Goal: Information Seeking & Learning: Learn about a topic

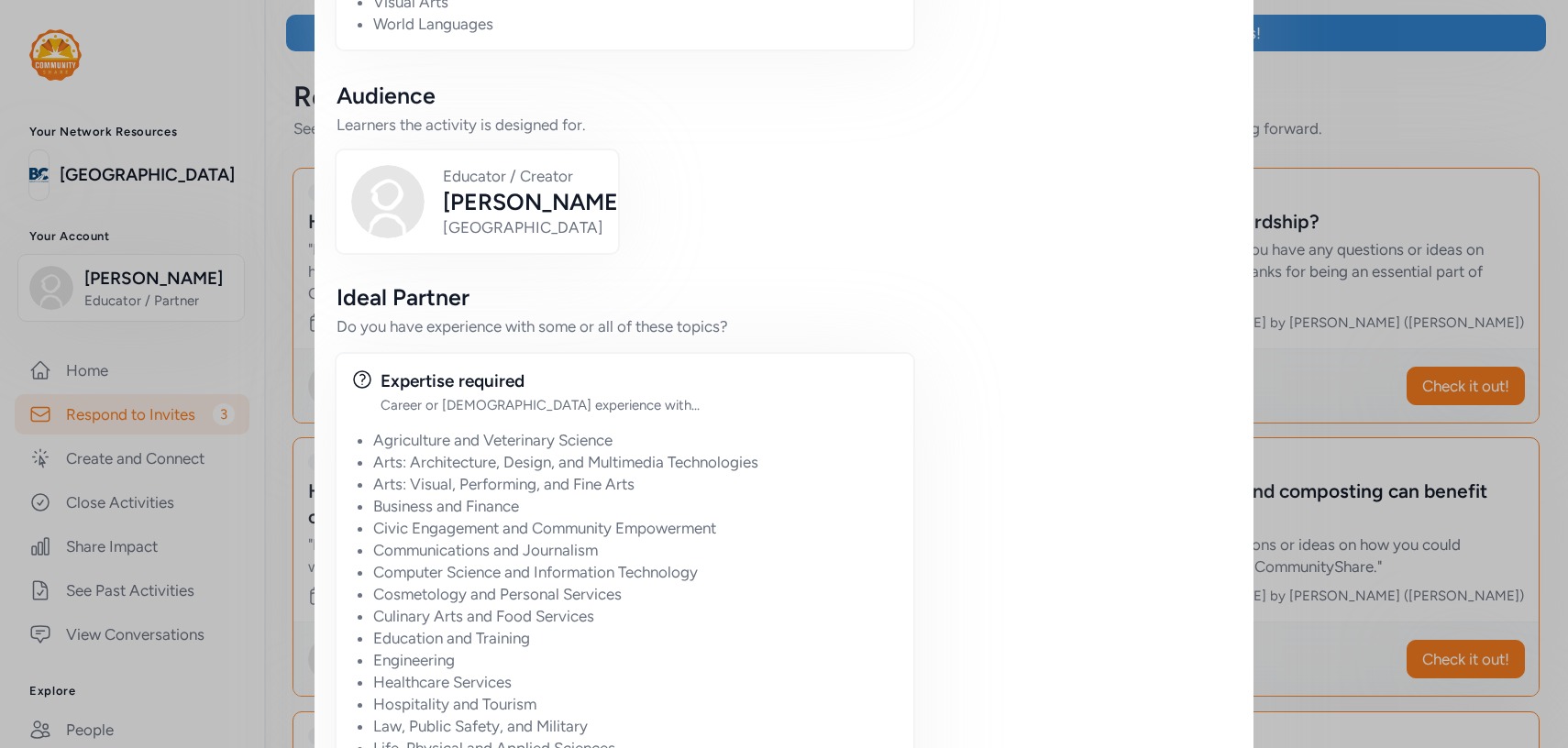
scroll to position [1541, 0]
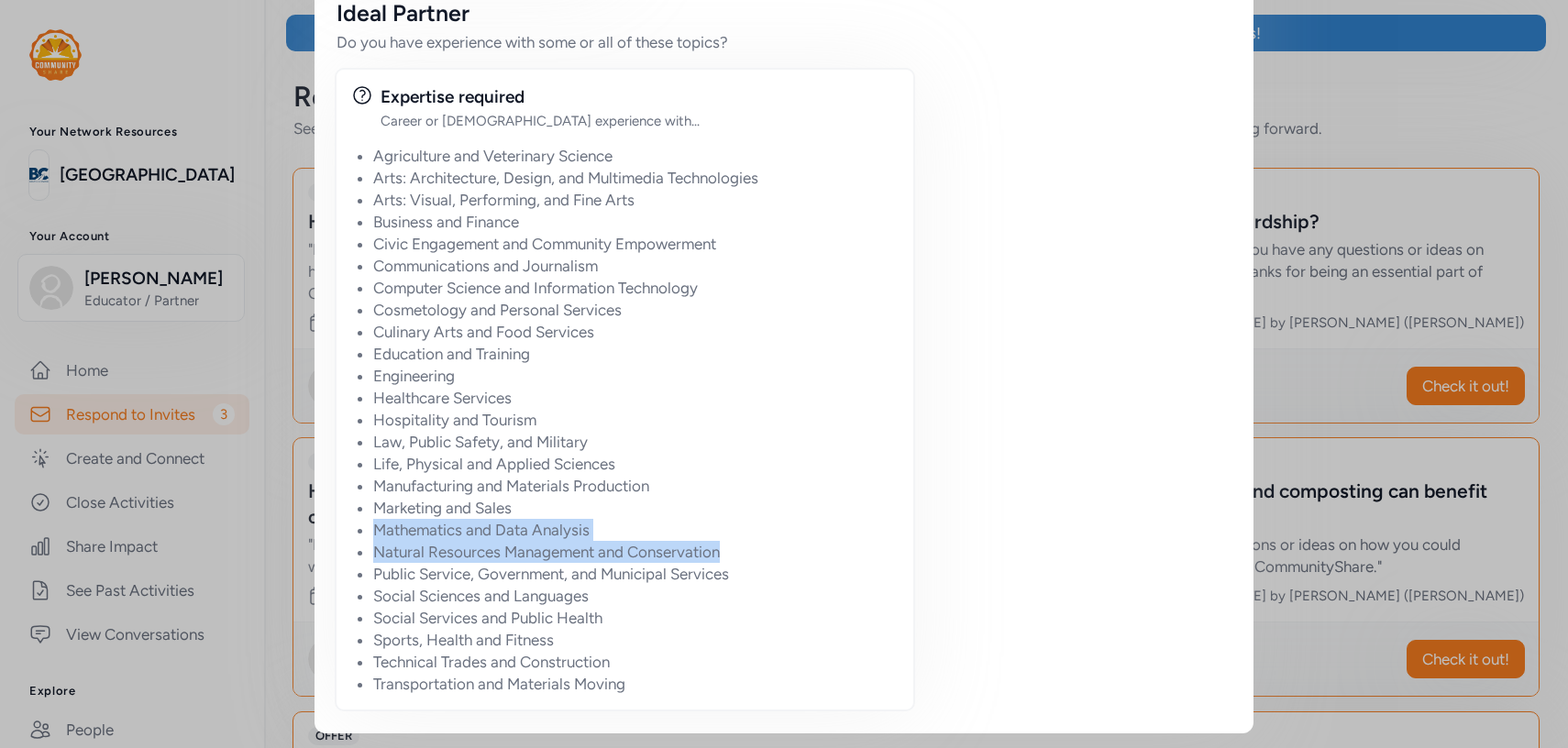
drag, startPoint x: 723, startPoint y: 548, endPoint x: 841, endPoint y: 507, distance: 124.9
click at [825, 513] on ul "Agriculture and Veterinary Science Arts: Architecture, Design, and Multimedia T…" at bounding box center [636, 419] width 525 height 549
click at [841, 507] on li "Marketing and Sales" at bounding box center [636, 508] width 525 height 22
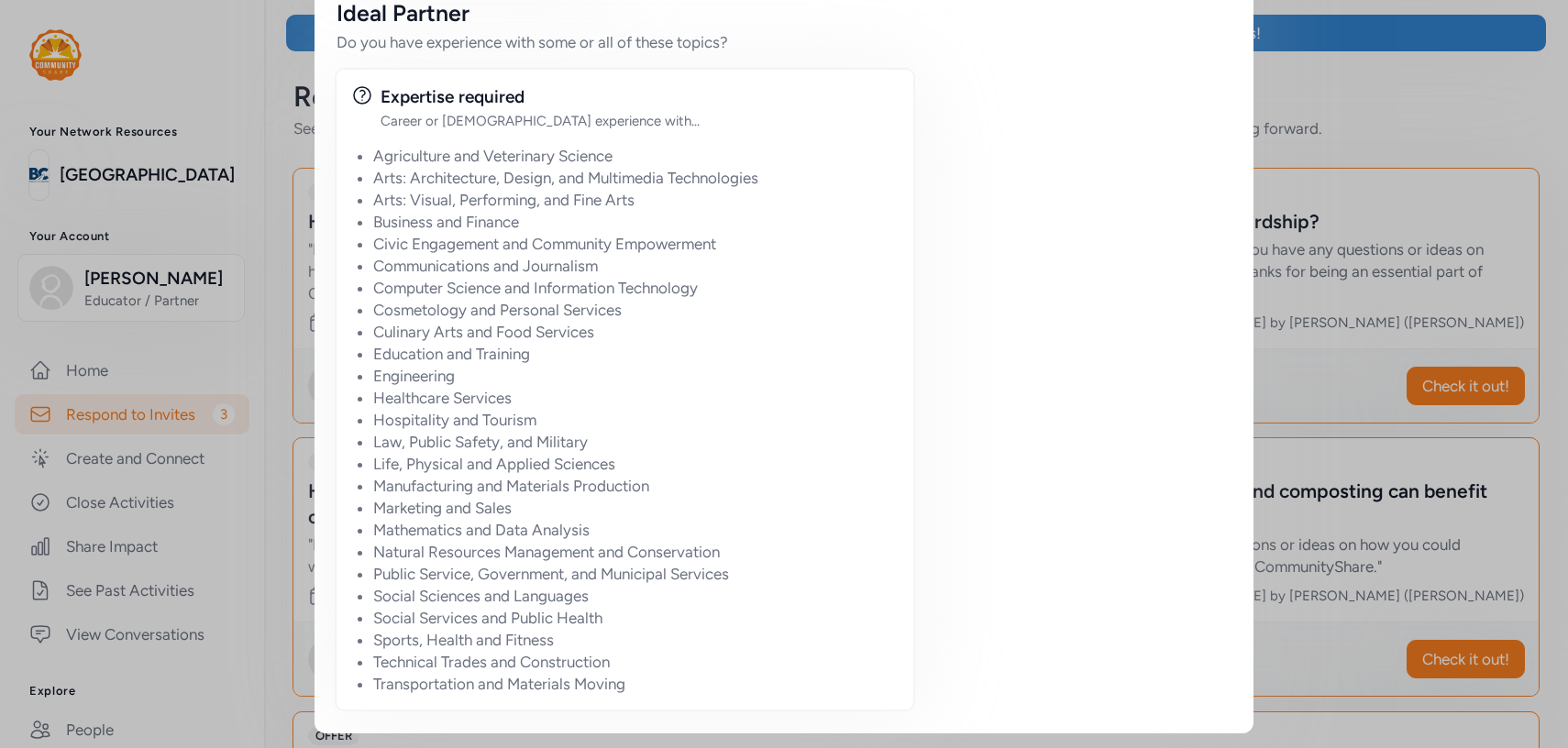
drag, startPoint x: 828, startPoint y: 428, endPoint x: 833, endPoint y: 682, distance: 254.0
click at [833, 682] on ul "Agriculture and Veterinary Science Arts: Architecture, Design, and Multimedia T…" at bounding box center [636, 419] width 525 height 549
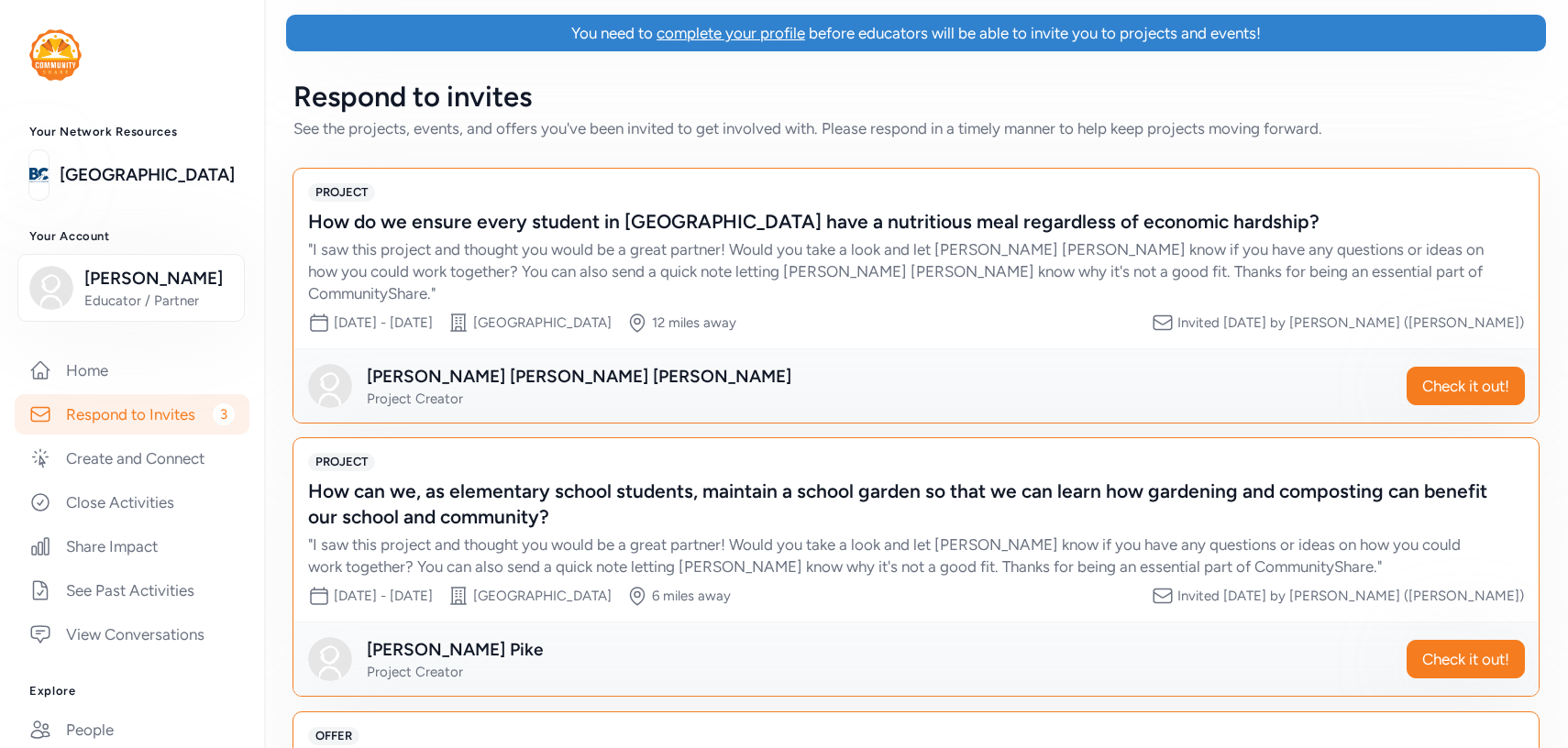
click at [1507, 251] on div "How do we ensure every student in [GEOGRAPHIC_DATA] have a nutritious meal rega…" at bounding box center [916, 256] width 1216 height 95
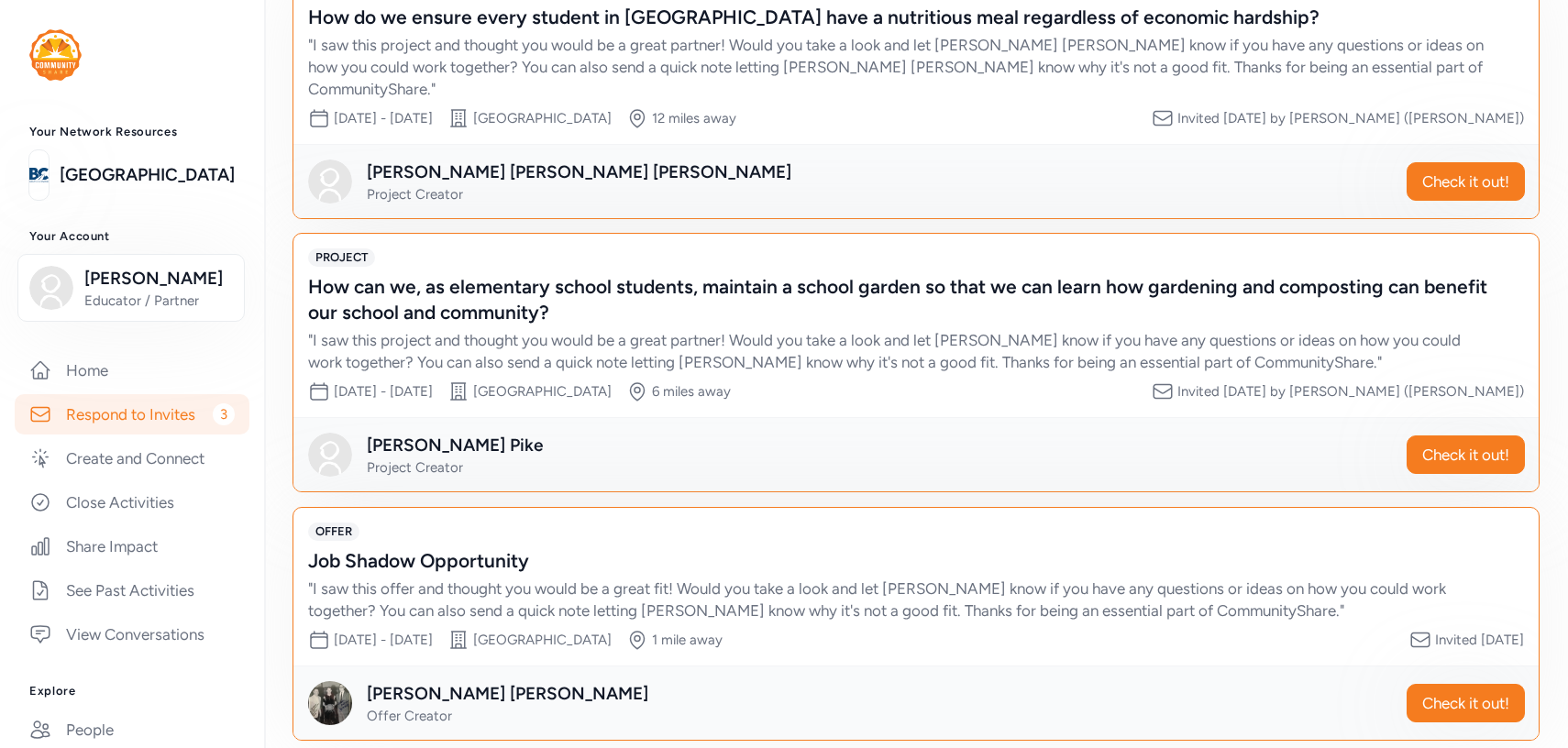
click at [1008, 577] on div "" I saw this offer and thought you would be a great fit! Would you take a look …" at bounding box center [897, 599] width 1179 height 44
click at [1465, 692] on span "Check it out!" at bounding box center [1465, 703] width 87 height 22
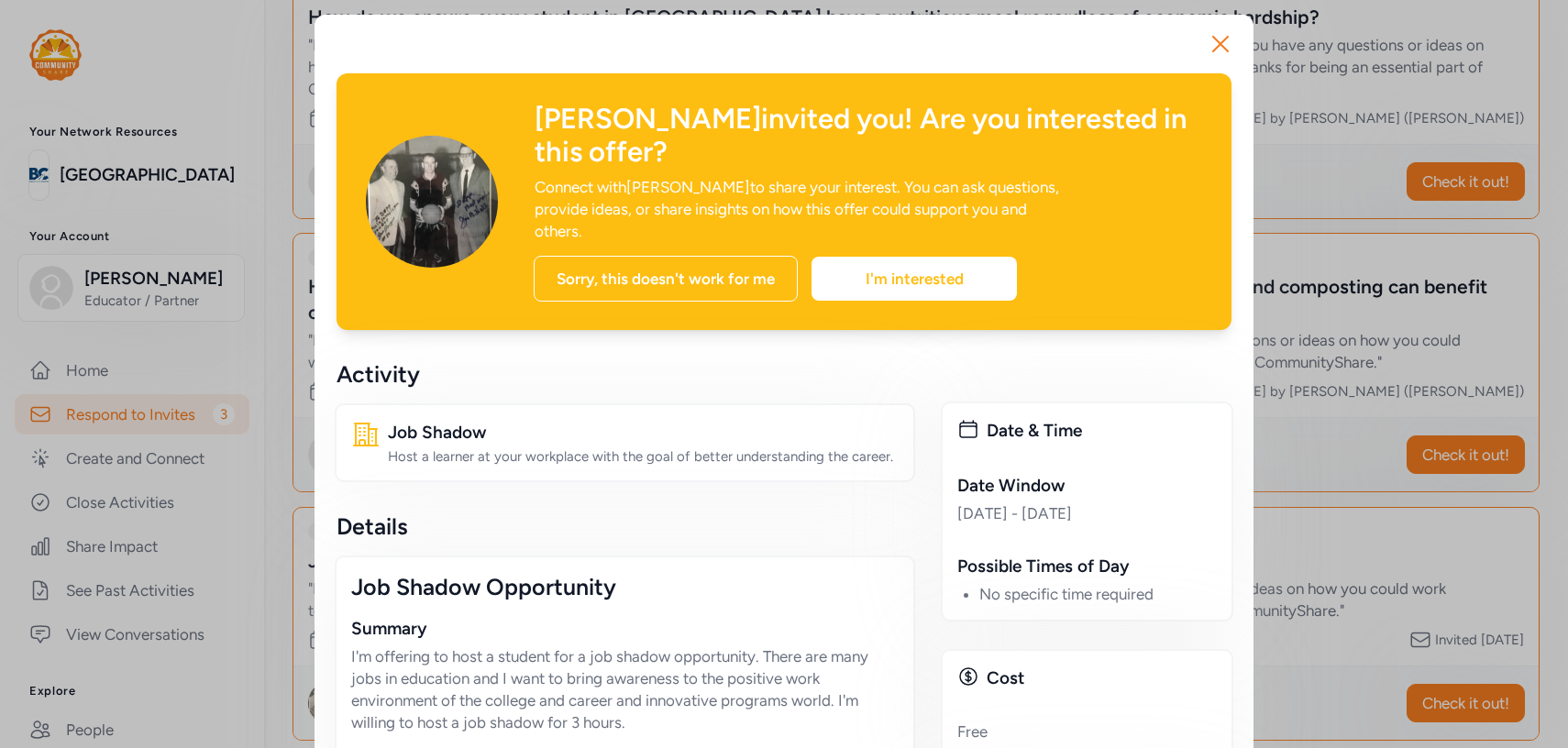
drag, startPoint x: 821, startPoint y: 626, endPoint x: 814, endPoint y: 740, distance: 114.2
click at [814, 740] on div "Job Shadow Opportunity Summary I'm offering to host a student for a job shadow …" at bounding box center [625, 751] width 580 height 392
click at [876, 512] on div "Details" at bounding box center [625, 526] width 577 height 30
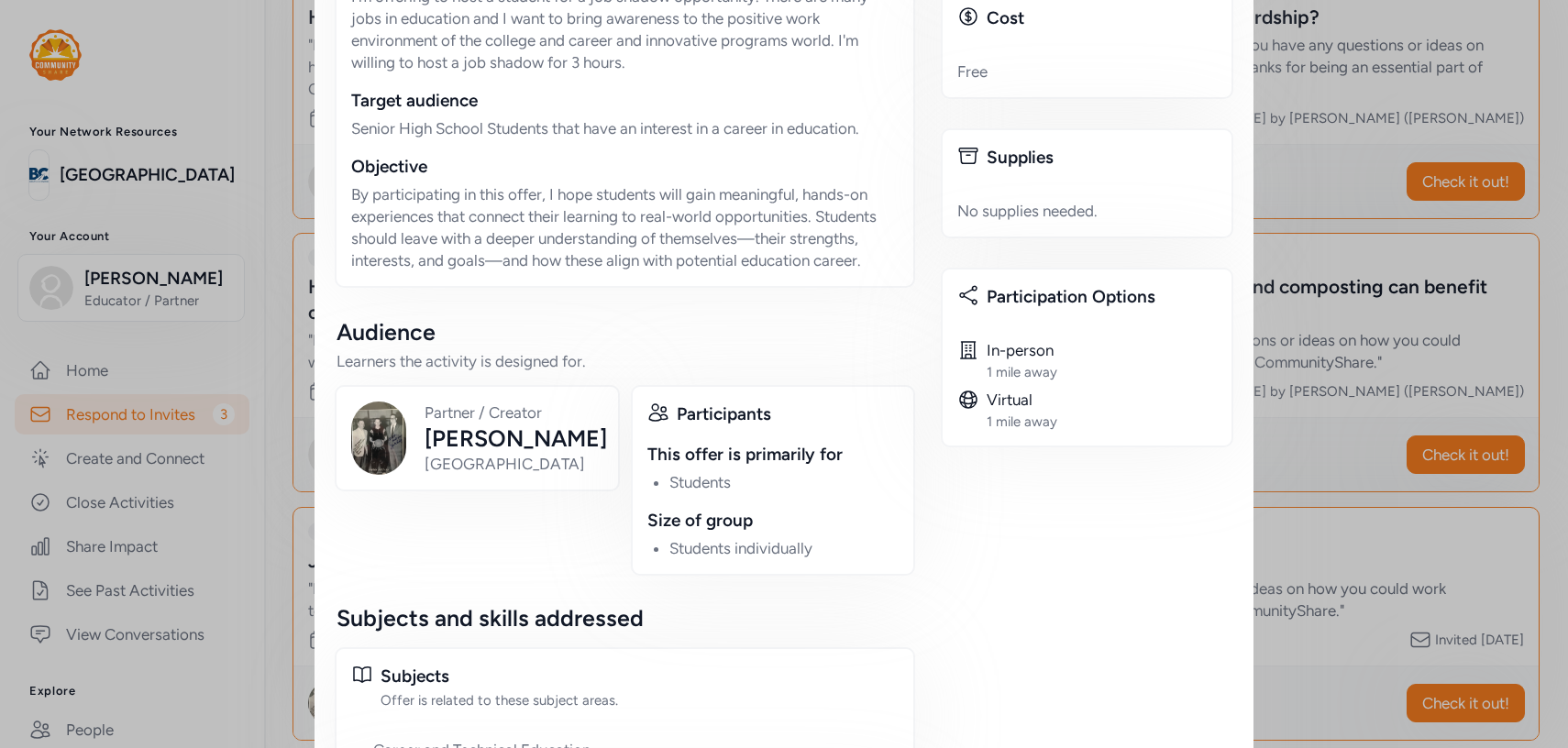
scroll to position [656, 0]
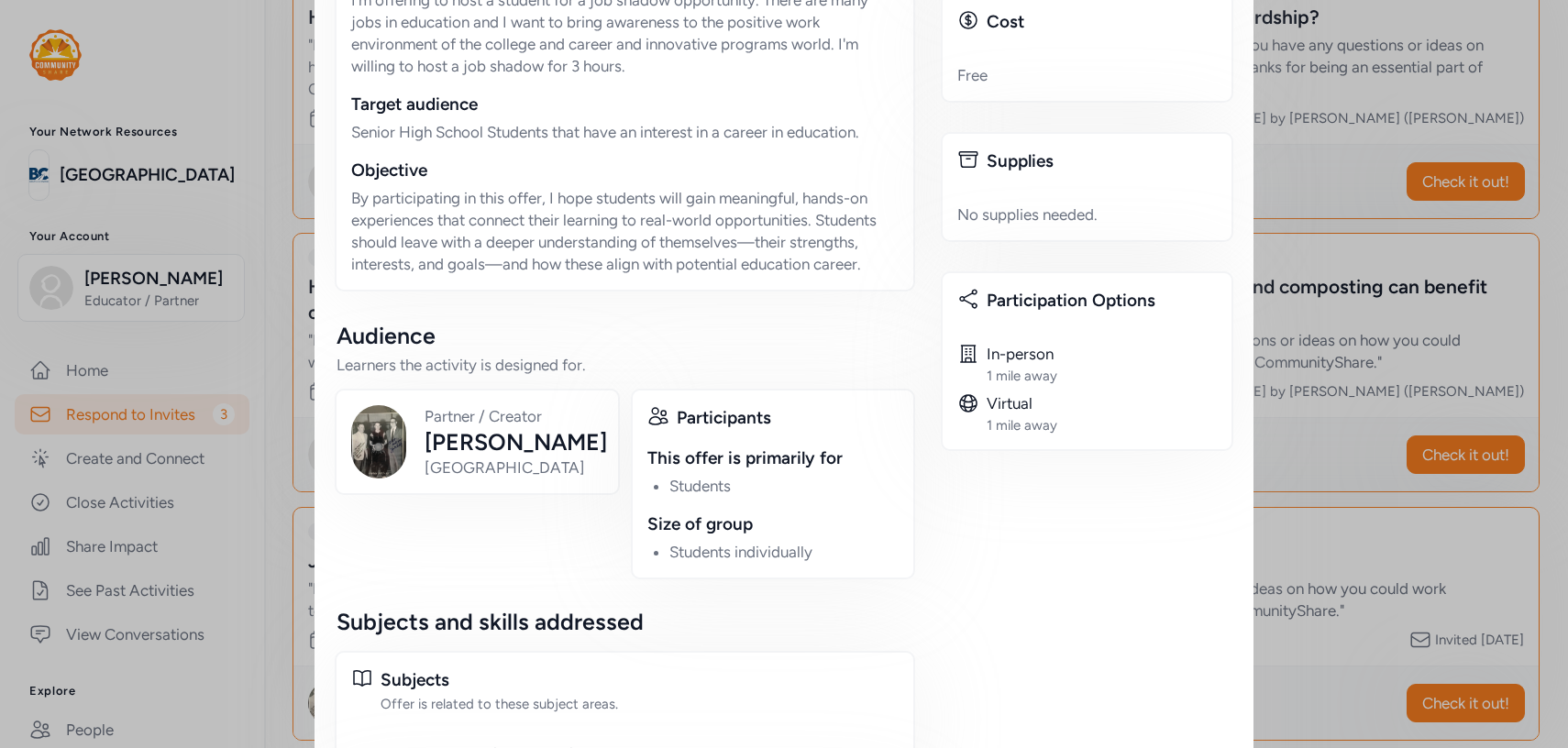
click at [1319, 540] on div "Close [PERSON_NAME] invited you! Are you interested in this offer? Connect with…" at bounding box center [784, 153] width 1568 height 1618
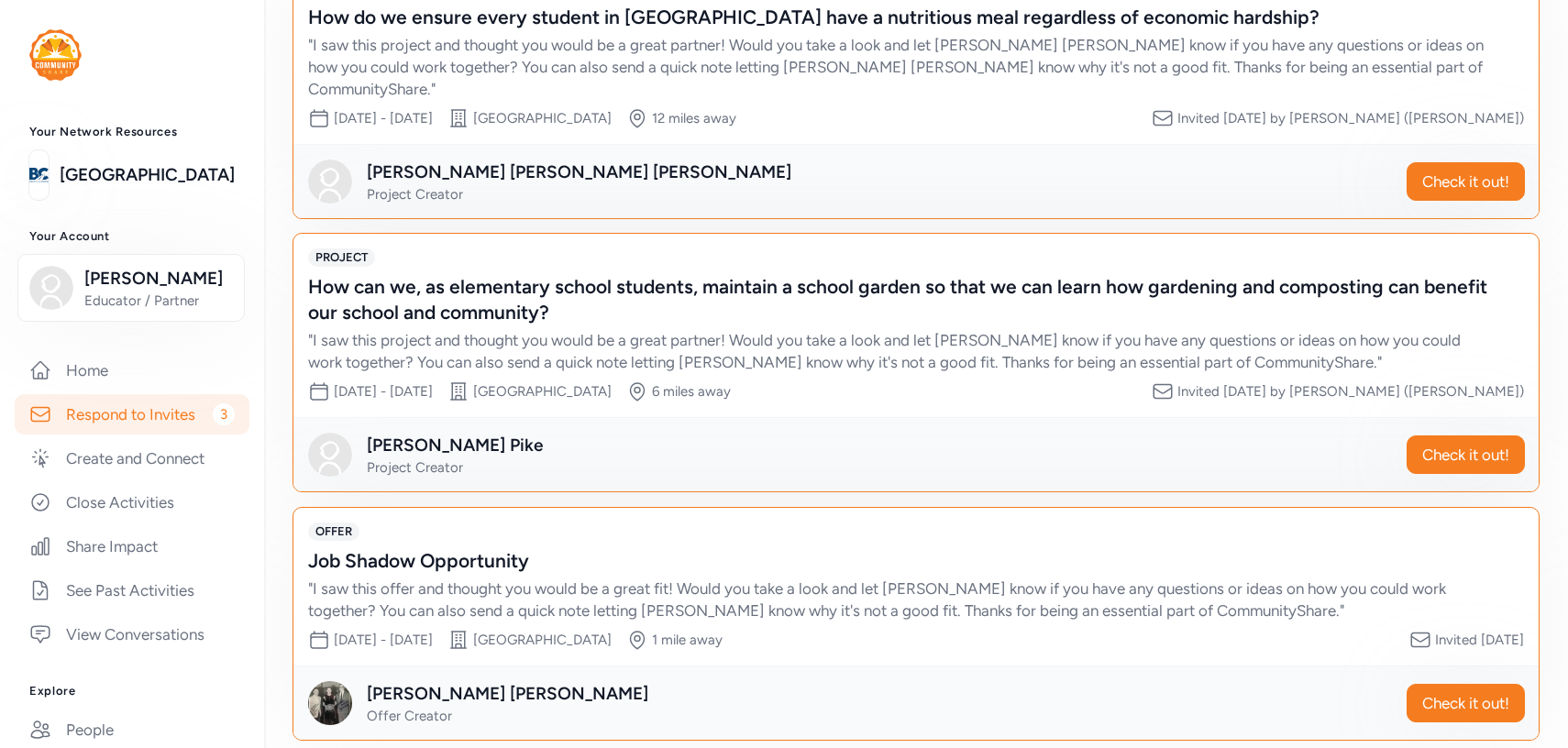
click at [1529, 309] on div "PROJECT How can we, as elementary school students, maintain a school garden so …" at bounding box center [915, 325] width 1245 height 183
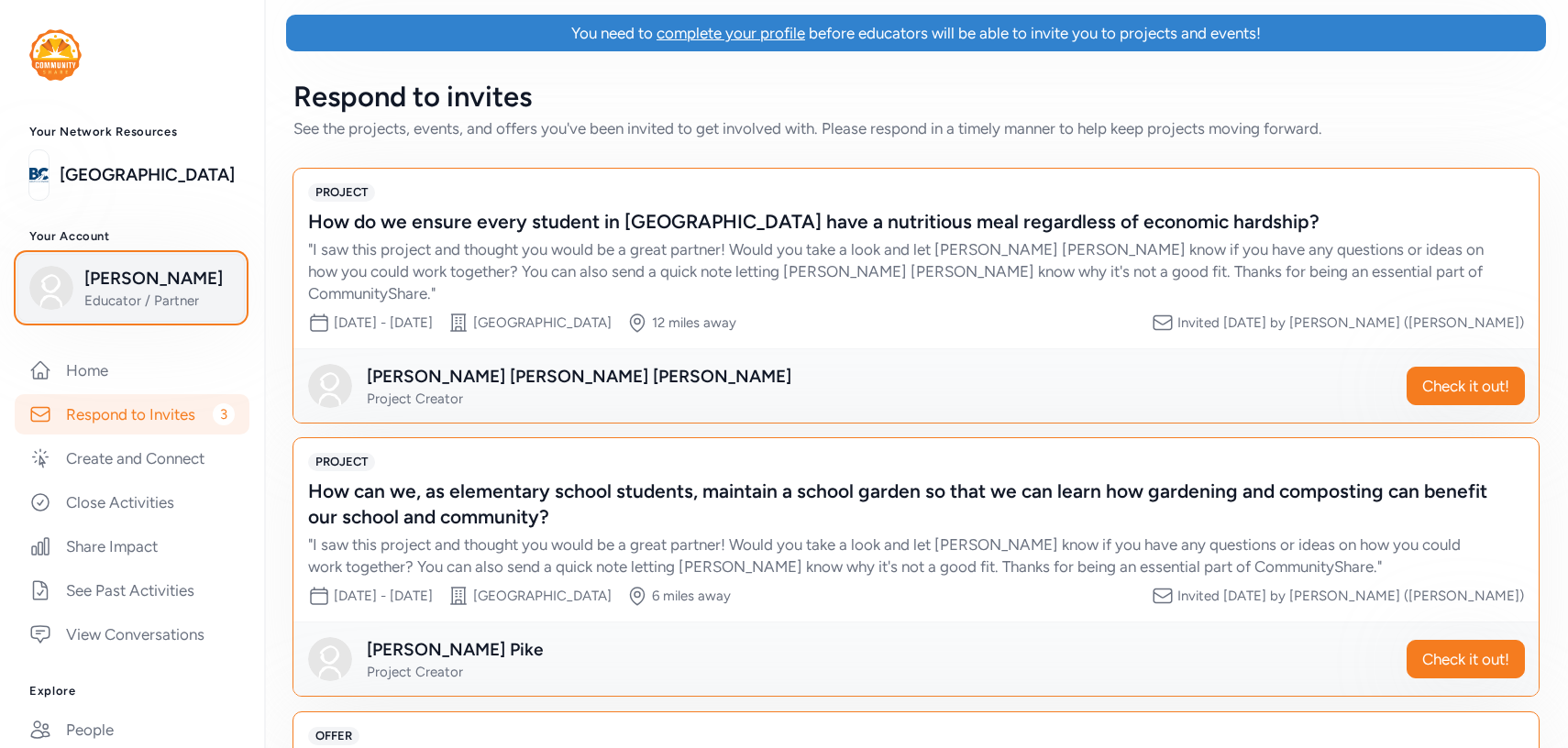
click at [183, 275] on span "[PERSON_NAME]" at bounding box center [158, 279] width 149 height 26
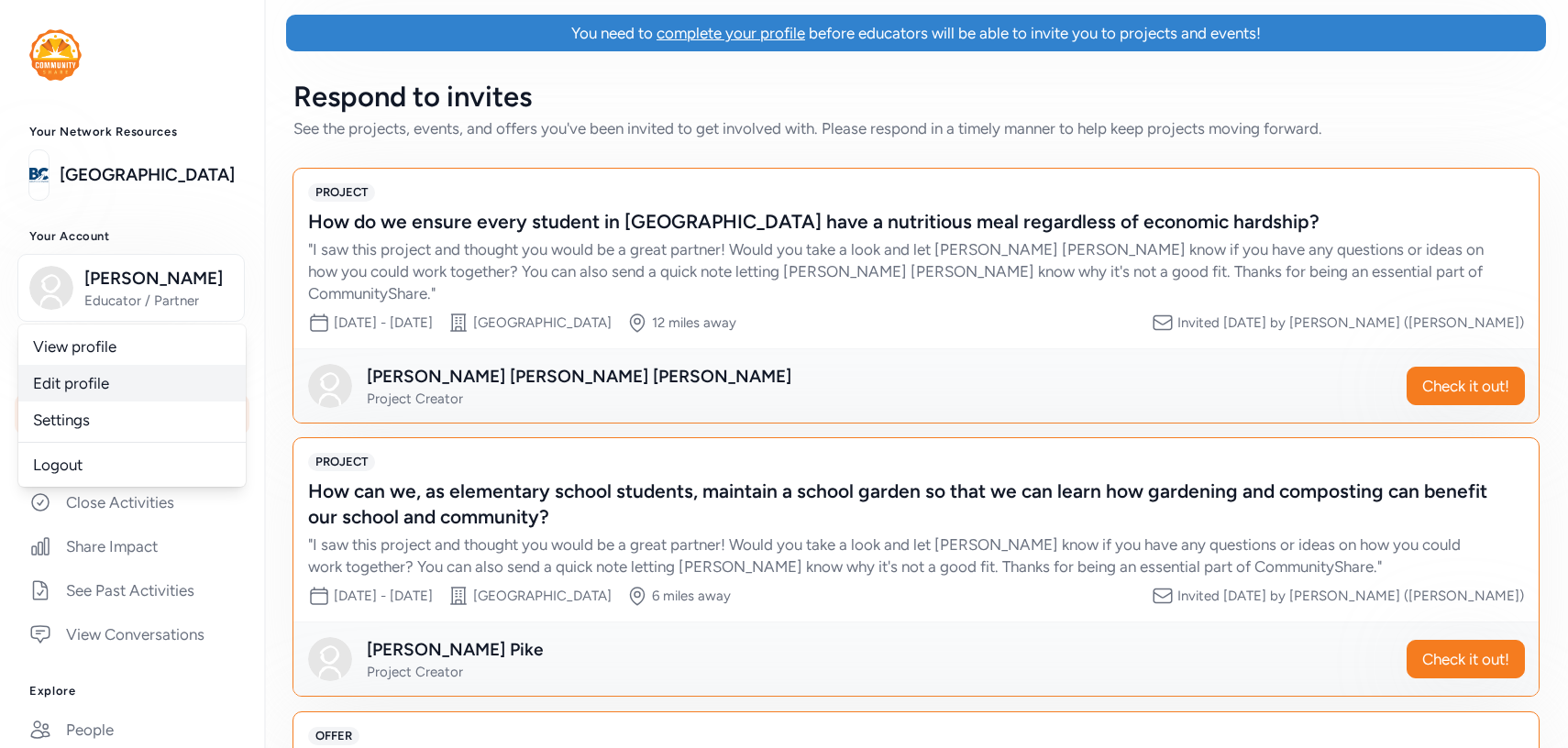
click at [87, 386] on link "Edit profile" at bounding box center [132, 383] width 227 height 37
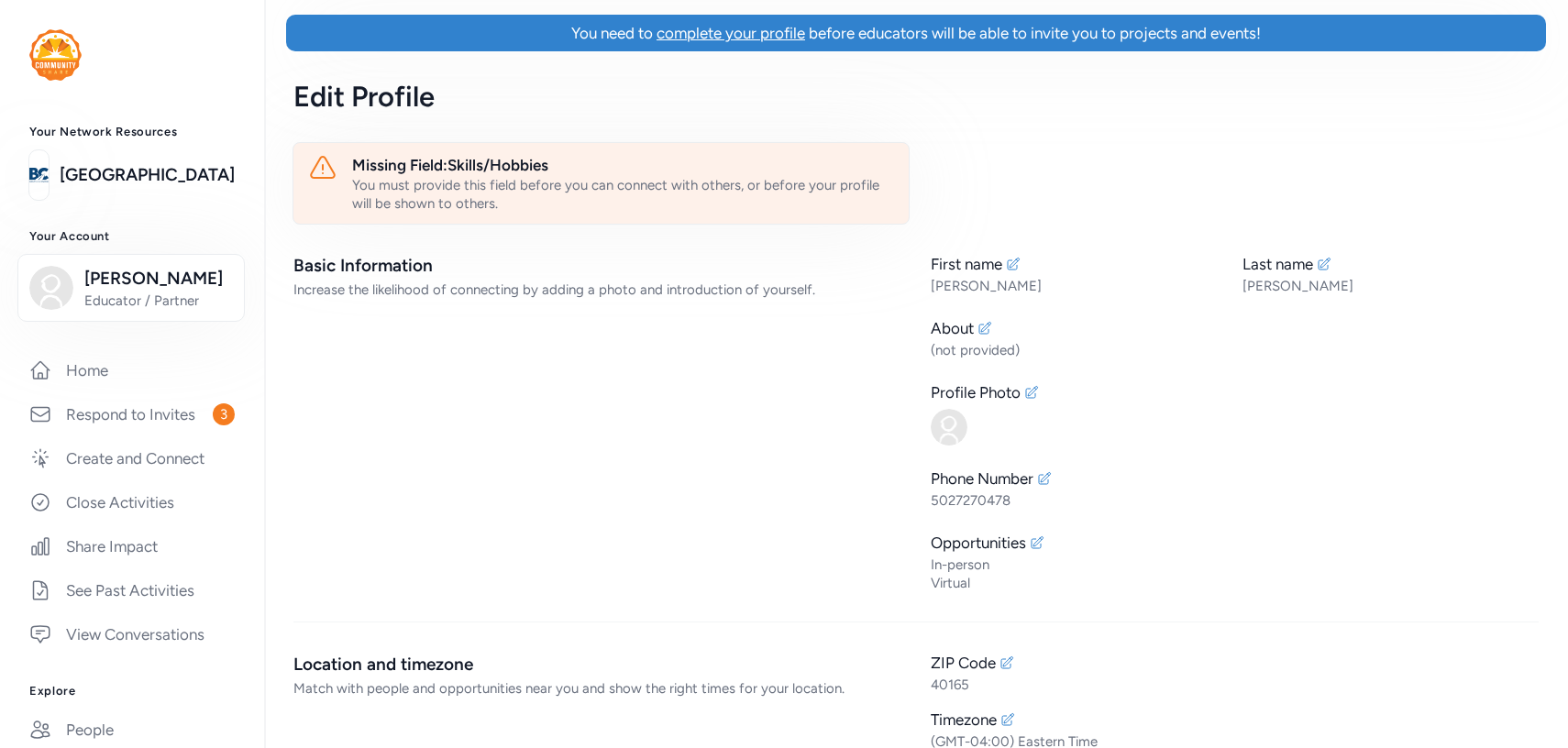
click at [619, 183] on div "You must provide this field before you can connect with others, or before your …" at bounding box center [623, 194] width 541 height 37
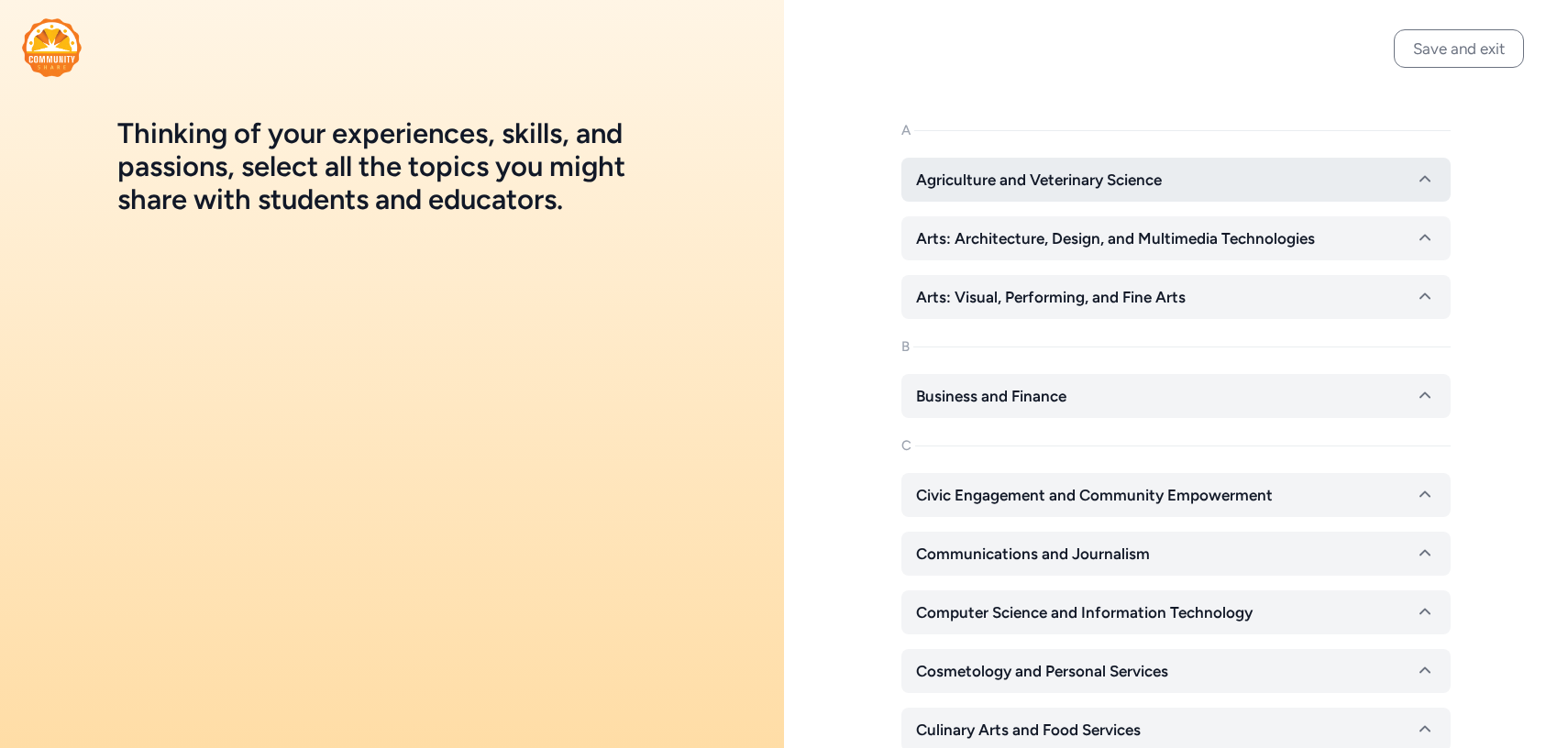
click at [1109, 192] on button "Agriculture and Veterinary Science" at bounding box center [1175, 180] width 549 height 44
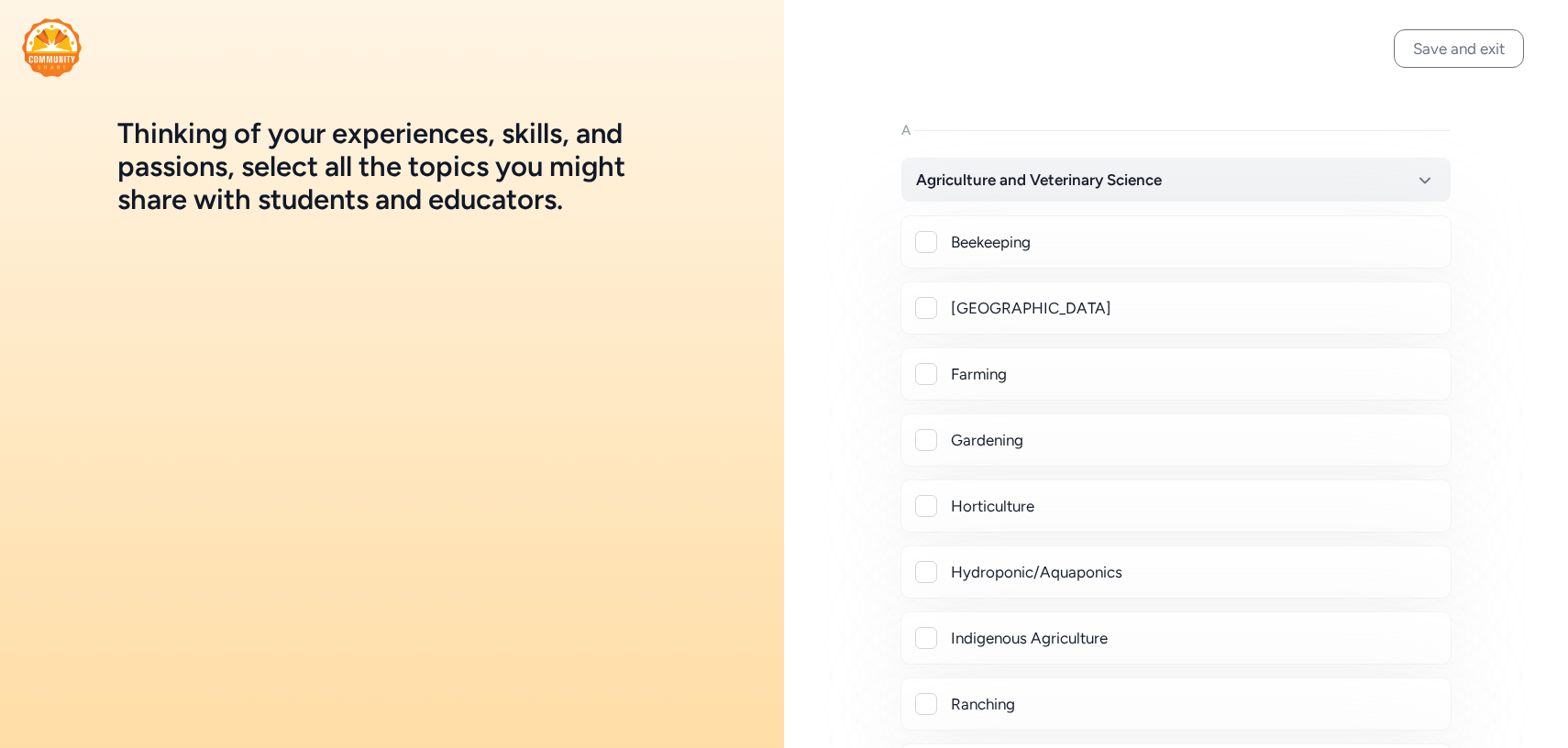
click at [922, 318] on div at bounding box center [926, 308] width 22 height 22
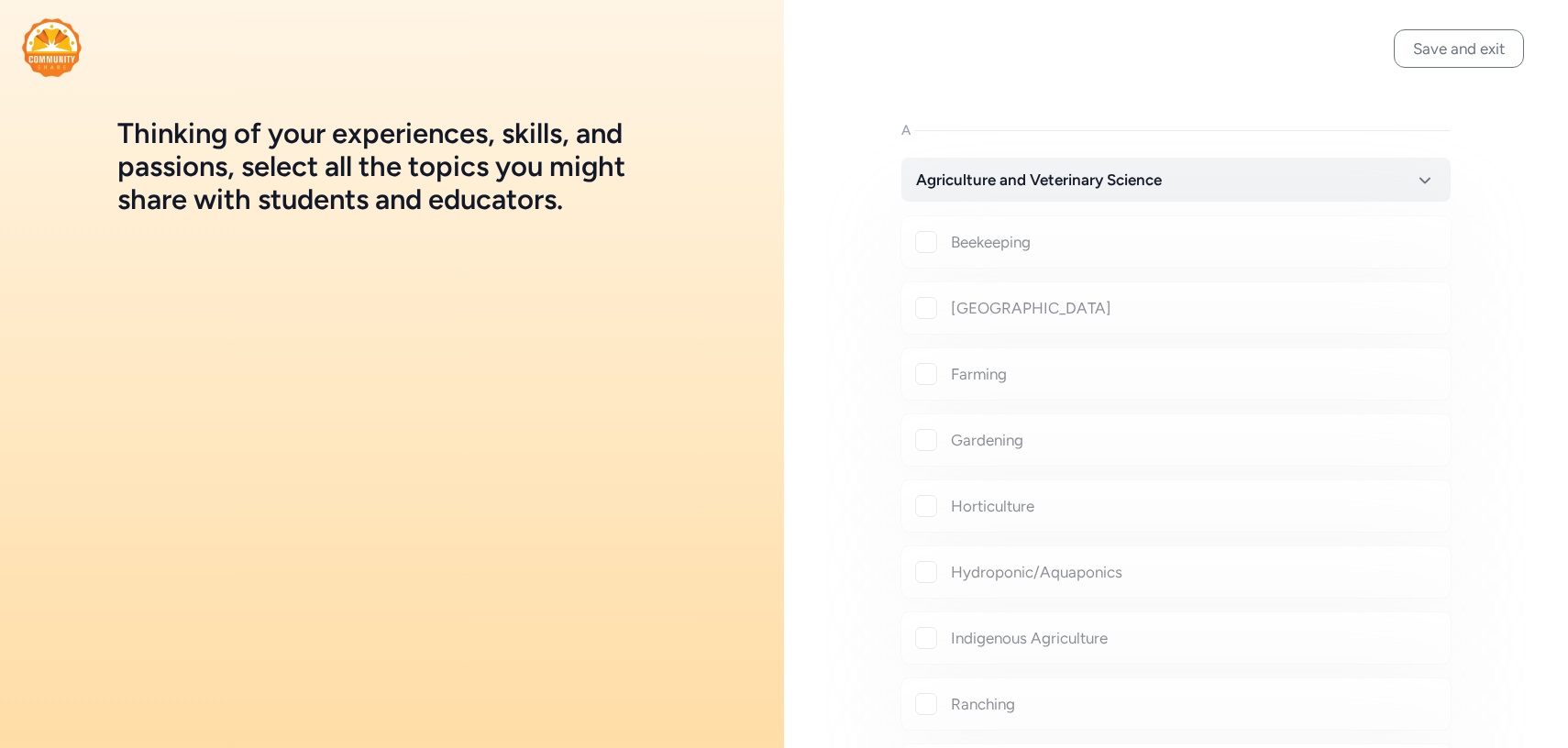
checkbox input "true"
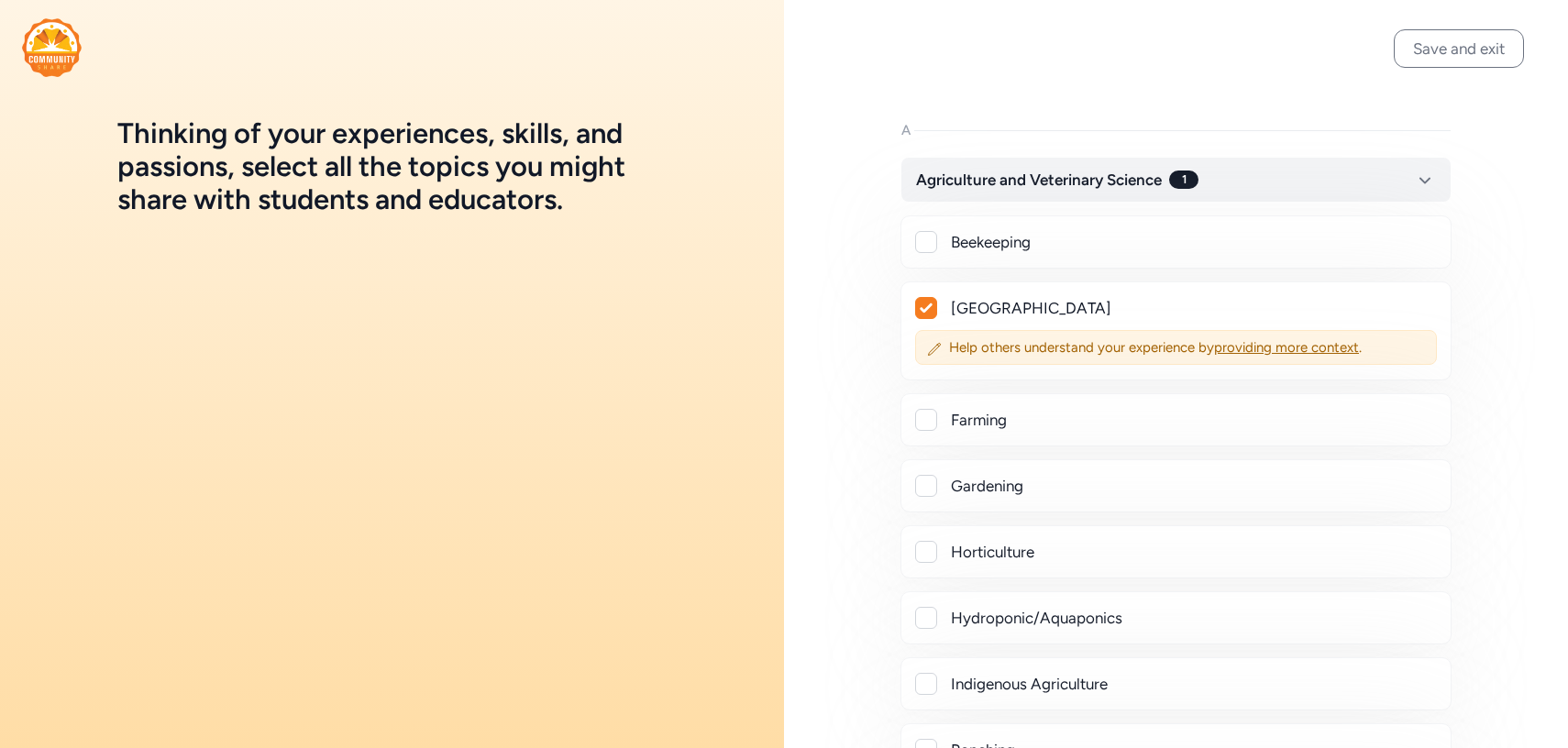
click at [918, 487] on div at bounding box center [926, 486] width 22 height 22
checkbox input "true"
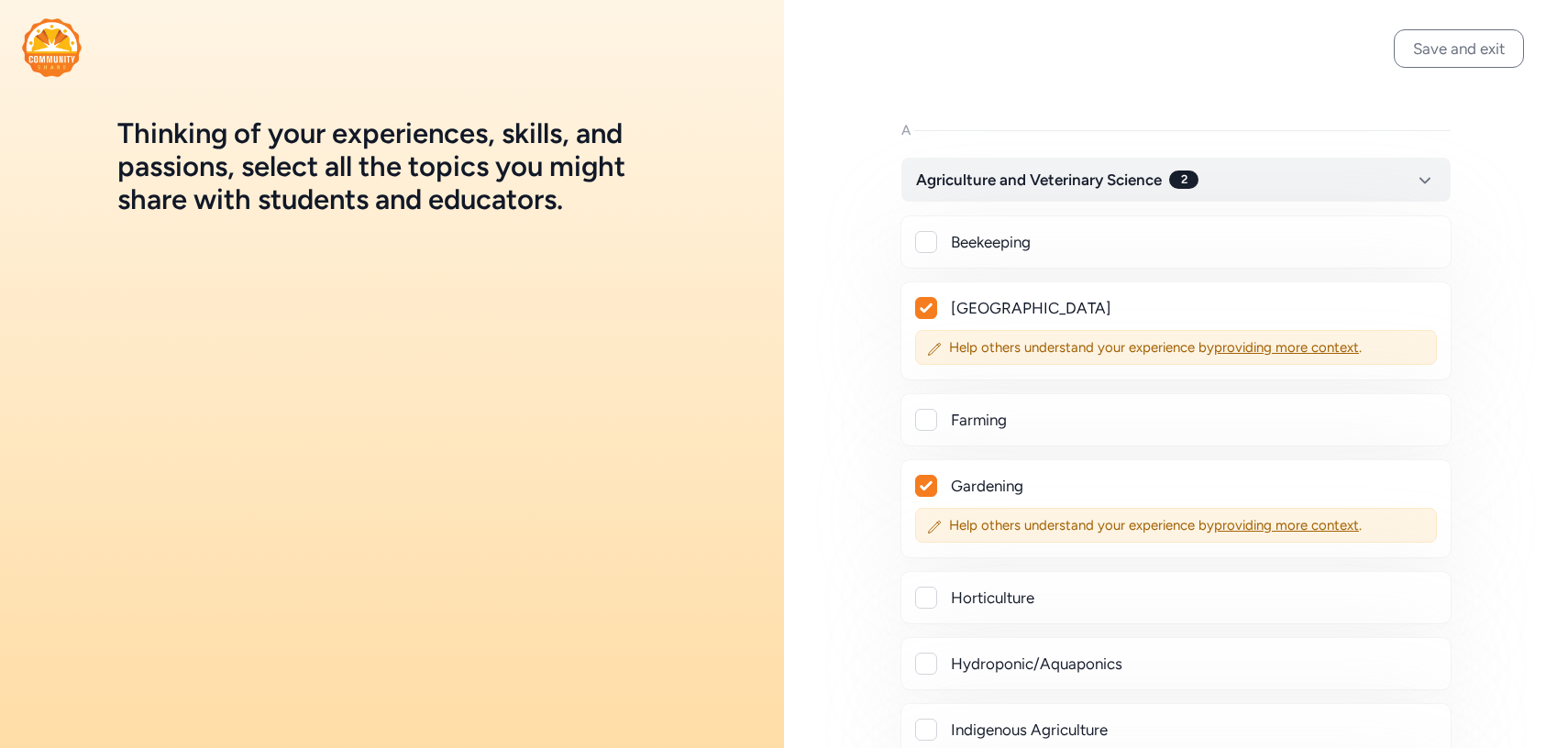
click at [923, 603] on div at bounding box center [926, 597] width 22 height 22
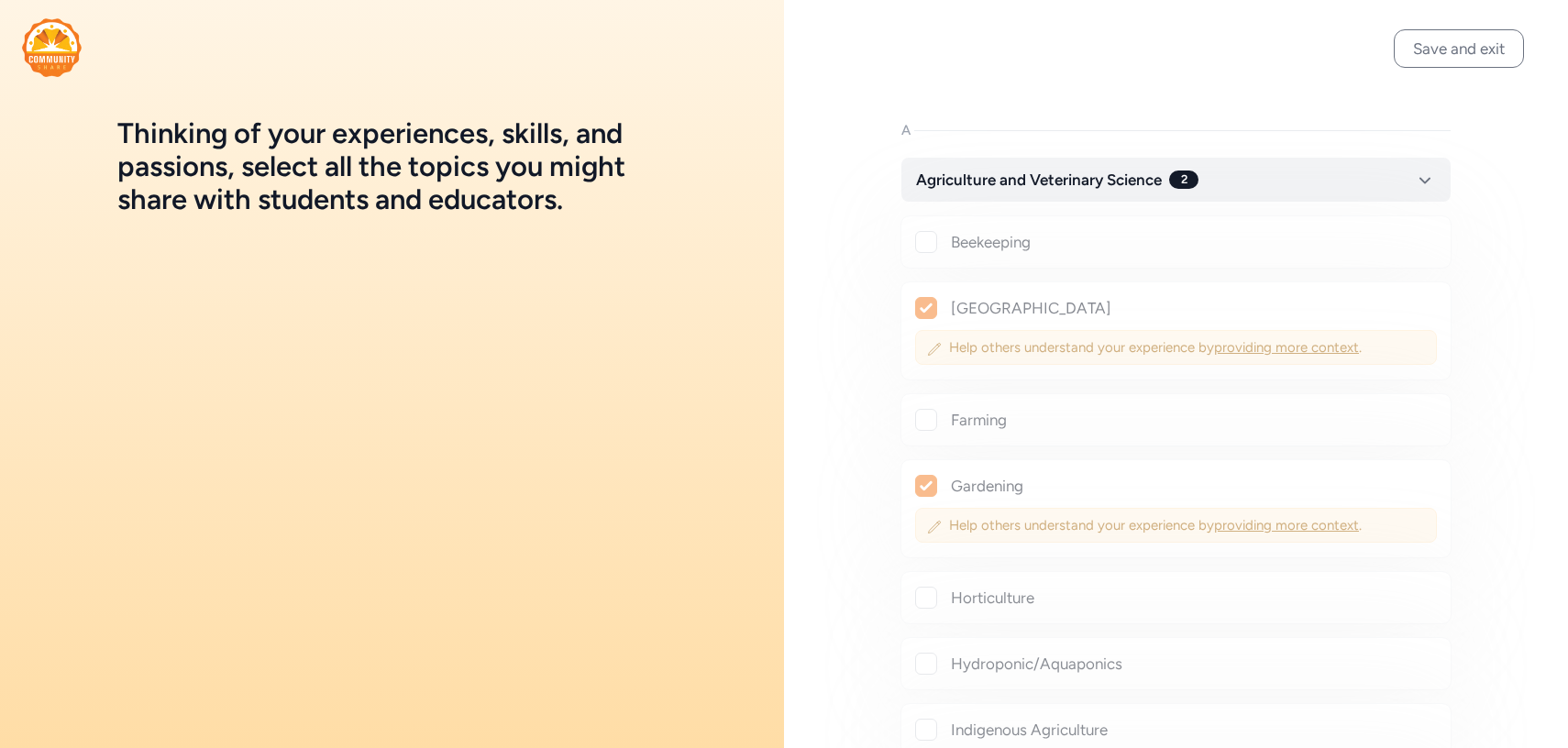
checkbox input "true"
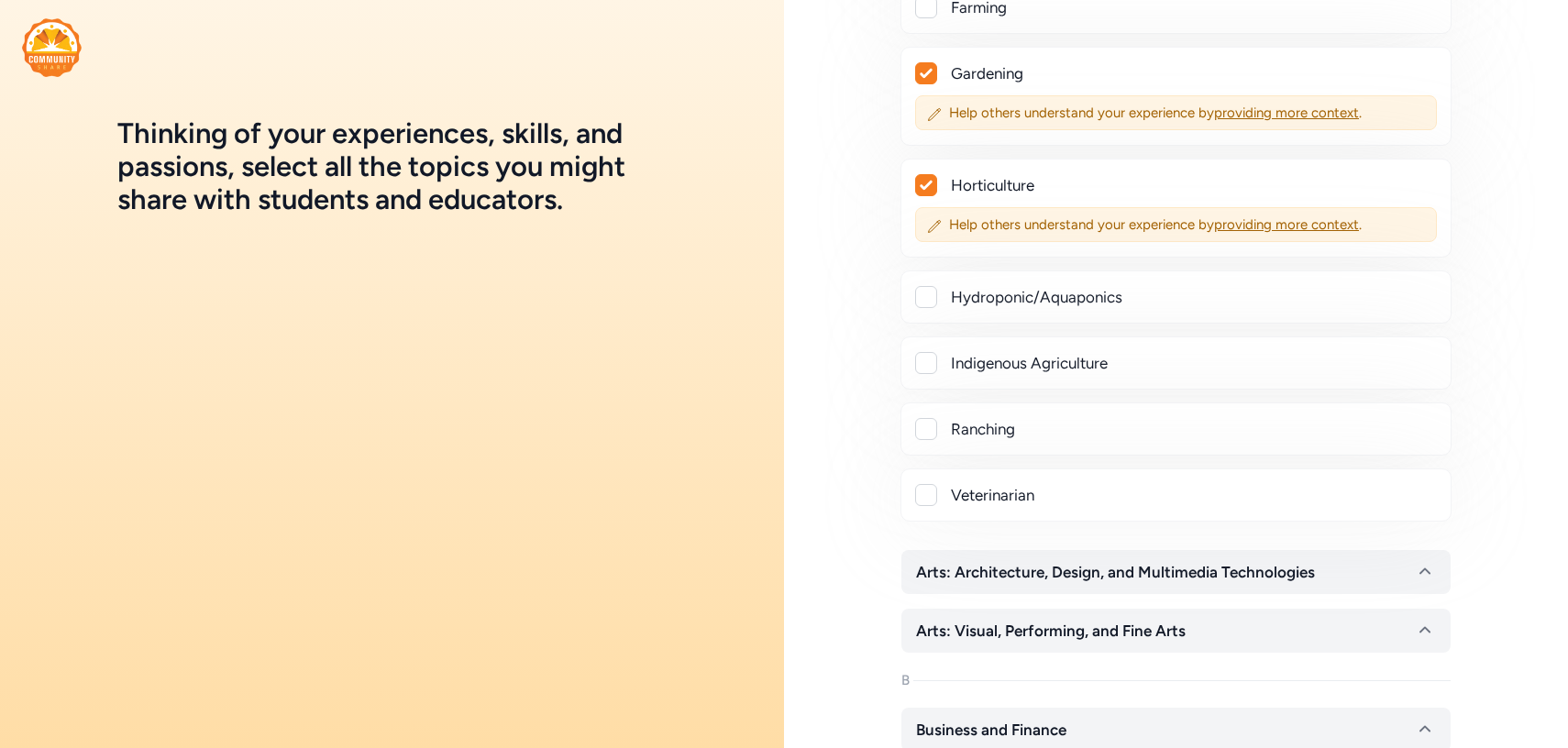
scroll to position [477, 0]
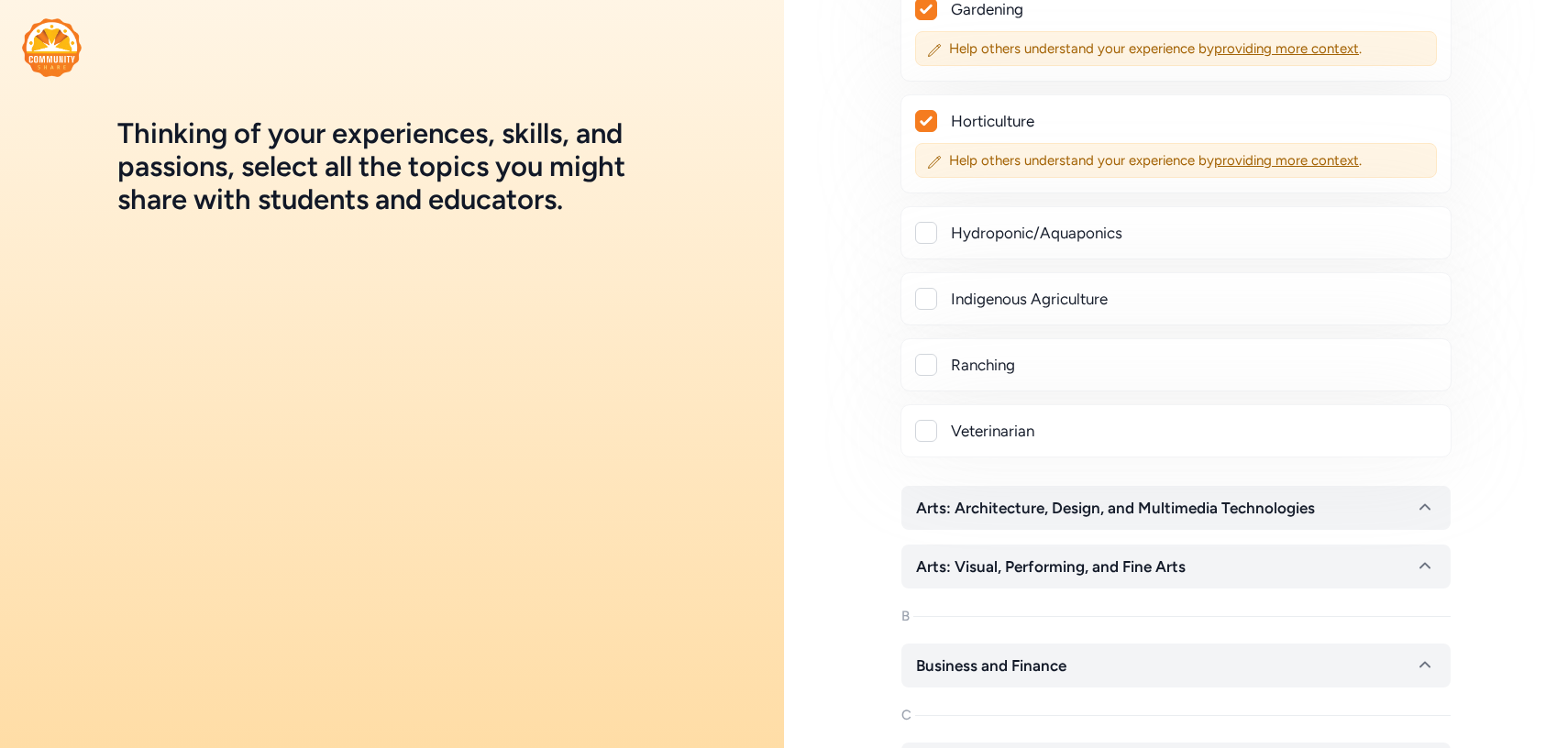
click at [929, 230] on div at bounding box center [926, 233] width 22 height 22
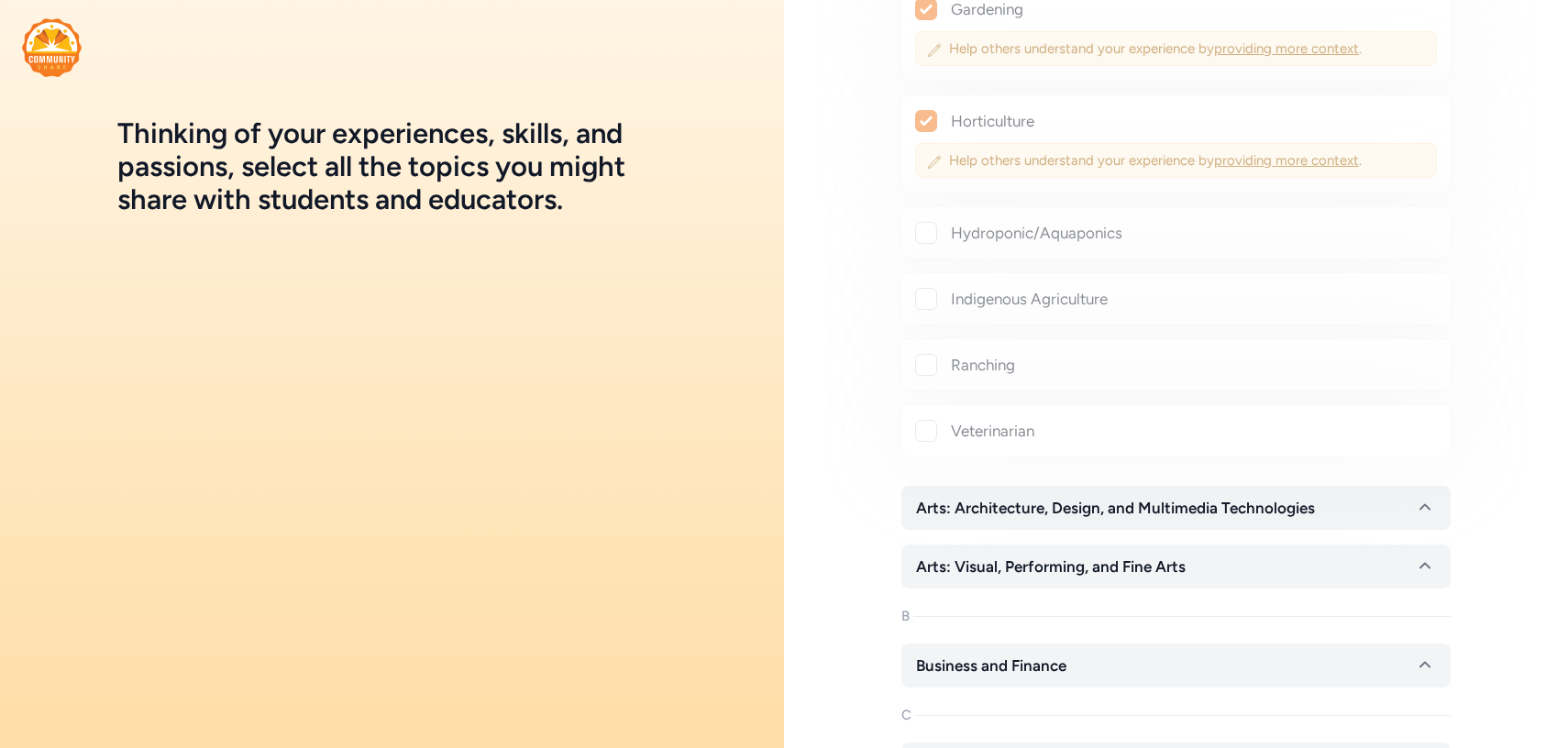
checkbox input "true"
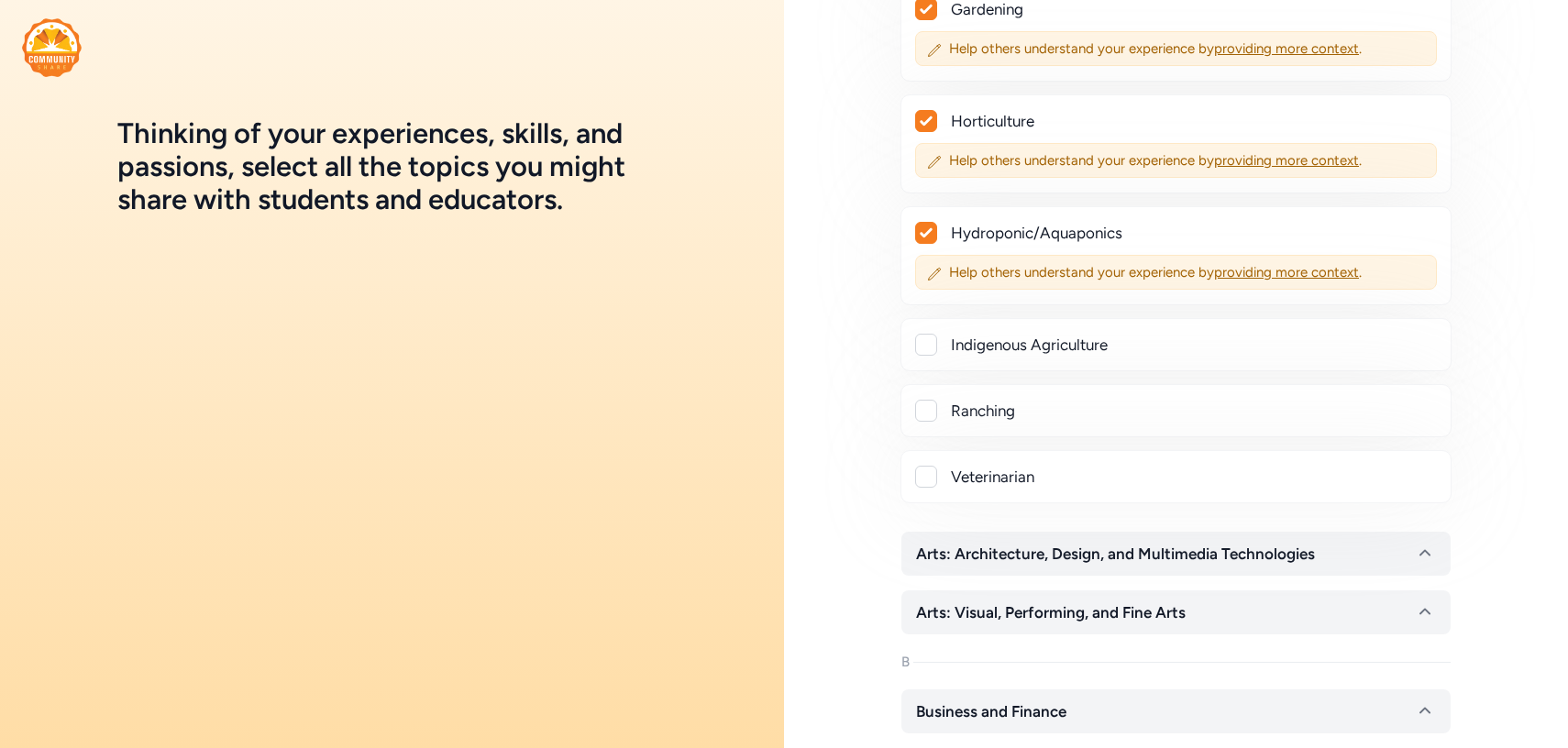
click at [918, 482] on div at bounding box center [926, 477] width 22 height 22
checkbox input "true"
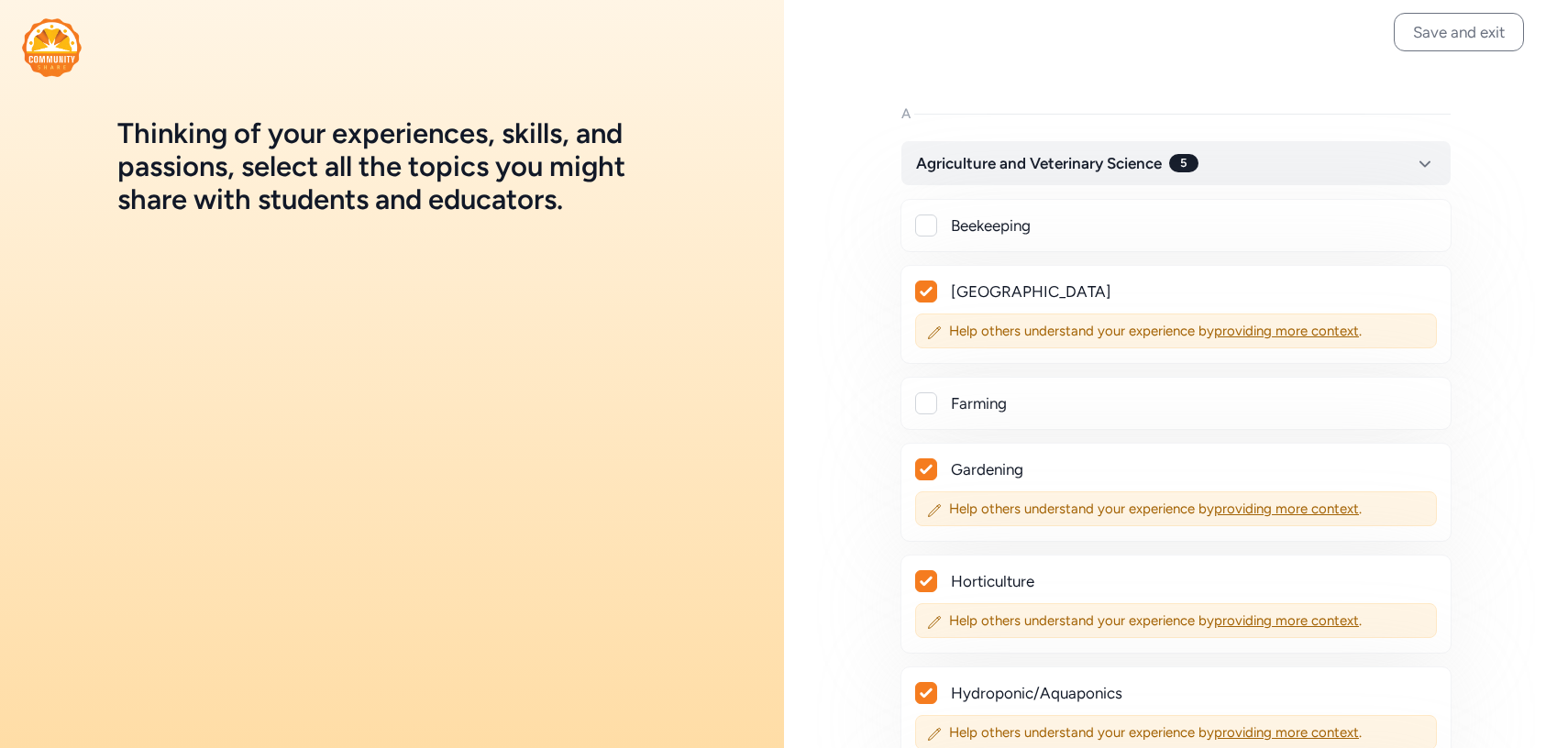
scroll to position [0, 0]
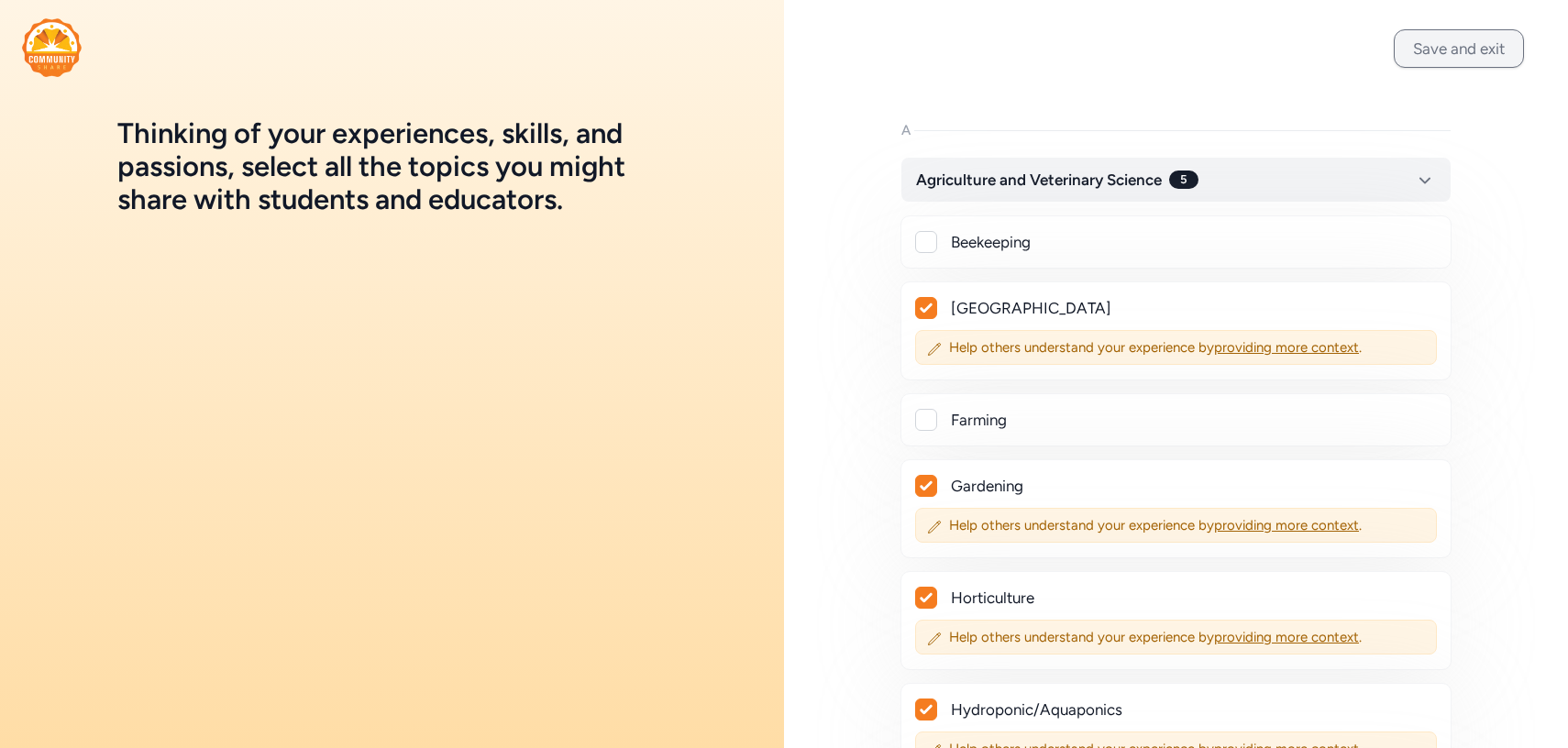
click at [1472, 58] on button "Save and exit" at bounding box center [1458, 49] width 130 height 39
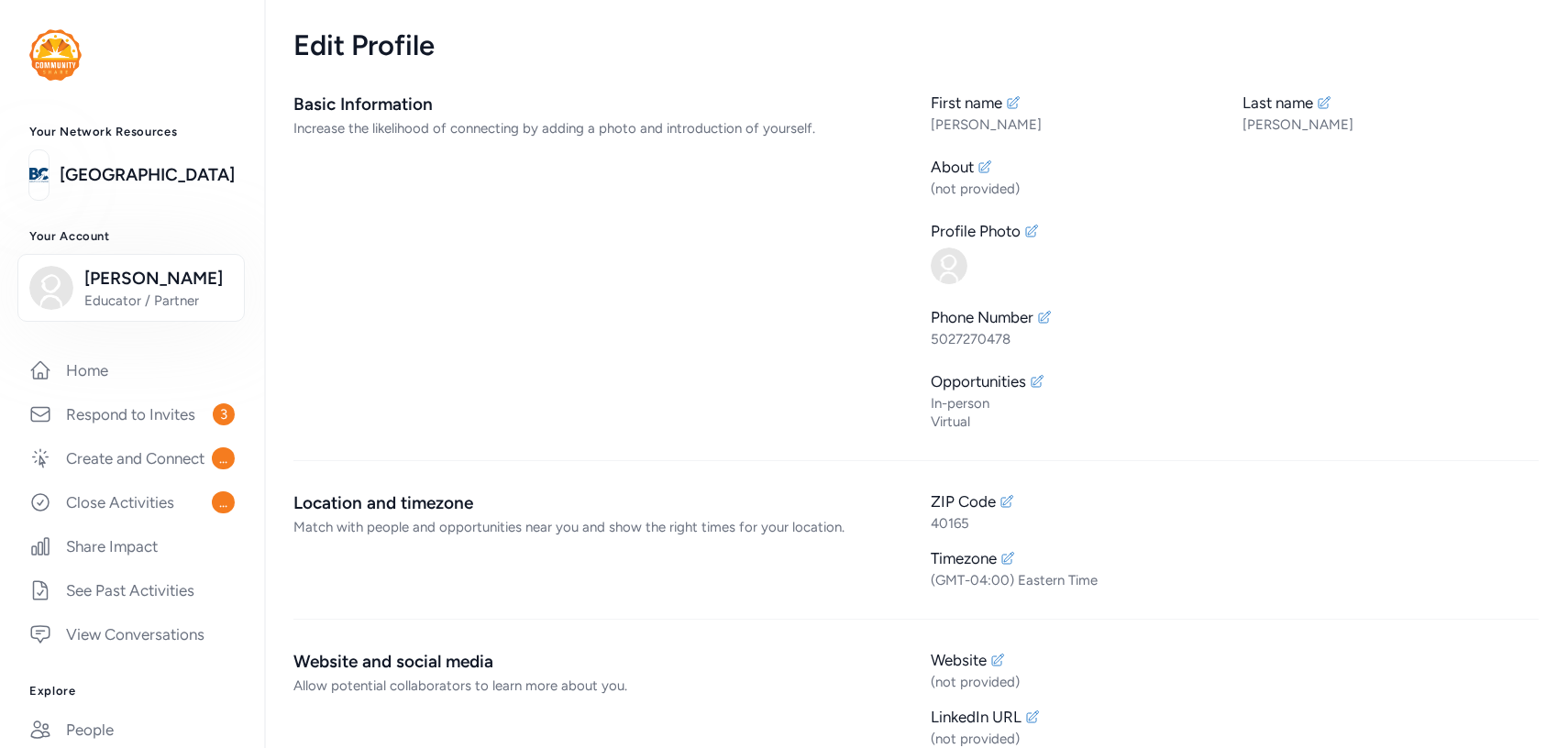
click at [469, 297] on div "Basic Information Increase the likelihood of connecting by adding a photo and i…" at bounding box center [597, 260] width 608 height 339
click at [697, 477] on div "Basic Information Increase the likelihood of connecting by adding a photo and i…" at bounding box center [915, 566] width 1245 height 950
click at [565, 597] on div "Basic Information Increase the likelihood of connecting by adding a photo and i…" at bounding box center [915, 566] width 1245 height 950
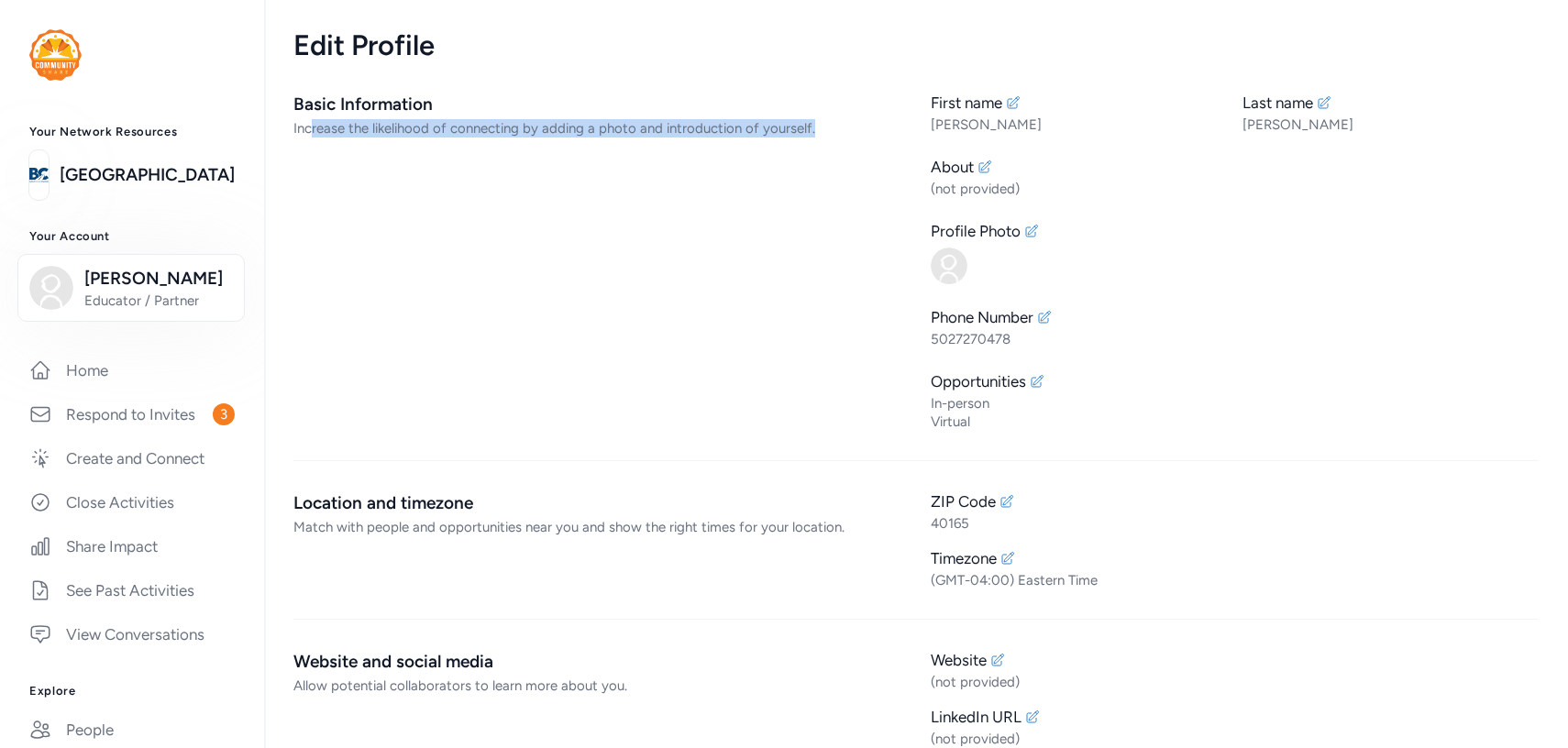
drag, startPoint x: 310, startPoint y: 132, endPoint x: 620, endPoint y: 147, distance: 310.4
click at [621, 147] on div "Basic Information Increase the likelihood of connecting by adding a photo and i…" at bounding box center [597, 260] width 608 height 339
click at [614, 234] on div "Basic Information Increase the likelihood of connecting by adding a photo and i…" at bounding box center [597, 260] width 608 height 339
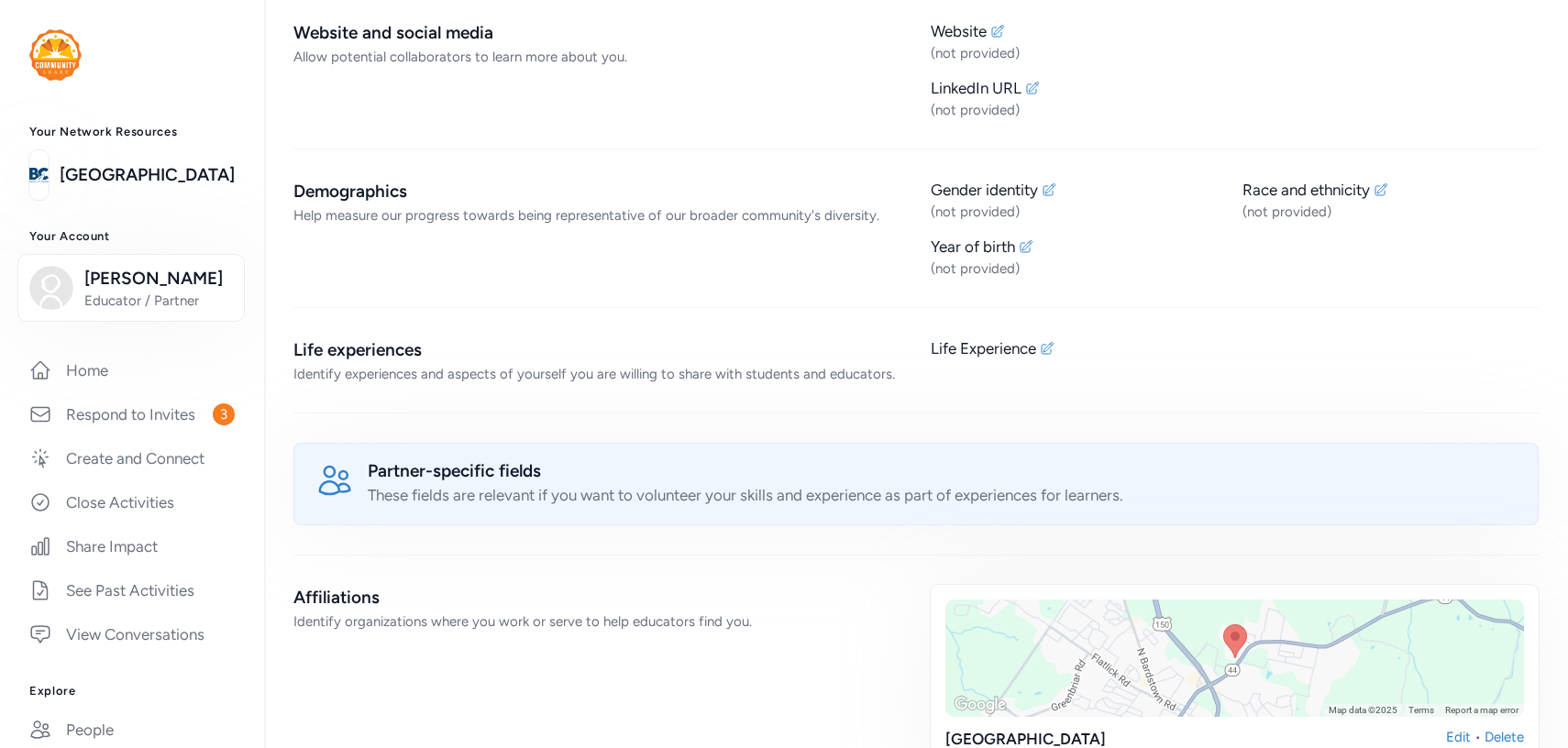
scroll to position [616, 0]
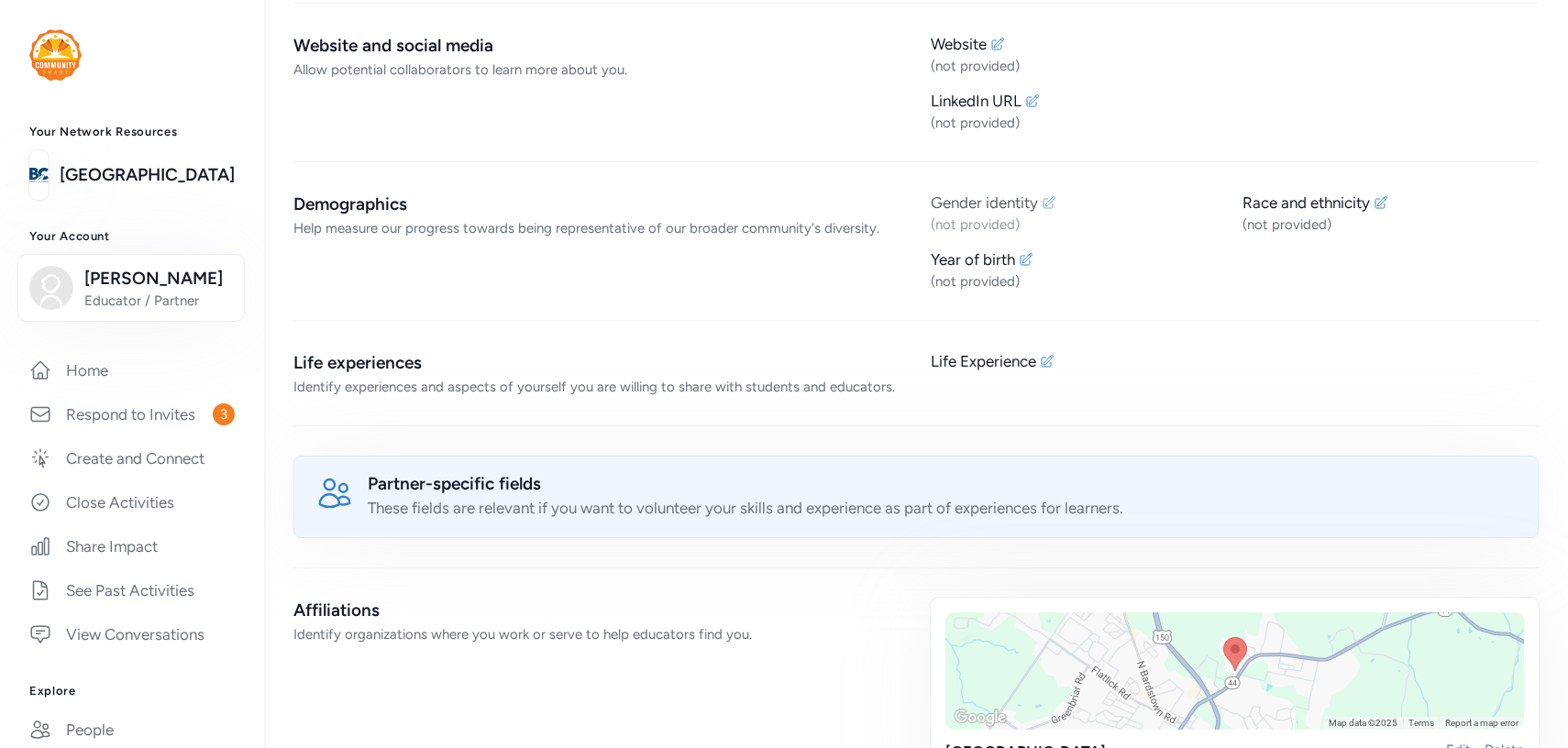
click at [1004, 210] on div "Gender identity" at bounding box center [984, 202] width 107 height 22
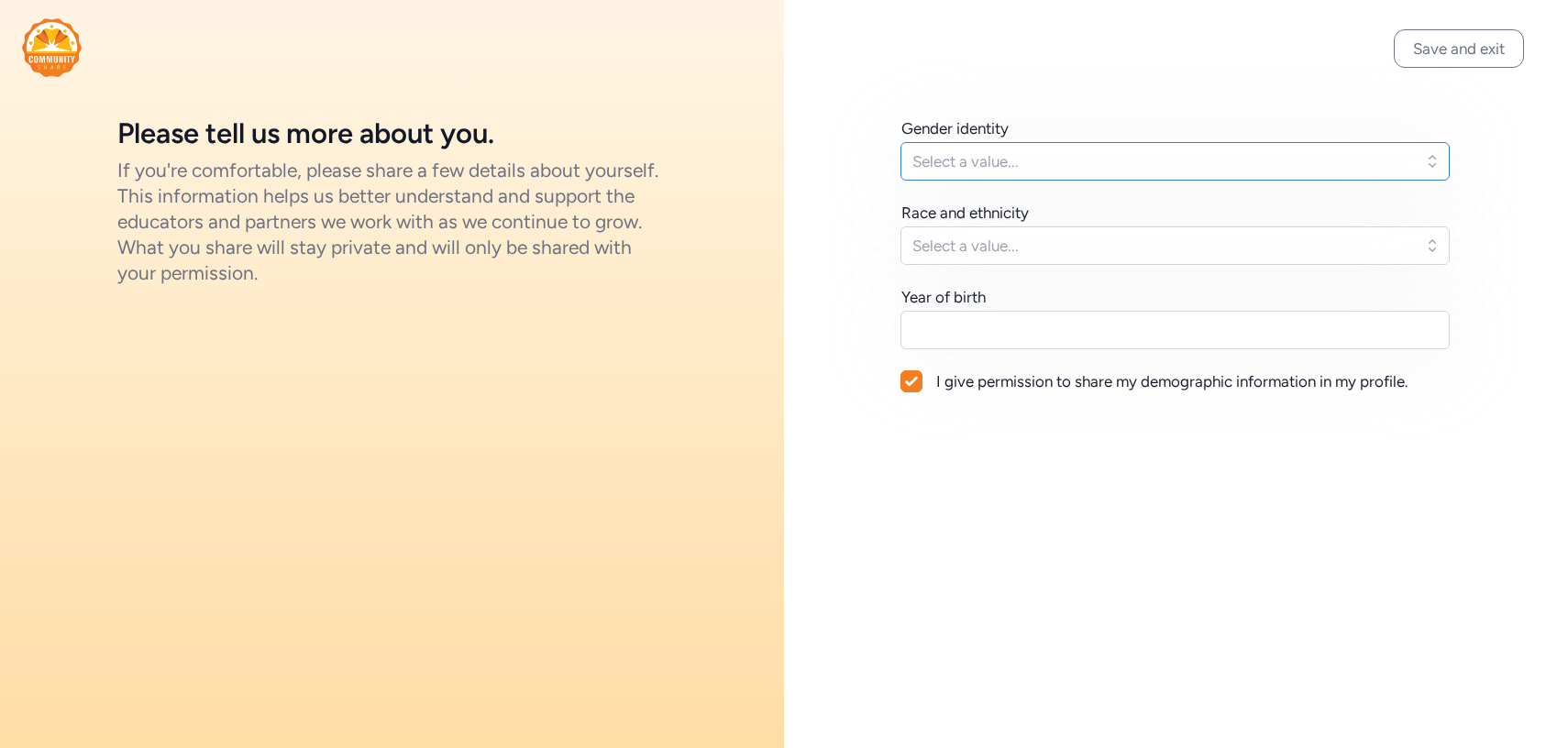
click at [998, 164] on span "Select a value..." at bounding box center [1161, 162] width 500 height 22
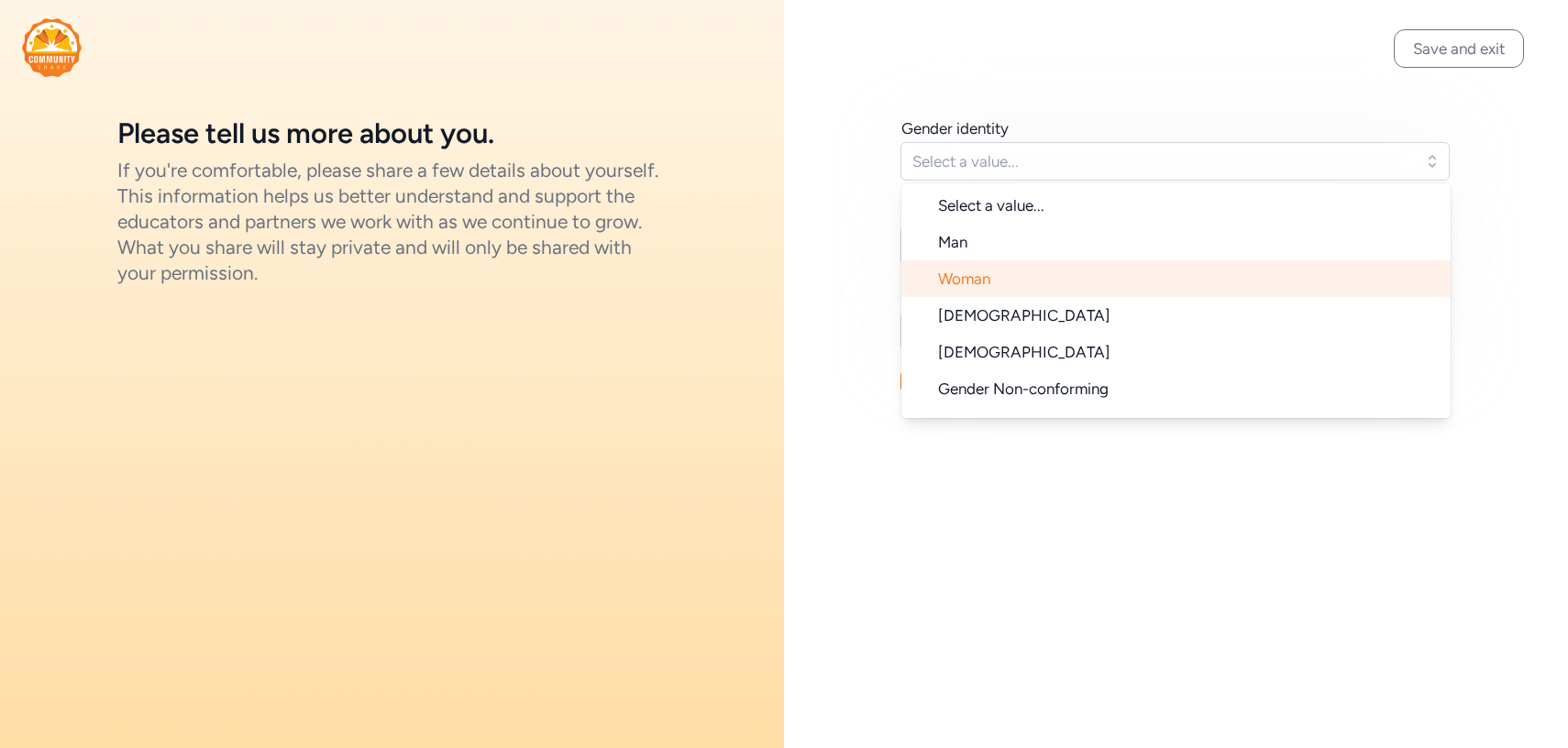
click at [975, 290] on li "Woman" at bounding box center [1175, 279] width 549 height 37
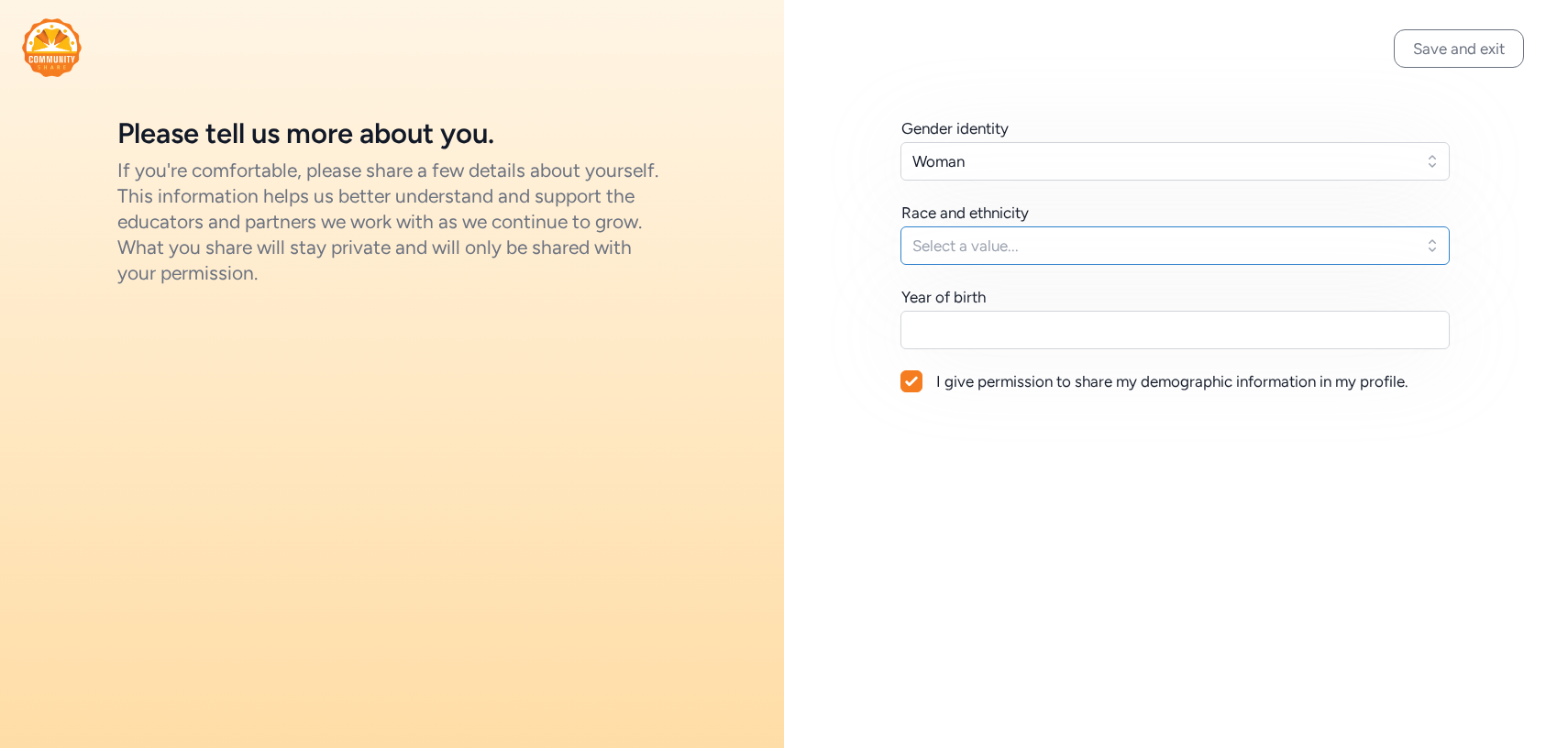
click at [993, 248] on span "Select a value..." at bounding box center [1161, 246] width 500 height 22
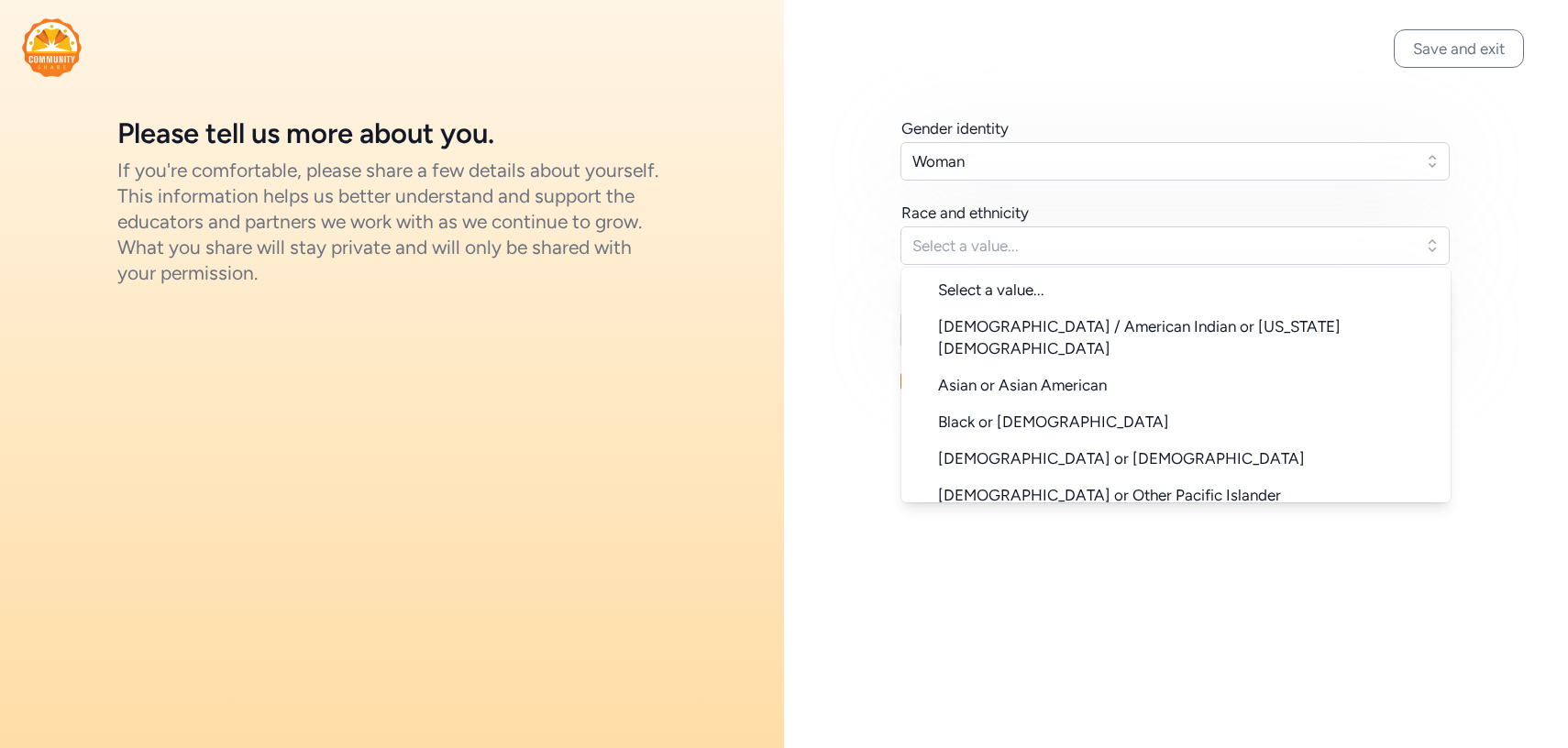
click at [807, 249] on div "Gender identity Woman Race and ethnicity Select a value... Select a value... [D…" at bounding box center [1175, 255] width 784 height 510
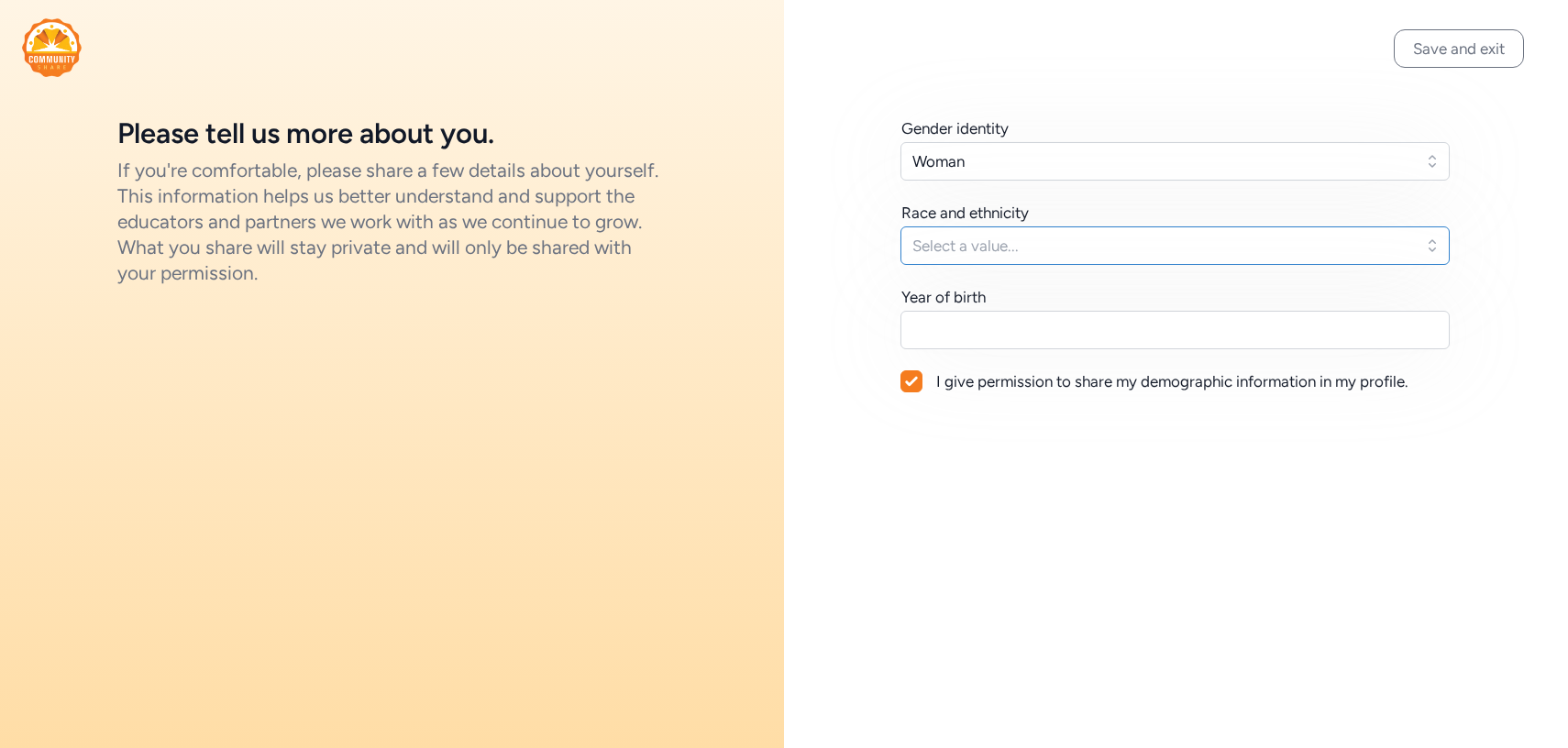
click at [1024, 256] on button "Select a value..." at bounding box center [1174, 246] width 549 height 39
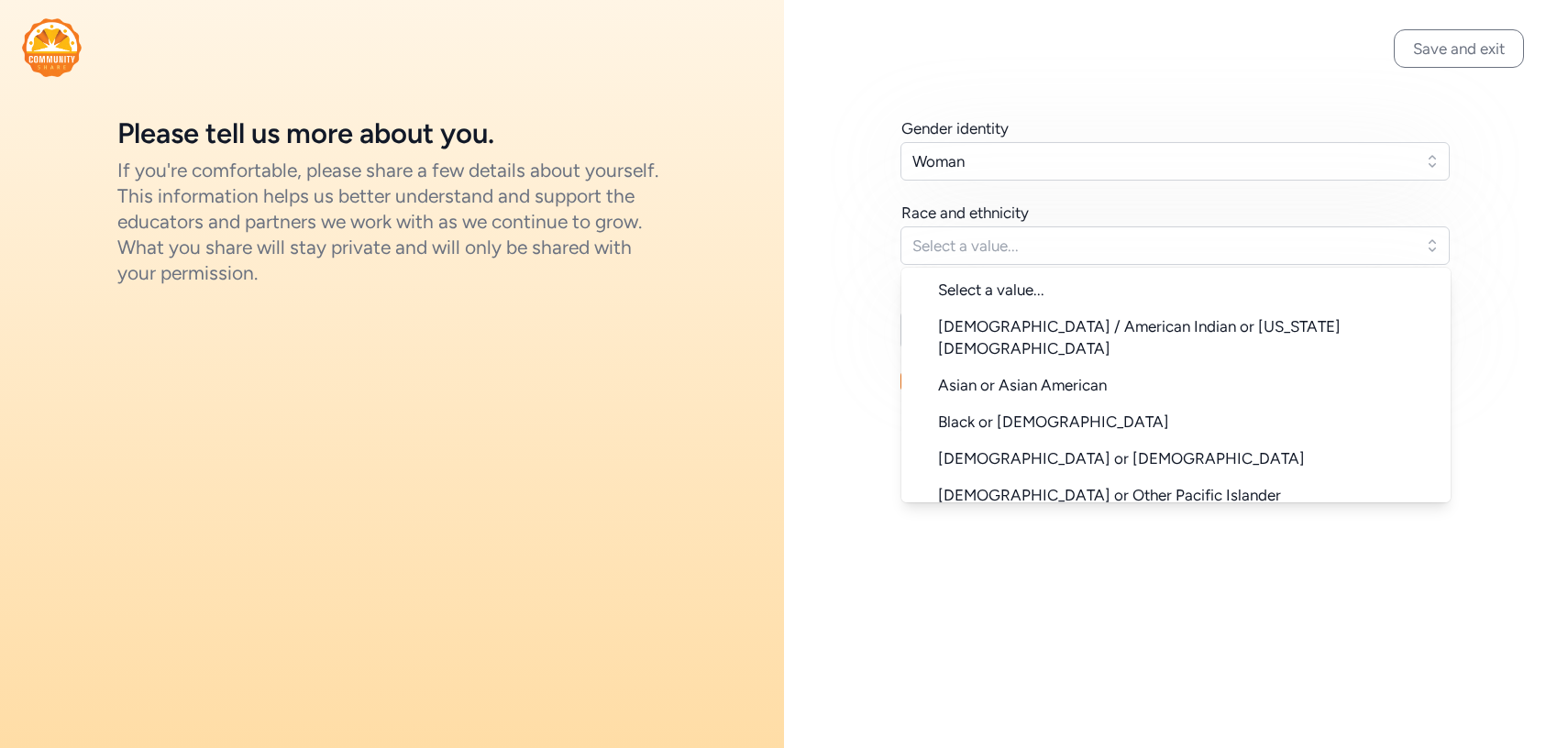
click at [890, 414] on div "Gender identity Woman Race and ethnicity Select a value... Select a value... [D…" at bounding box center [1175, 255] width 784 height 510
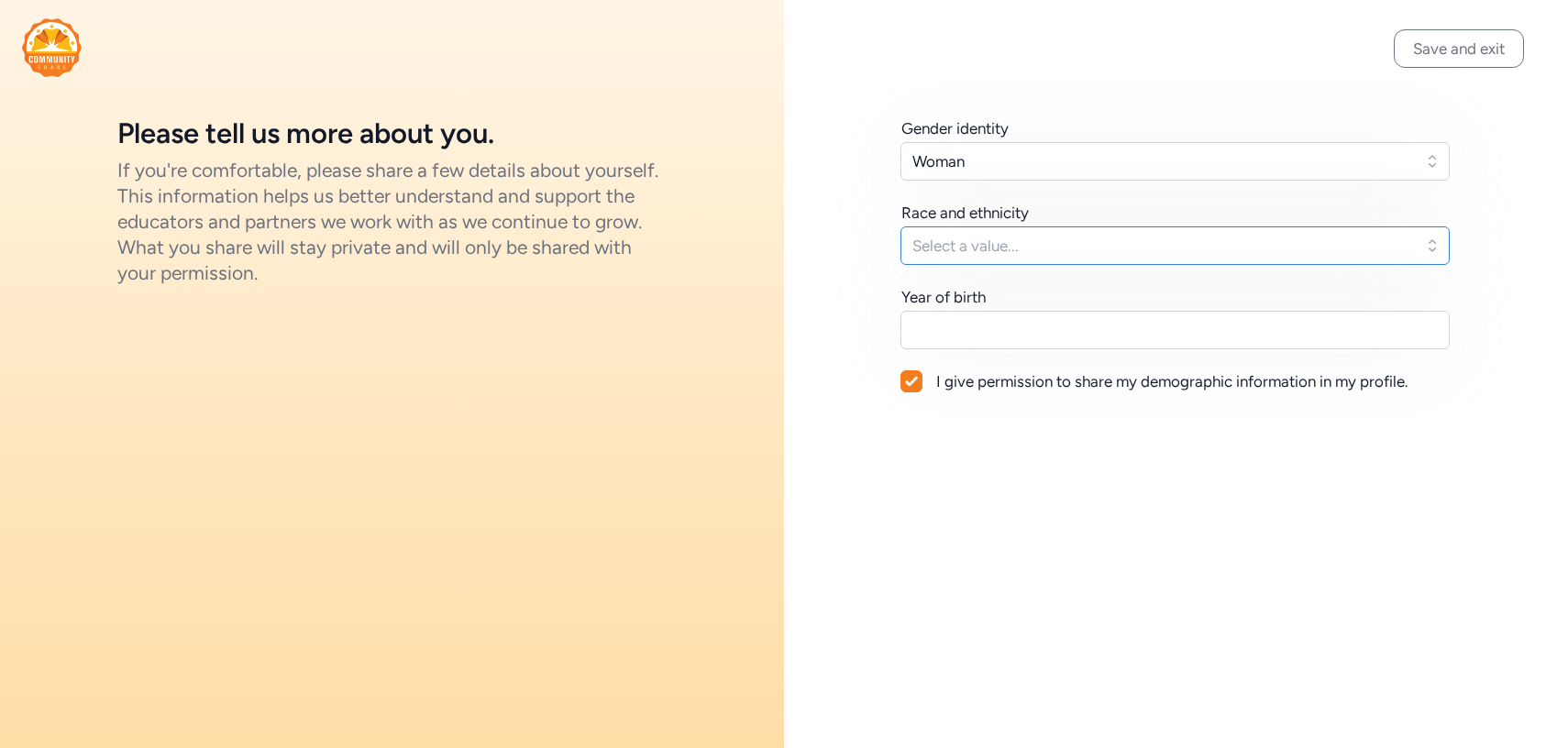
click at [985, 259] on button "Select a value..." at bounding box center [1174, 246] width 549 height 39
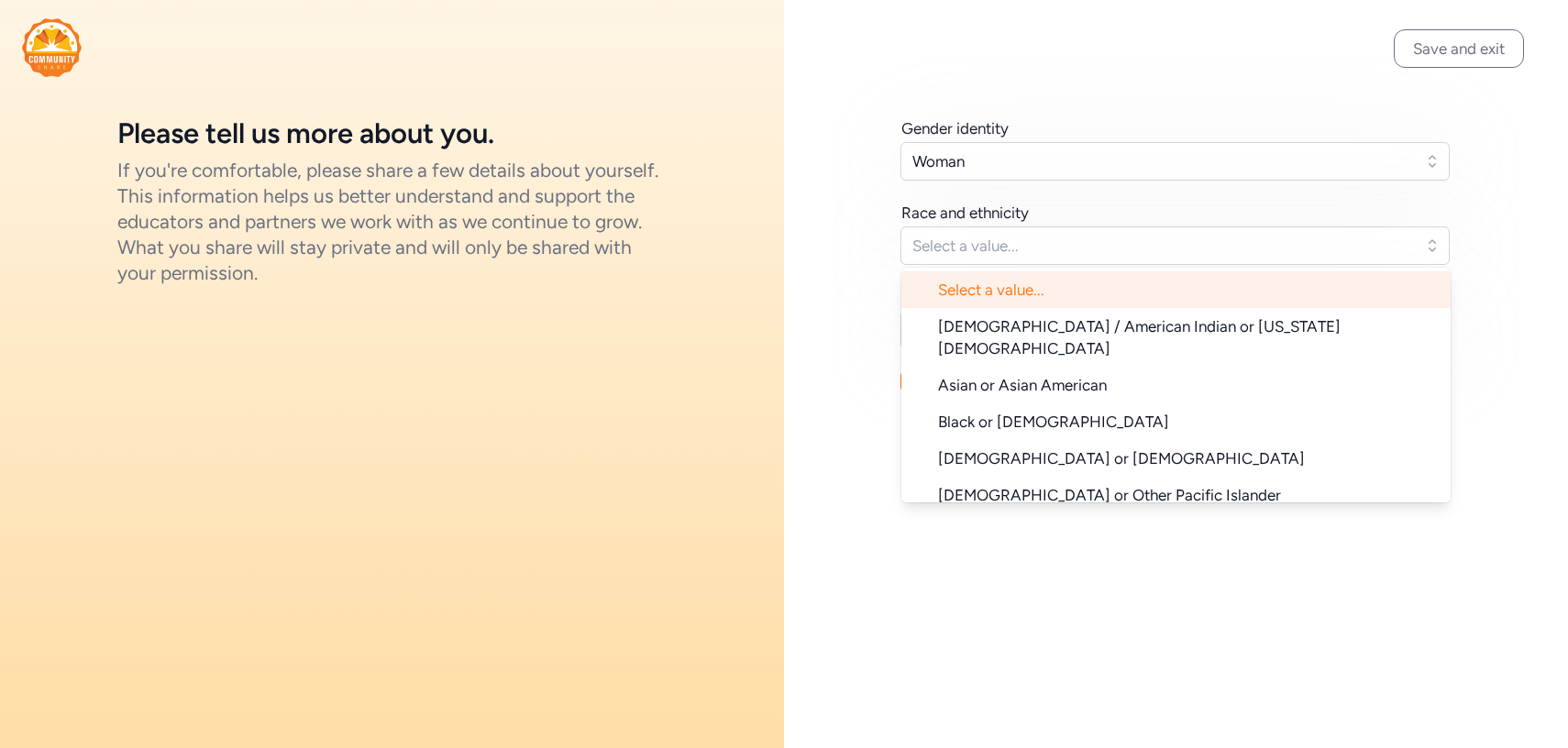
click at [1015, 289] on span "Select a value..." at bounding box center [1186, 290] width 498 height 22
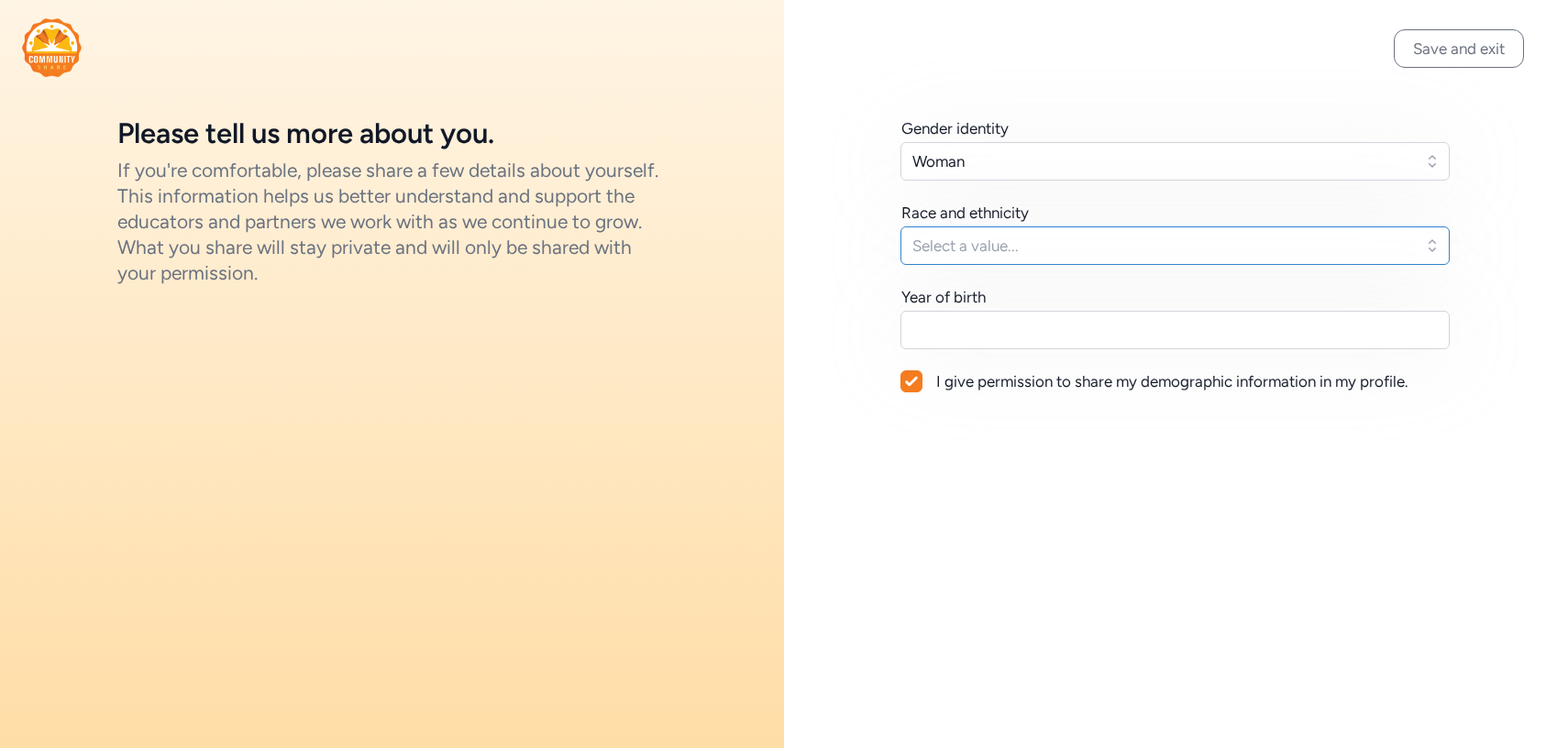
click at [1010, 252] on span "Select a value..." at bounding box center [1161, 246] width 500 height 22
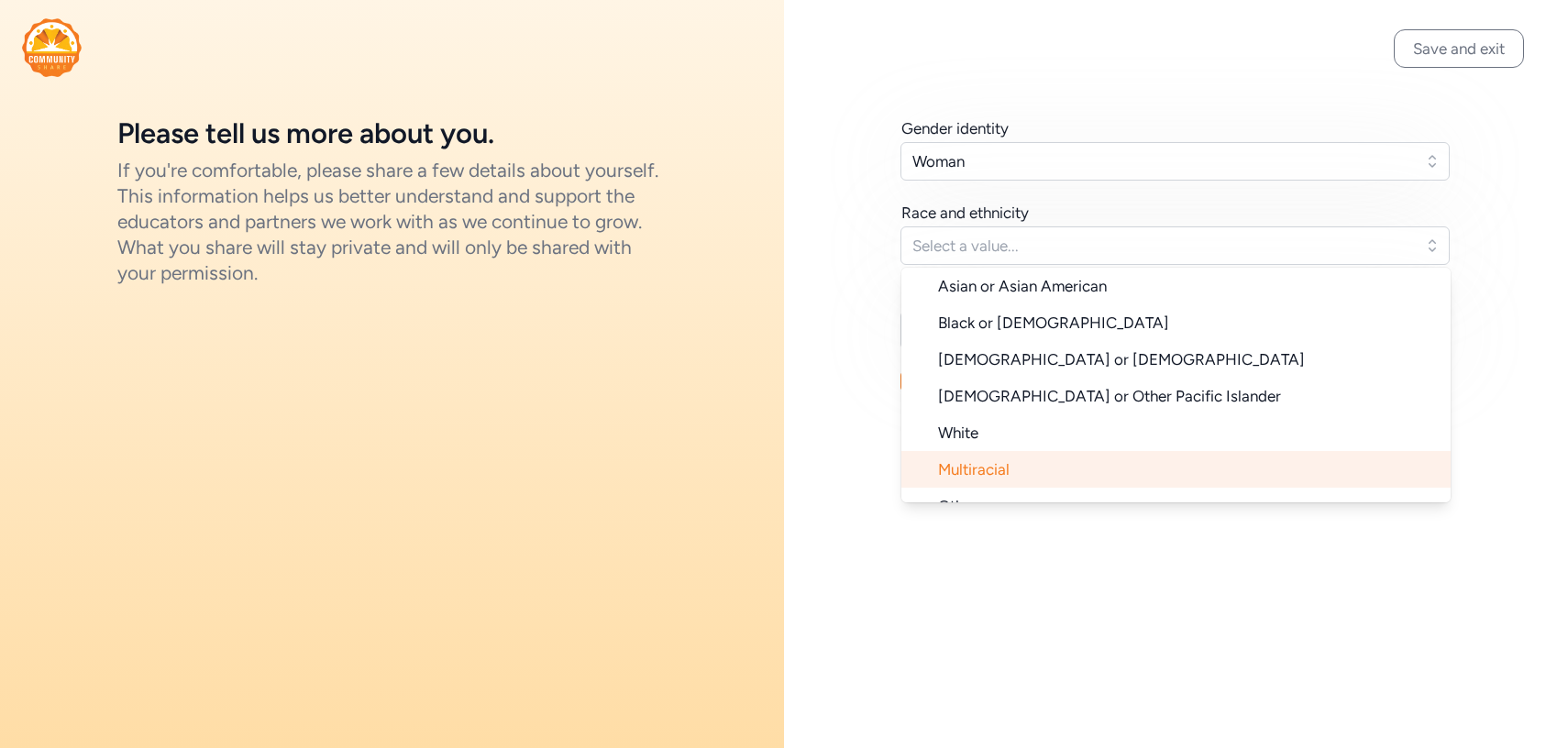
scroll to position [136, 0]
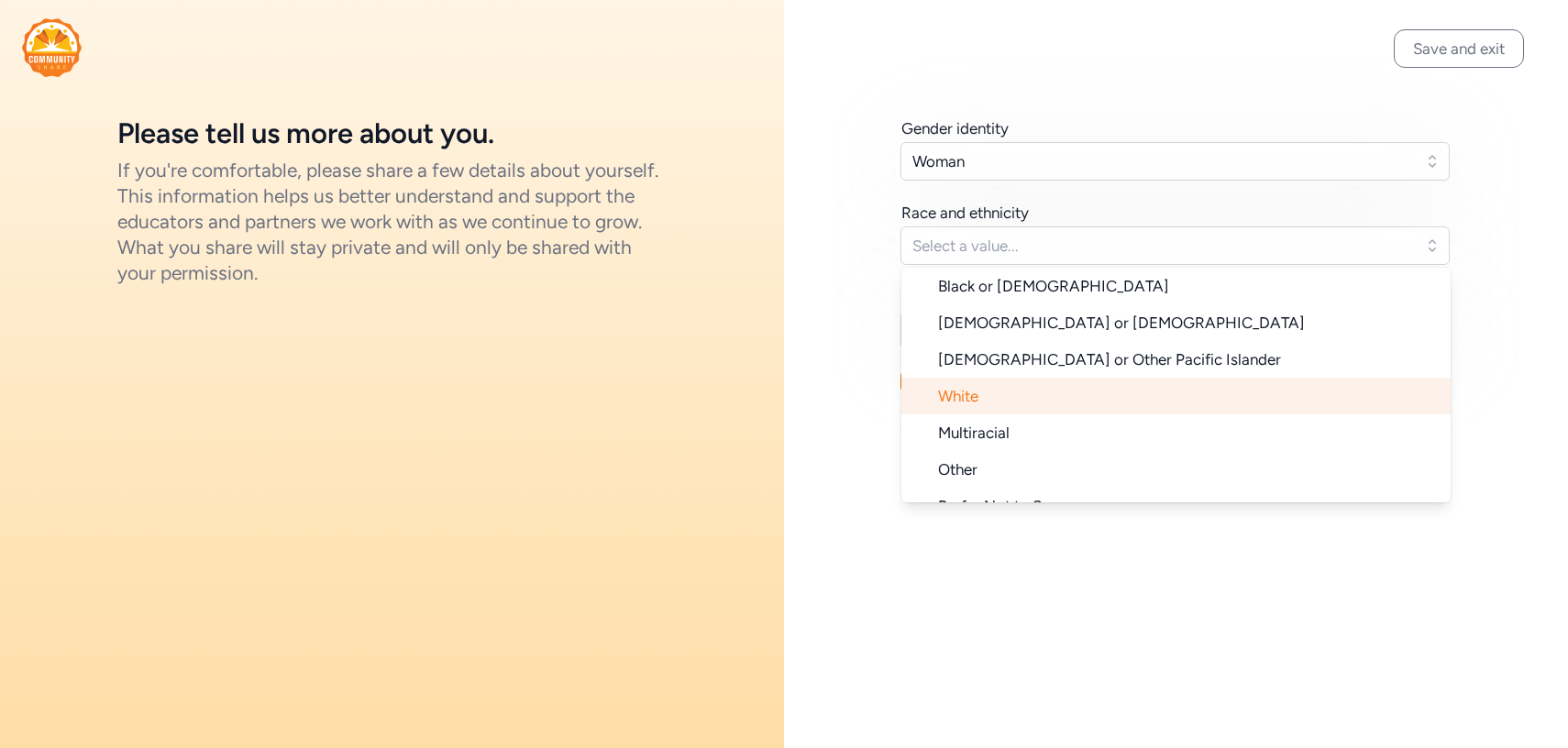
click at [1000, 378] on li "White" at bounding box center [1175, 396] width 549 height 37
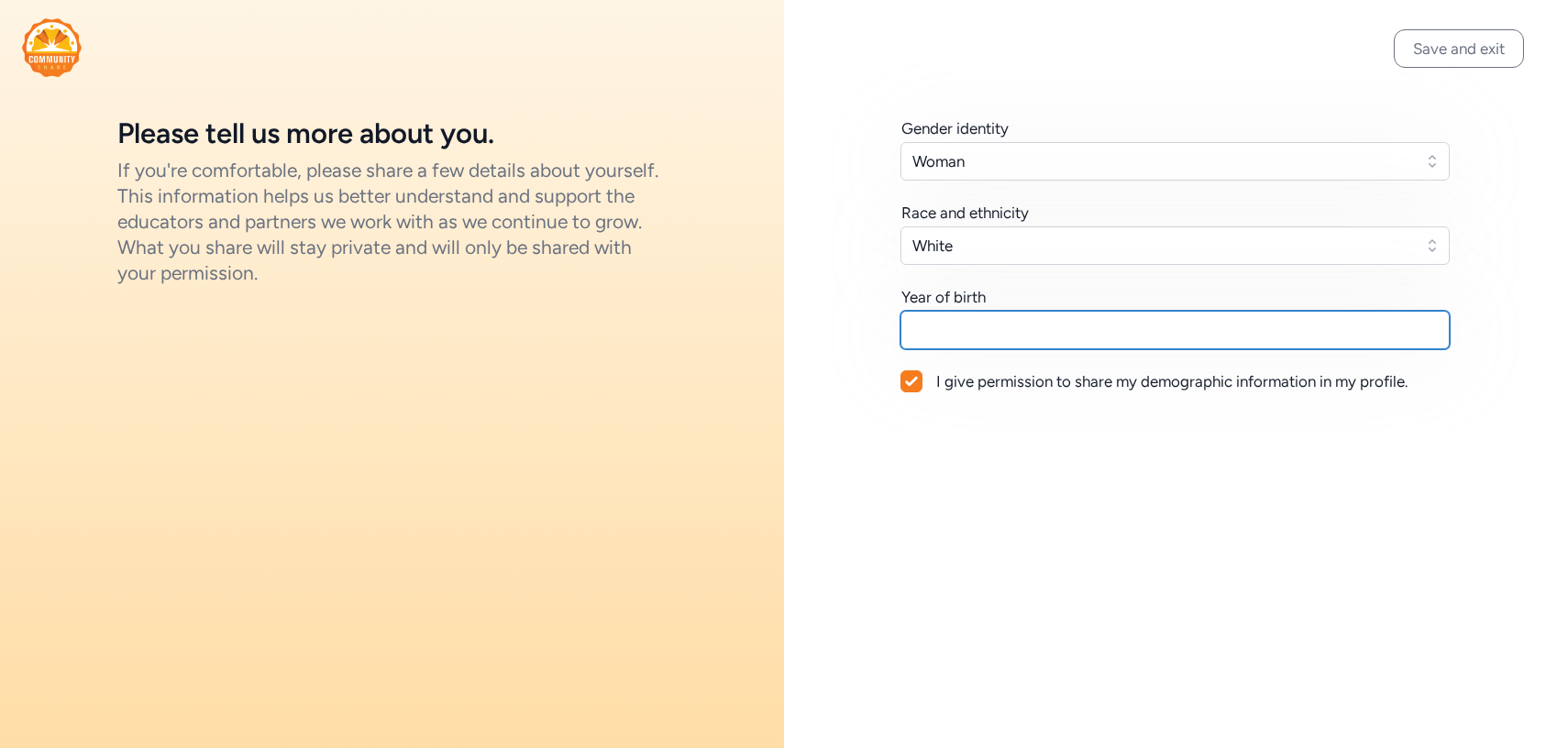
click at [933, 333] on input "text" at bounding box center [1174, 330] width 549 height 39
type input "m"
type input "1995"
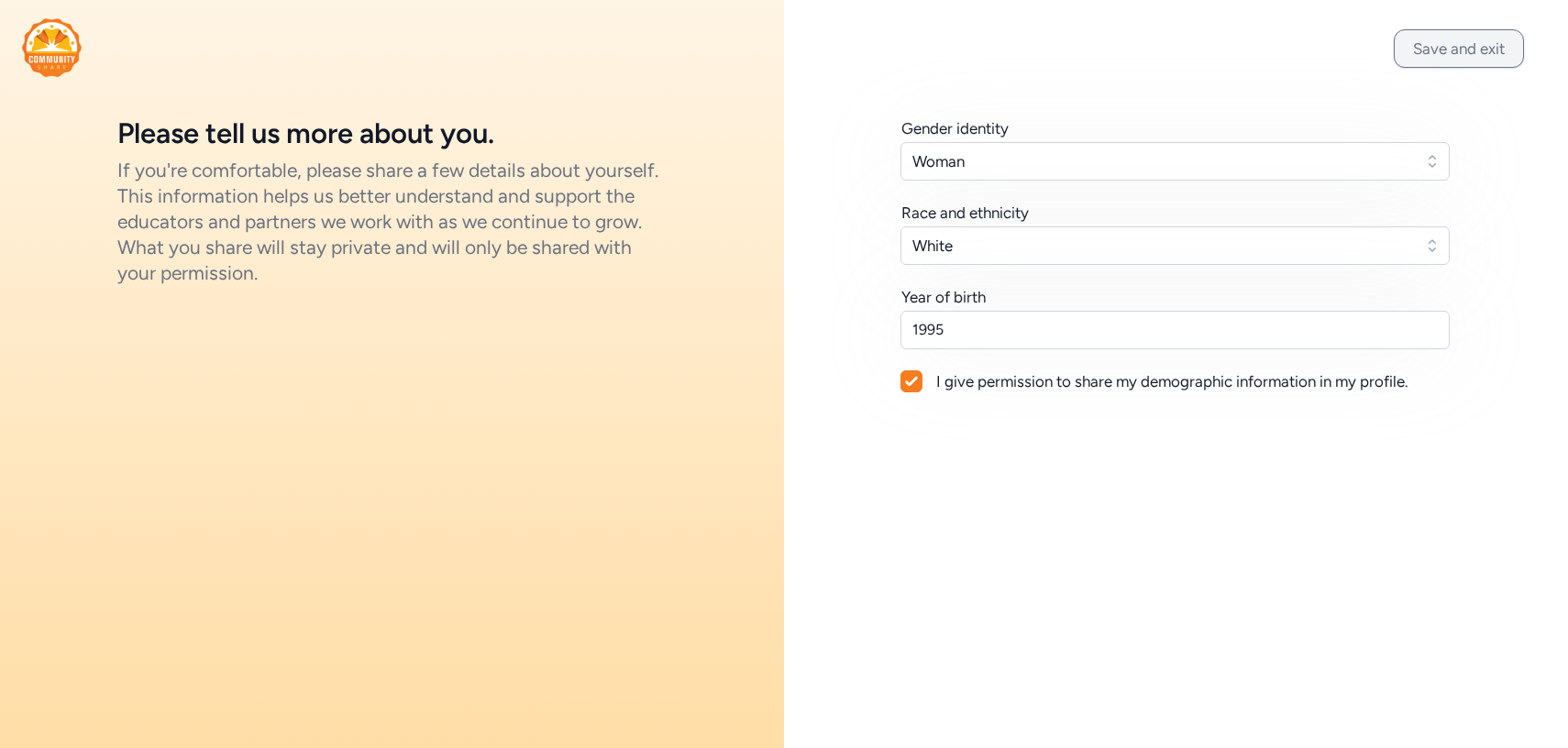
click at [1438, 45] on button "Save and exit" at bounding box center [1458, 49] width 130 height 39
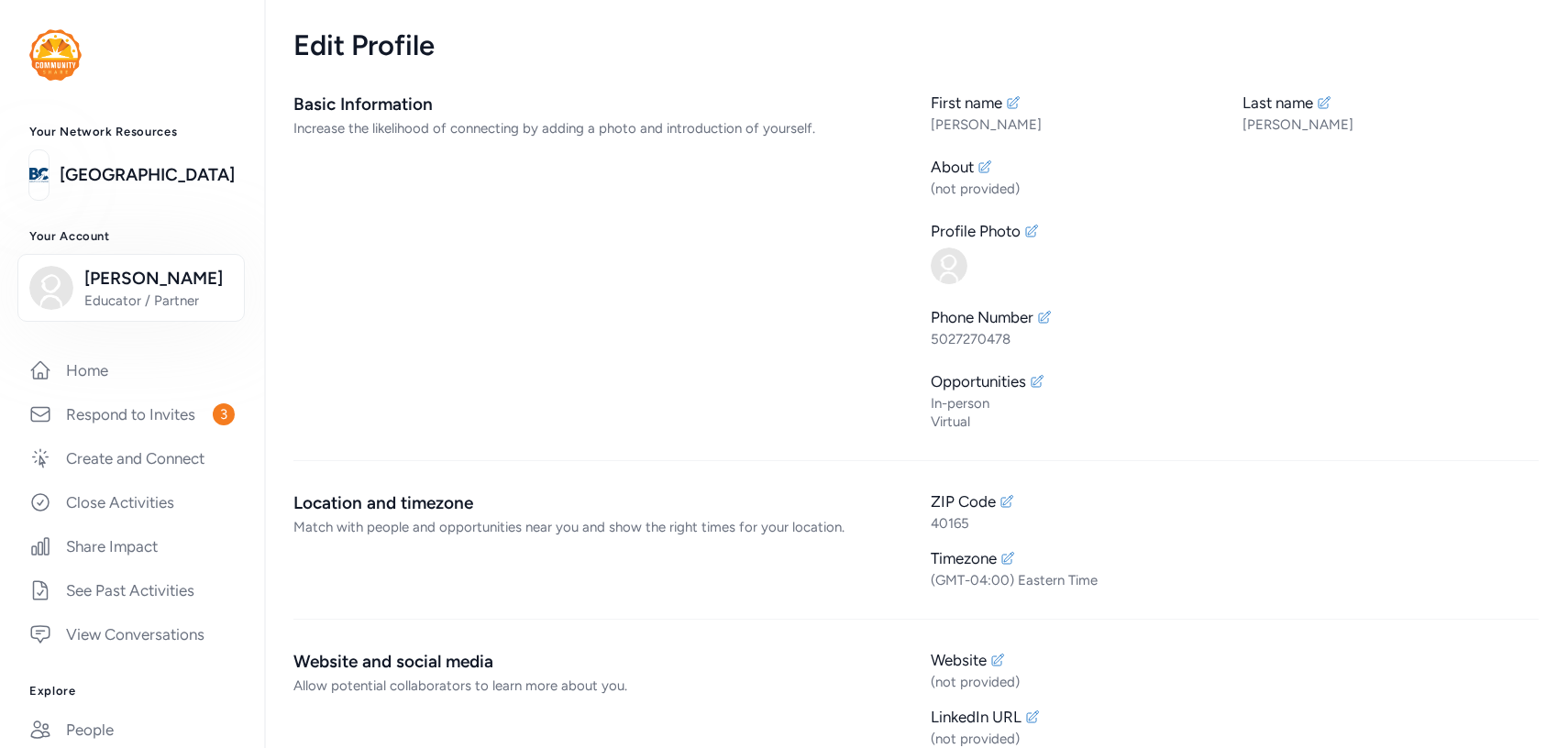
click at [605, 192] on div "Basic Information Increase the likelihood of connecting by adding a photo and i…" at bounding box center [597, 260] width 608 height 339
click at [165, 409] on link "Respond to Invites 3" at bounding box center [132, 415] width 235 height 41
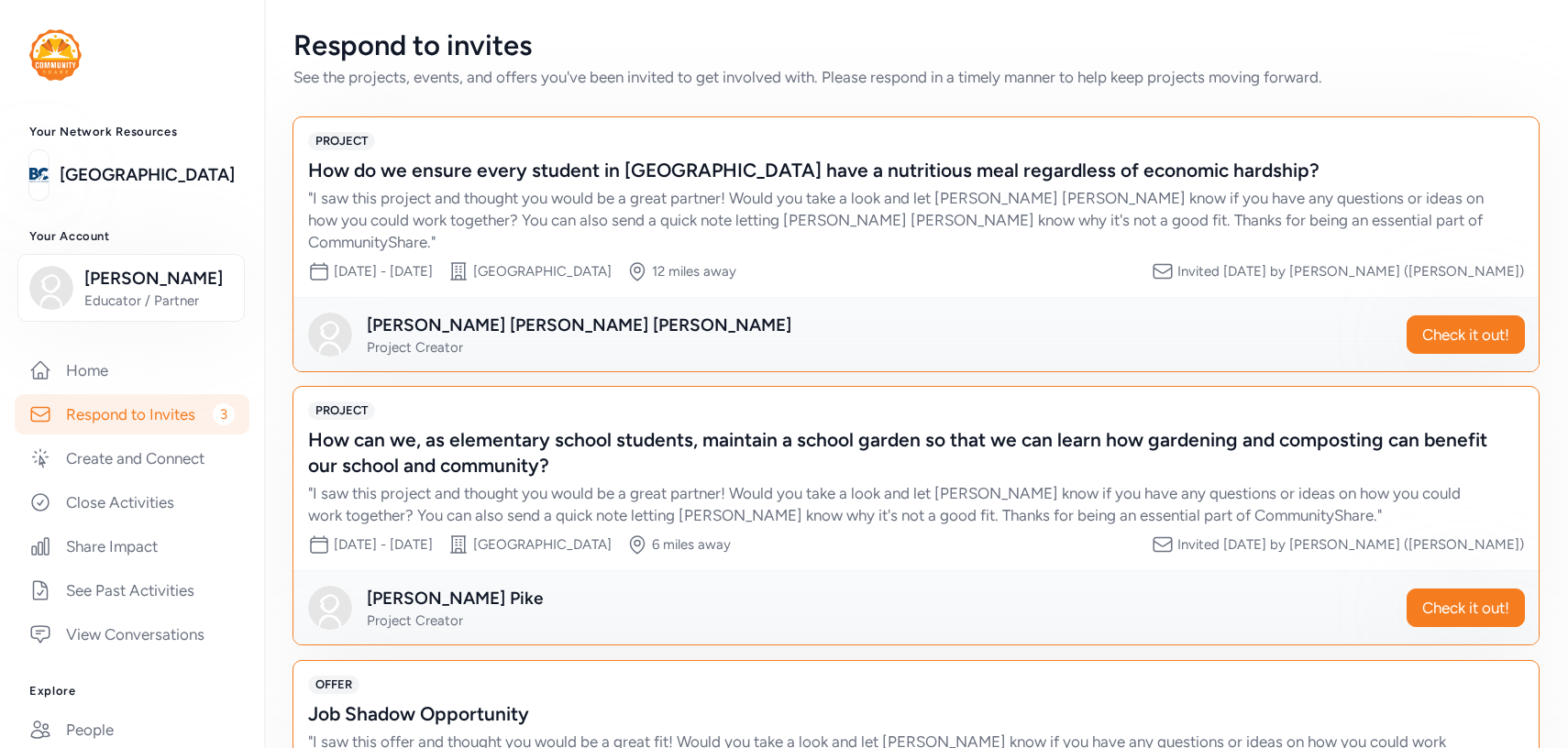
click at [1080, 173] on div "How do we ensure every student in [GEOGRAPHIC_DATA] have a nutritious meal rega…" at bounding box center [897, 171] width 1179 height 26
click at [1469, 332] on div "[PERSON_NAME] Project Creator Check it out!" at bounding box center [915, 333] width 1245 height 74
click at [1476, 323] on span "Check it out!" at bounding box center [1465, 334] width 87 height 22
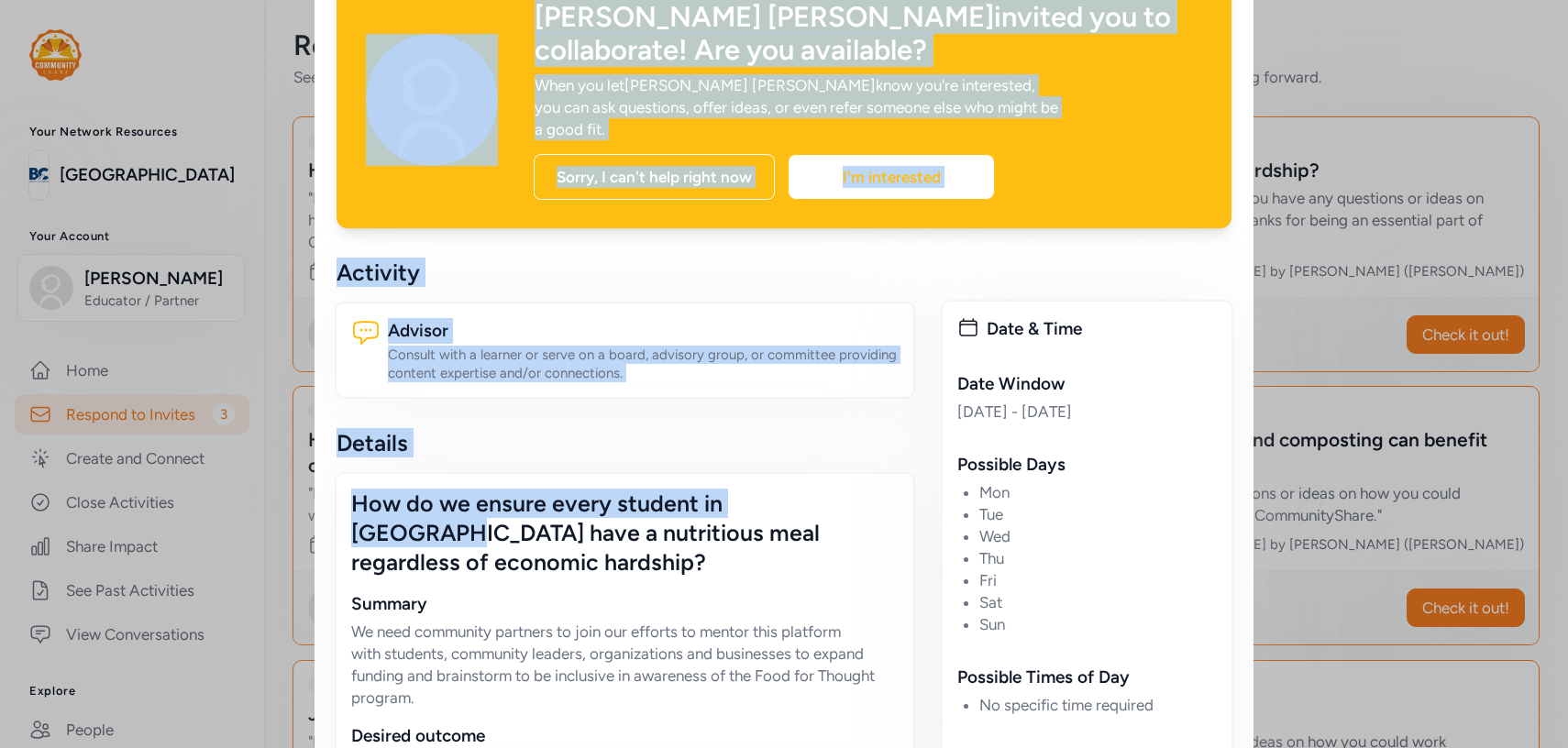
scroll to position [203, 0]
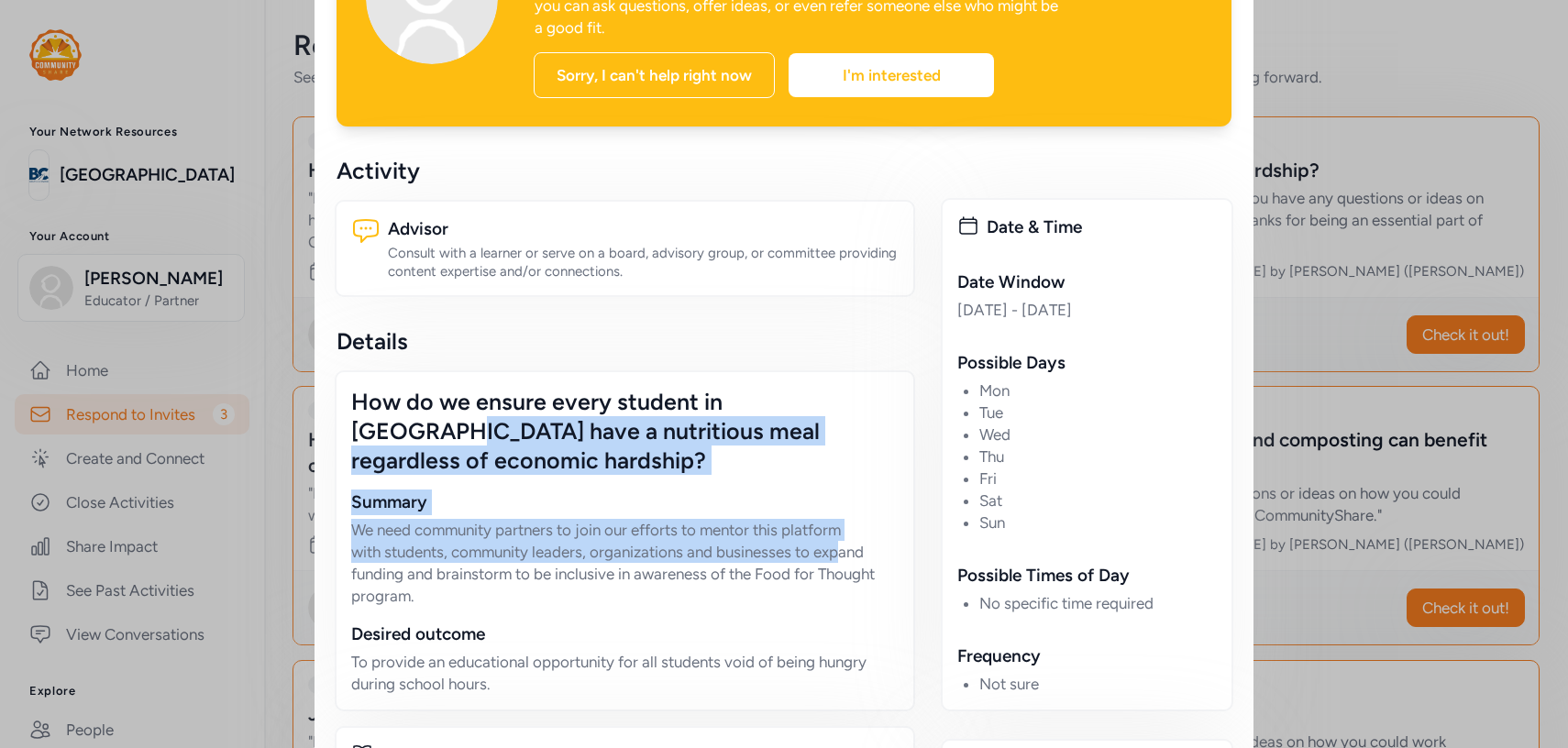
drag, startPoint x: 813, startPoint y: 569, endPoint x: 844, endPoint y: 520, distance: 58.0
click at [844, 520] on div "How do we ensure every student in [GEOGRAPHIC_DATA] have a nutritious meal rega…" at bounding box center [625, 540] width 580 height 341
click at [844, 520] on p "We need community partners to join our efforts to mentor this platform with stu…" at bounding box center [625, 562] width 547 height 88
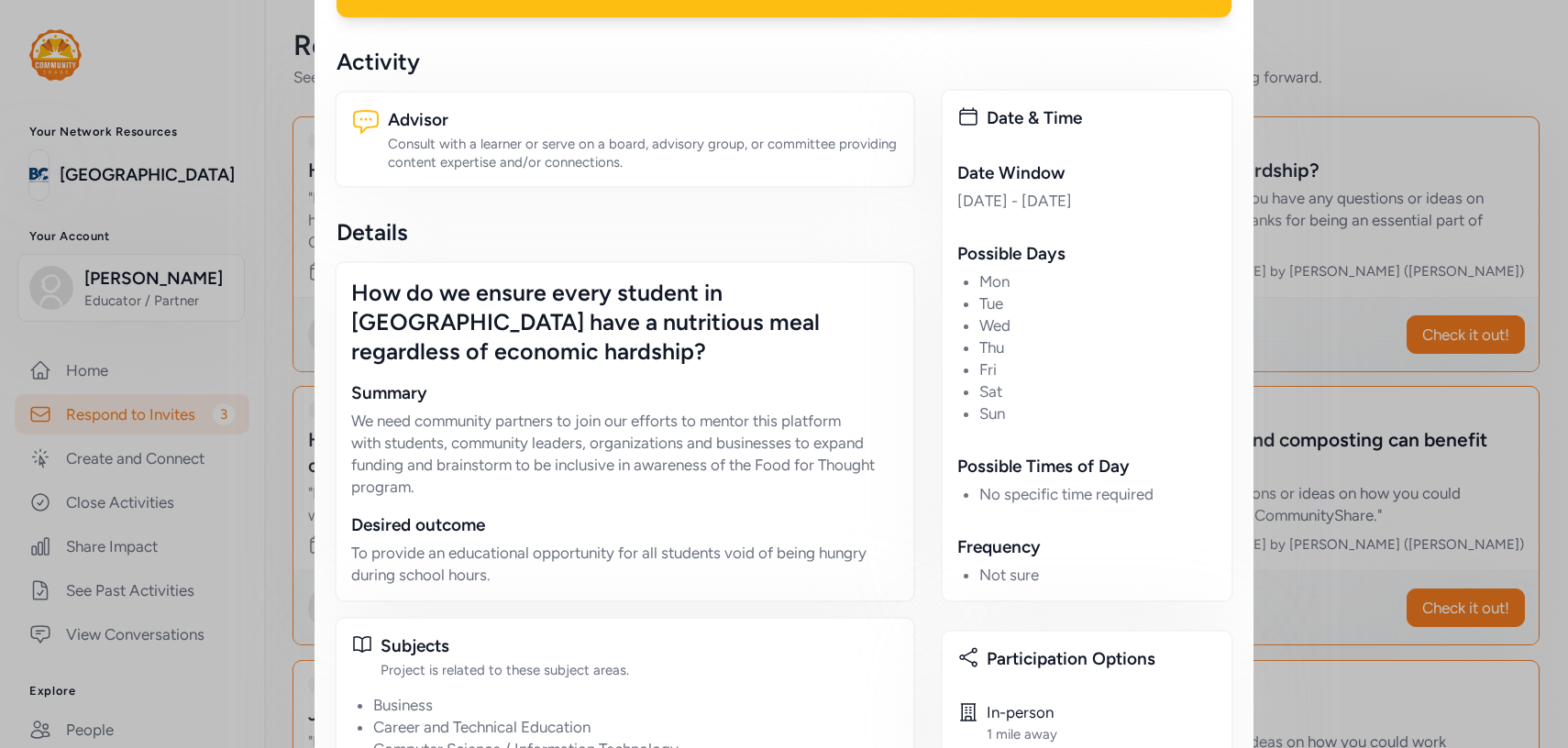
scroll to position [309, 0]
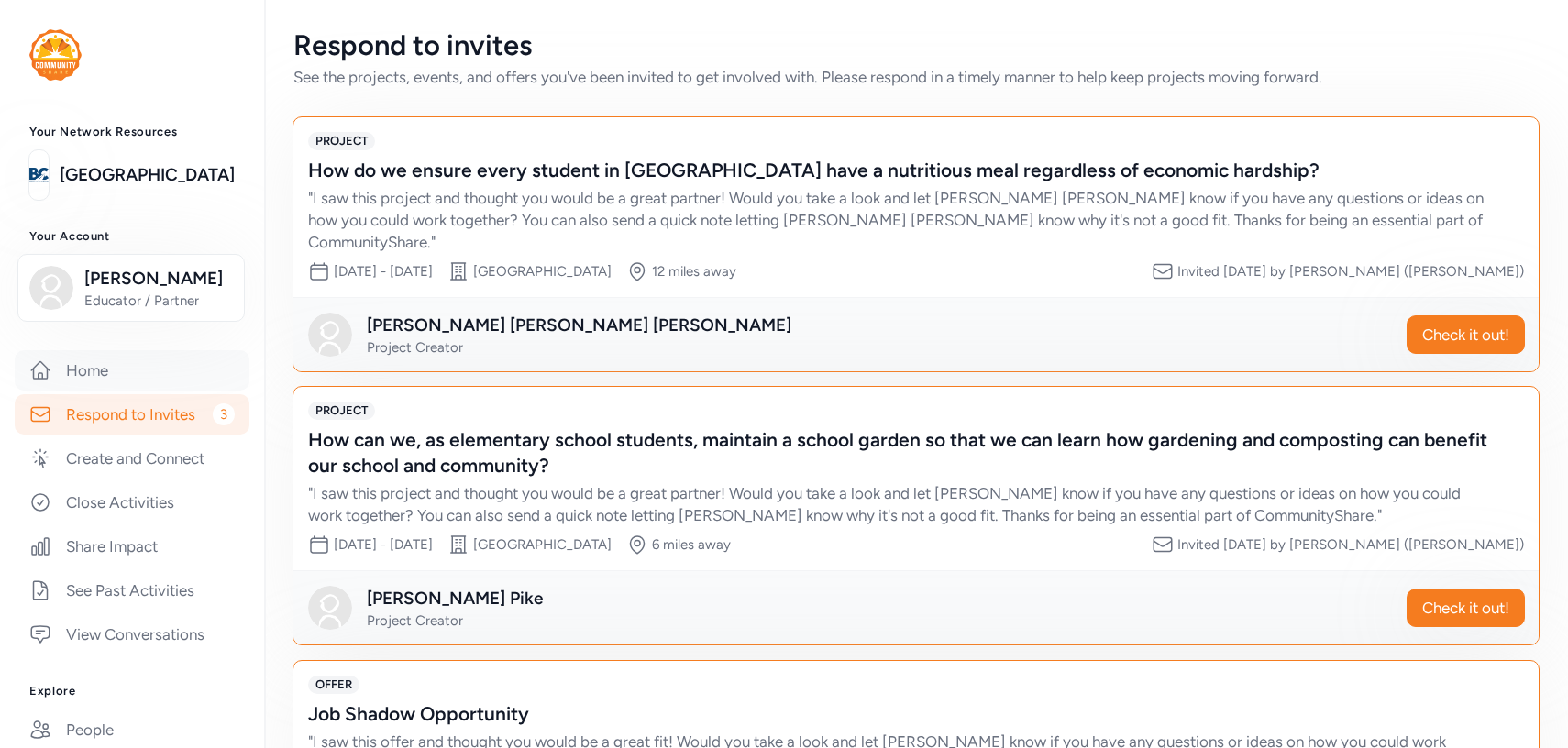
click at [86, 372] on link "Home" at bounding box center [132, 370] width 235 height 41
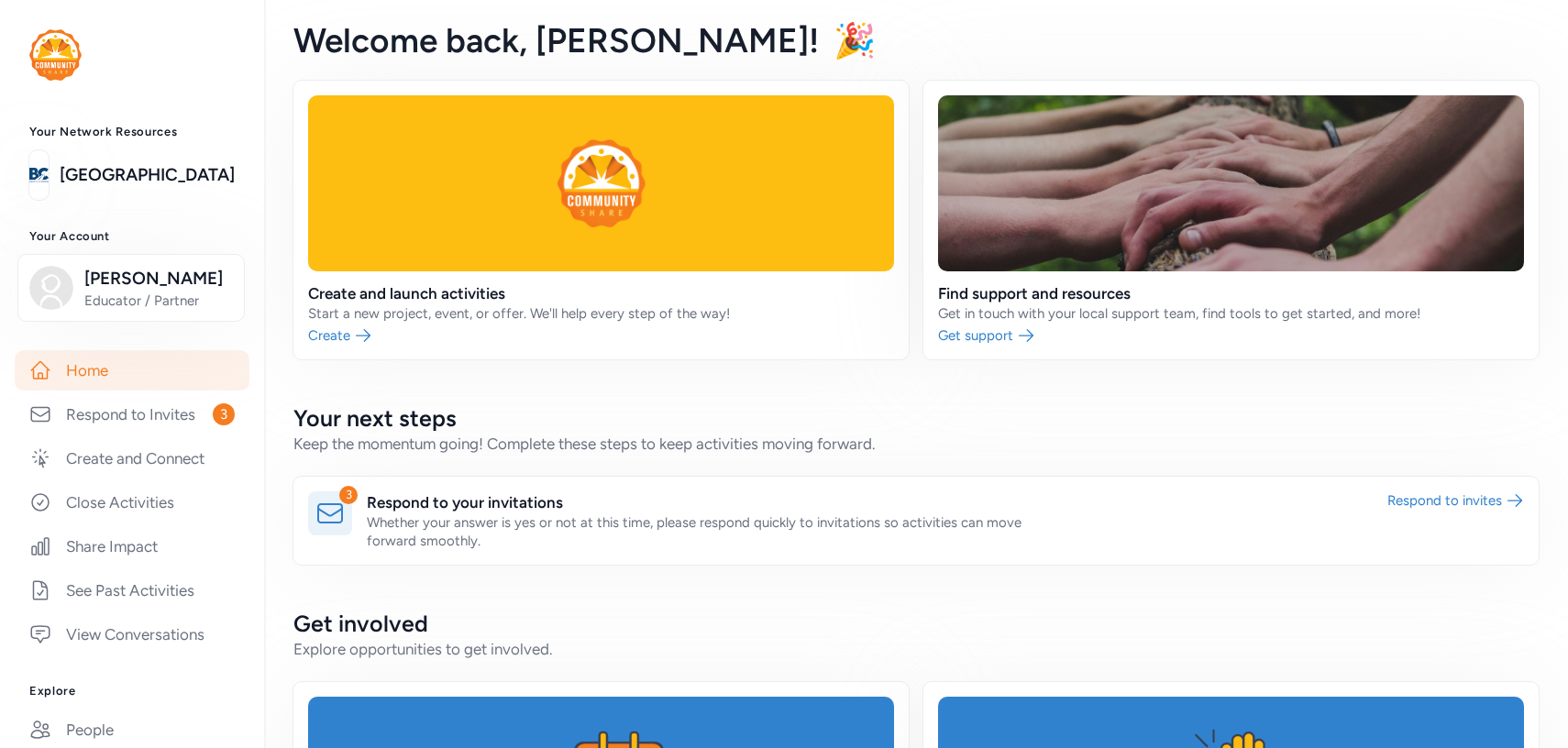
click at [60, 48] on img at bounding box center [55, 55] width 53 height 52
click at [62, 55] on img at bounding box center [55, 55] width 53 height 52
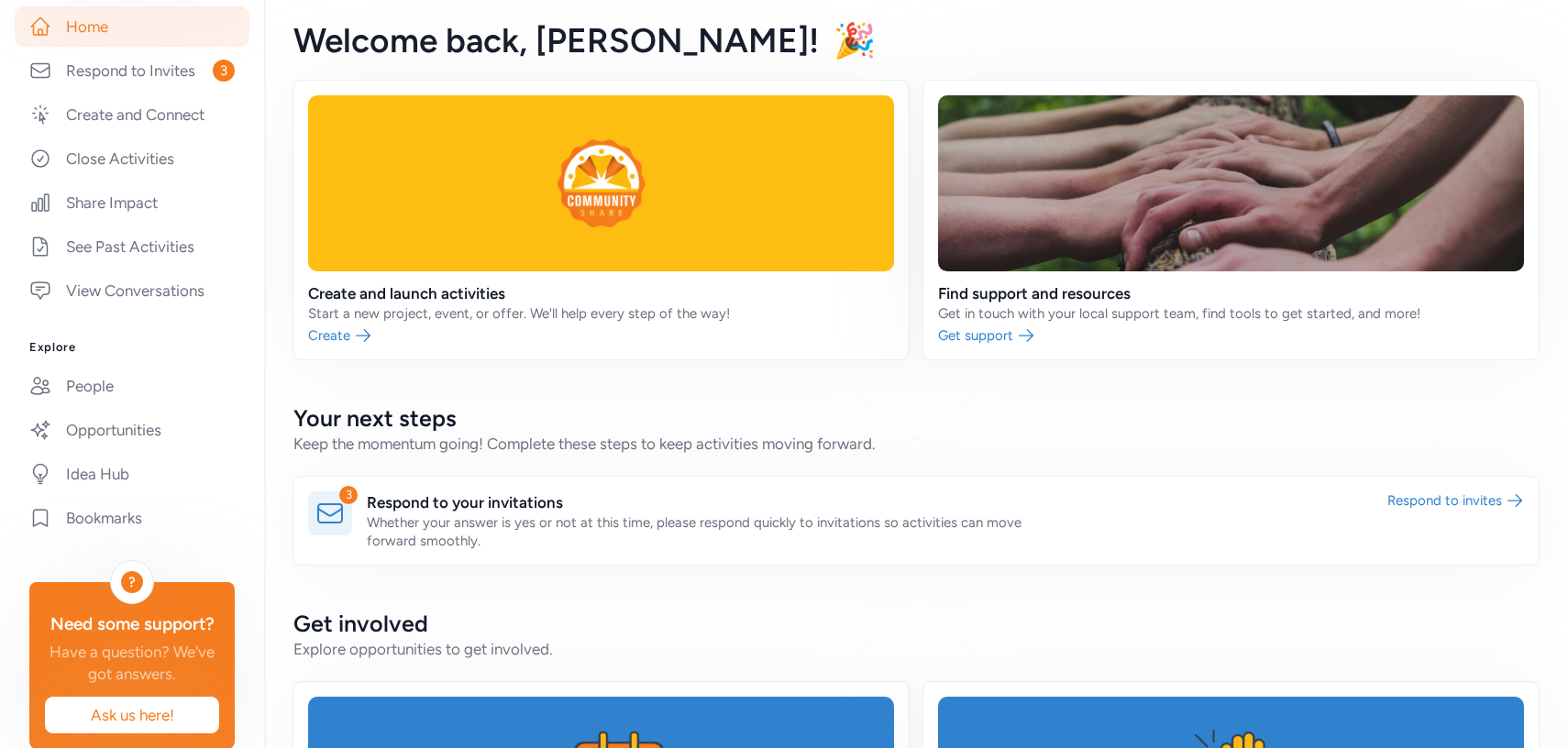
scroll to position [376, 0]
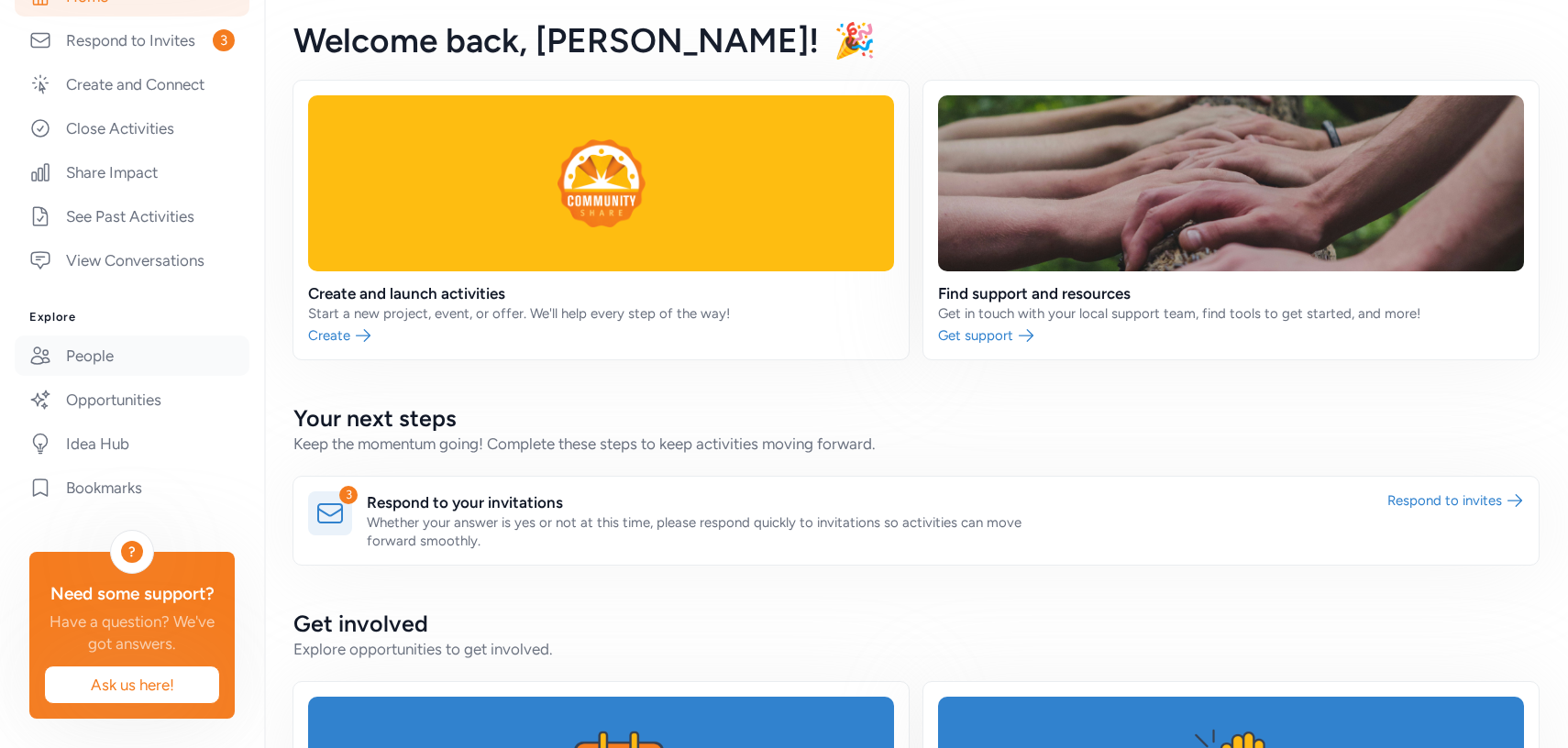
click at [128, 348] on link "People" at bounding box center [132, 356] width 235 height 41
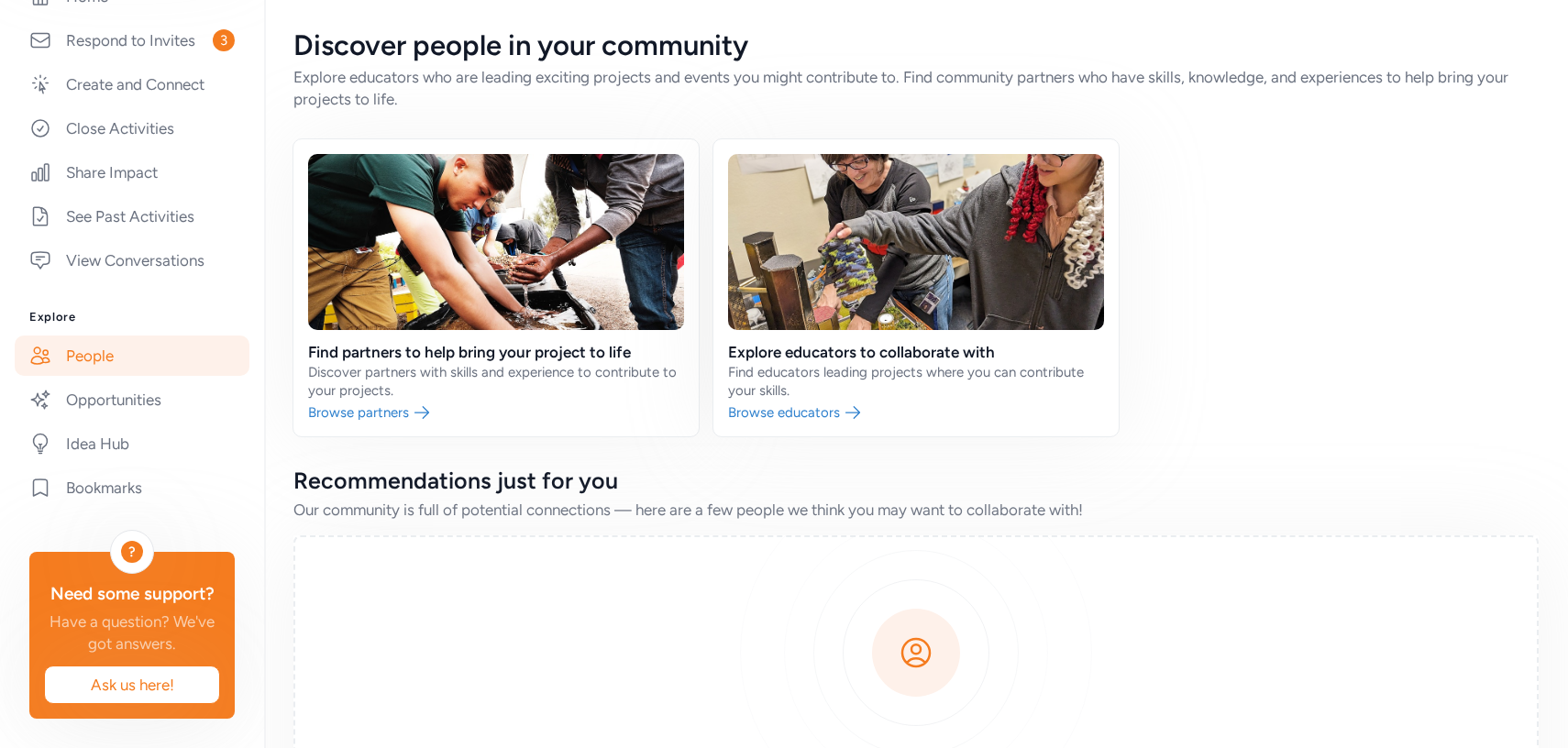
click at [1299, 396] on div "Find partners to help bring your project to life Discover partners with skills …" at bounding box center [915, 287] width 1245 height 296
click at [159, 35] on link "Respond to Invites 3" at bounding box center [132, 41] width 235 height 41
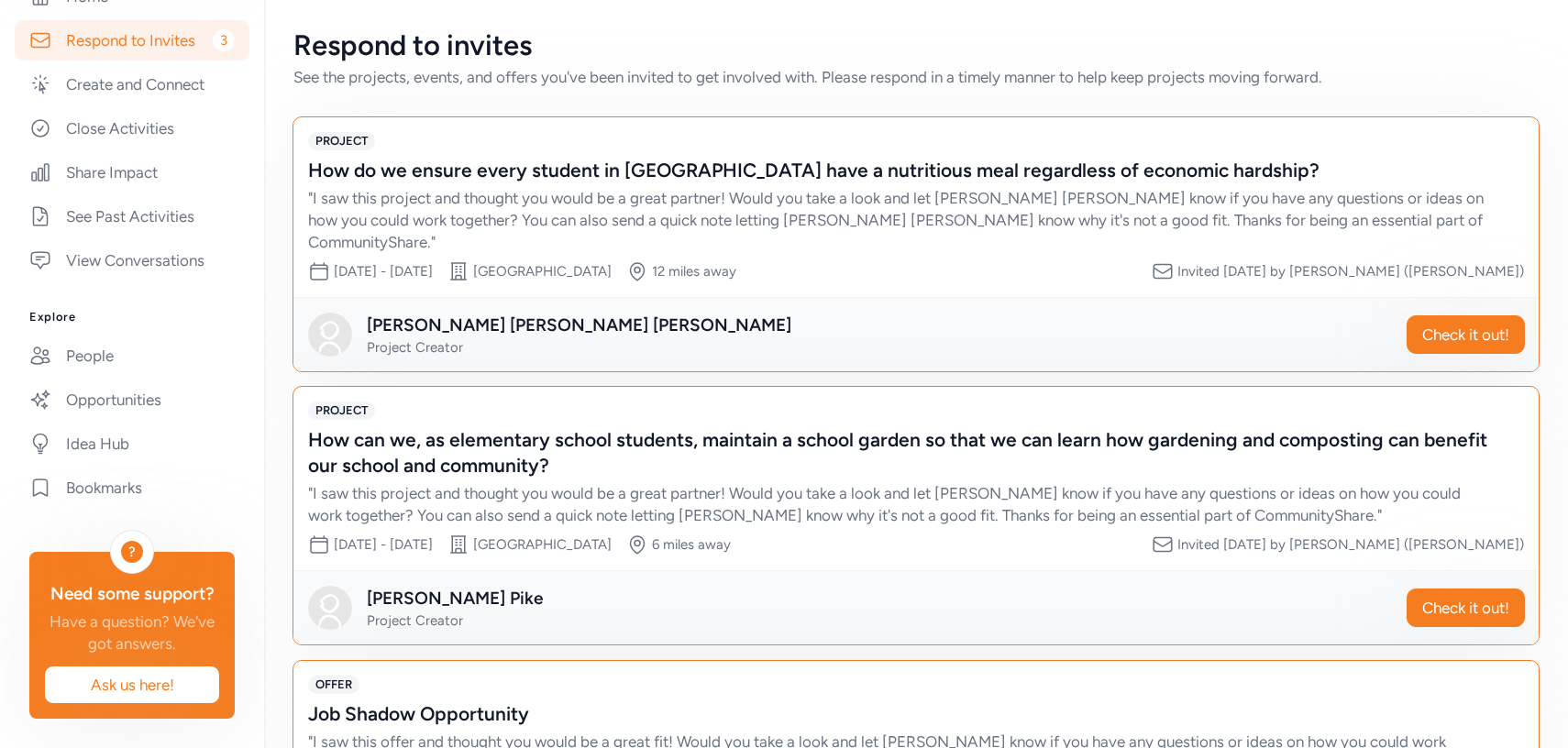
click at [1326, 262] on div "Invited [DATE] by [PERSON_NAME] ([PERSON_NAME])" at bounding box center [1350, 271] width 346 height 18
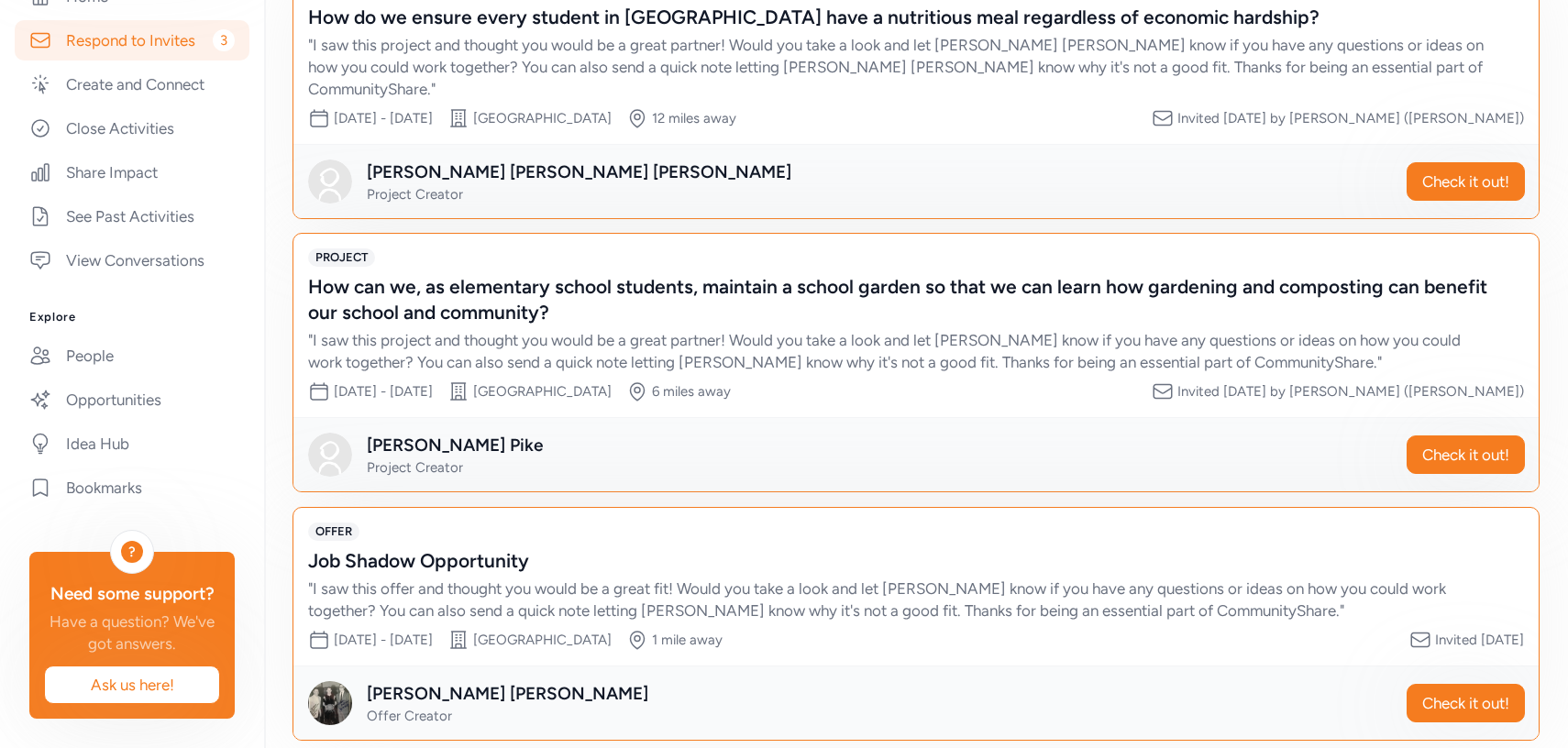
click at [328, 689] on img at bounding box center [330, 703] width 44 height 44
click at [440, 681] on div "[PERSON_NAME]" at bounding box center [507, 694] width 282 height 26
click at [1192, 75] on div "" I saw this project and thought you would be a great partner! Would you take a…" at bounding box center [897, 66] width 1179 height 66
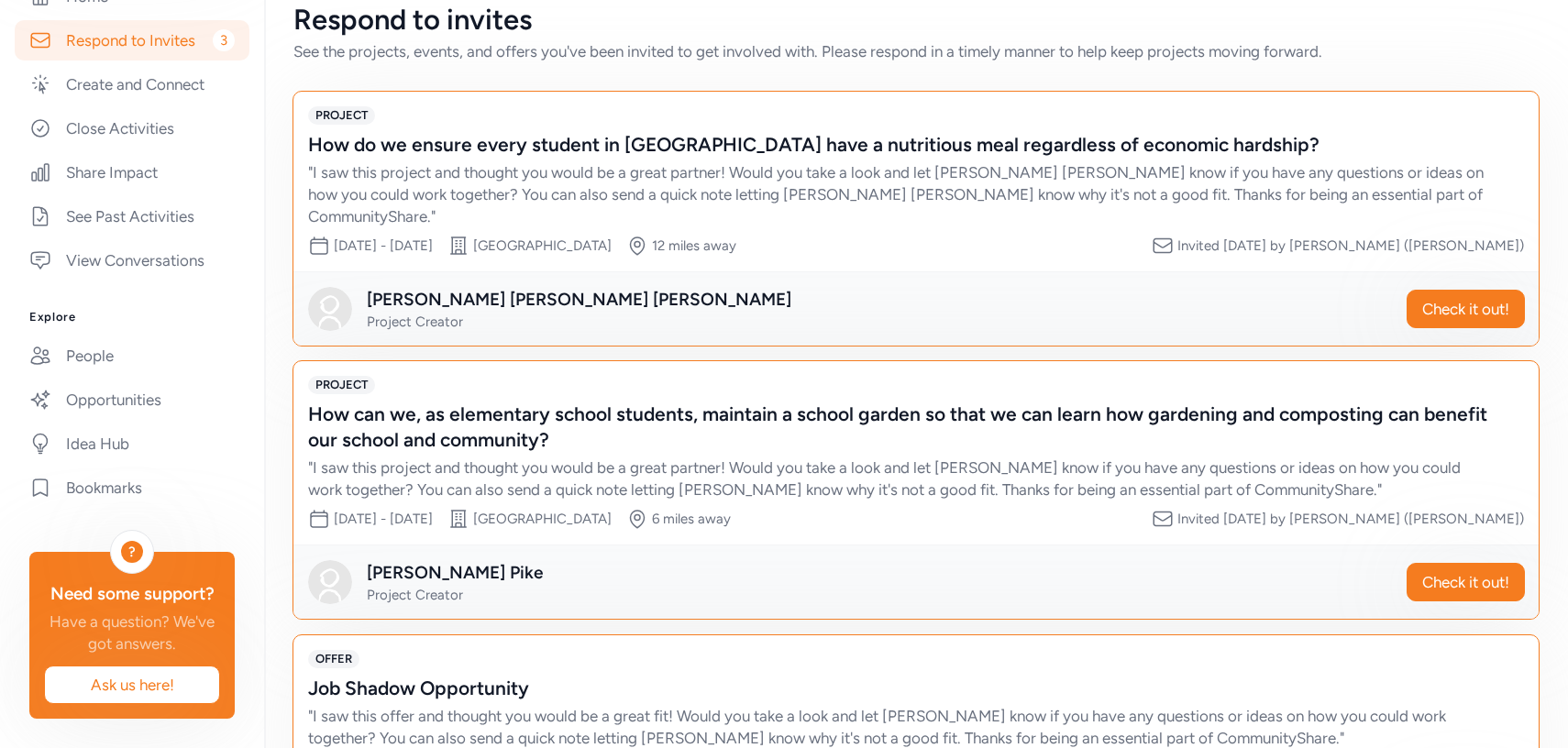
scroll to position [0, 0]
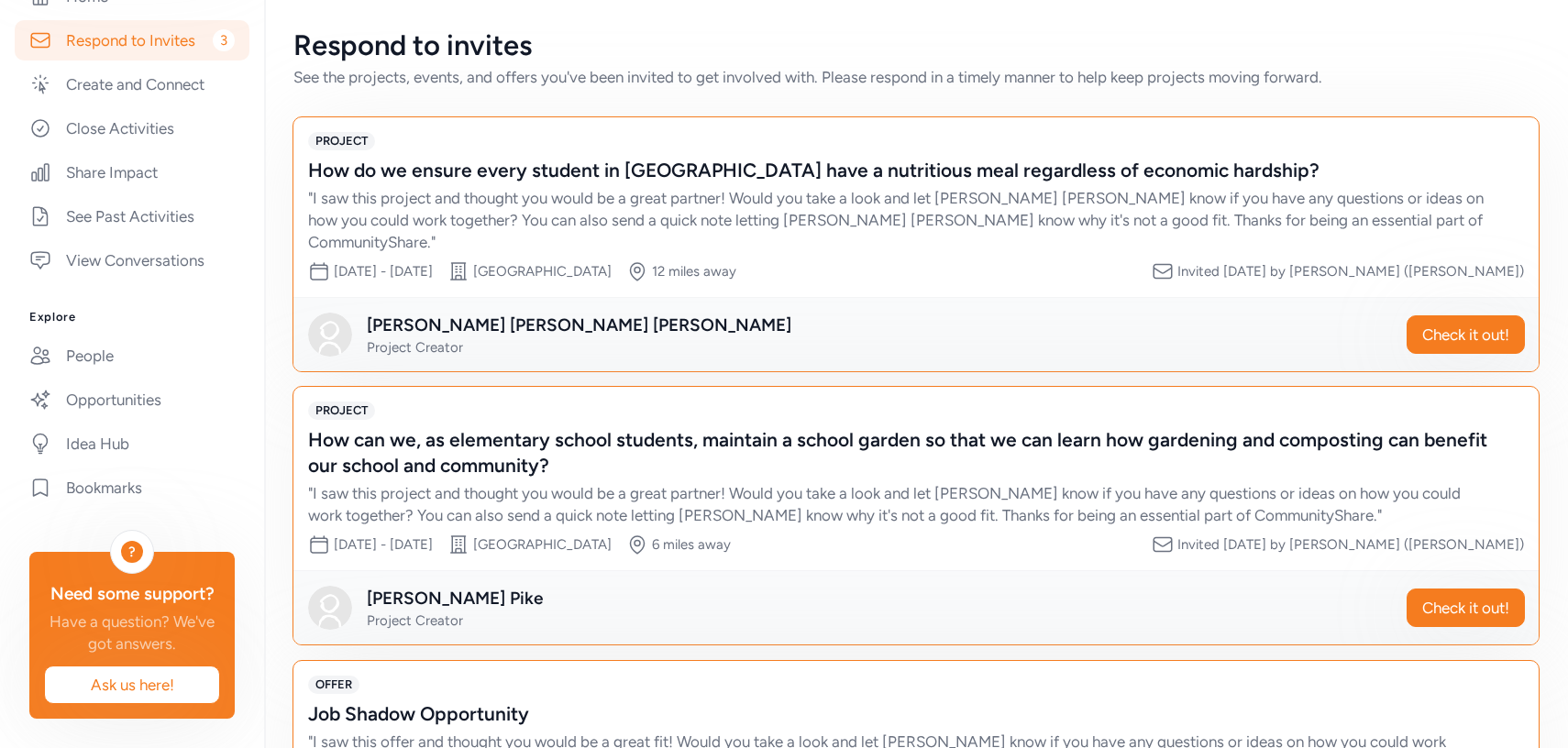
click at [1417, 167] on div "How do we ensure every student in [GEOGRAPHIC_DATA] have a nutritious meal rega…" at bounding box center [897, 171] width 1179 height 26
click at [1374, 182] on div "How do we ensure every student in [GEOGRAPHIC_DATA] have a nutritious meal rega…" at bounding box center [897, 171] width 1179 height 26
click at [1097, 163] on div "How do we ensure every student in [GEOGRAPHIC_DATA] have a nutritious meal rega…" at bounding box center [897, 171] width 1179 height 26
click at [1440, 323] on button "Check it out!" at bounding box center [1465, 334] width 118 height 39
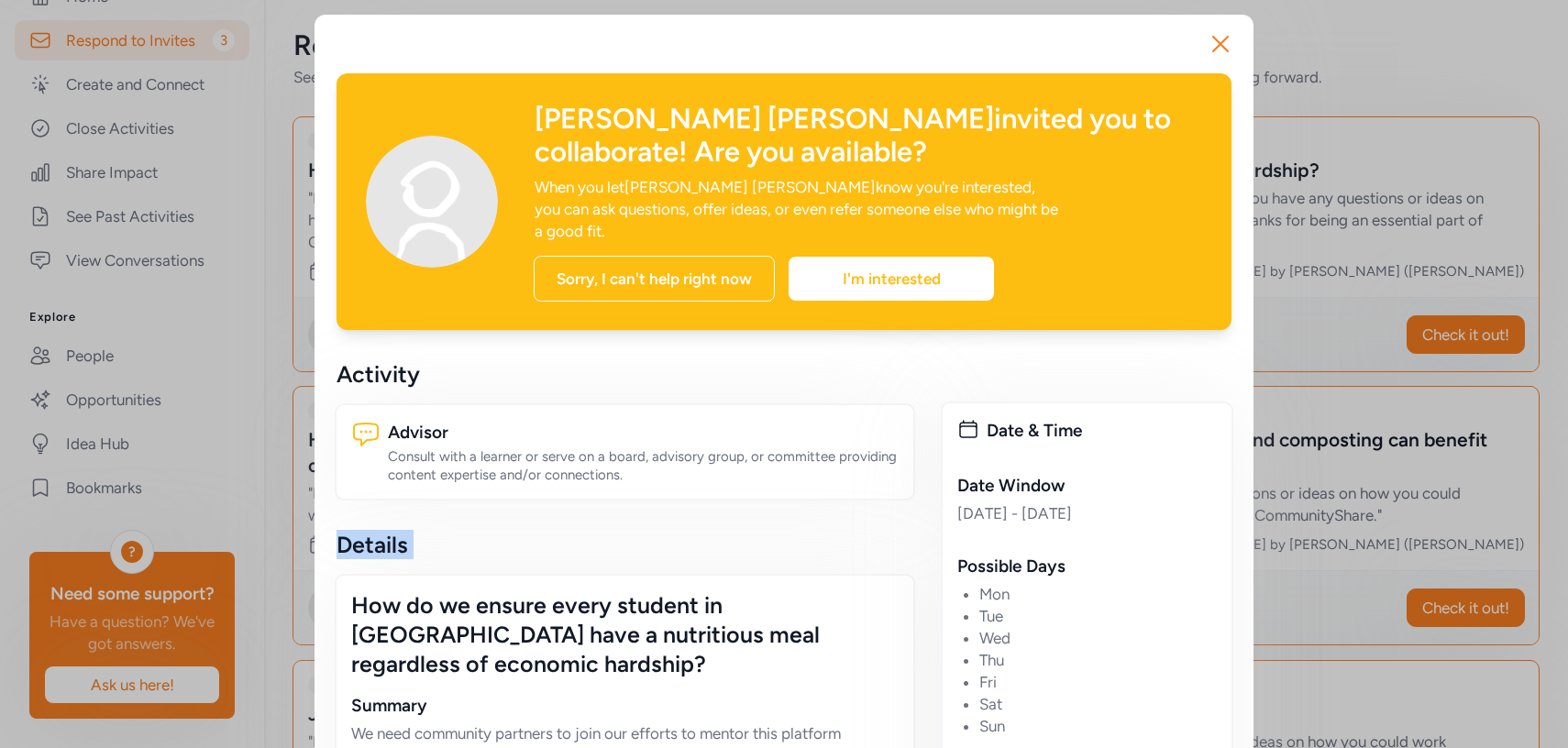
drag, startPoint x: 624, startPoint y: 495, endPoint x: 616, endPoint y: 742, distance: 247.1
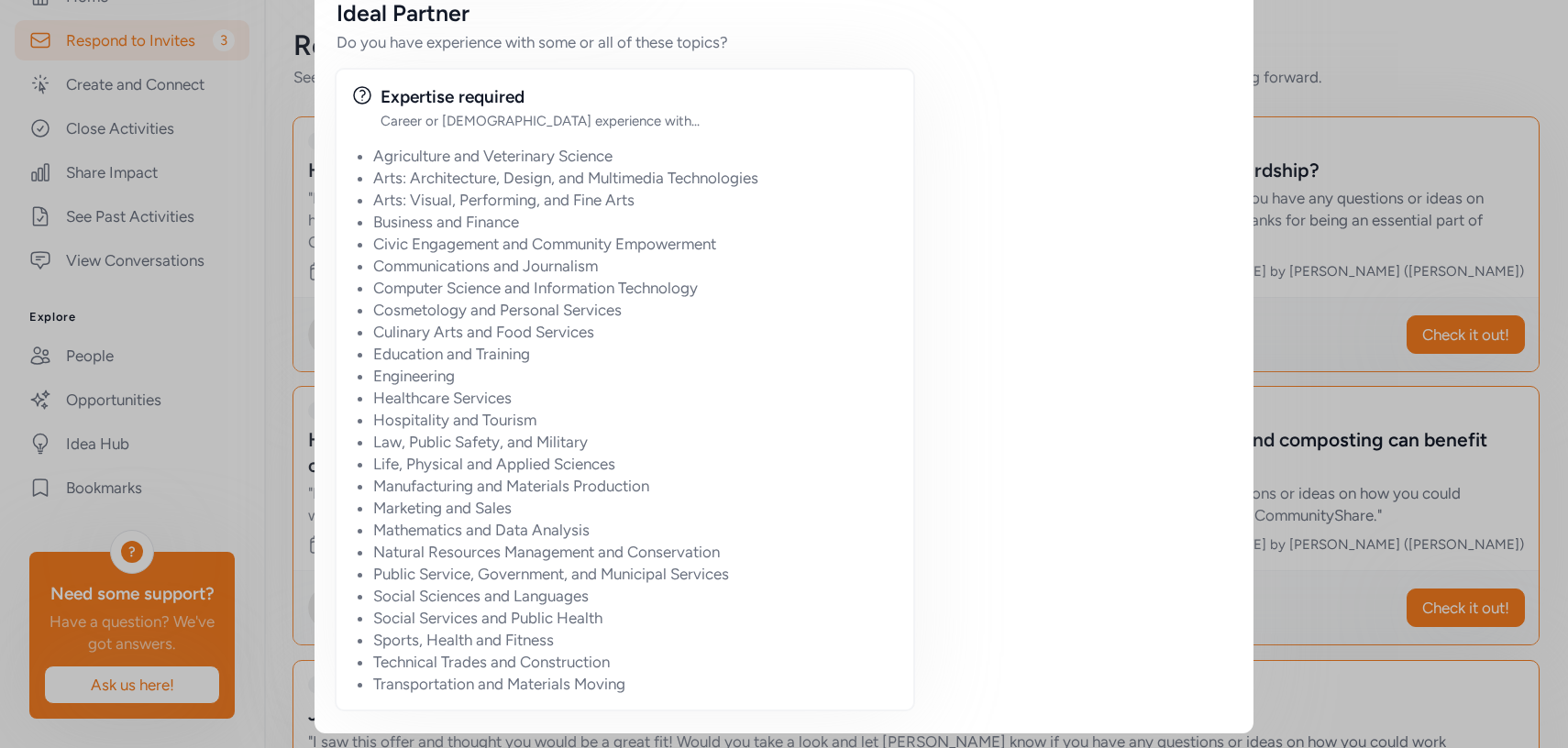
scroll to position [1504, 0]
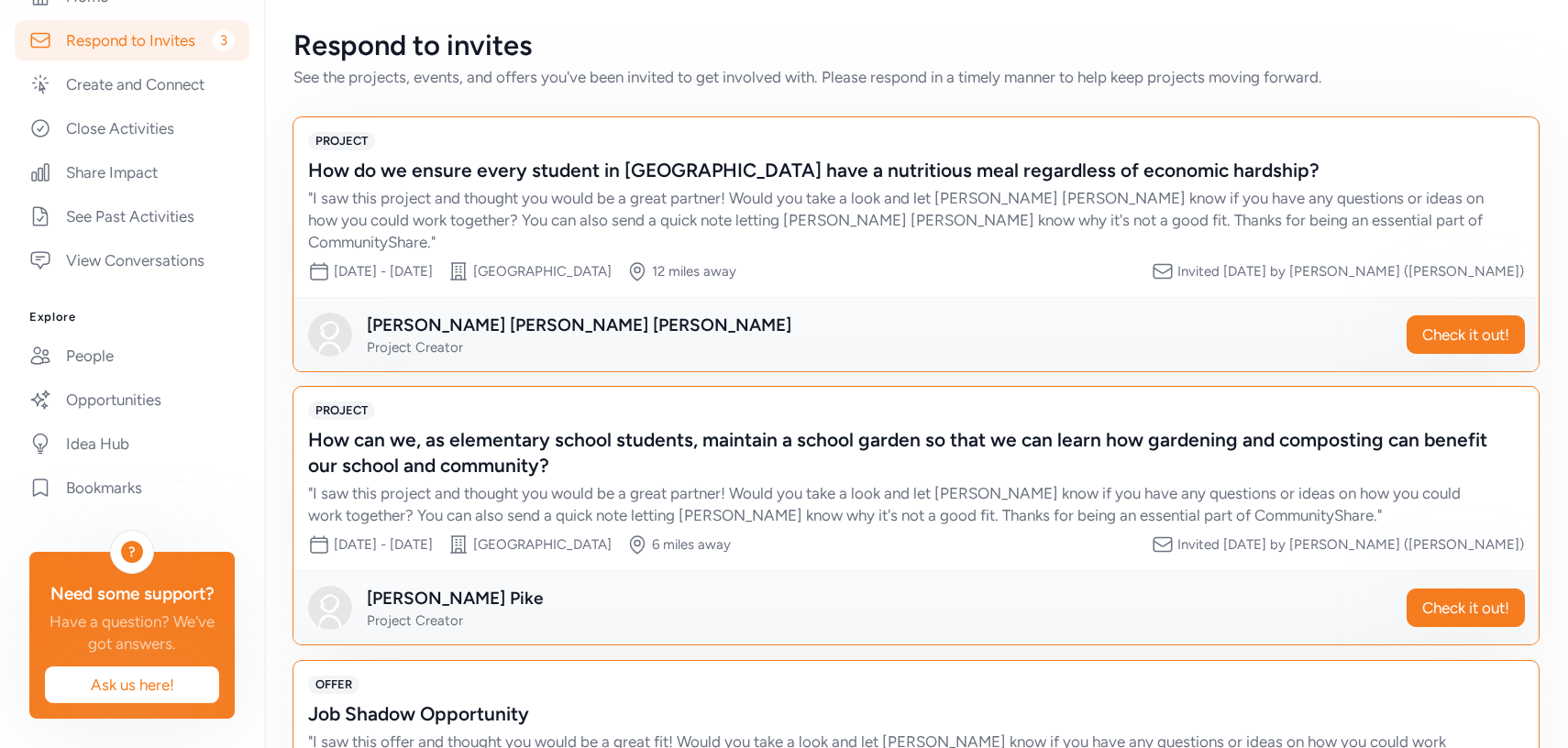
click at [1112, 228] on div "" I saw this project and thought you would be a great partner! Would you take a…" at bounding box center [897, 219] width 1179 height 66
click at [917, 194] on div "" I saw this project and thought you would be a great partner! Would you take a…" at bounding box center [897, 219] width 1179 height 66
click at [1472, 323] on span "Check it out!" at bounding box center [1465, 334] width 87 height 22
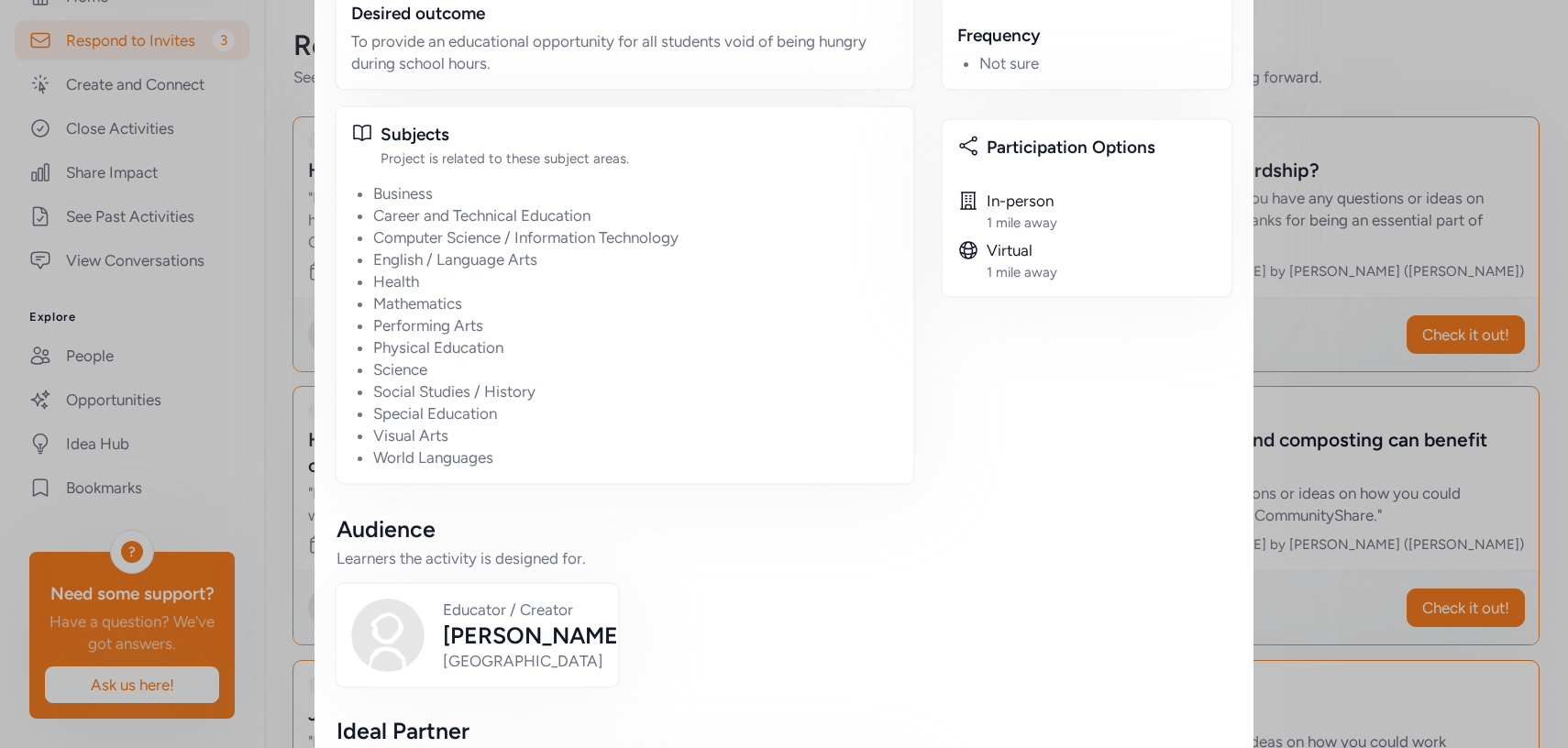
scroll to position [916, 0]
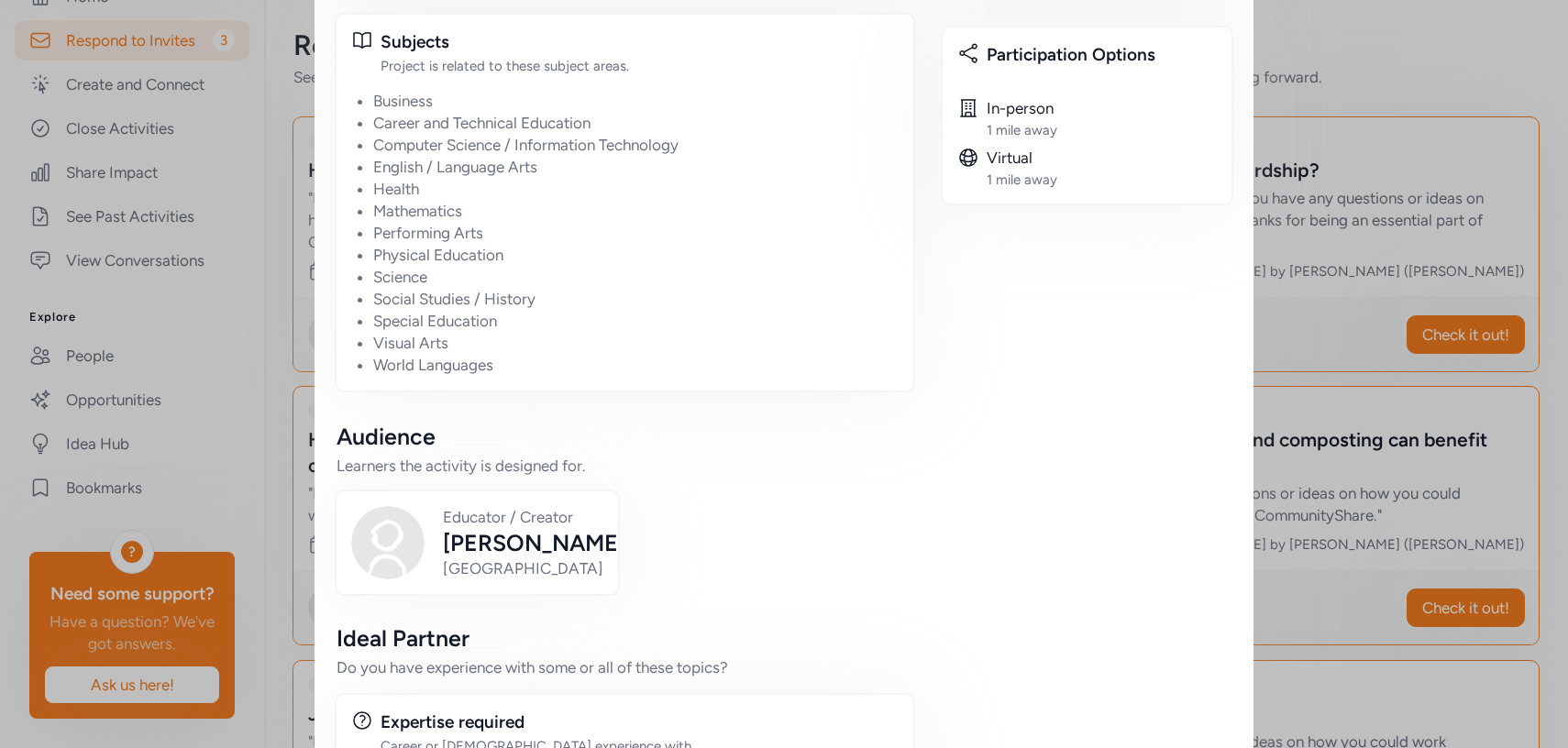
click at [1499, 249] on div "Close [PERSON_NAME] [PERSON_NAME] invited you to collaborate! Are you available…" at bounding box center [784, 228] width 1568 height 2288
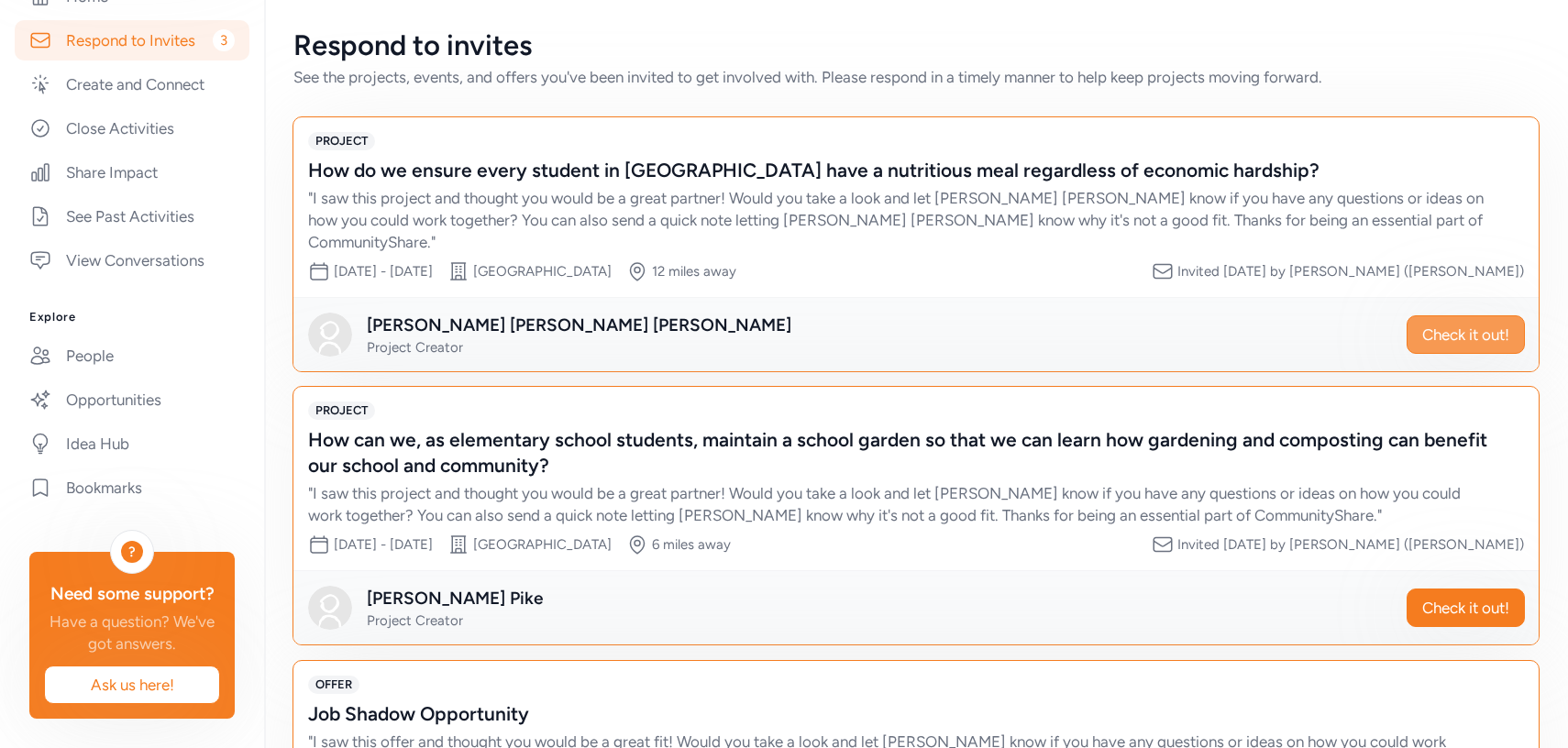
click at [1463, 323] on span "Check it out!" at bounding box center [1465, 334] width 87 height 22
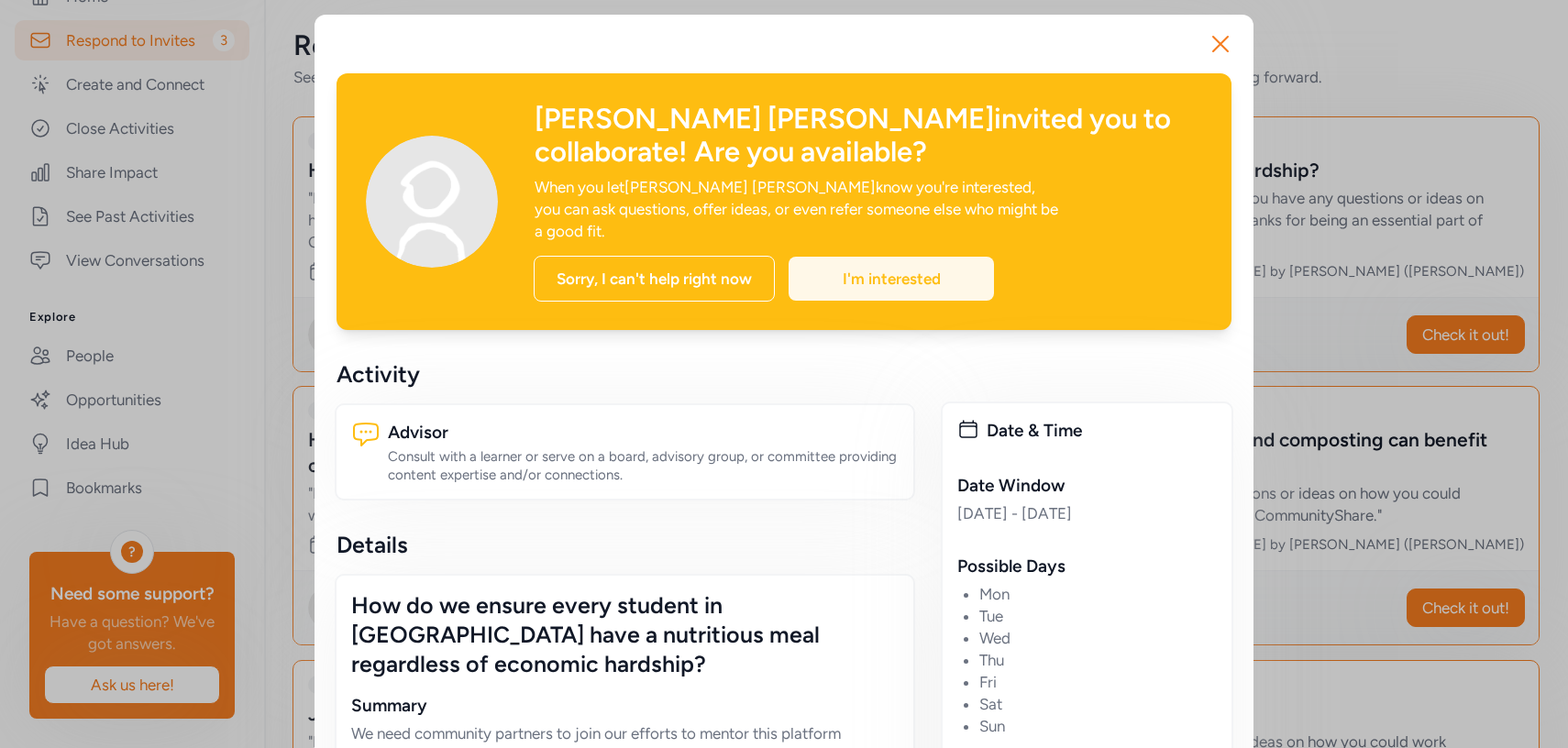
click at [954, 269] on div "I'm interested" at bounding box center [891, 279] width 205 height 44
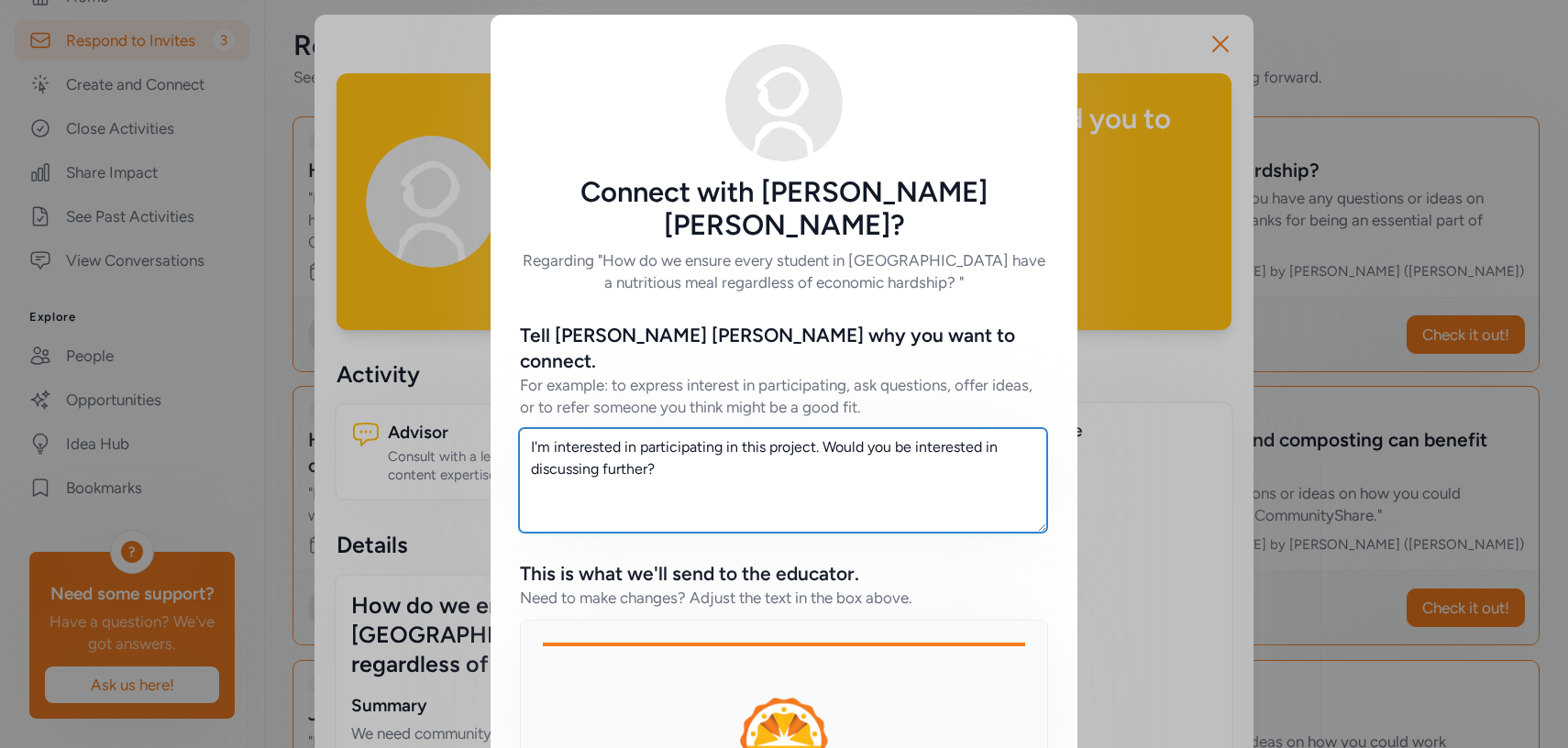
click at [795, 431] on textarea "I'm interested in participating in this project. Would you be interested in dis…" at bounding box center [783, 479] width 528 height 104
type textarea "I'm interested in participating in this project. Would you be interested in dis…"
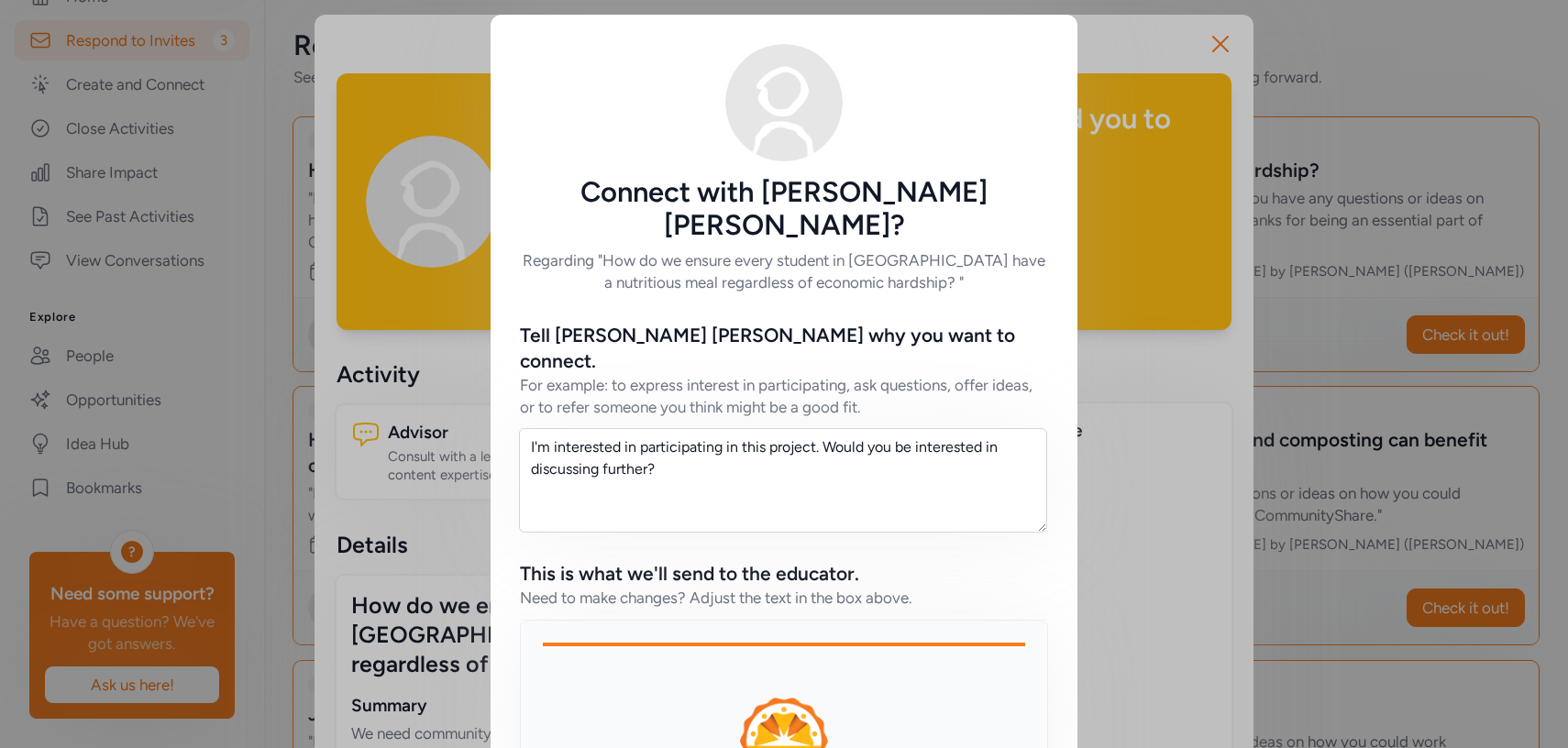
click at [982, 561] on div "This is what we'll send to the educator." at bounding box center [784, 573] width 528 height 26
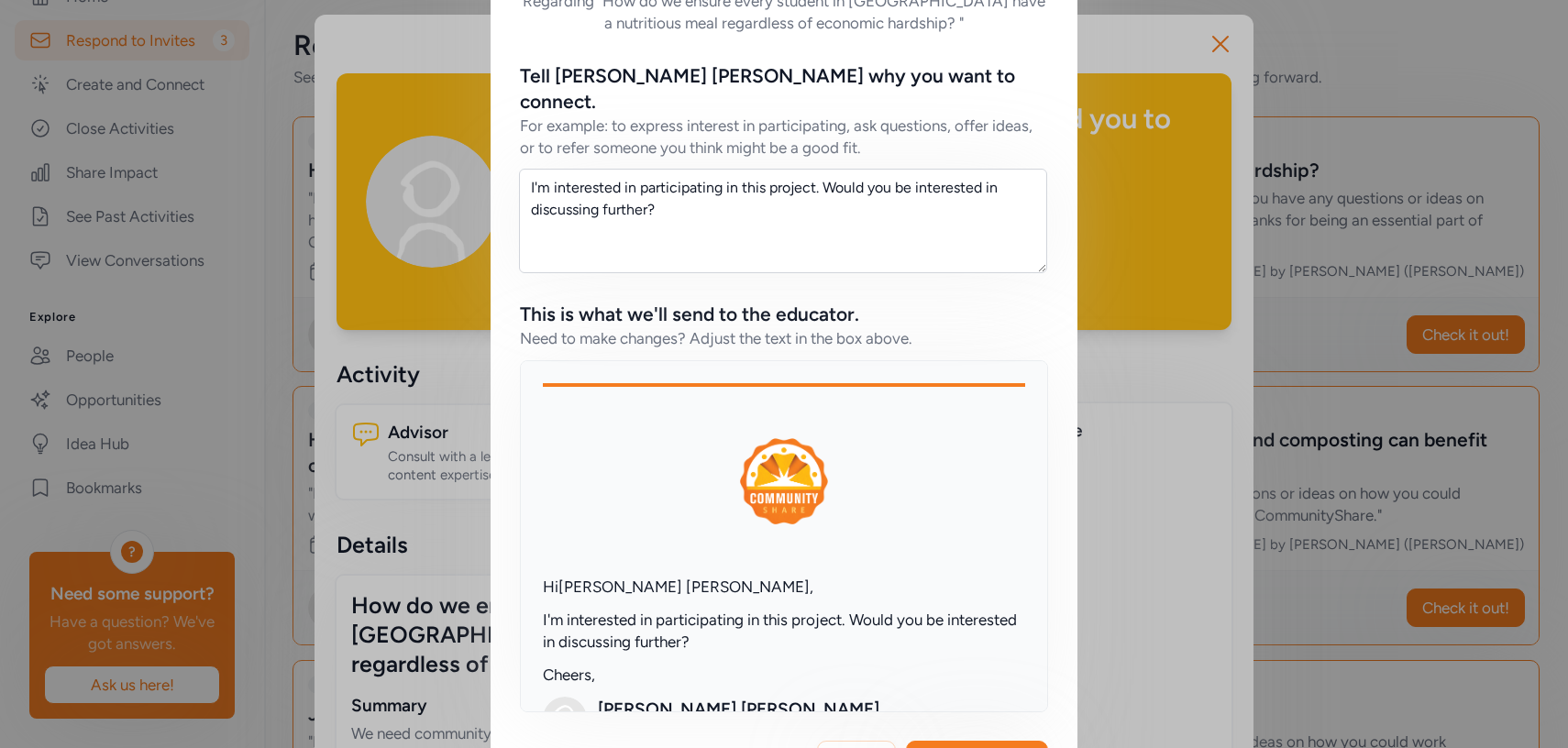
scroll to position [275, 0]
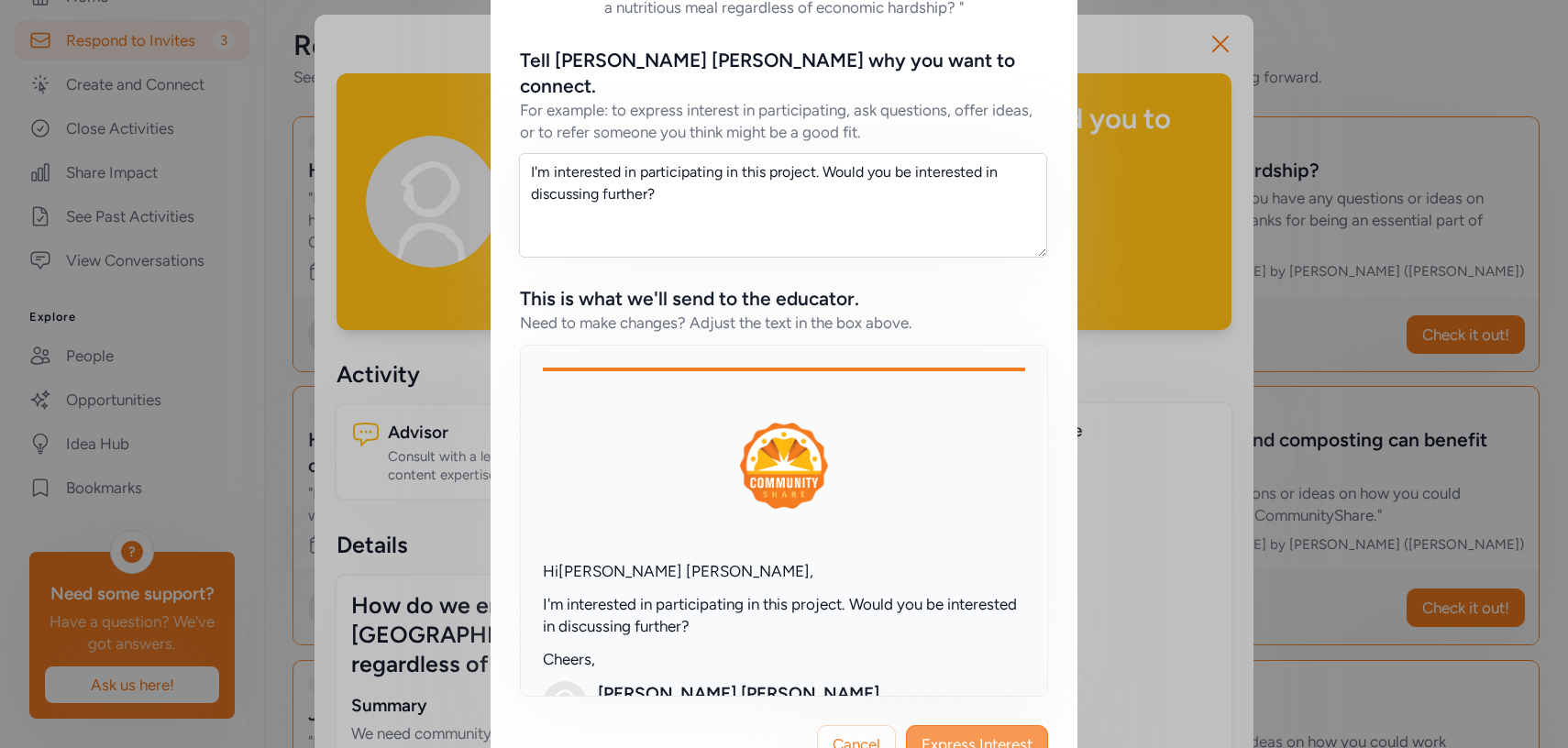
click at [972, 725] on button "Express Interest" at bounding box center [977, 744] width 142 height 39
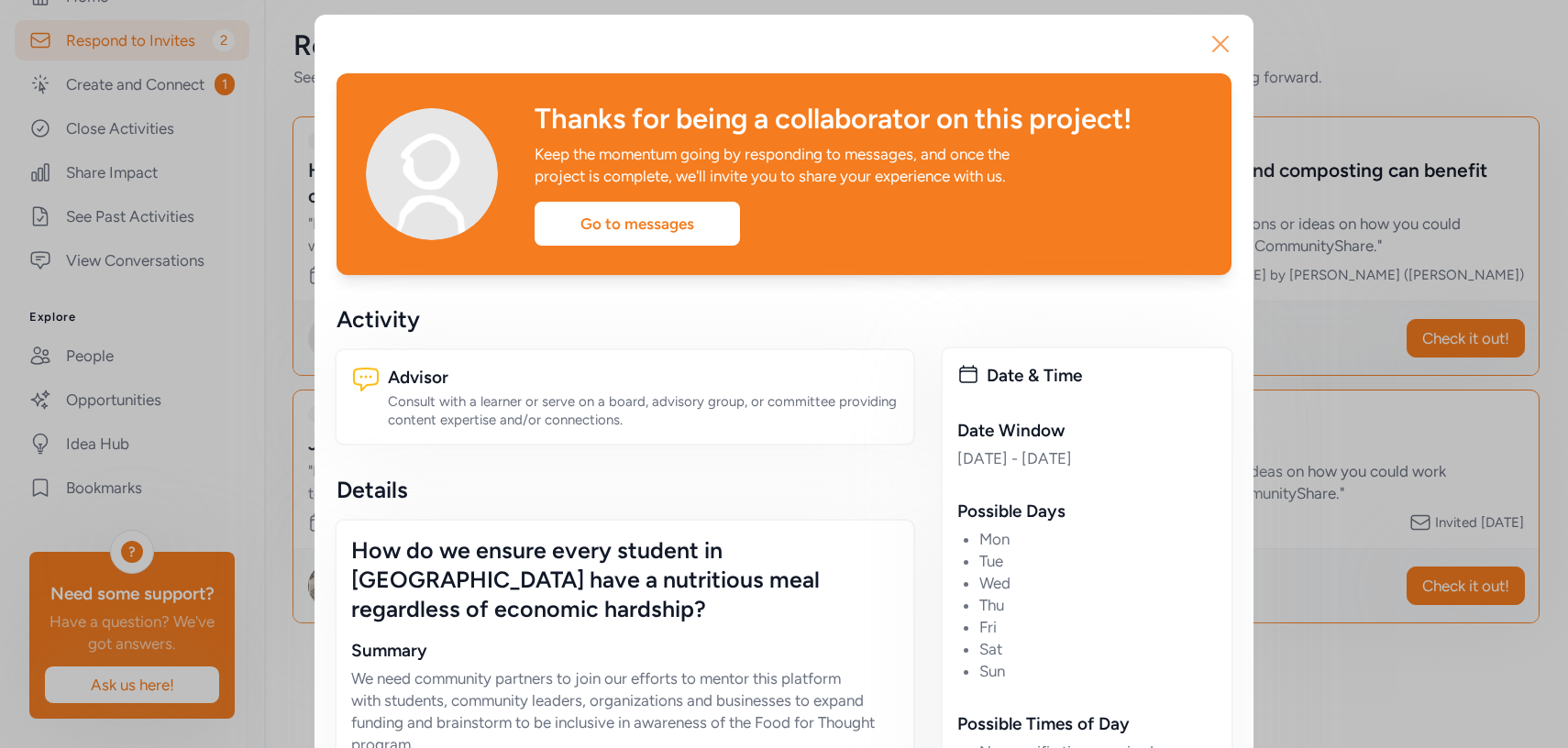
click at [1218, 48] on icon "button" at bounding box center [1221, 44] width 30 height 30
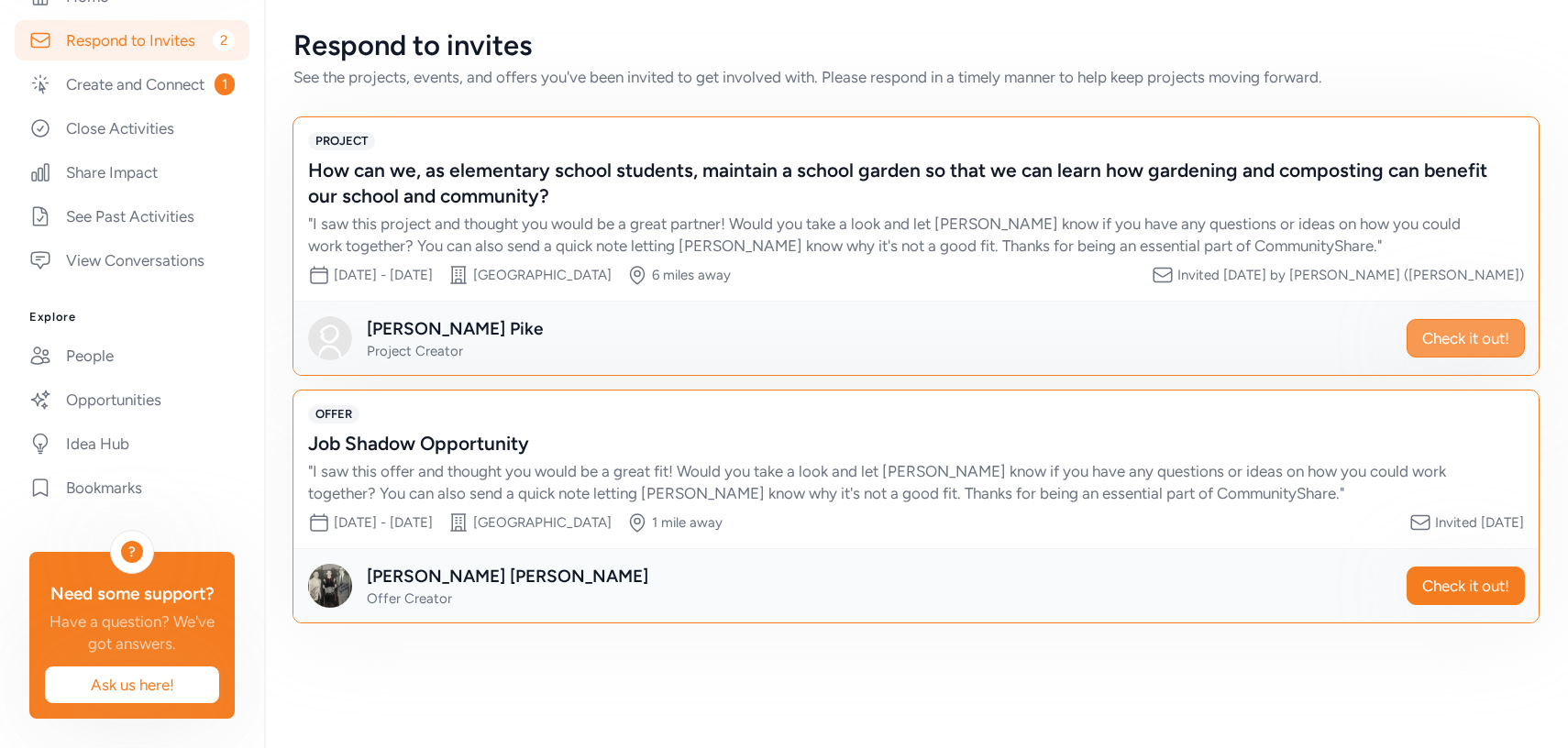
click at [1435, 344] on span "Check it out!" at bounding box center [1465, 338] width 87 height 22
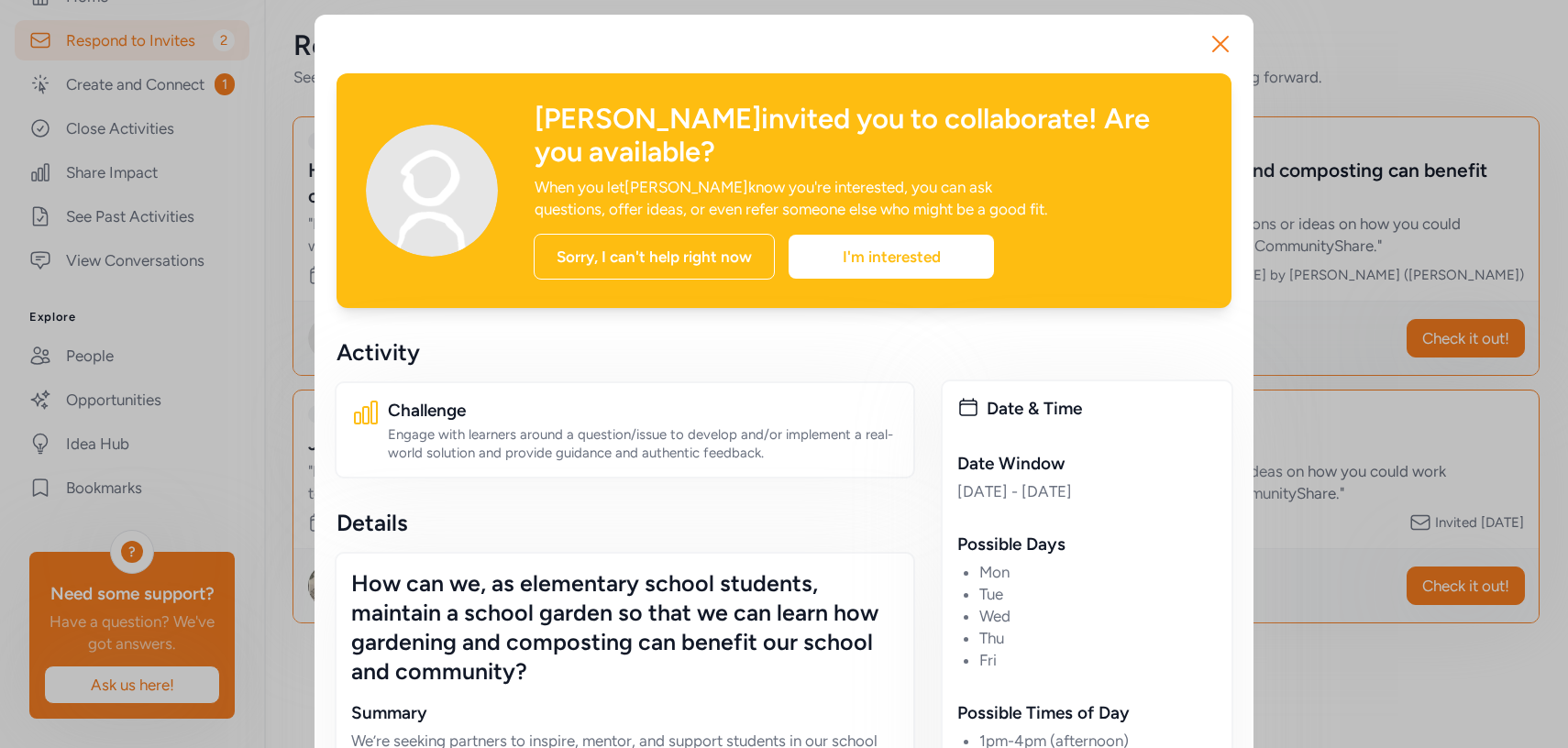
click at [781, 591] on div "How can we, as elementary school students, maintain a school garden so that we …" at bounding box center [625, 626] width 547 height 117
drag, startPoint x: 781, startPoint y: 591, endPoint x: 768, endPoint y: 815, distance: 224.4
click at [768, 747] on html "Your Network Resources Bullitt County Public Schools Your Account [PERSON_NAME]…" at bounding box center [784, 374] width 1568 height 748
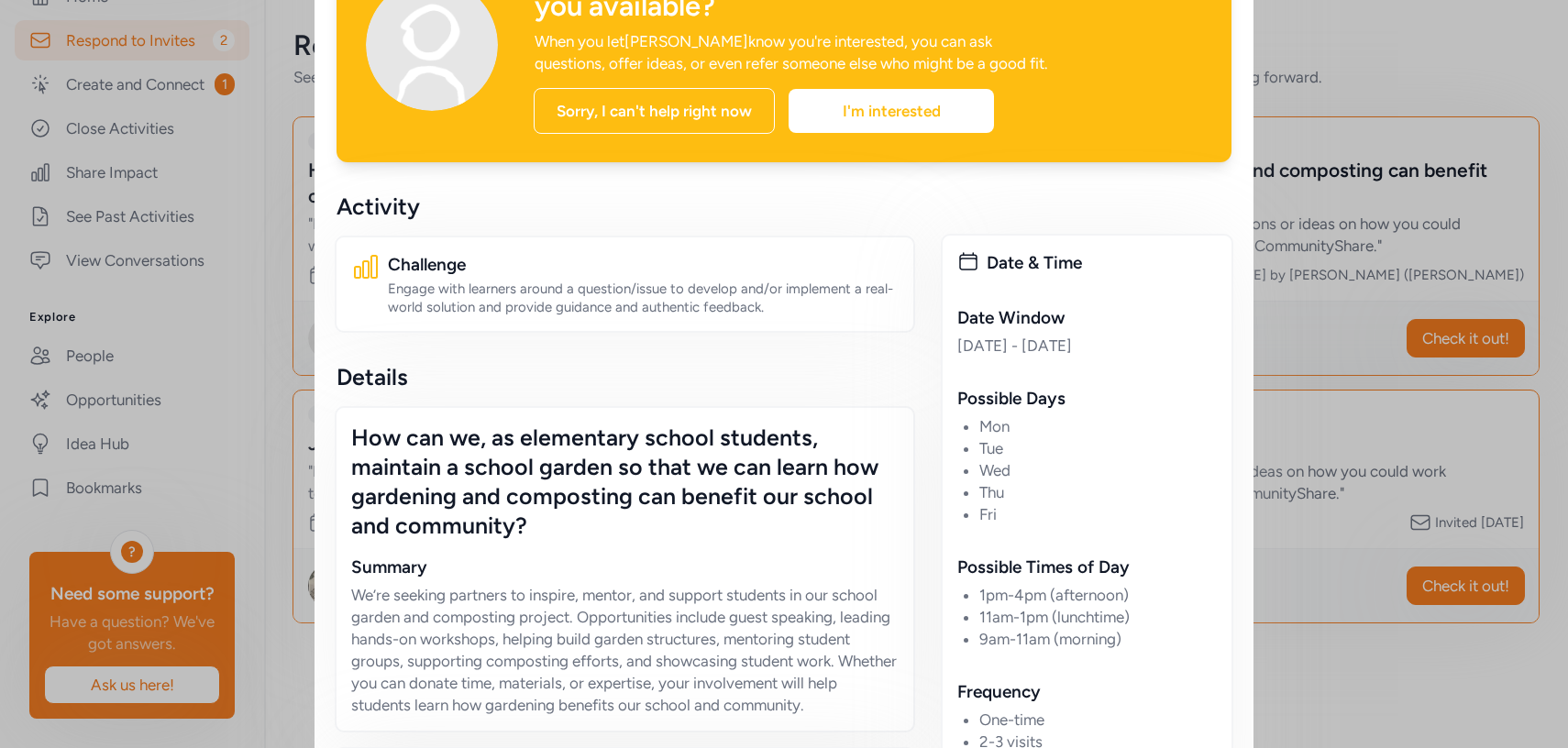
scroll to position [143, 0]
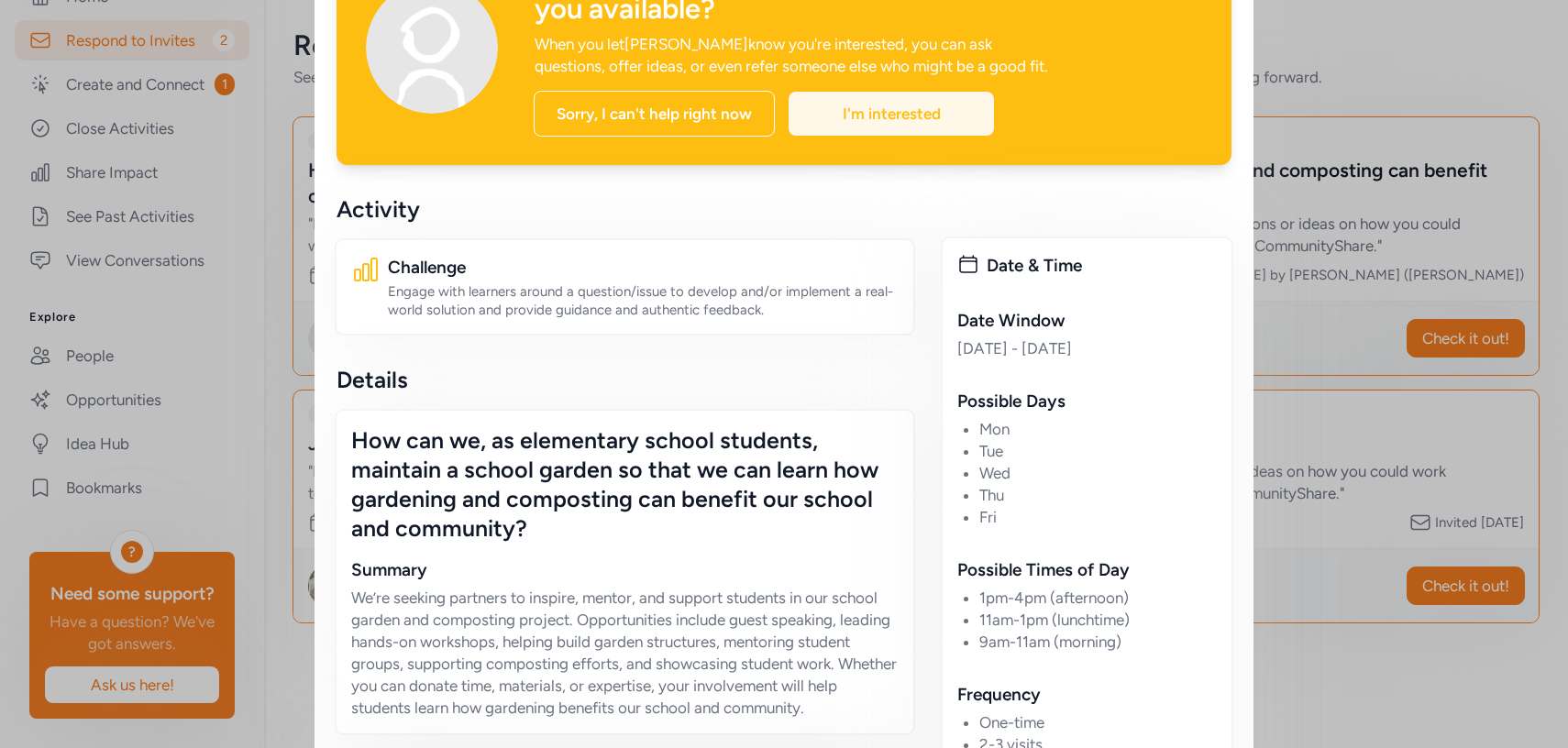
click at [856, 114] on div "I'm interested" at bounding box center [891, 114] width 205 height 44
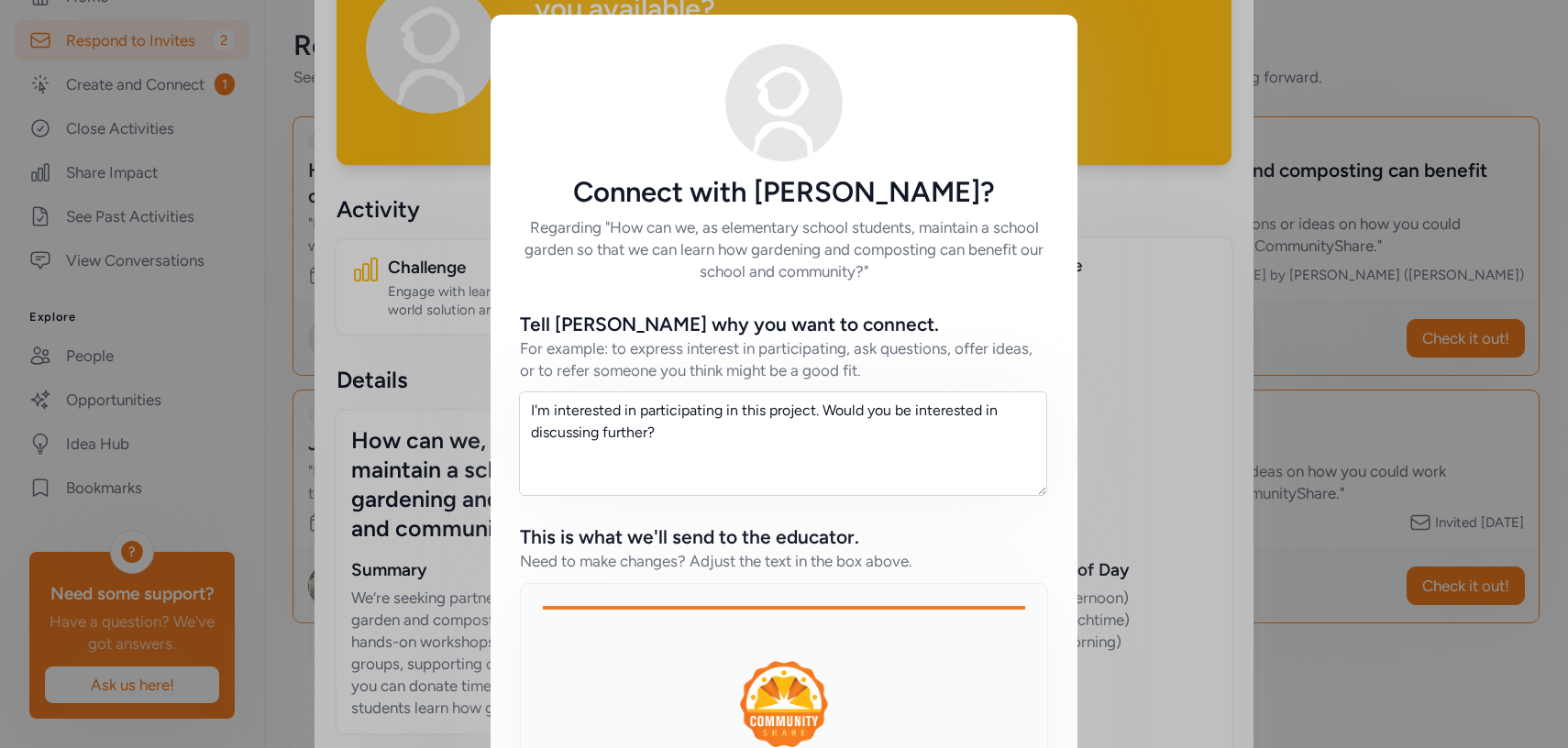
click at [906, 496] on div "Tell [PERSON_NAME] why you want to connect. For example: to express interest in…" at bounding box center [784, 622] width 528 height 623
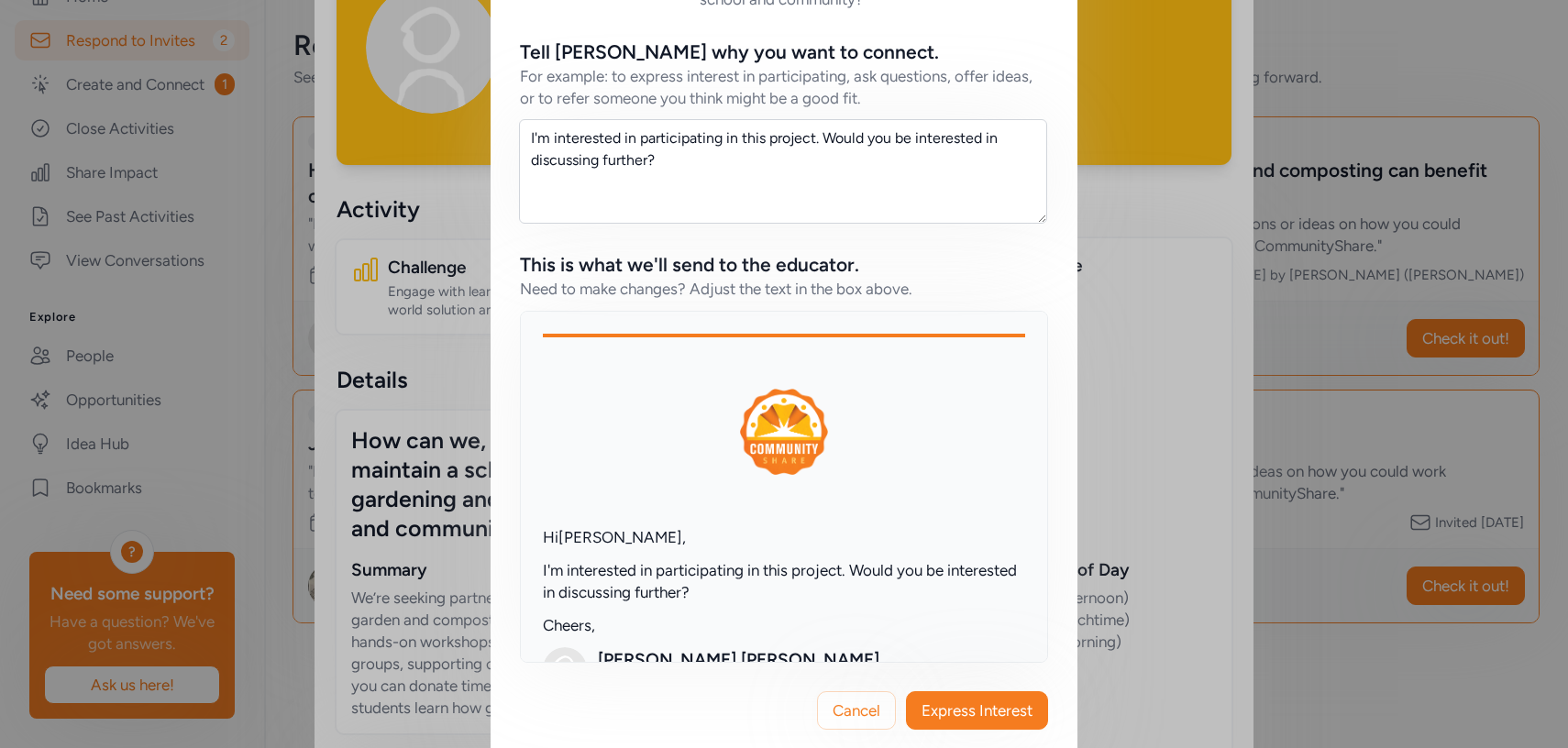
scroll to position [296, 0]
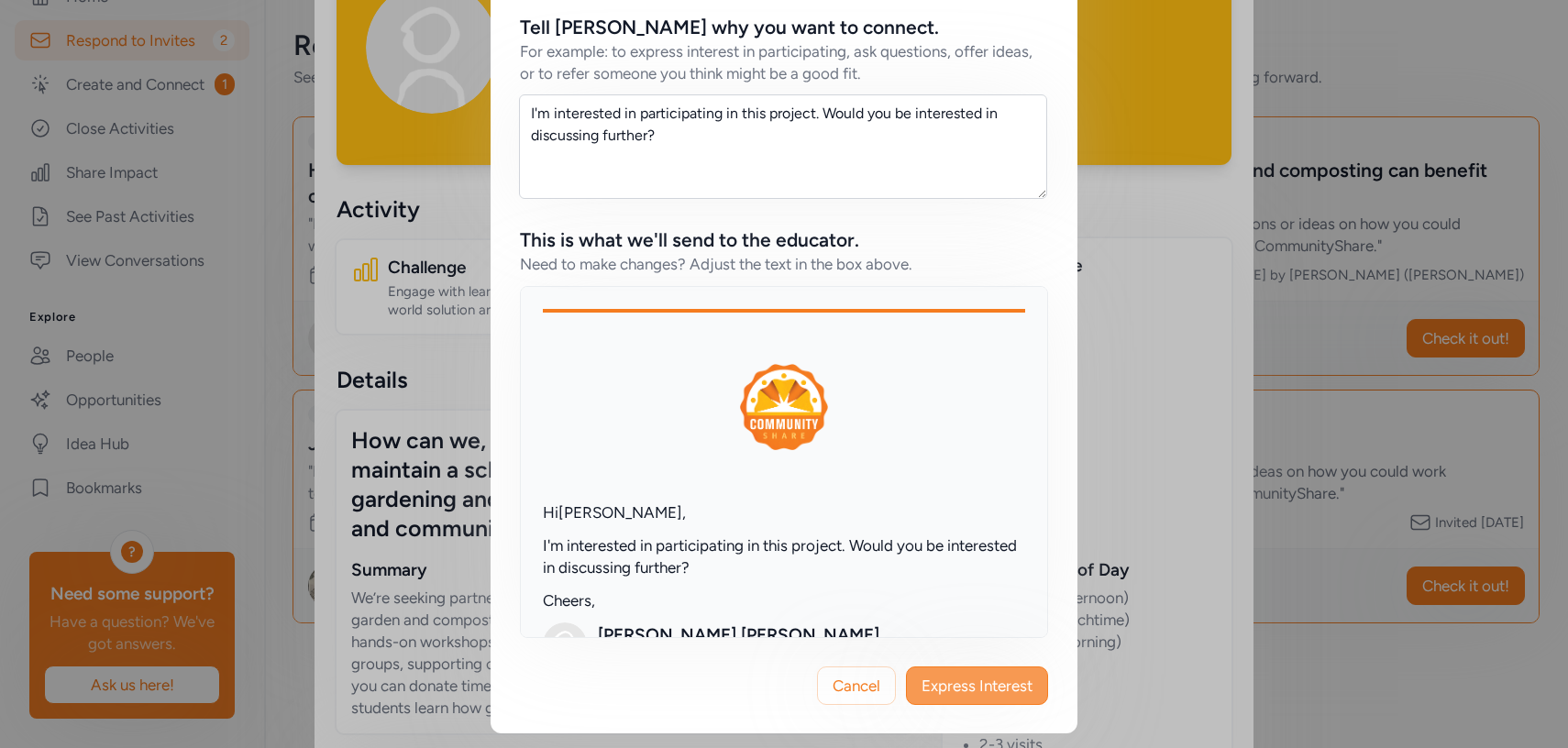
click at [1005, 693] on span "Express Interest" at bounding box center [977, 685] width 111 height 22
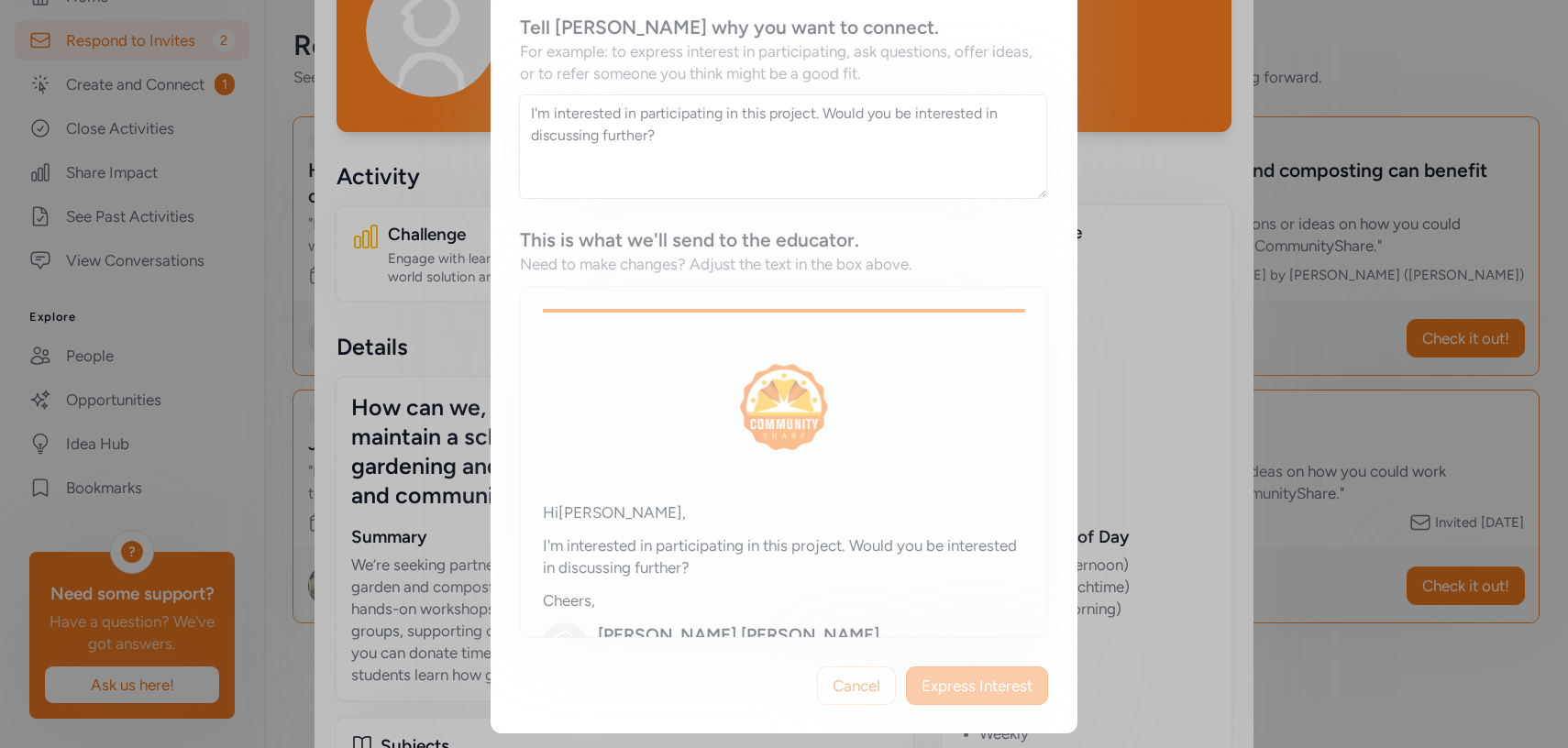
scroll to position [110, 0]
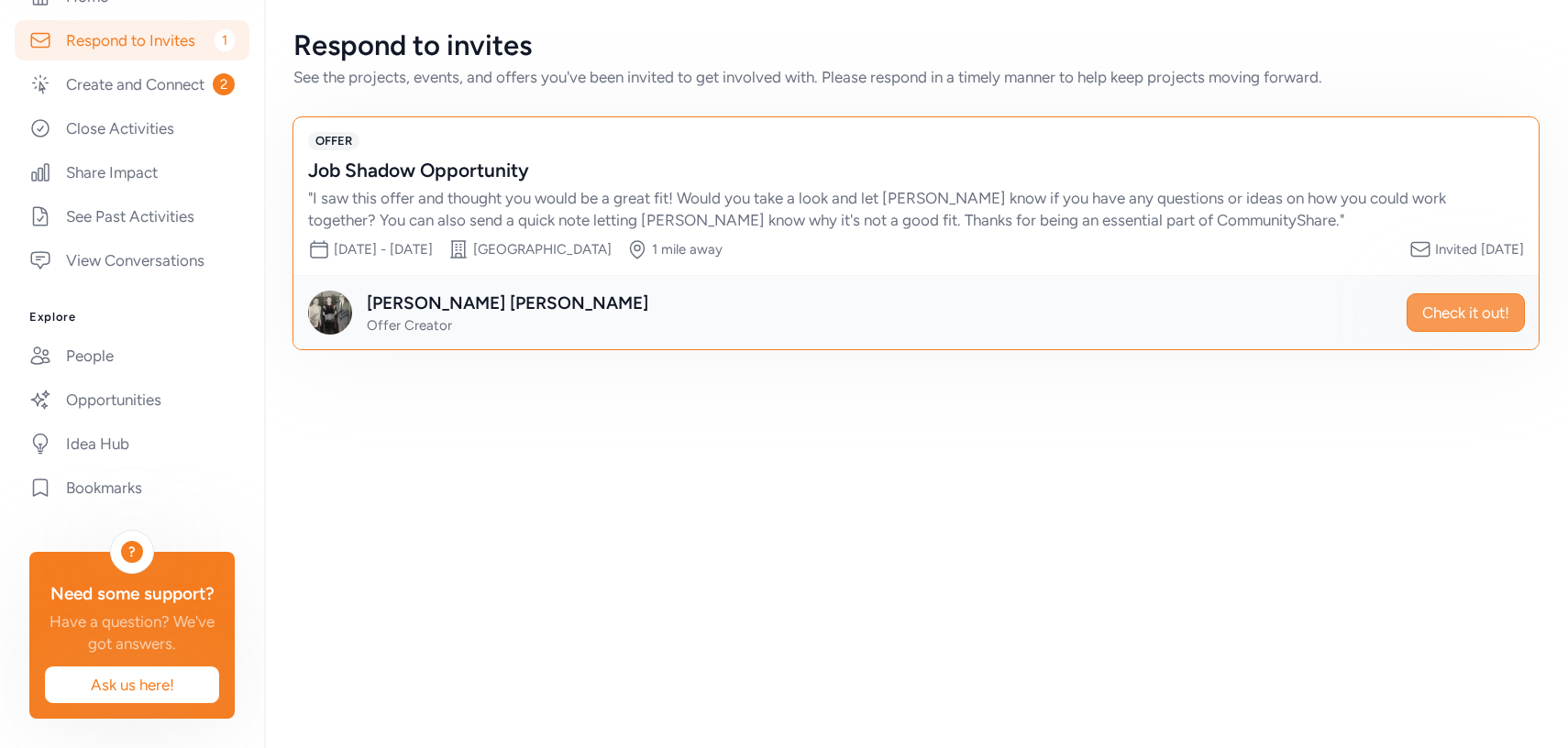
click at [1448, 319] on span "Check it out!" at bounding box center [1465, 312] width 87 height 22
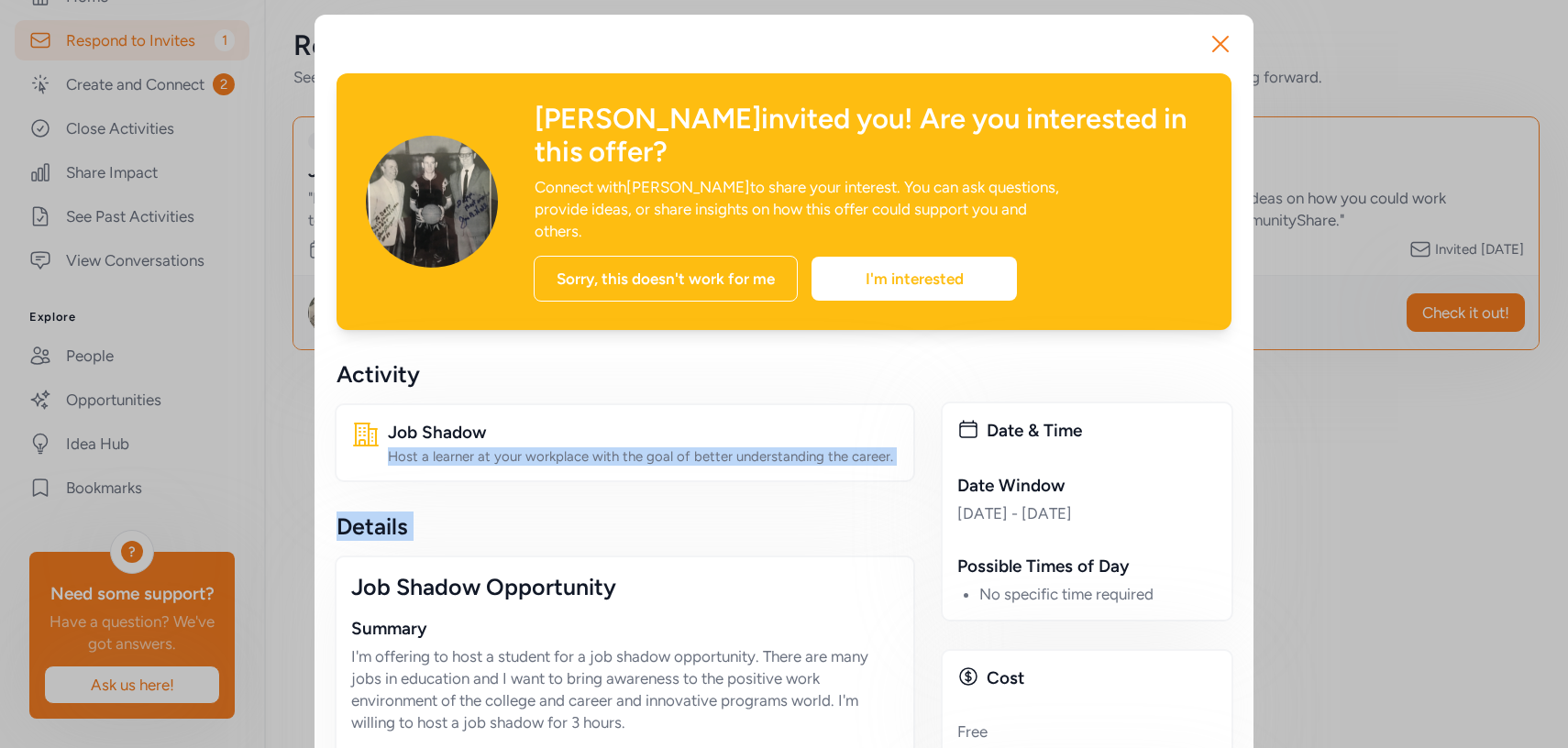
drag, startPoint x: 743, startPoint y: 375, endPoint x: 785, endPoint y: 597, distance: 225.9
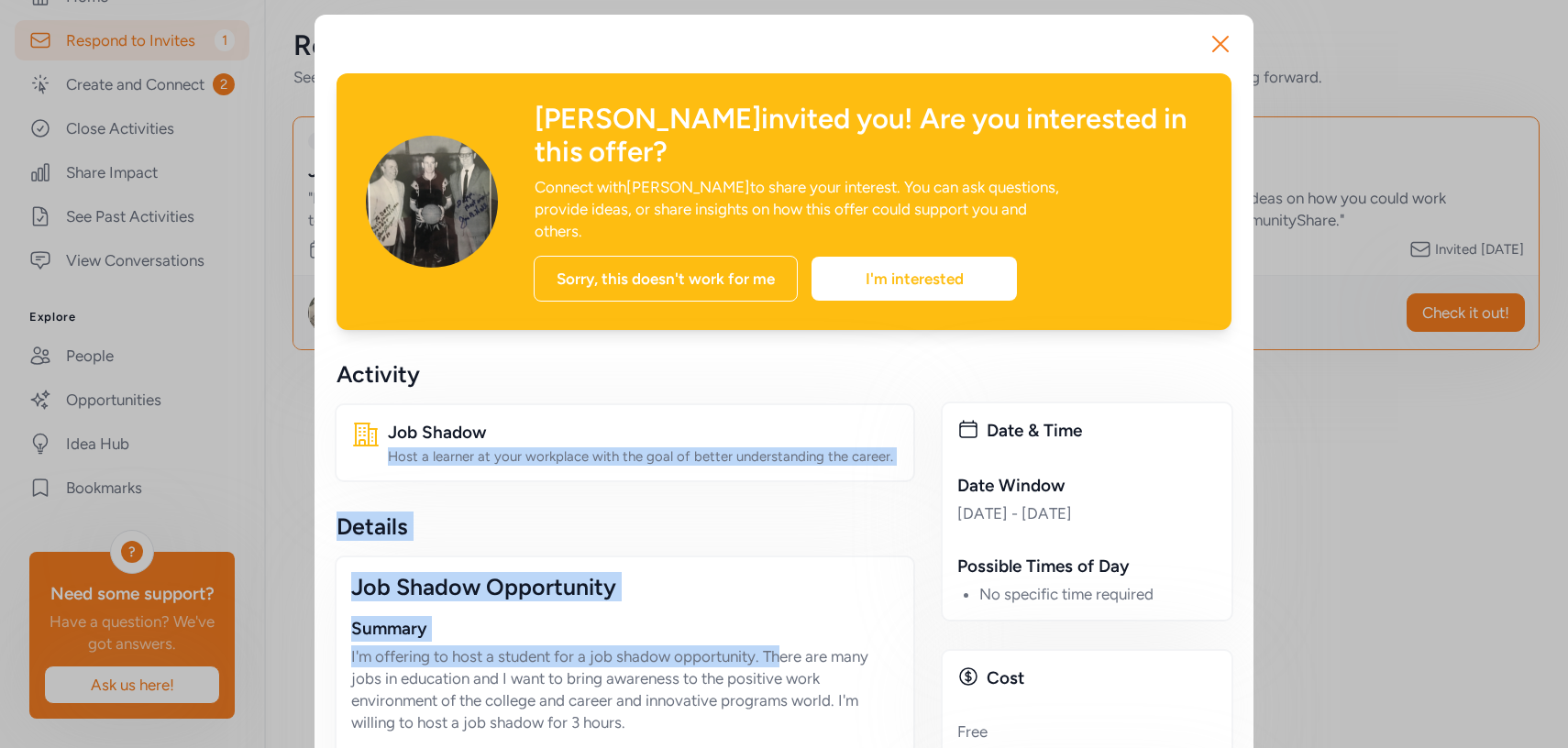
click at [765, 555] on div "Job Shadow Opportunity Summary I'm offering to host a student for a job shadow …" at bounding box center [625, 751] width 580 height 392
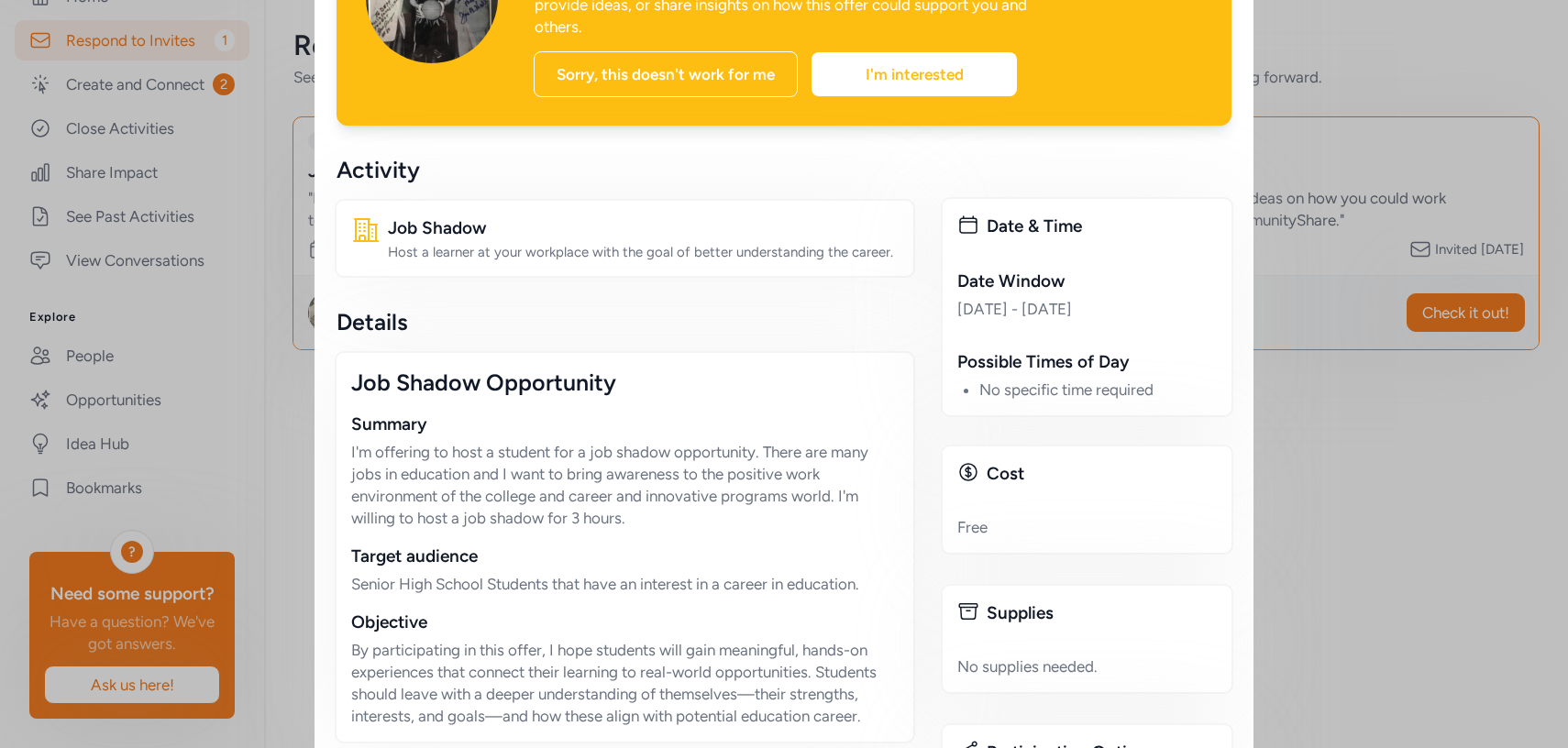
scroll to position [192, 0]
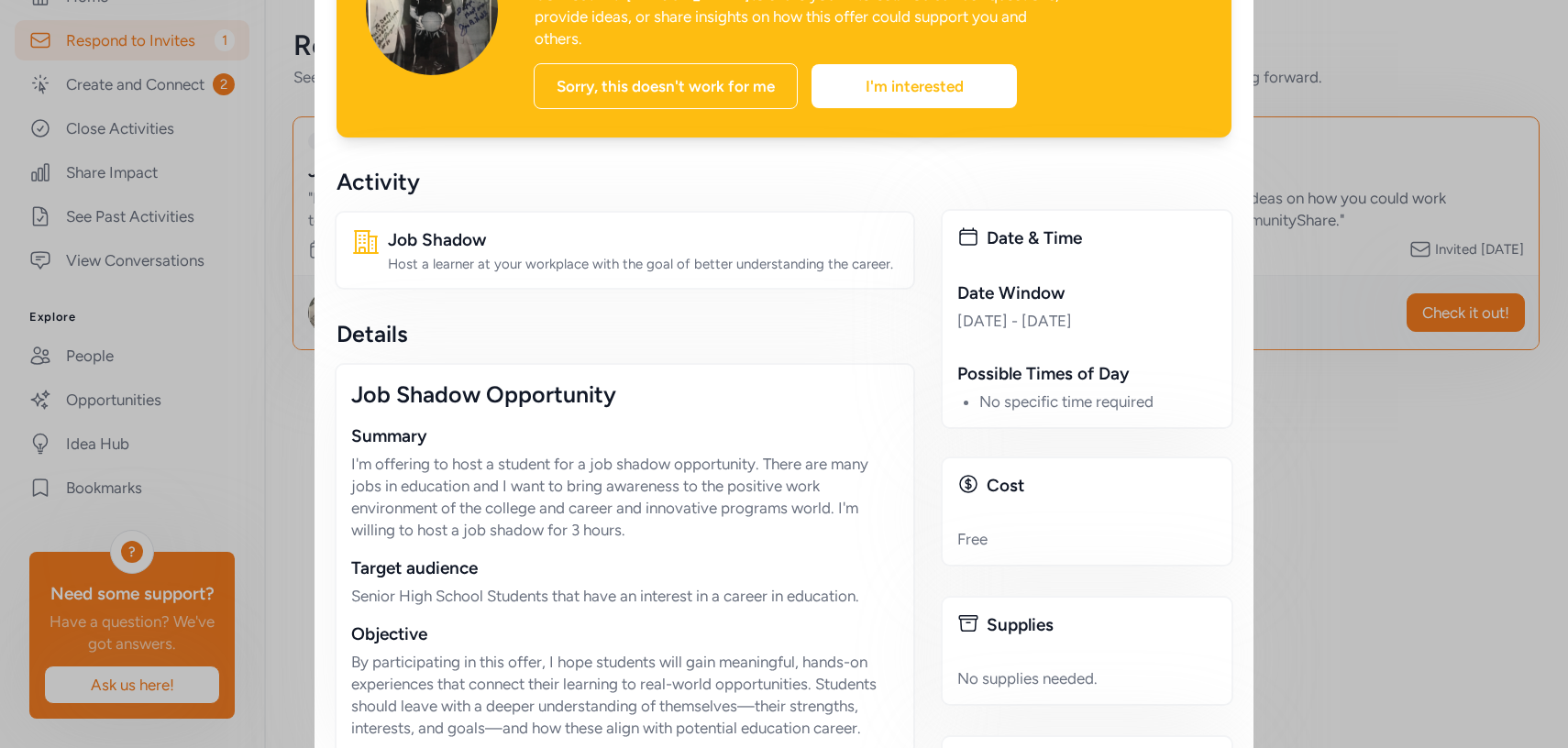
click at [308, 342] on div "Close [PERSON_NAME] invited you! Are you interested in this offer? Connect with…" at bounding box center [784, 617] width 1568 height 1618
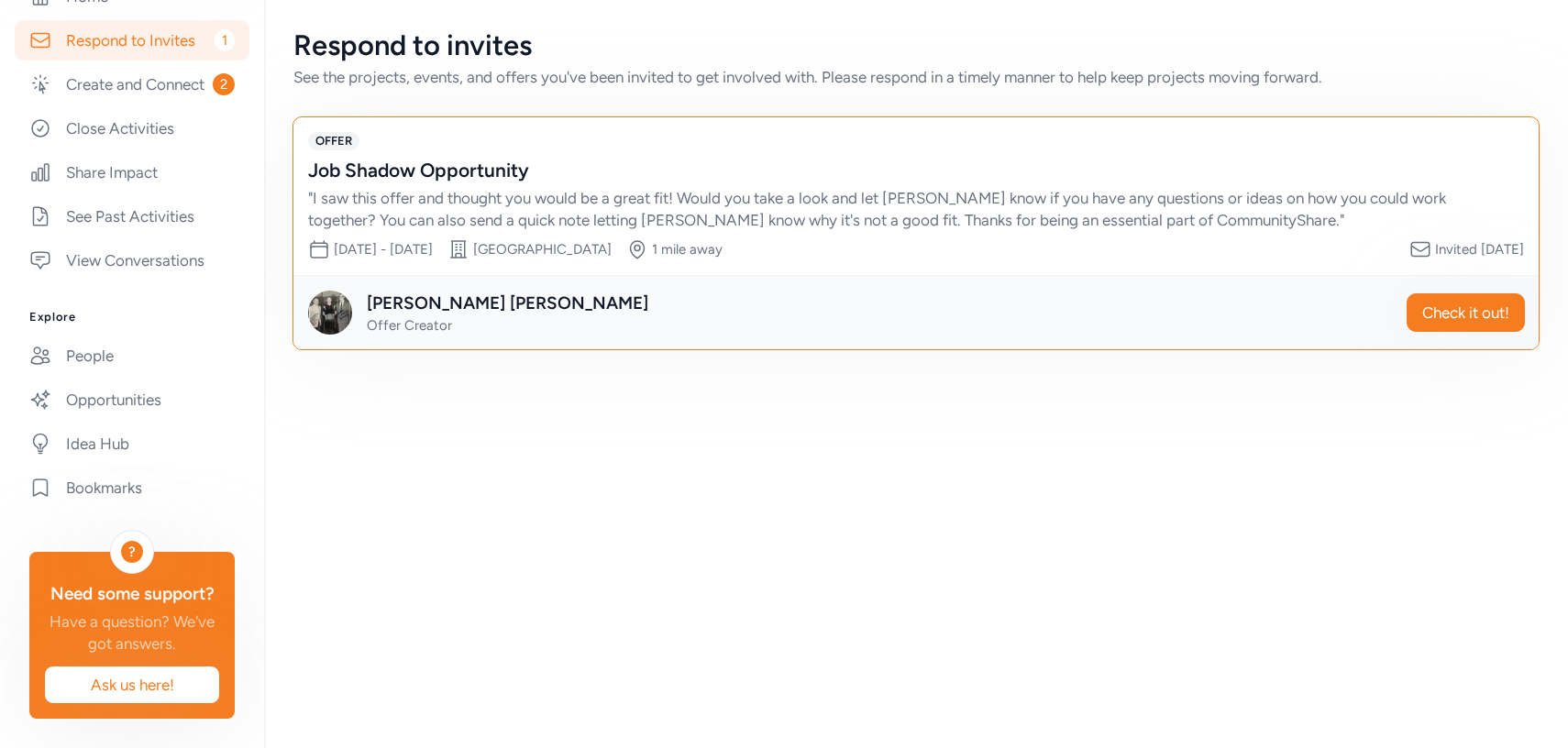
click at [197, 87] on div "Close [PERSON_NAME] invited you! Are you interested in this offer? Connect with…" at bounding box center [784, 617] width 1568 height 1618
click at [136, 78] on link "Create and Connect 2" at bounding box center [132, 84] width 235 height 41
click at [444, 301] on div "[PERSON_NAME]" at bounding box center [507, 303] width 282 height 26
click at [482, 200] on div "" I saw this offer and thought you would be a great fit! Would you take a look …" at bounding box center [897, 209] width 1179 height 44
click at [1475, 299] on button "Check it out!" at bounding box center [1465, 312] width 118 height 39
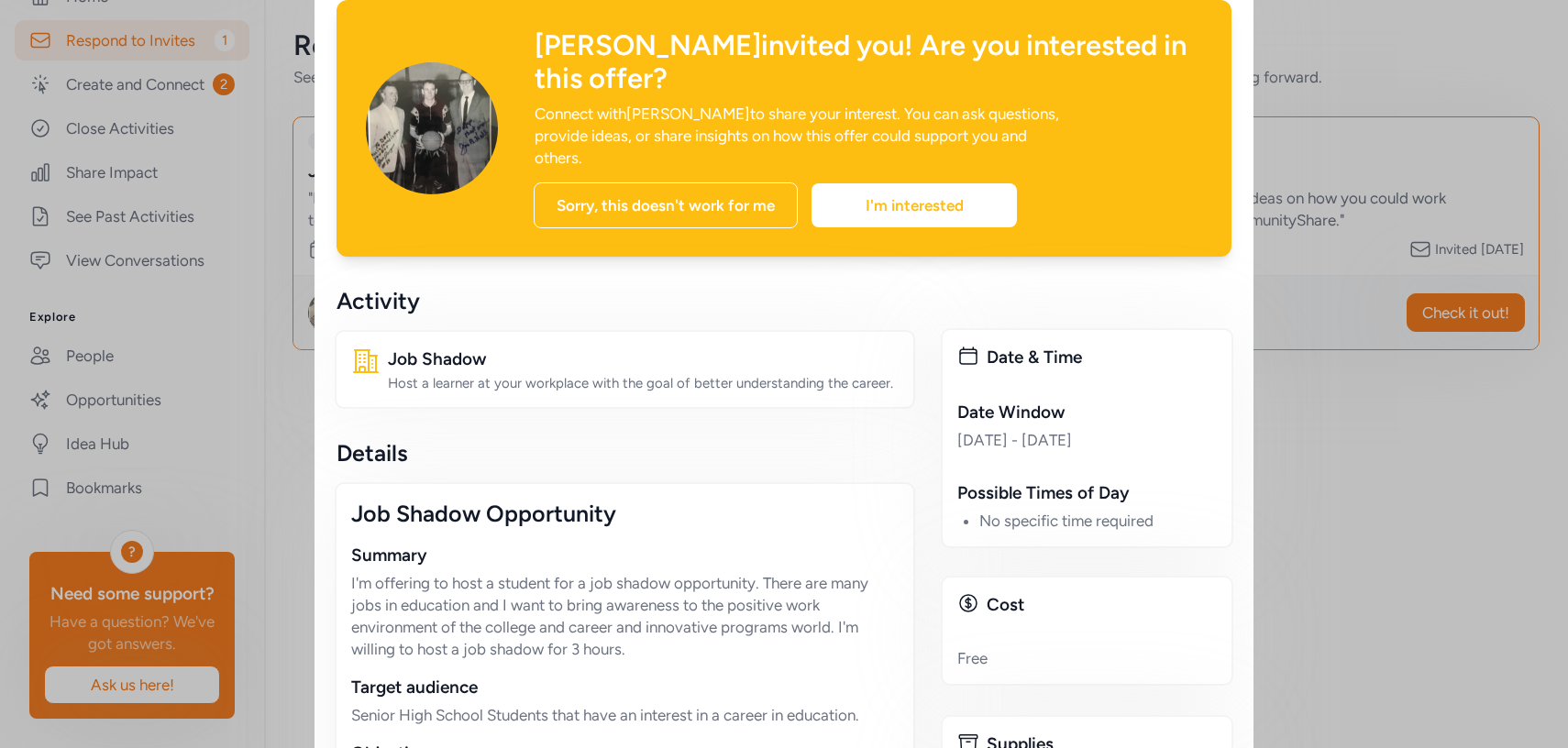
scroll to position [46, 0]
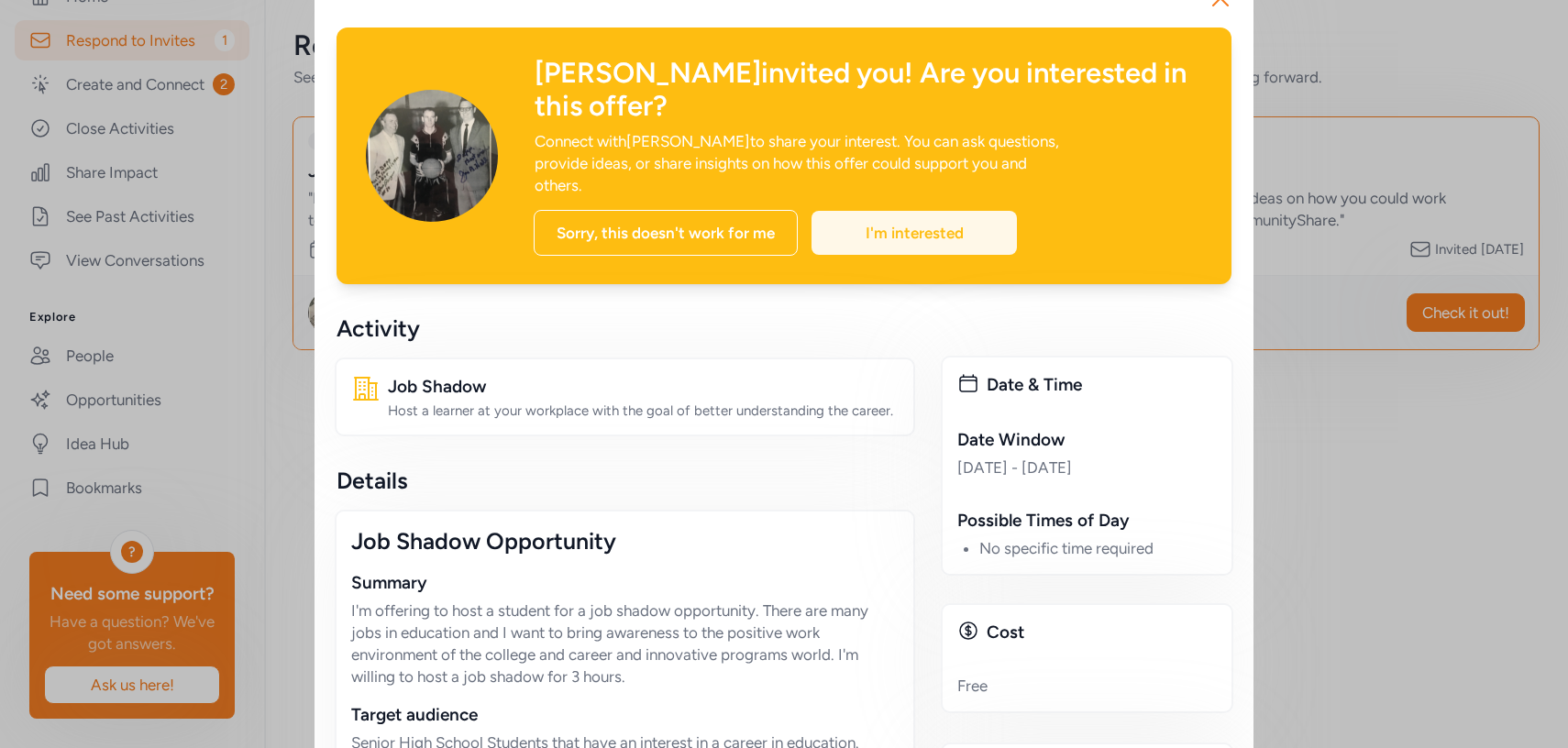
click at [880, 211] on div "I'm interested" at bounding box center [914, 233] width 205 height 44
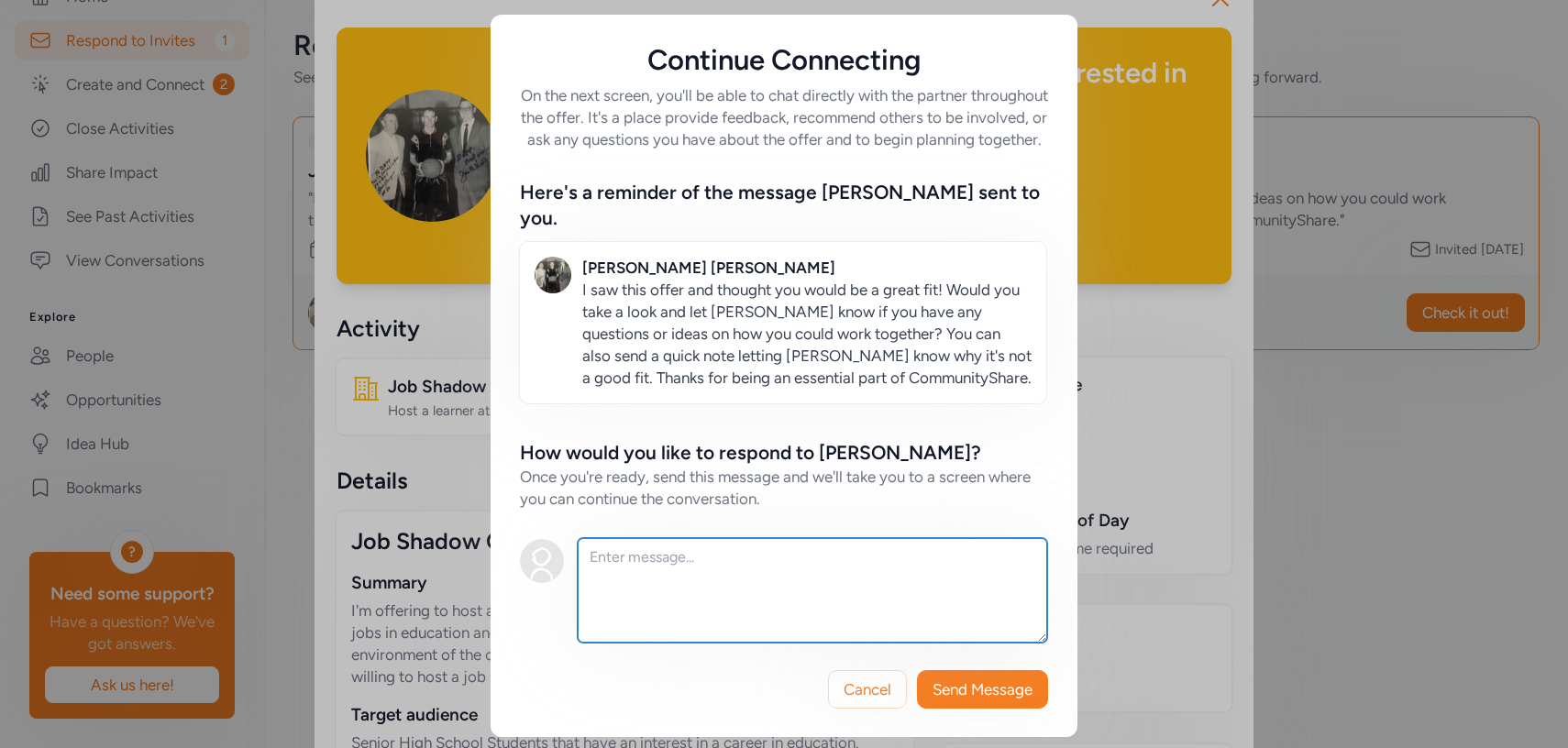
click at [919, 609] on textarea at bounding box center [812, 589] width 469 height 104
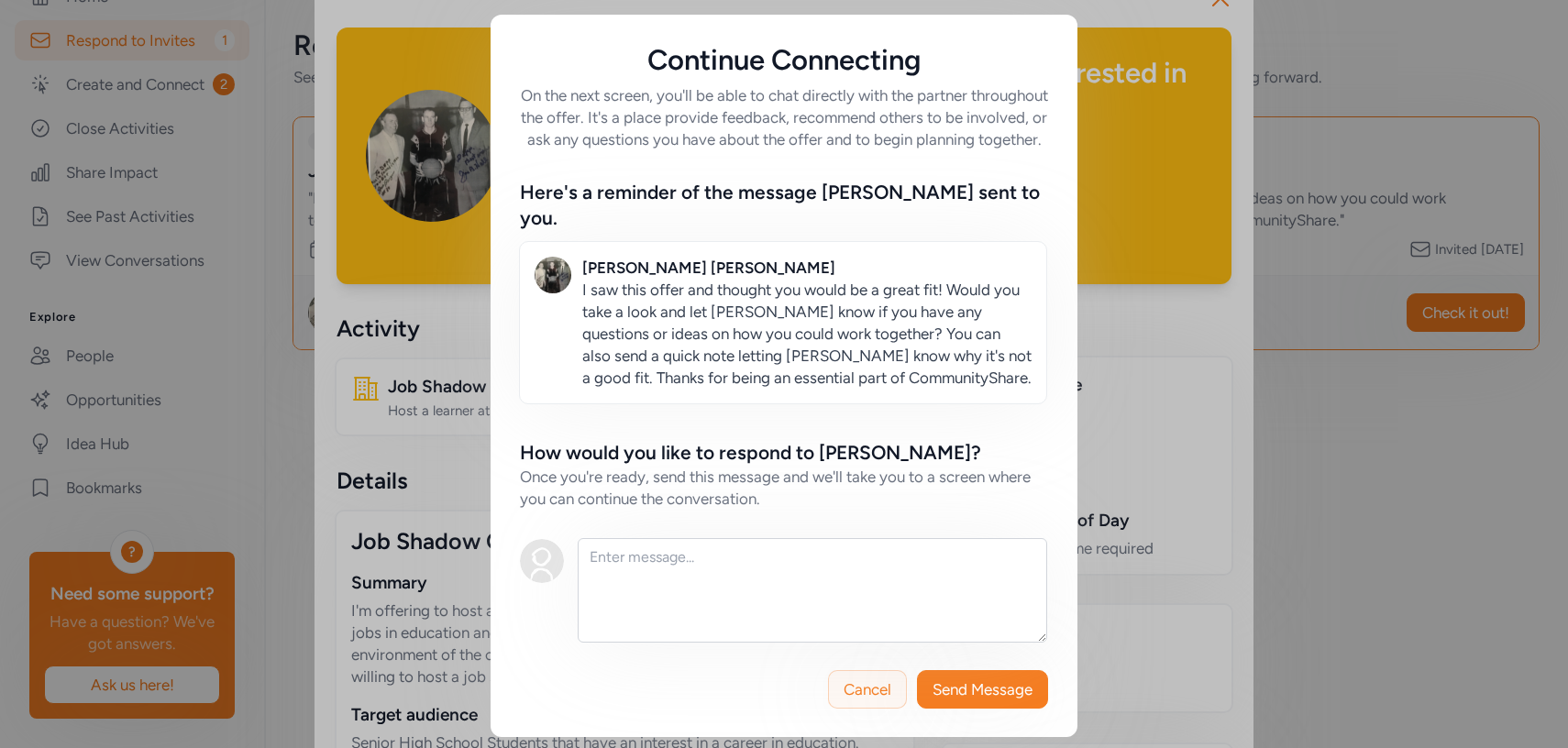
click at [865, 679] on span "Cancel" at bounding box center [868, 689] width 48 height 22
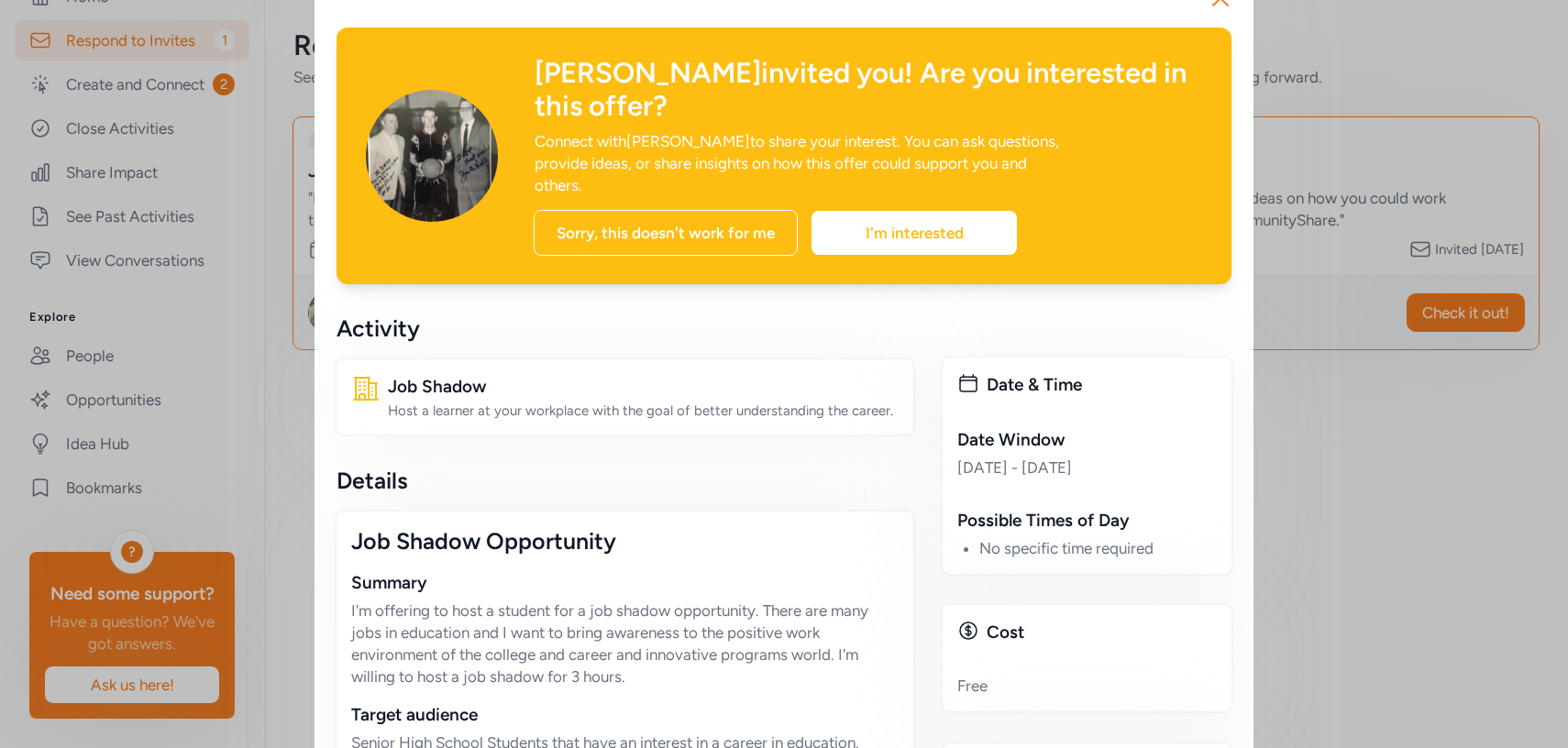
click at [1377, 191] on div "Close [PERSON_NAME] invited you! Are you interested in this offer? Connect with…" at bounding box center [784, 763] width 1568 height 1618
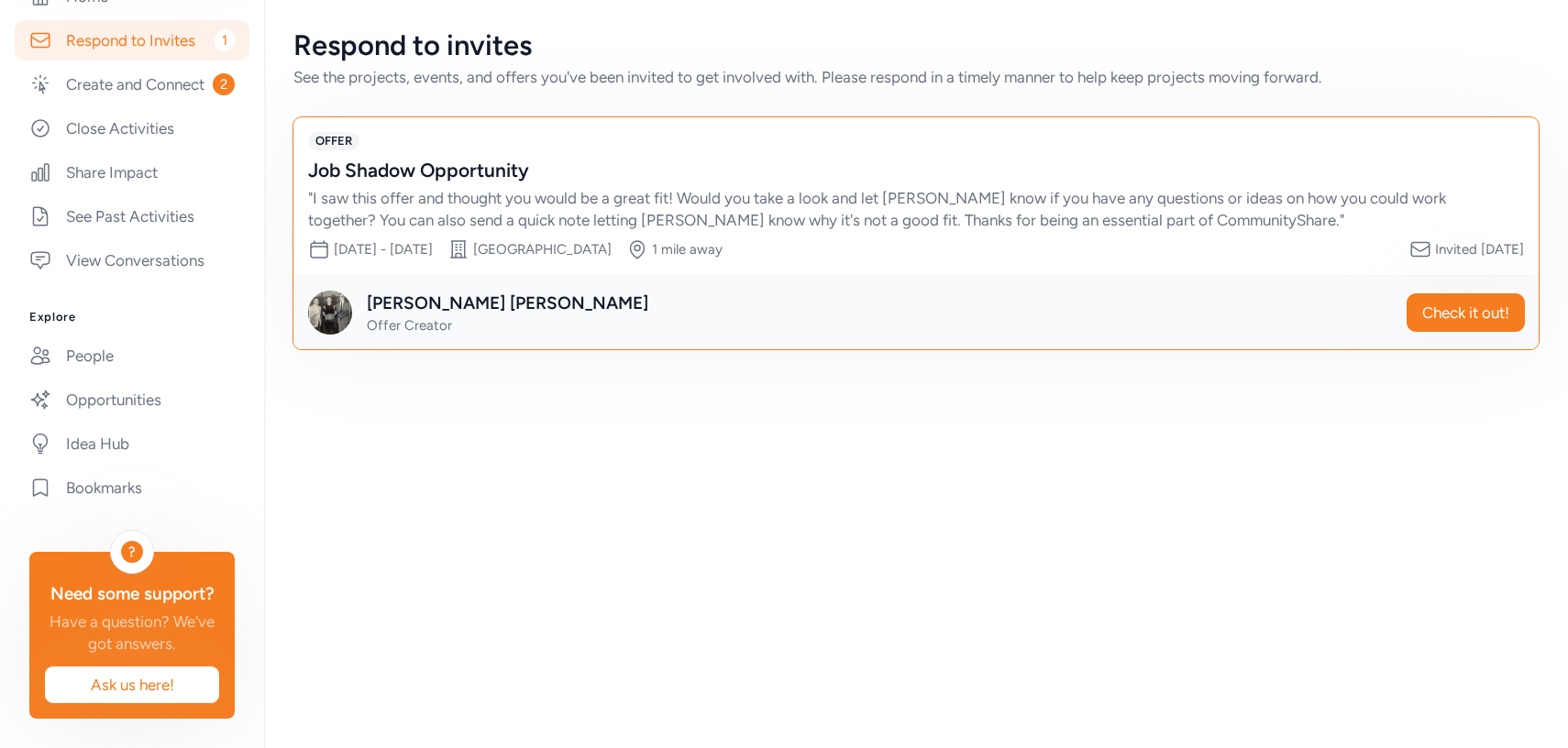
click at [0, 204] on div "Home Respond to Invites 1 Create and Connect 2 Close Activities Share Impact Se…" at bounding box center [132, 127] width 264 height 304
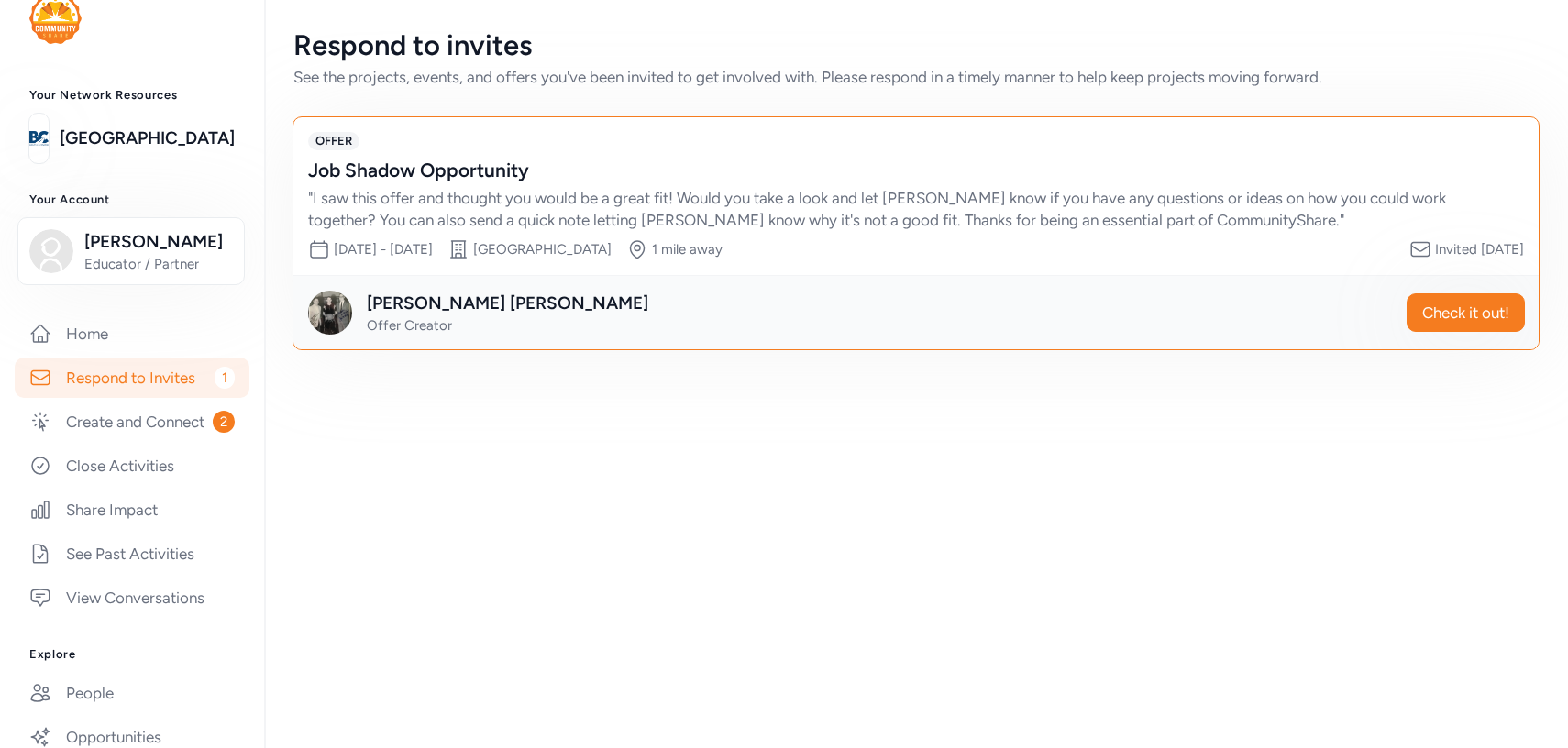
scroll to position [9, 0]
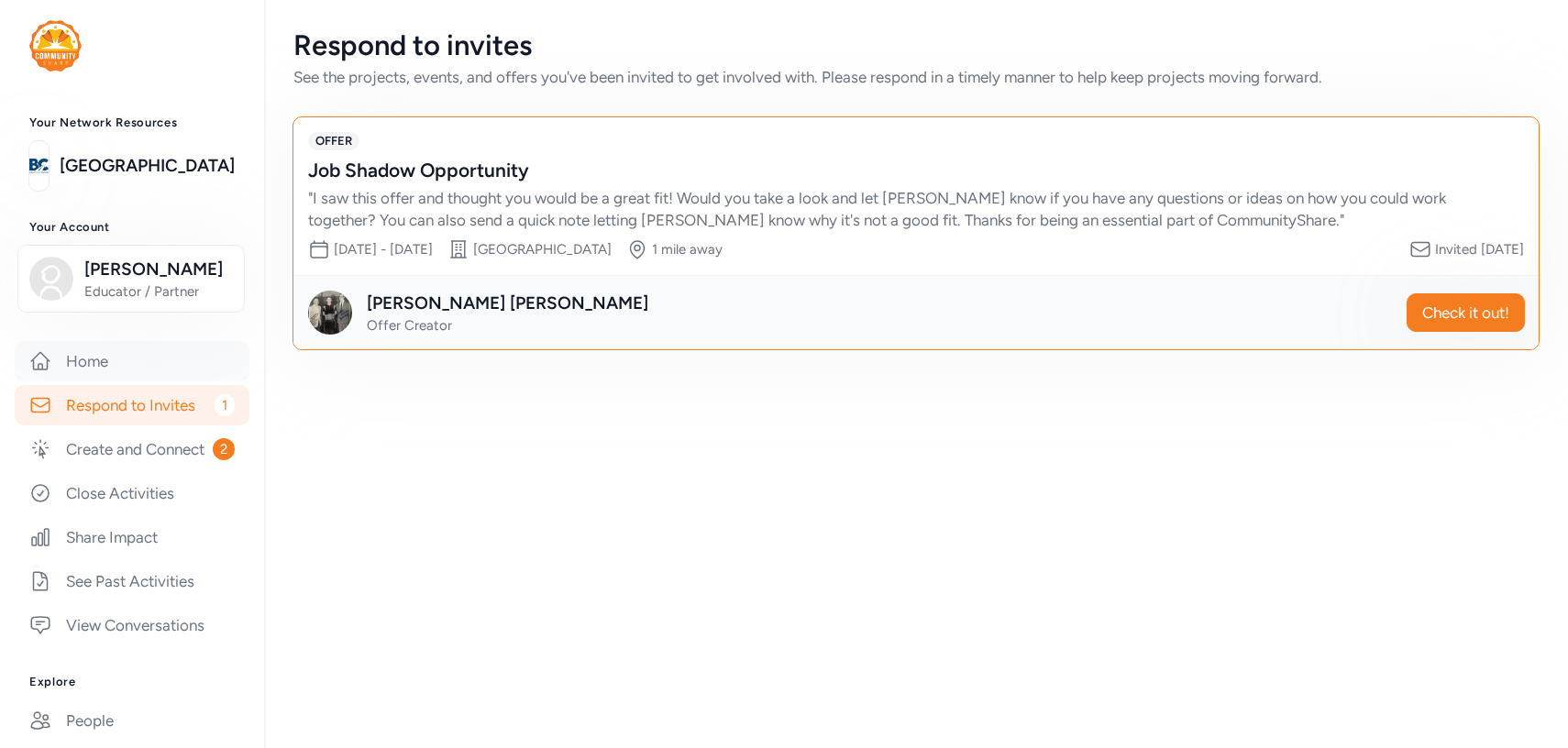
click at [73, 364] on link "Home" at bounding box center [132, 361] width 235 height 41
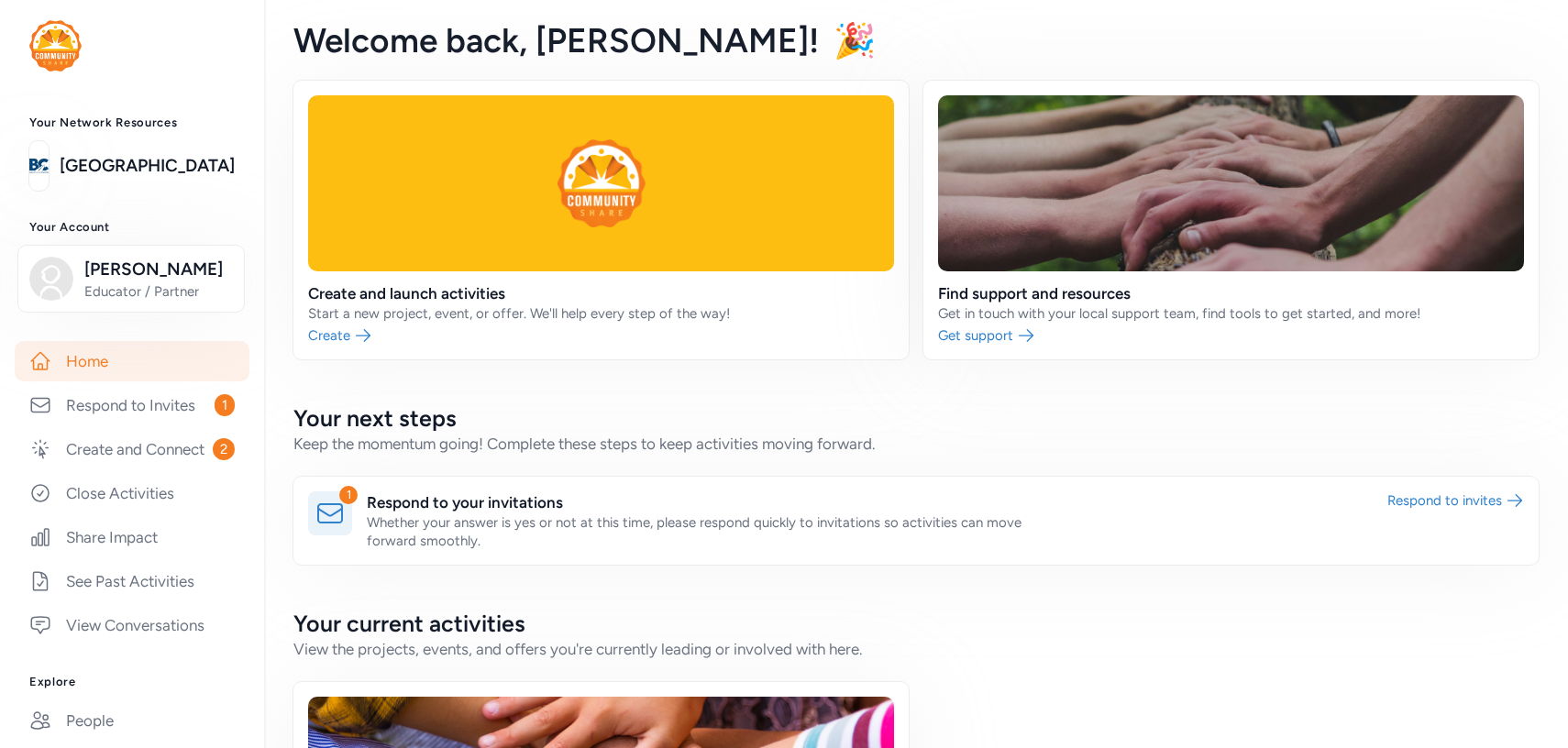
click at [89, 371] on link "Home" at bounding box center [132, 361] width 235 height 41
click at [0, 512] on div "Home Respond to Invites 1 Create and Connect 2 Close Activities Share Impact Se…" at bounding box center [132, 492] width 264 height 304
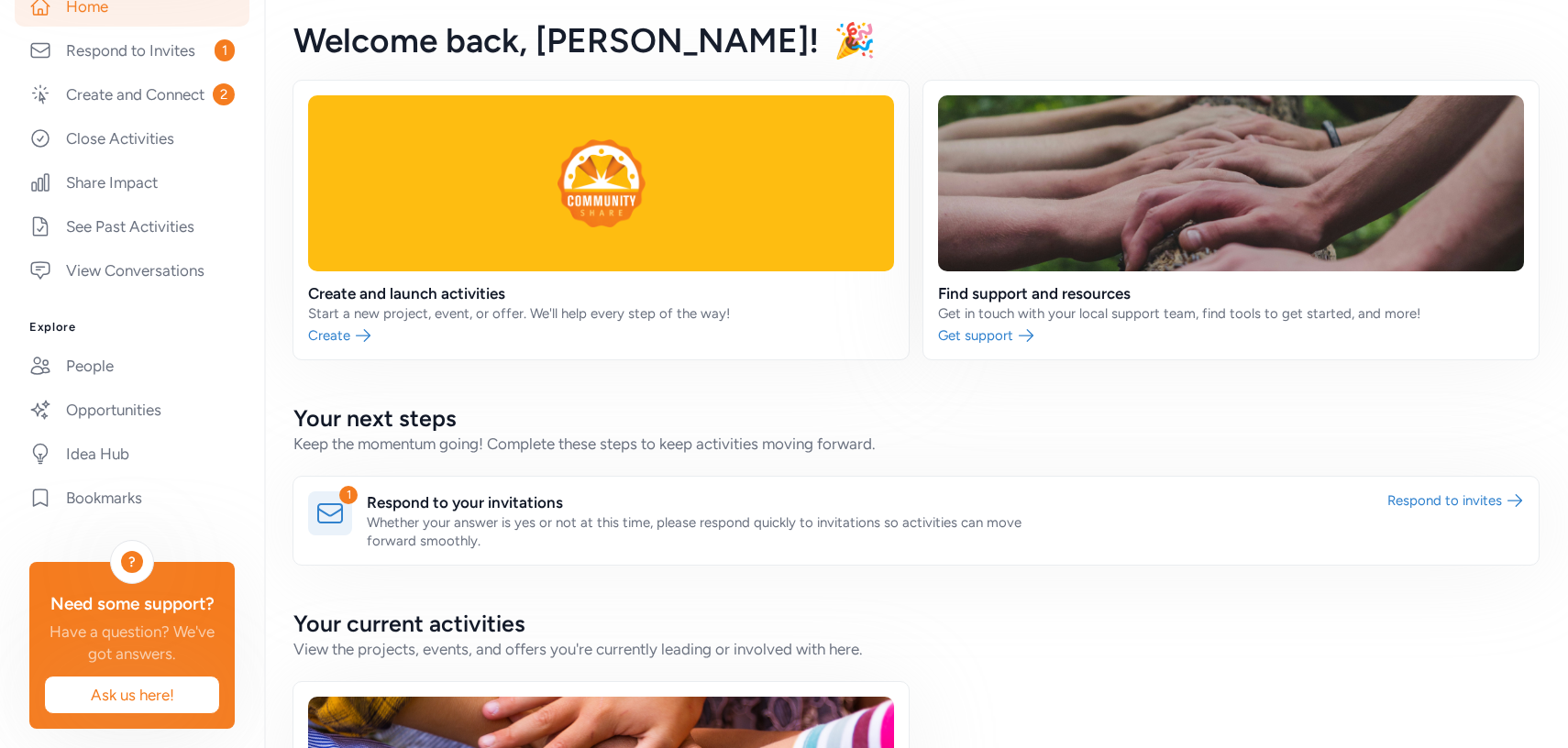
scroll to position [376, 0]
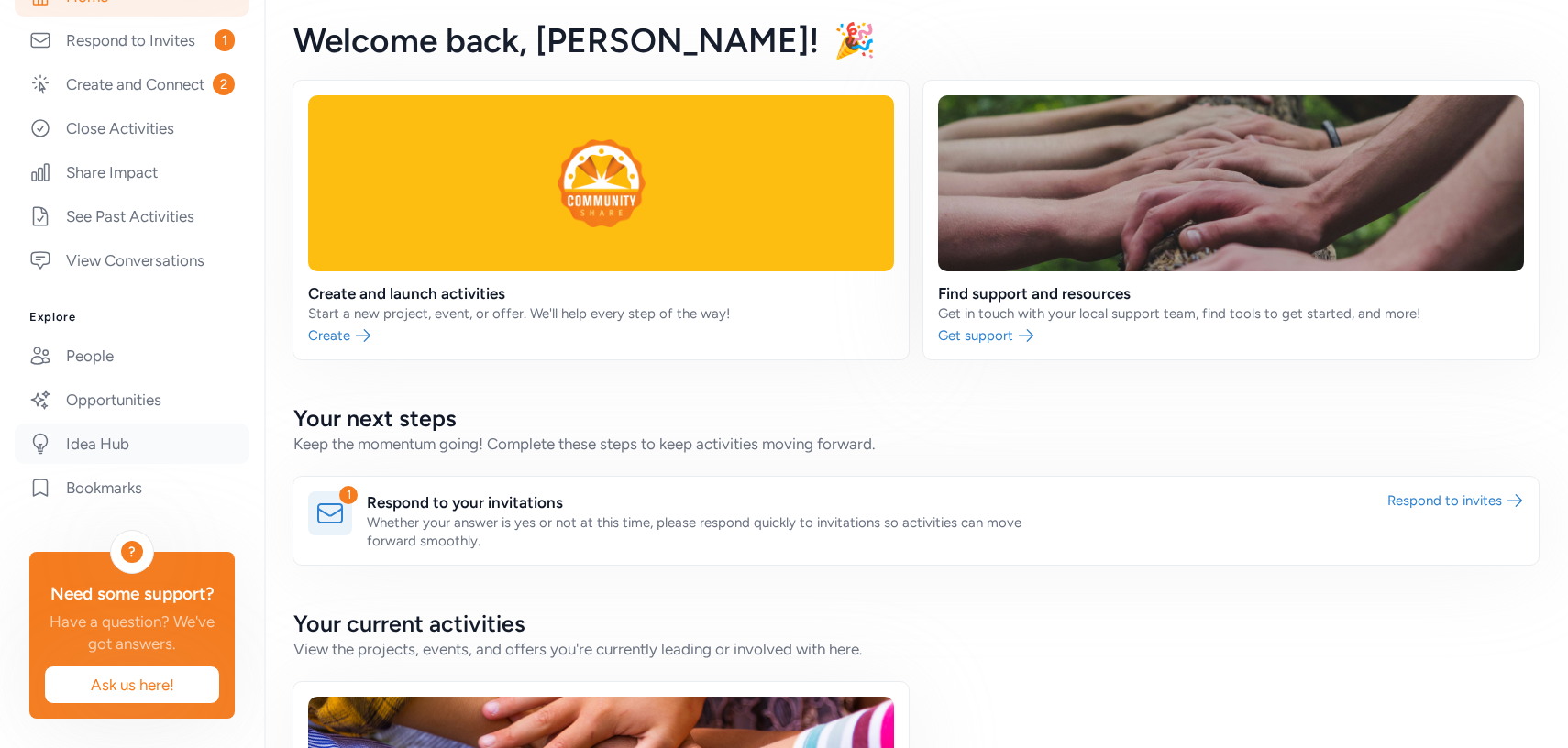
click at [115, 440] on link "Idea Hub" at bounding box center [132, 443] width 235 height 41
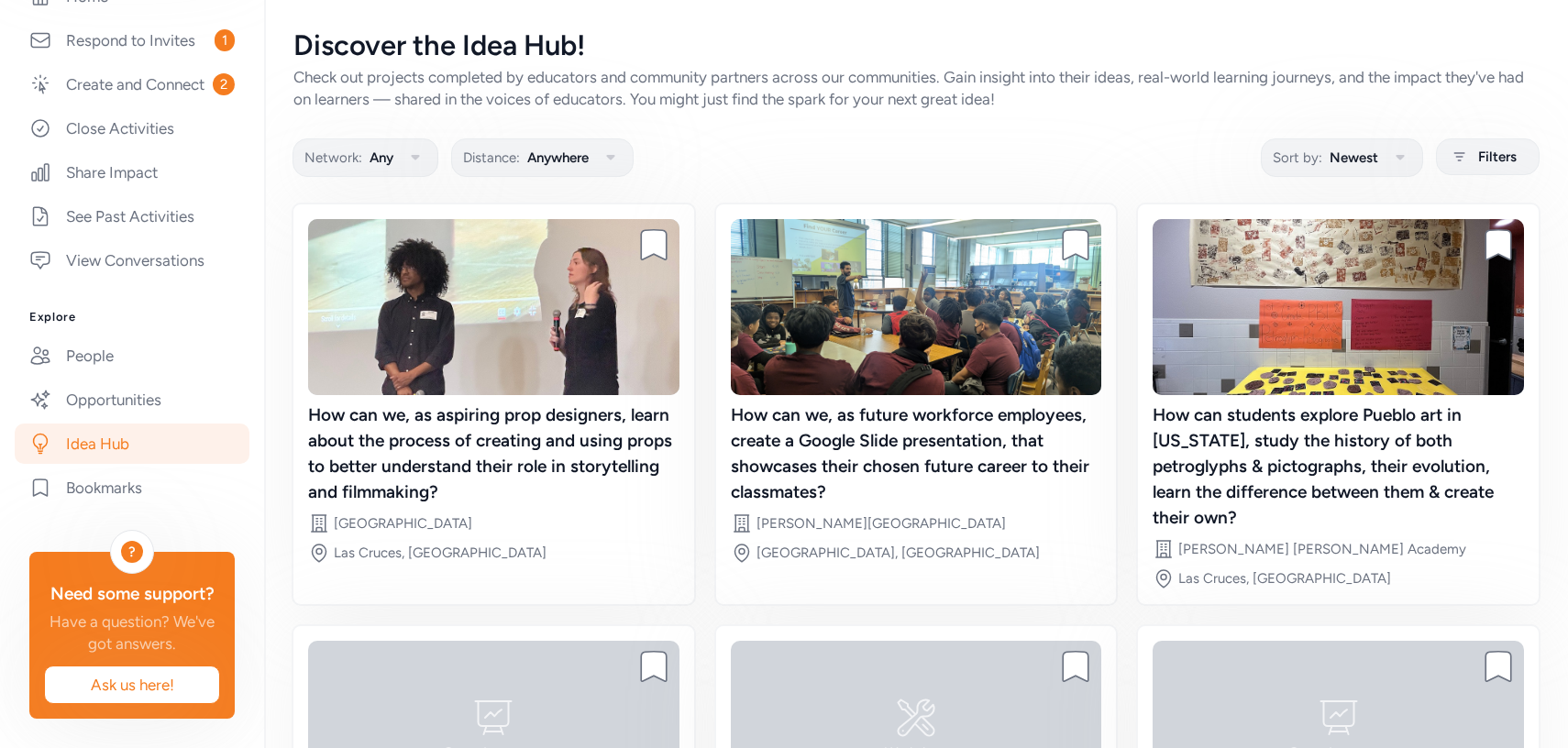
click at [1134, 92] on div "Check out projects completed by educators and community partners across our com…" at bounding box center [915, 88] width 1245 height 44
click at [382, 170] on button "Network: Any" at bounding box center [365, 158] width 146 height 39
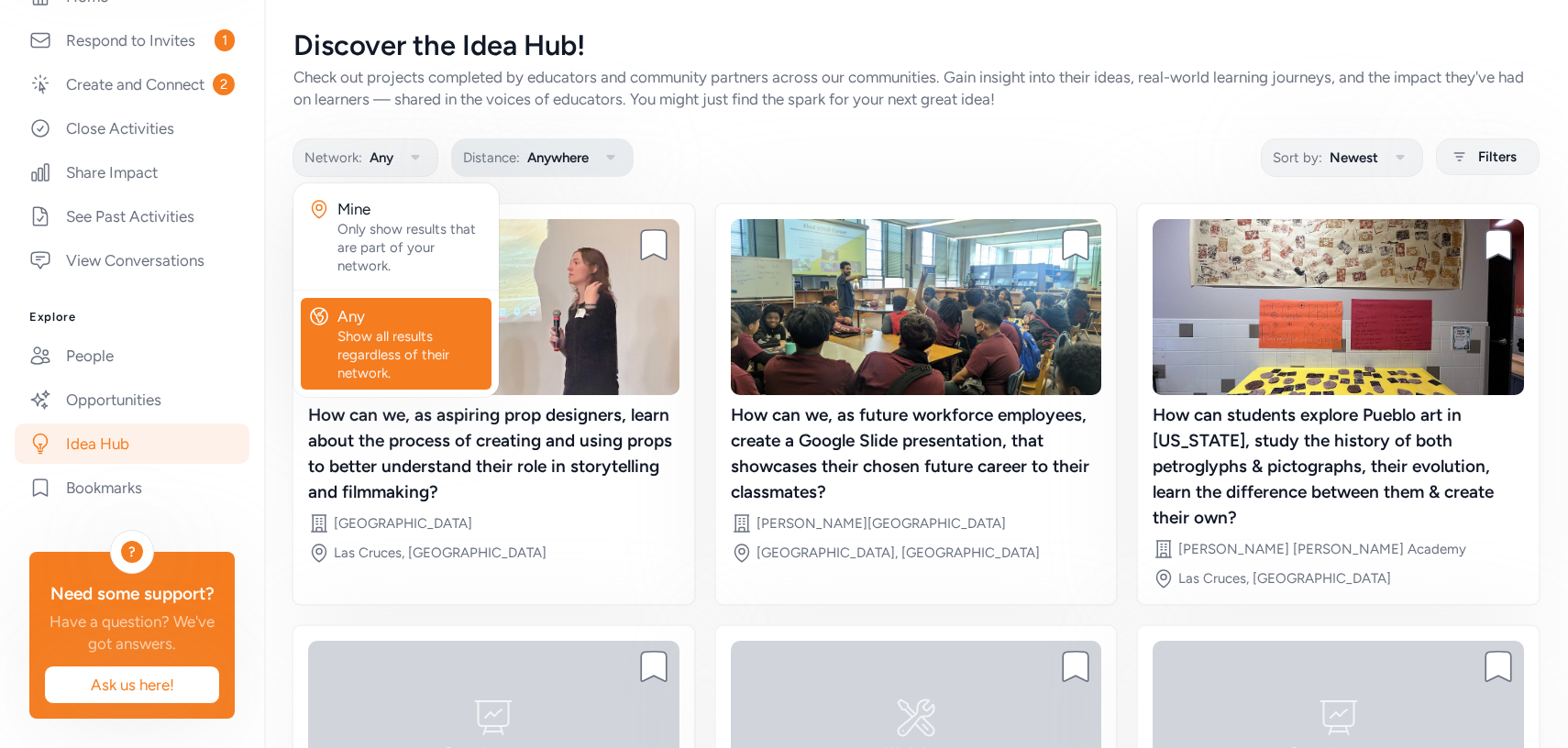
click at [492, 161] on span "Distance:" at bounding box center [492, 158] width 57 height 22
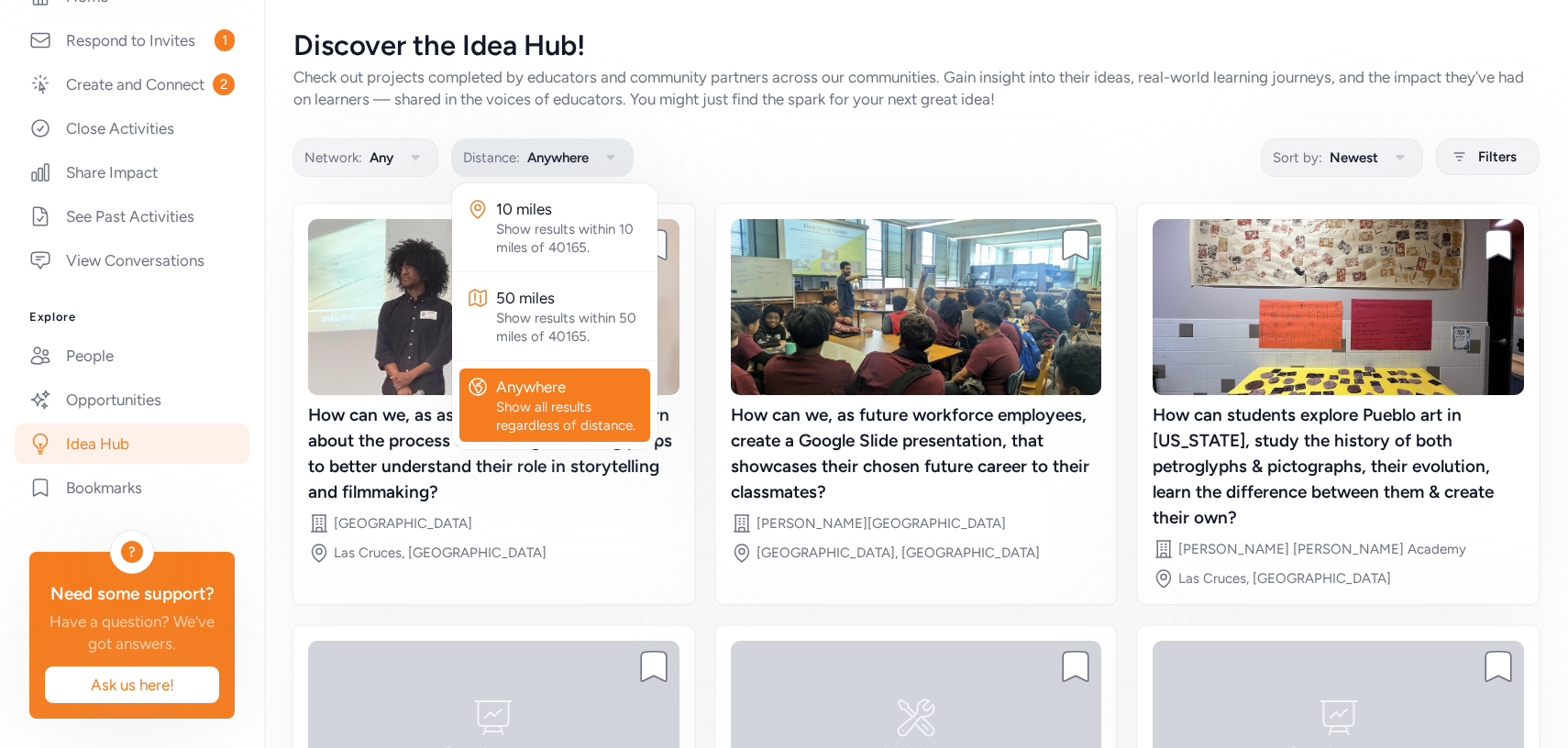
click at [492, 161] on span "Distance:" at bounding box center [492, 158] width 57 height 22
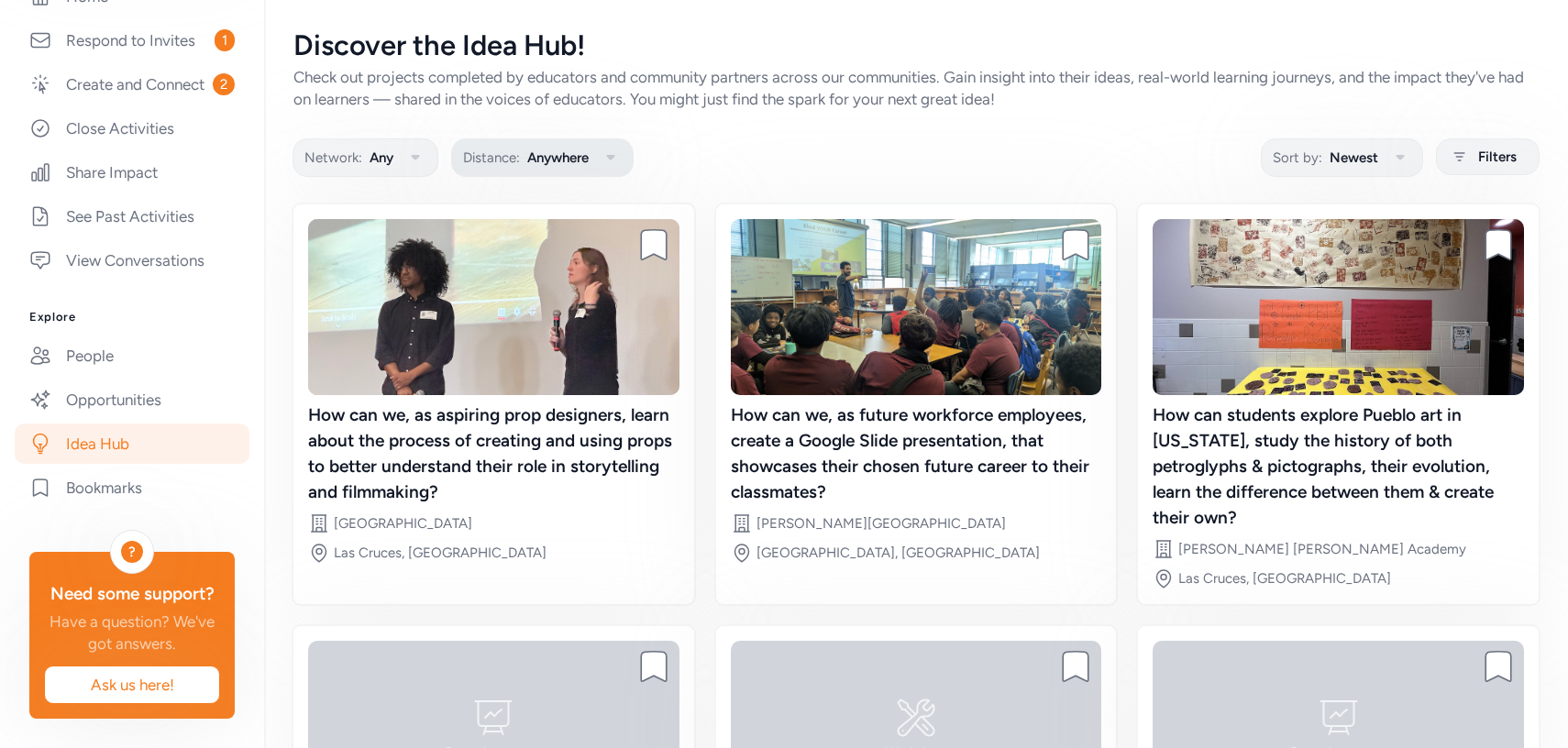
click at [492, 161] on span "Distance:" at bounding box center [492, 158] width 57 height 22
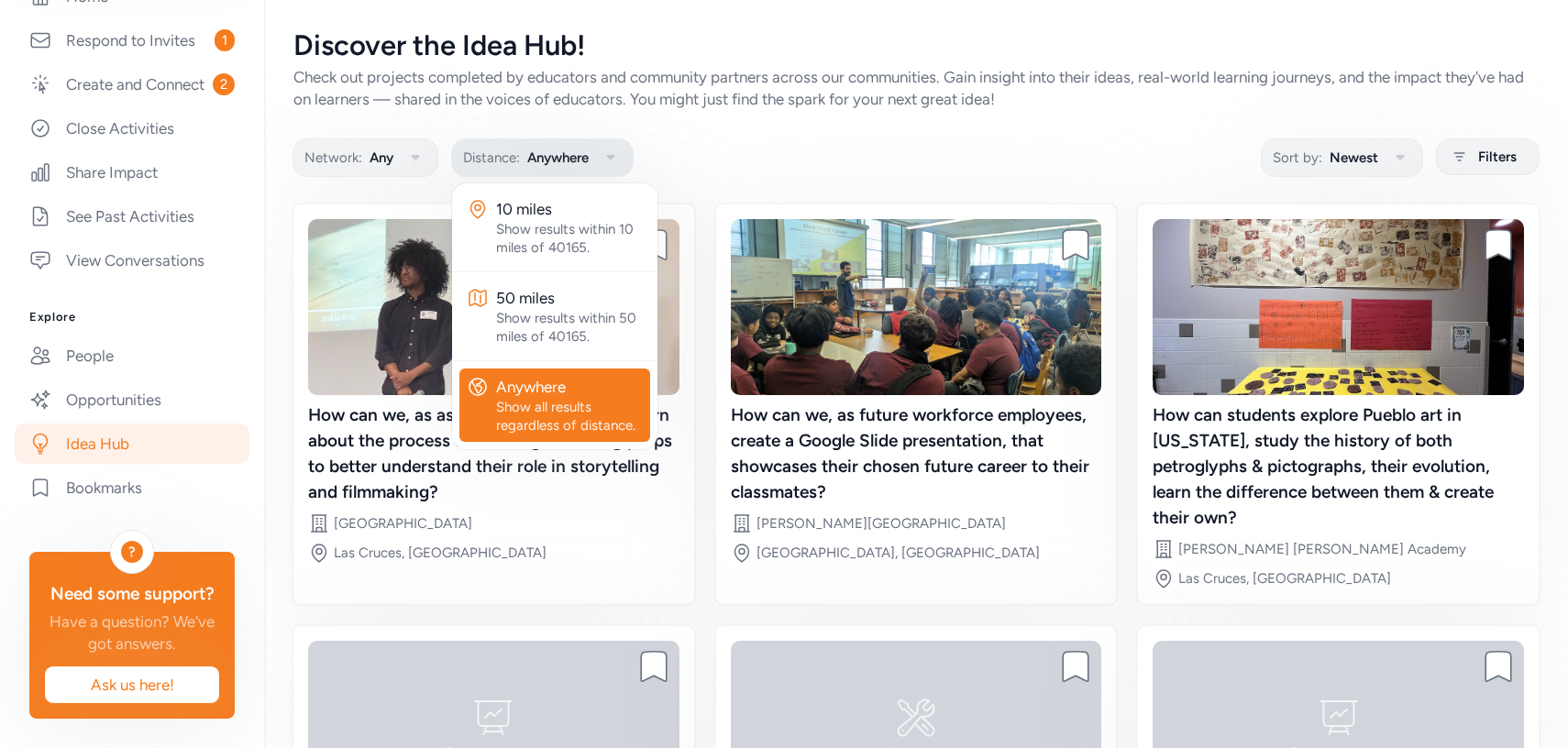
click at [496, 163] on span "Distance:" at bounding box center [492, 158] width 57 height 22
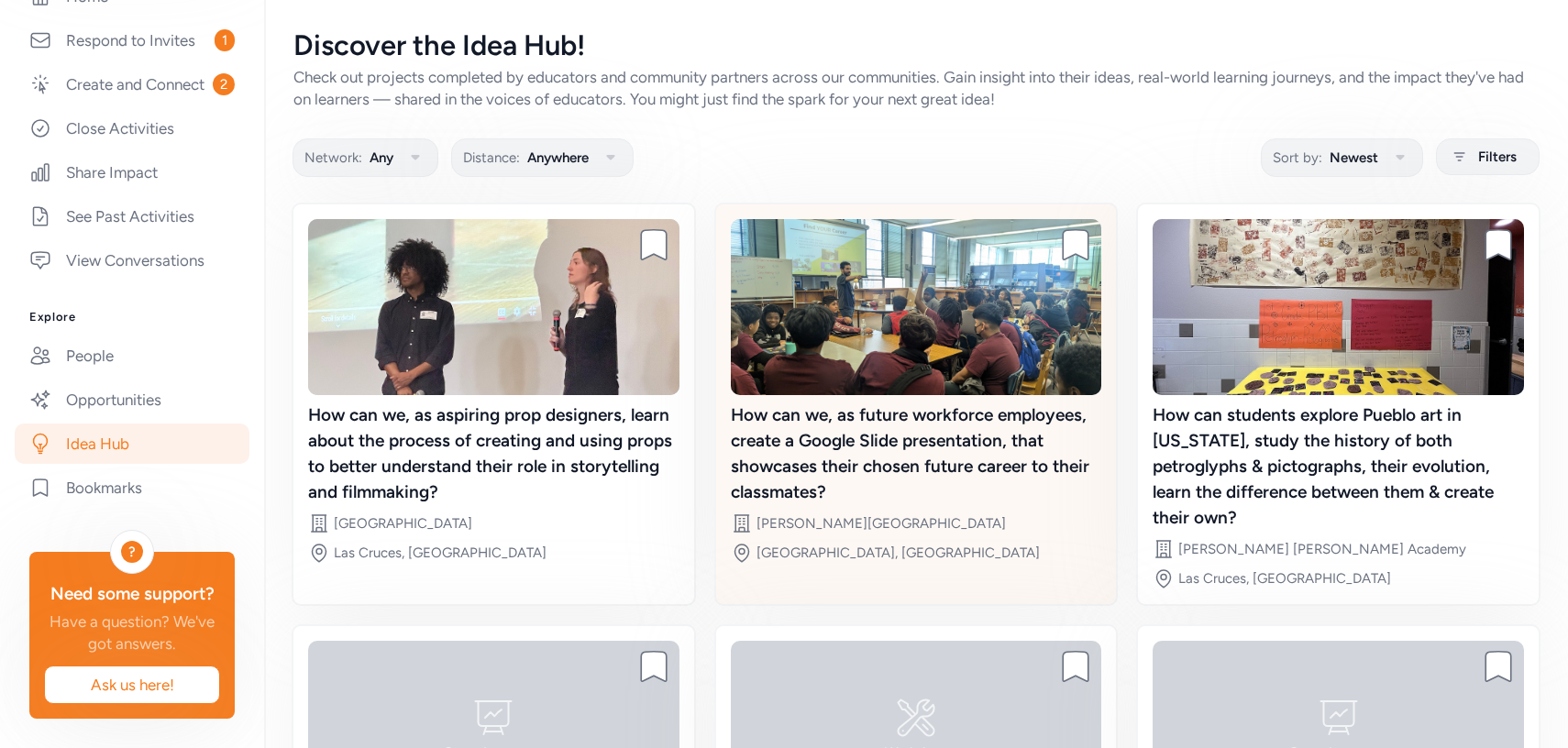
click at [854, 221] on img at bounding box center [917, 307] width 371 height 175
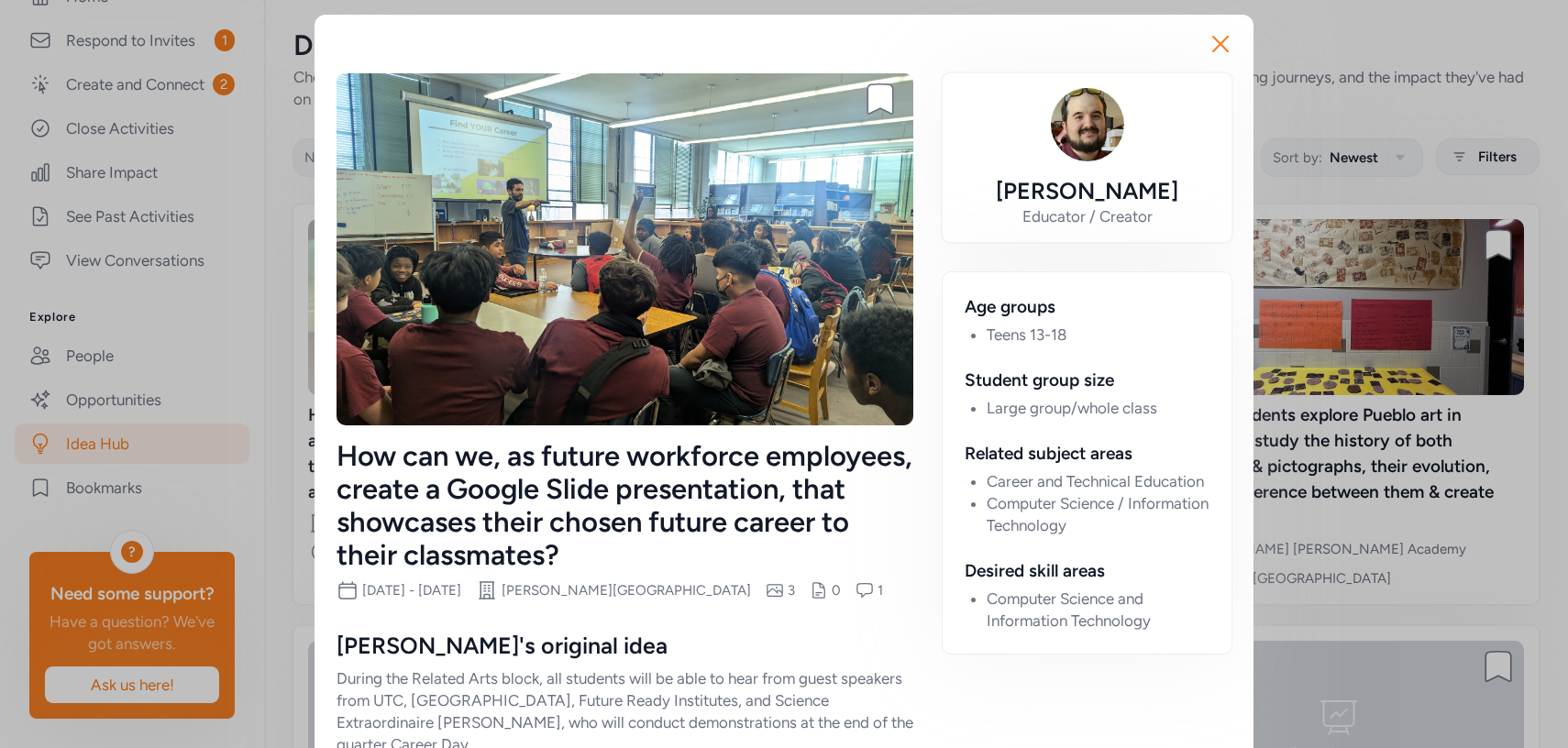
scroll to position [289, 0]
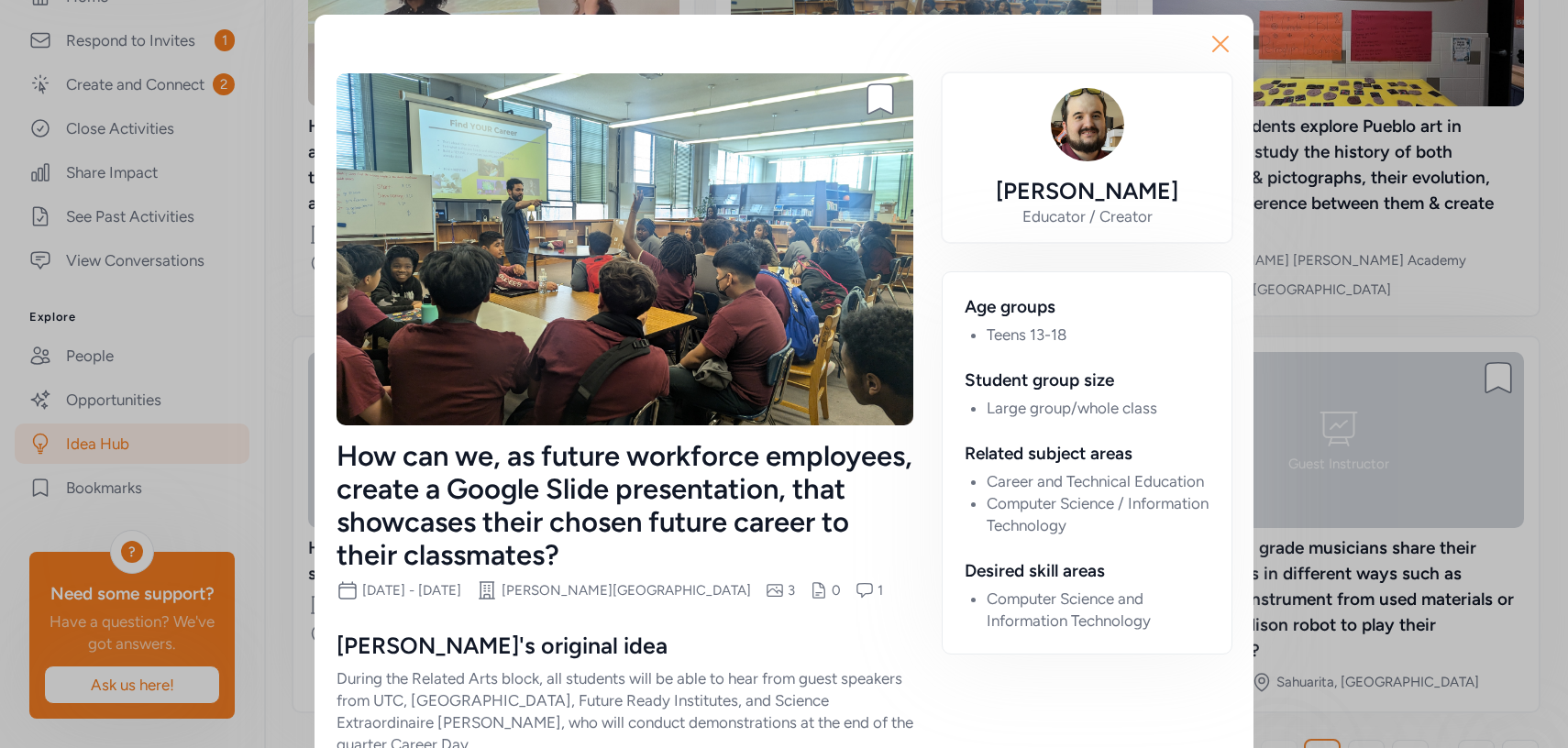
click at [1229, 32] on icon "button" at bounding box center [1221, 44] width 30 height 30
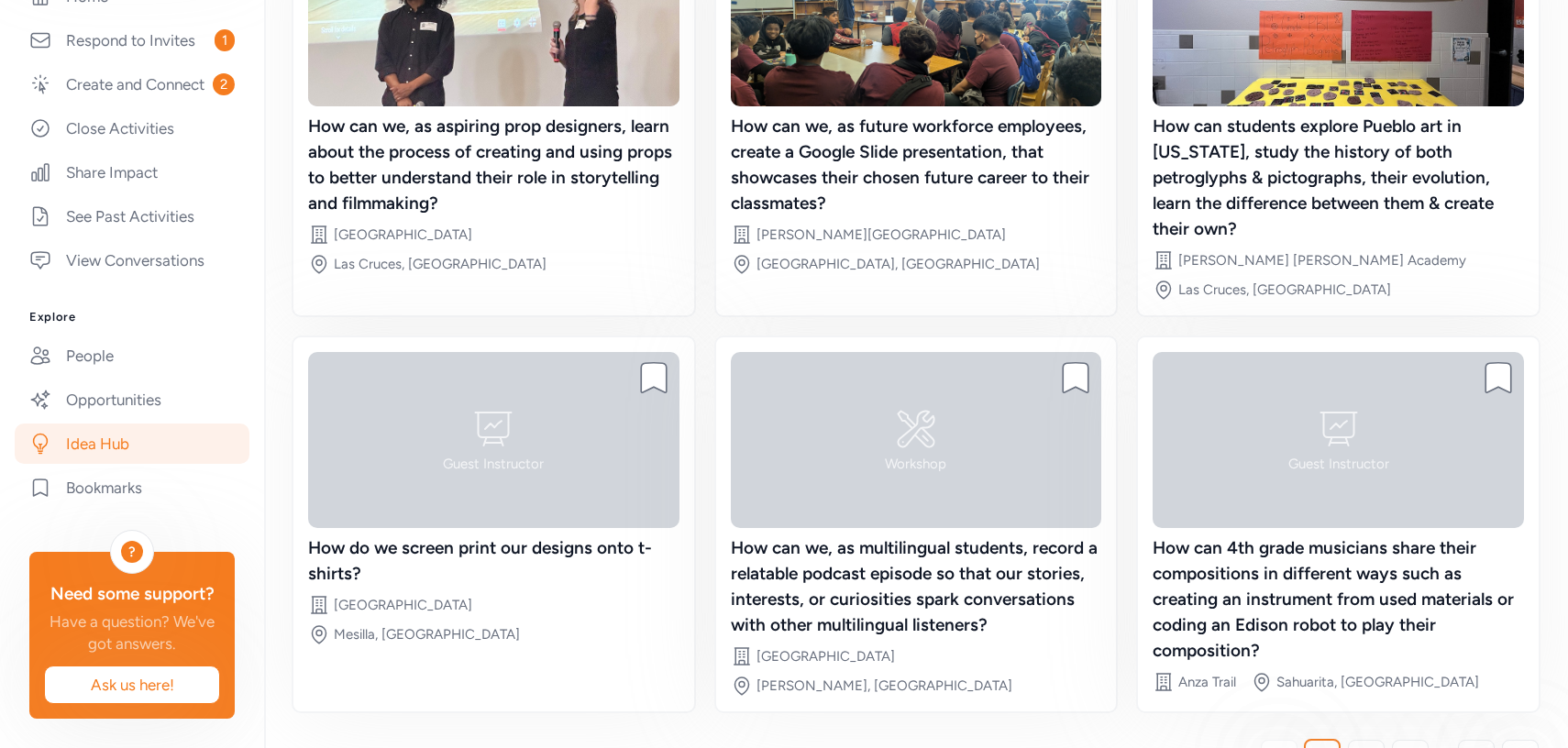
click at [1557, 247] on div "Discover the Idea Hub! Check out projects completed by educators and community …" at bounding box center [916, 259] width 1304 height 1095
click at [1366, 747] on span "2" at bounding box center [1366, 758] width 9 height 22
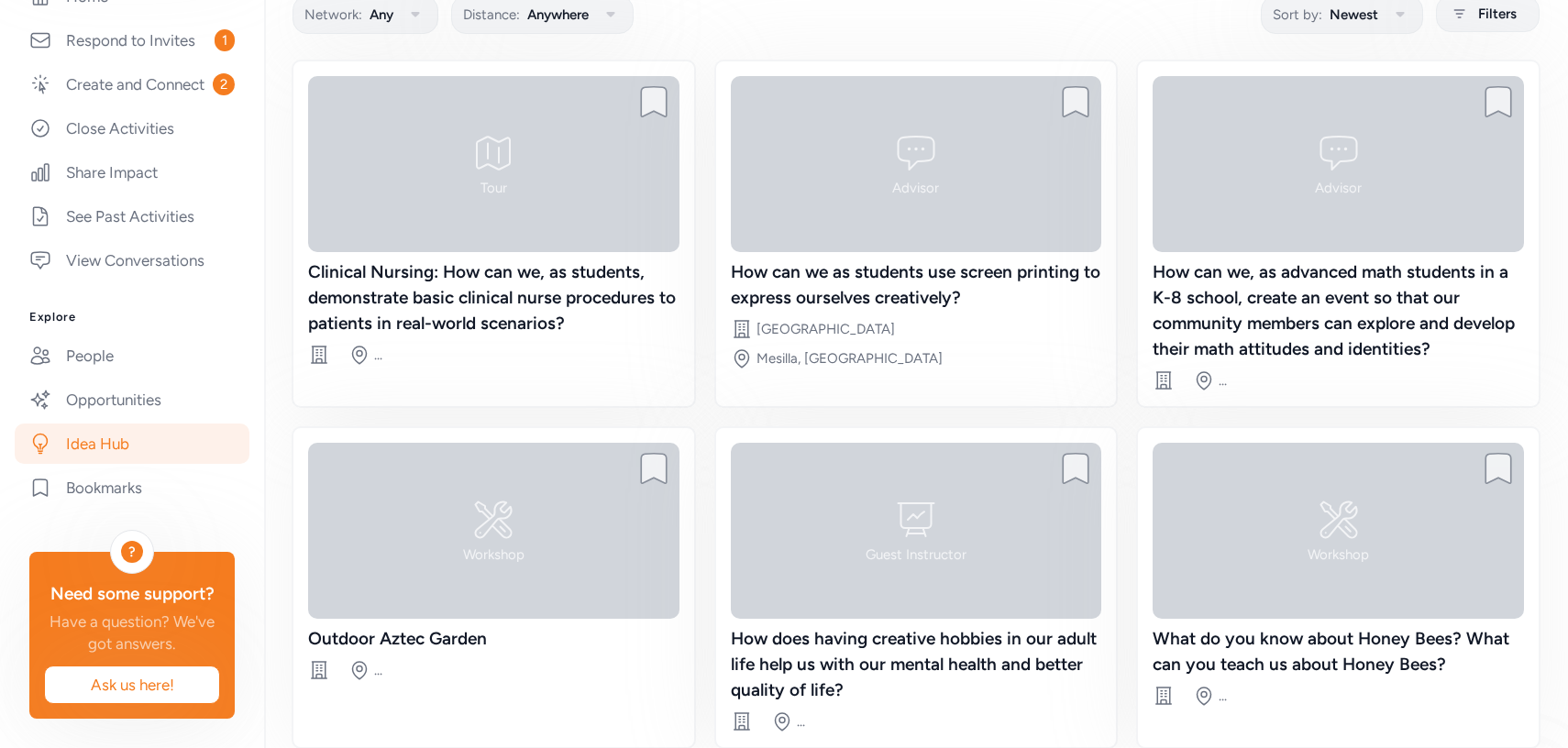
scroll to position [139, 0]
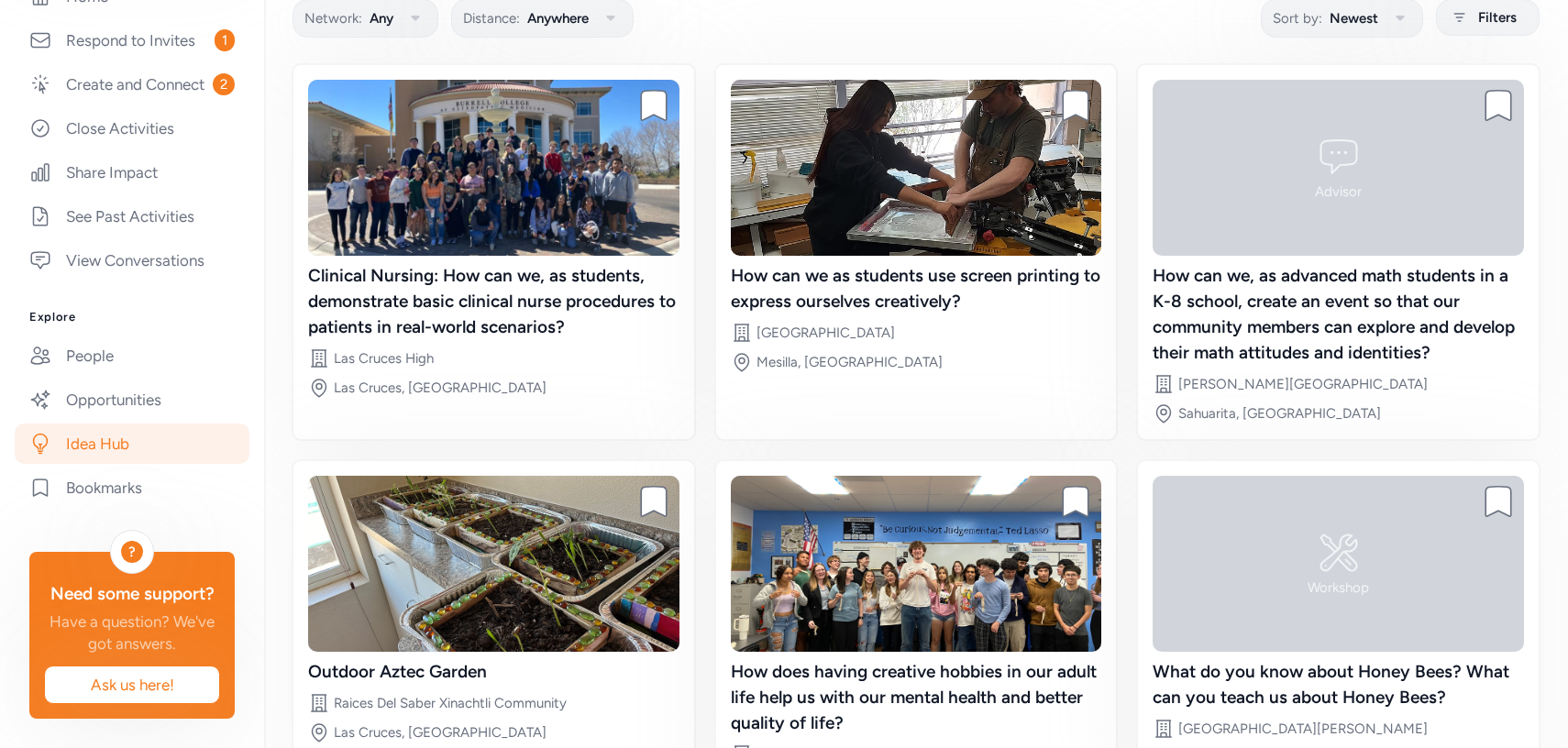
click at [1564, 319] on div "Discover the Idea Hub! Check out projects completed by educators and community …" at bounding box center [916, 382] width 1304 height 1044
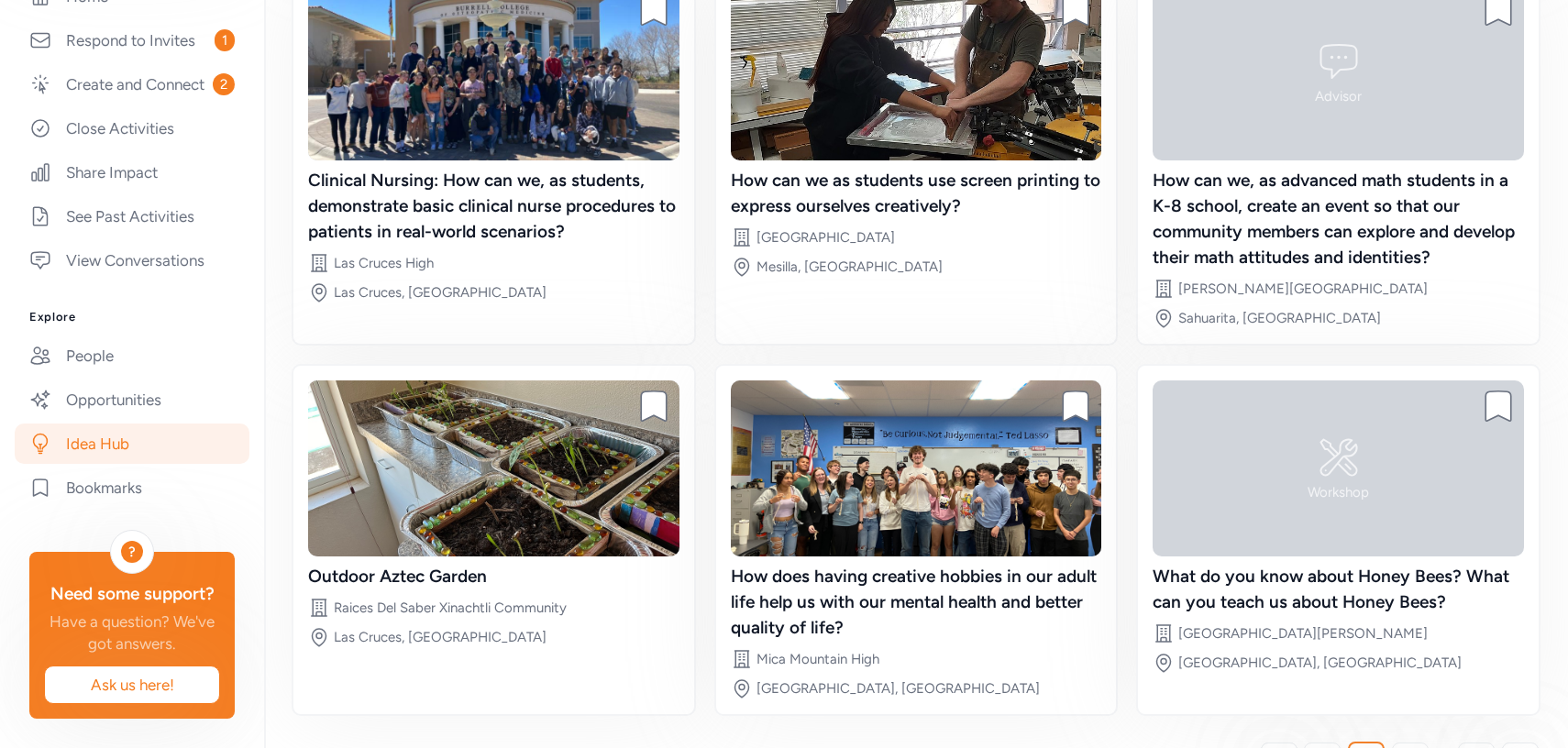
scroll to position [237, 0]
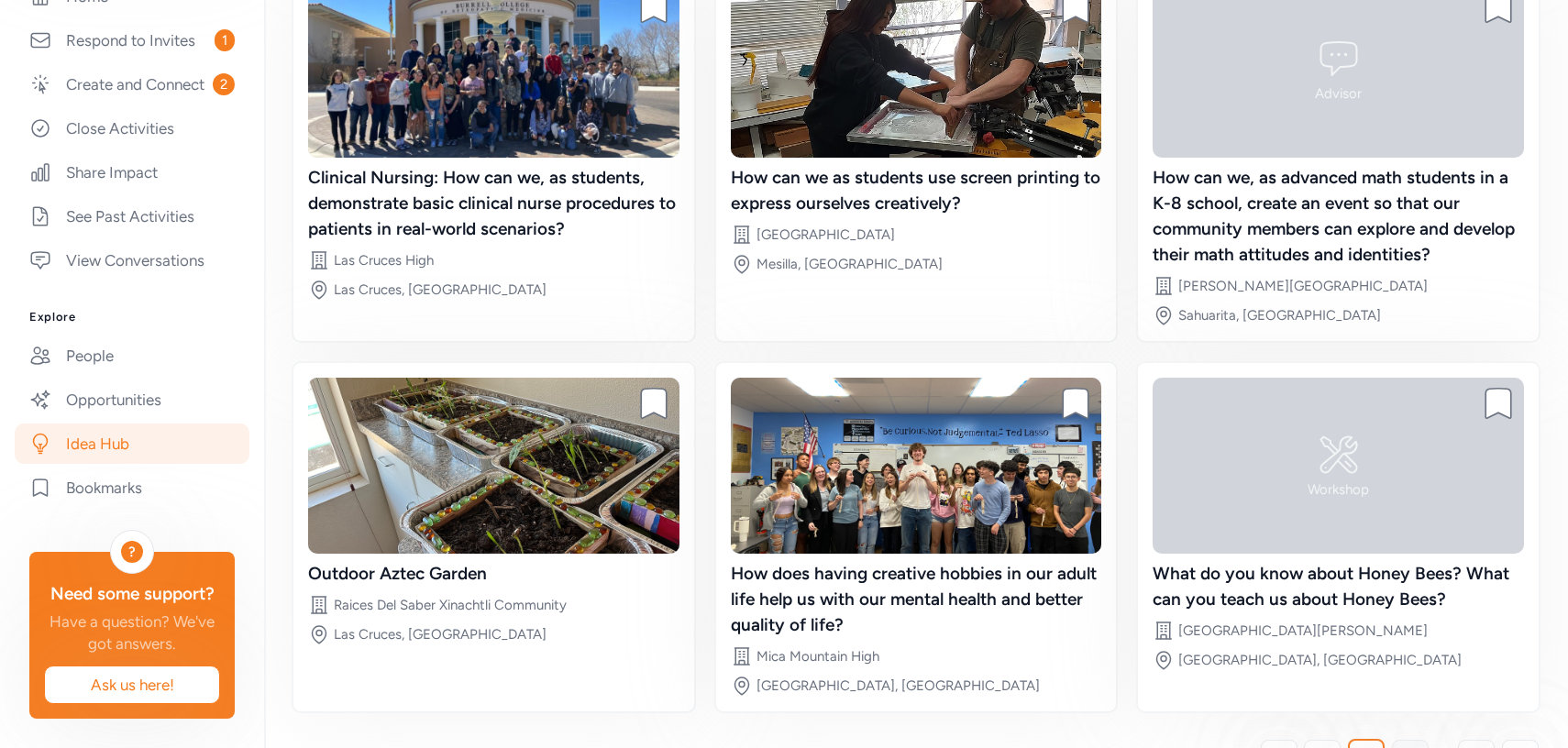
click at [1398, 740] on link "3" at bounding box center [1410, 758] width 37 height 37
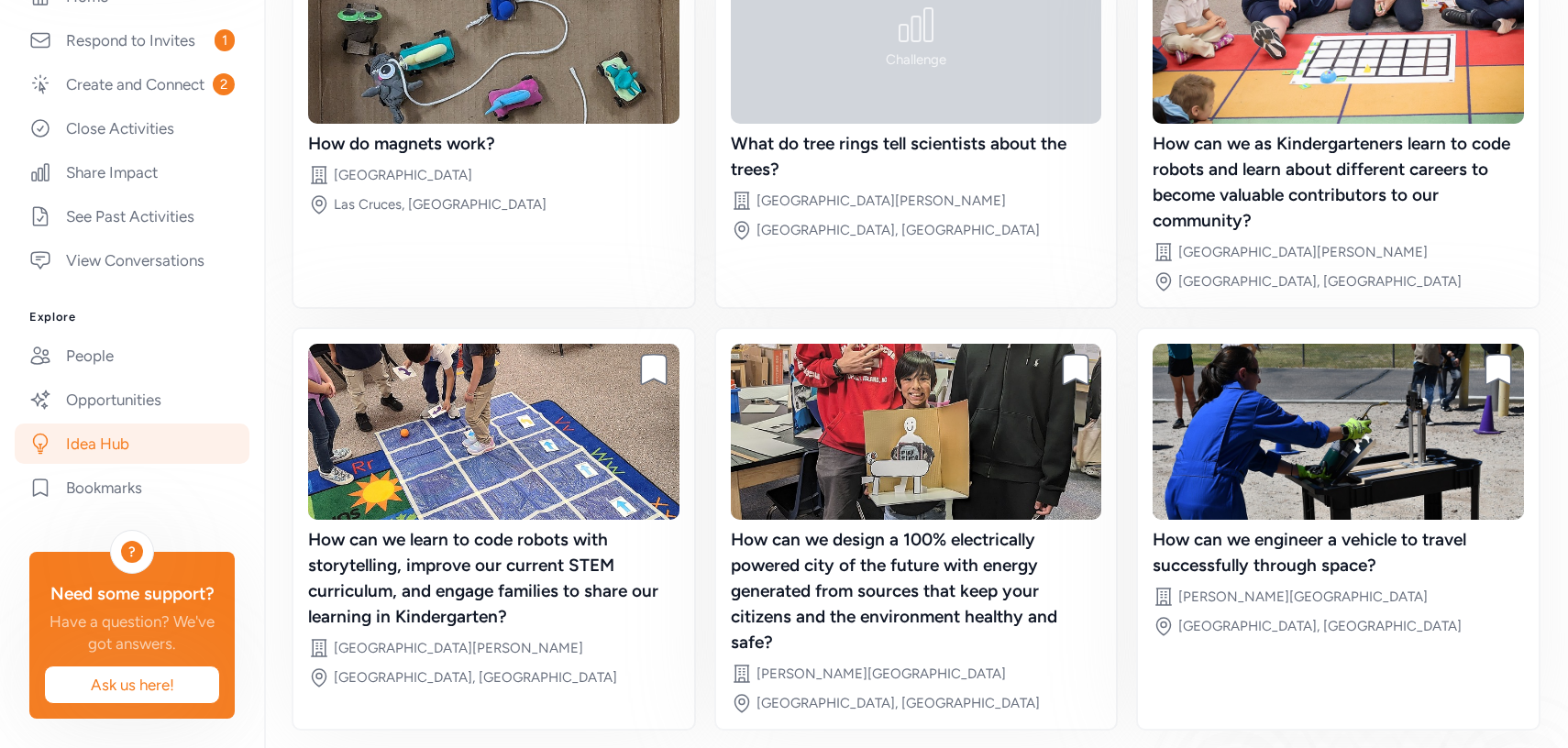
scroll to position [289, 0]
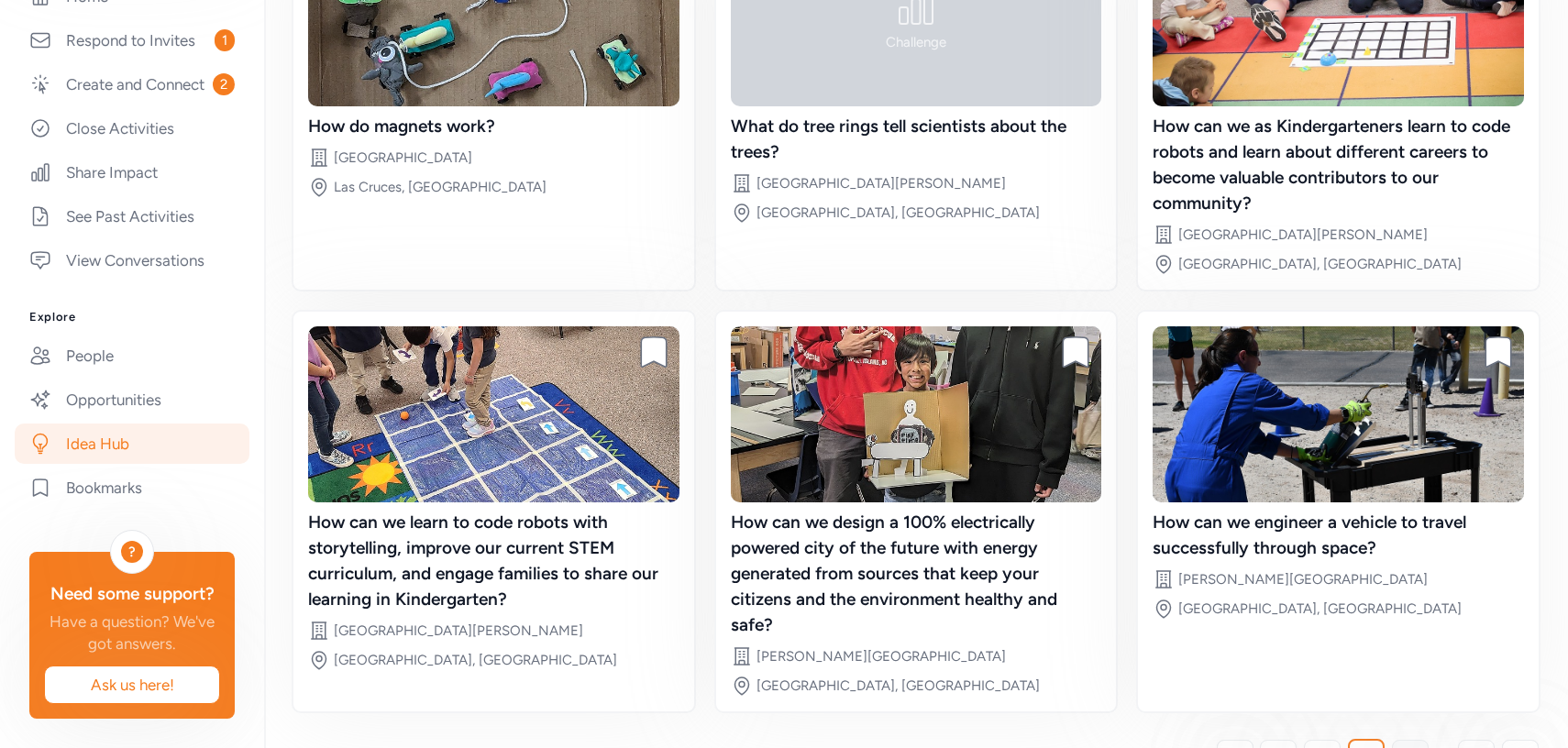
click at [1406, 747] on span "4" at bounding box center [1410, 758] width 10 height 22
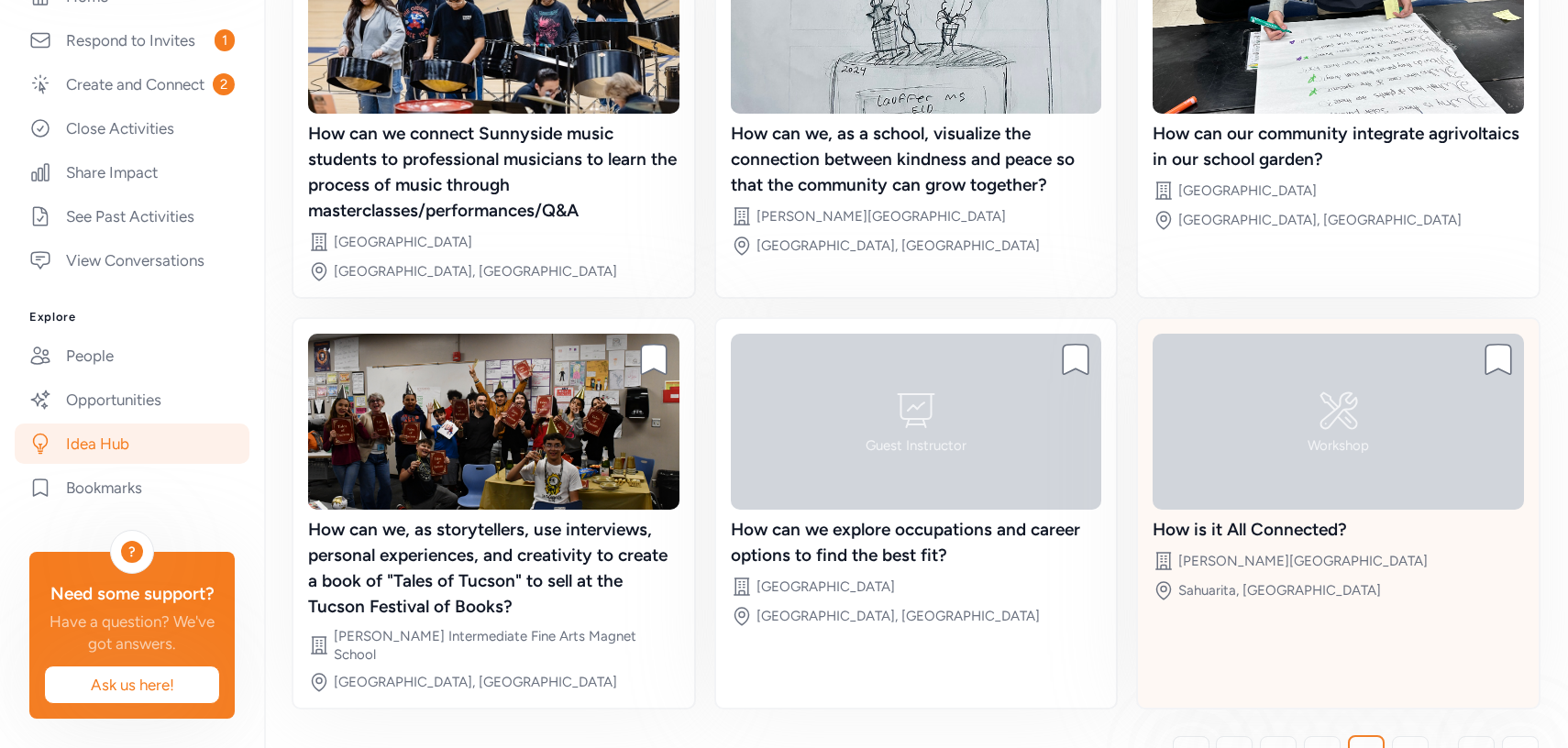
scroll to position [292, 0]
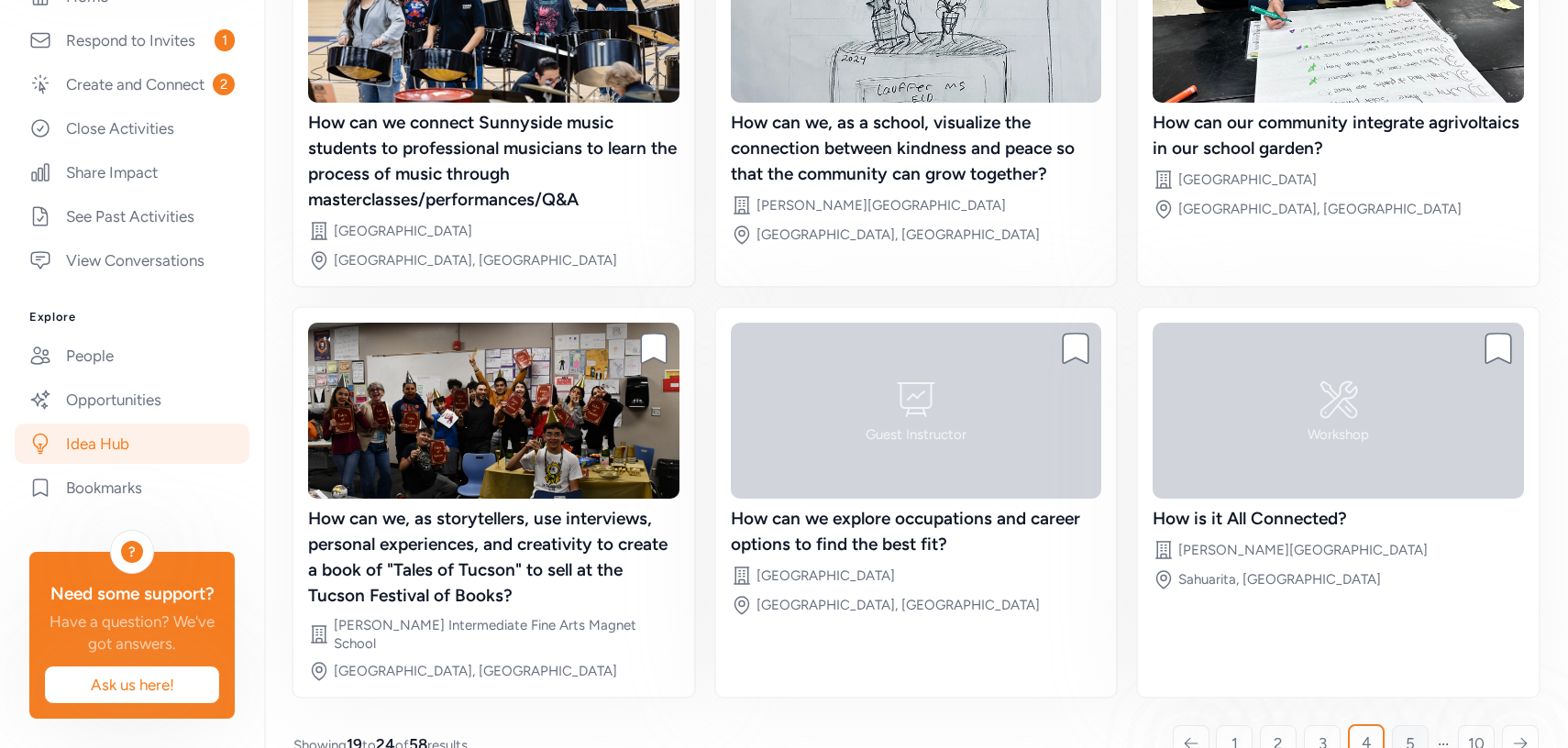
click at [1400, 725] on link "5" at bounding box center [1410, 743] width 37 height 37
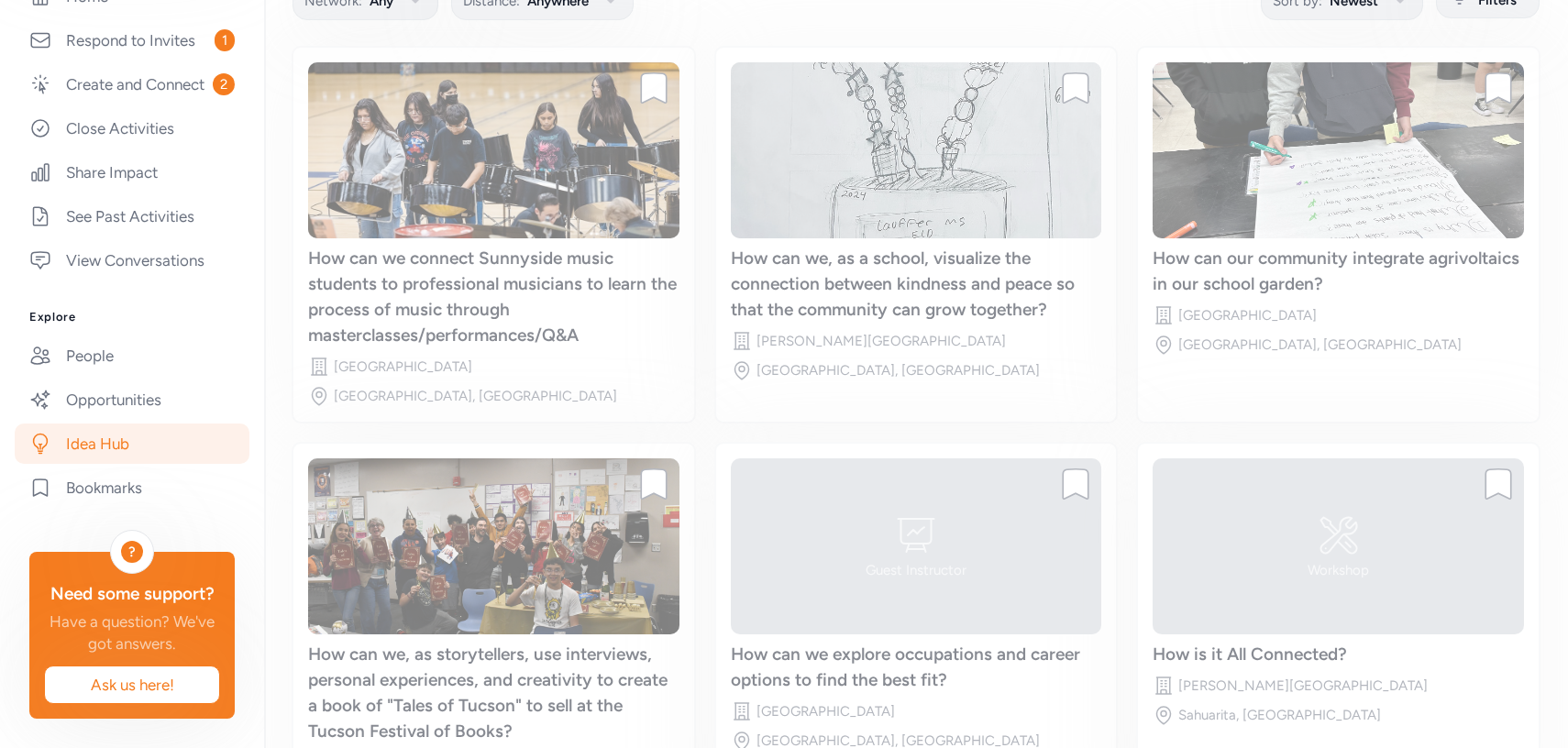
scroll to position [139, 0]
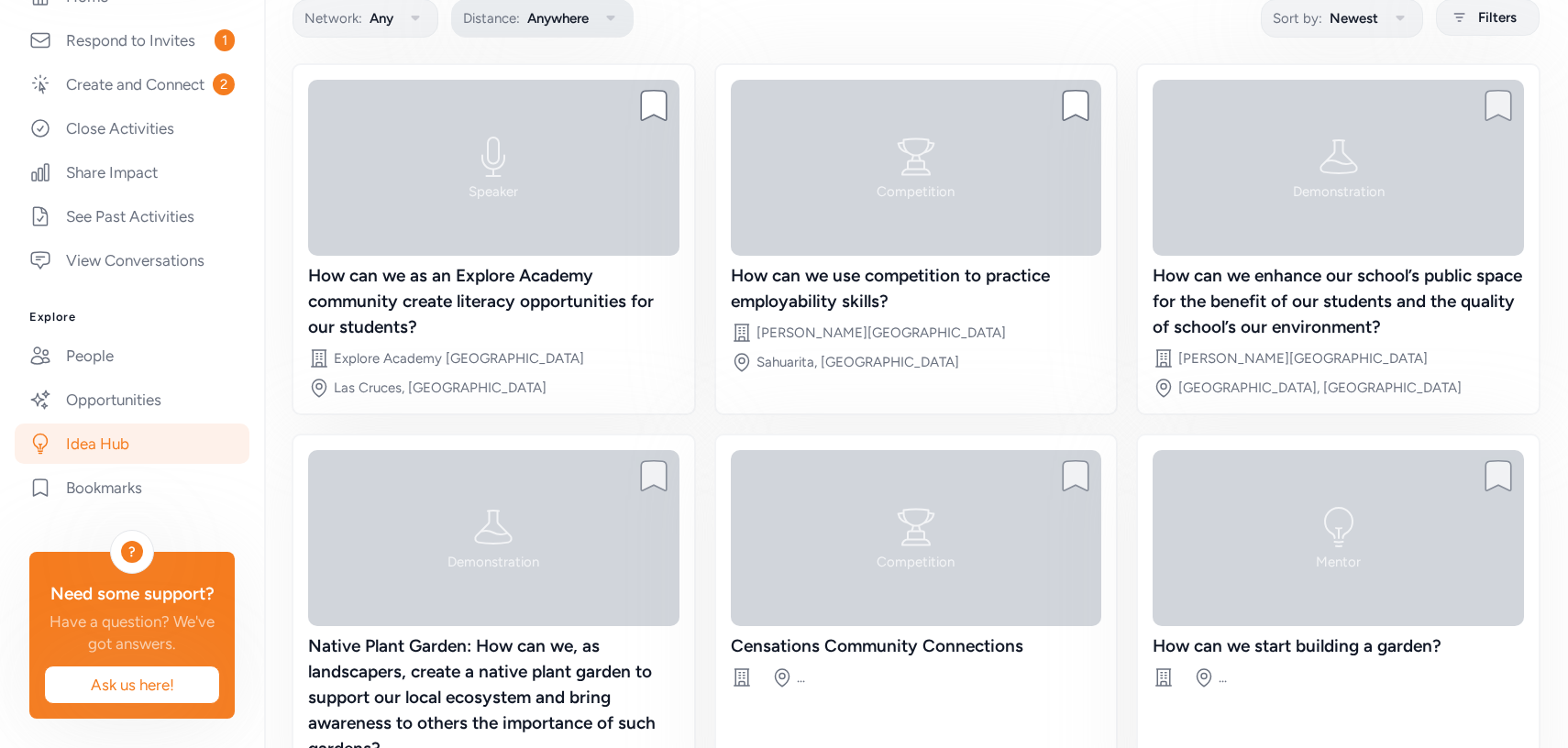
click at [575, 14] on span "Anywhere" at bounding box center [557, 18] width 61 height 22
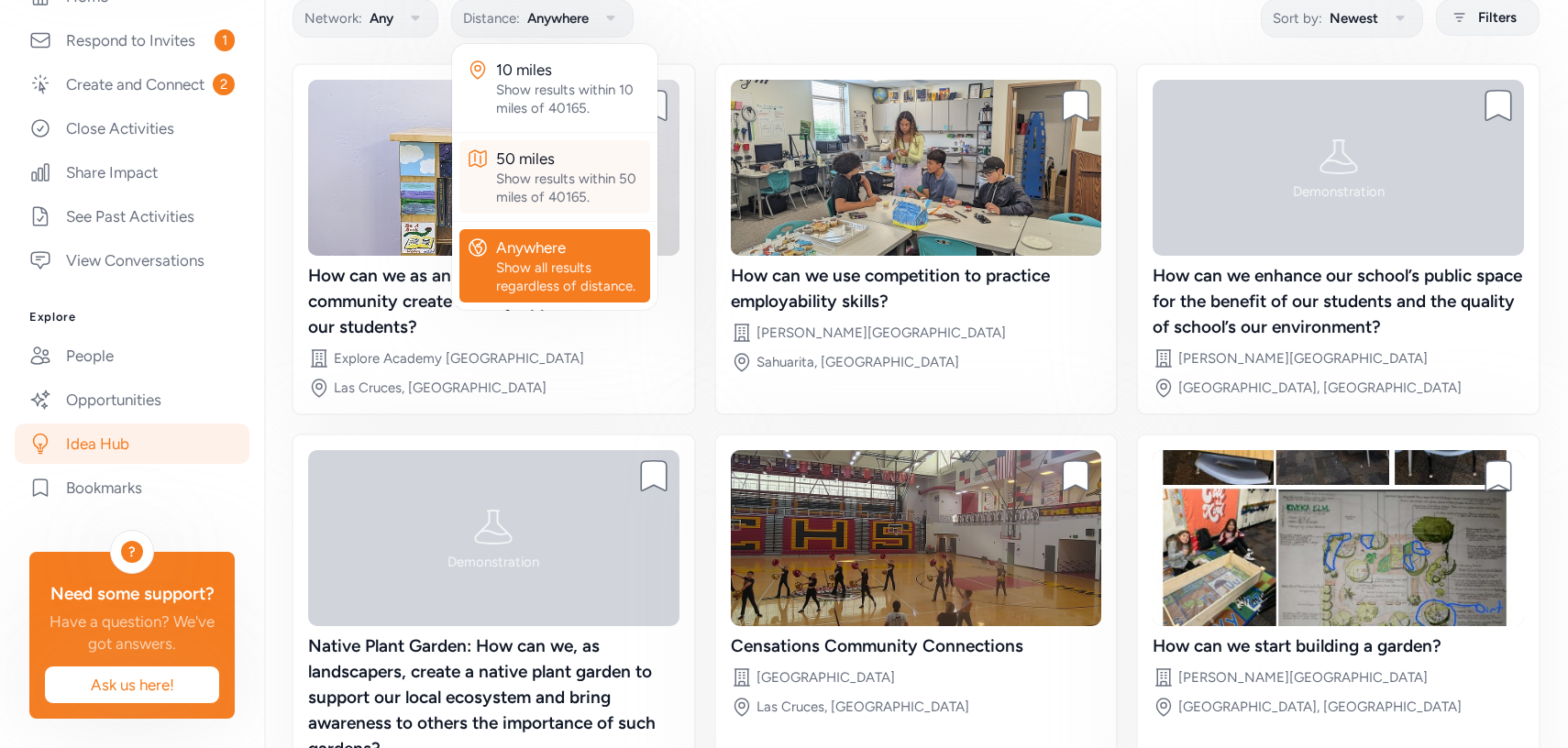
click at [558, 185] on div "Show results within 50 miles of 40165." at bounding box center [569, 188] width 147 height 37
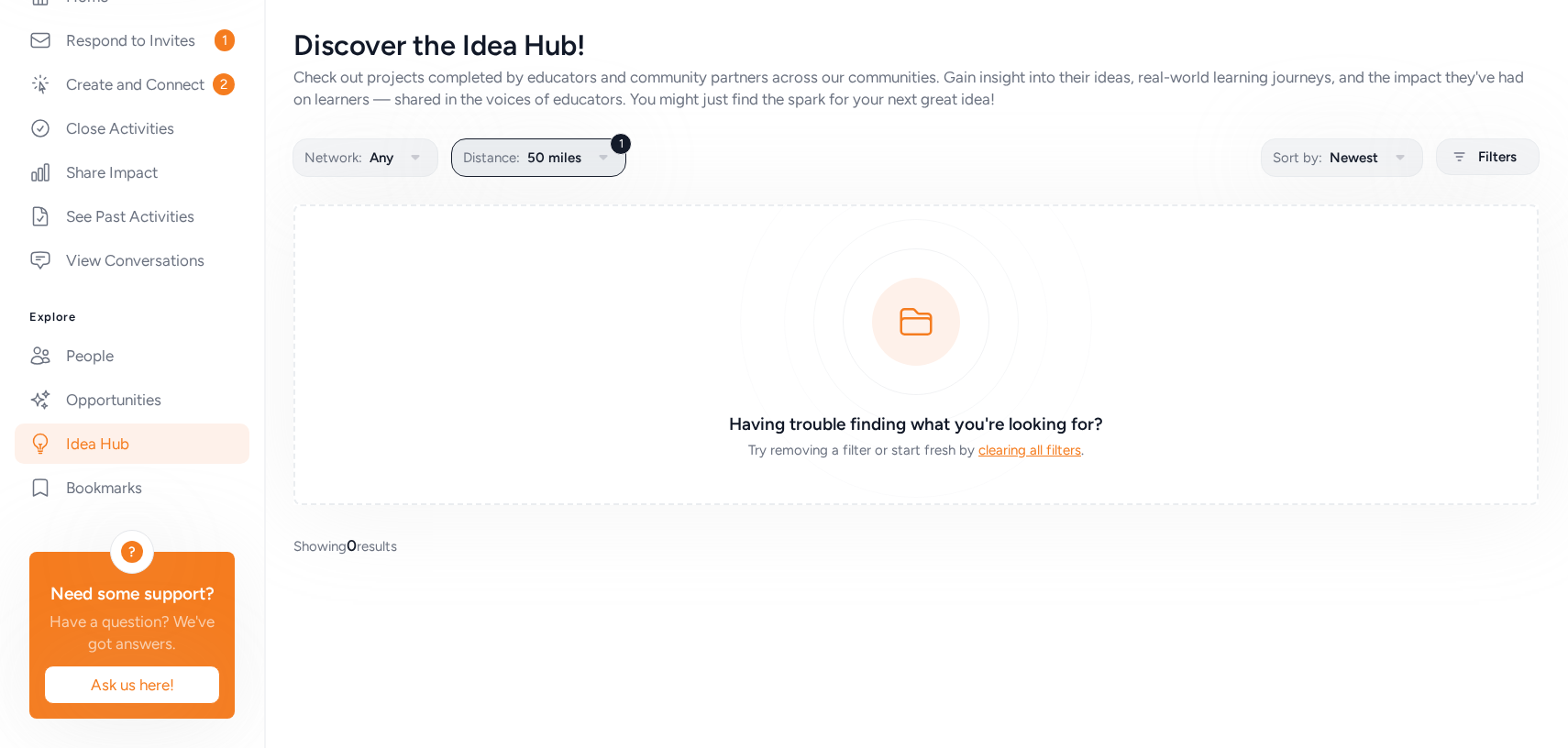
click at [575, 166] on span "50 miles" at bounding box center [553, 158] width 55 height 22
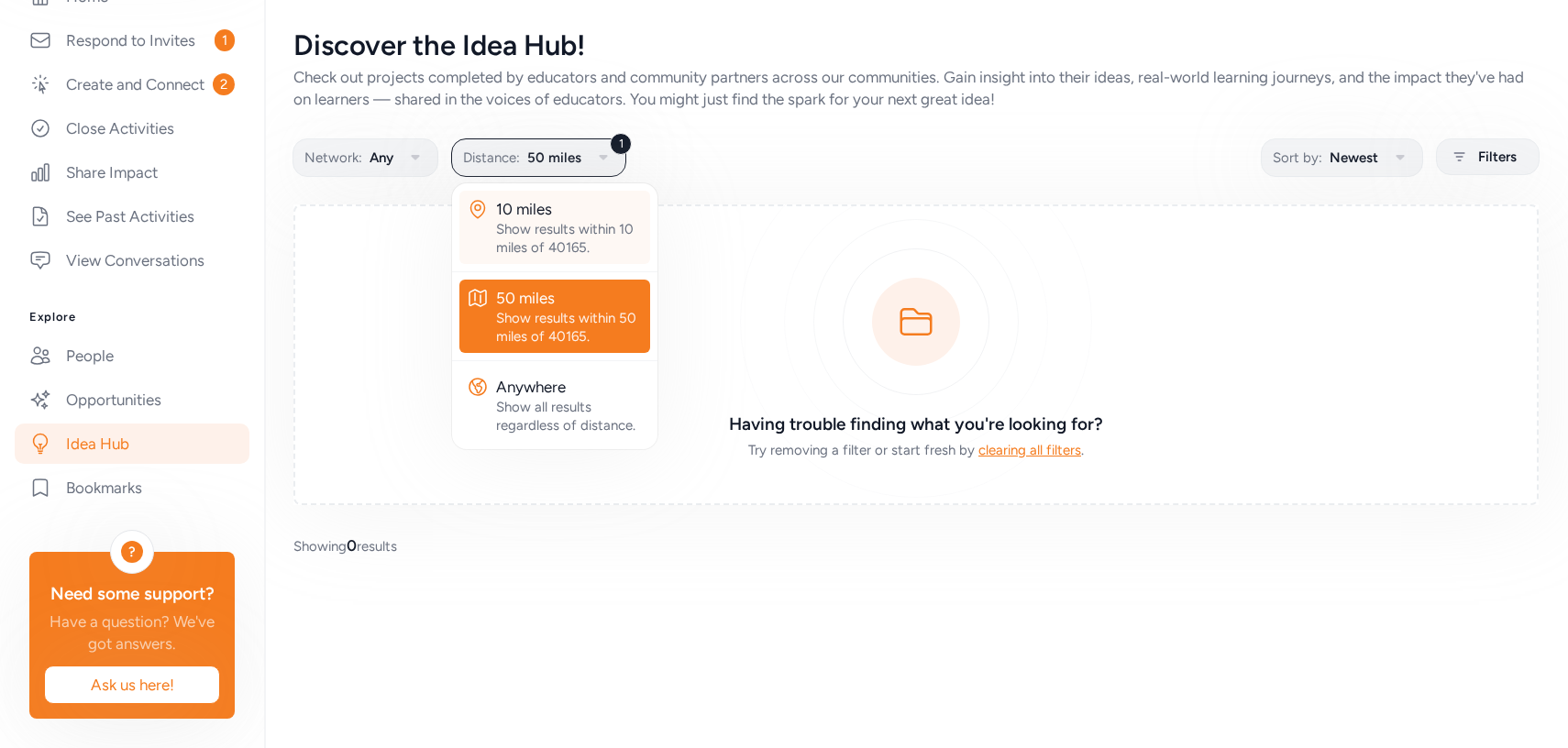
click at [564, 211] on div "10 miles" at bounding box center [569, 209] width 147 height 22
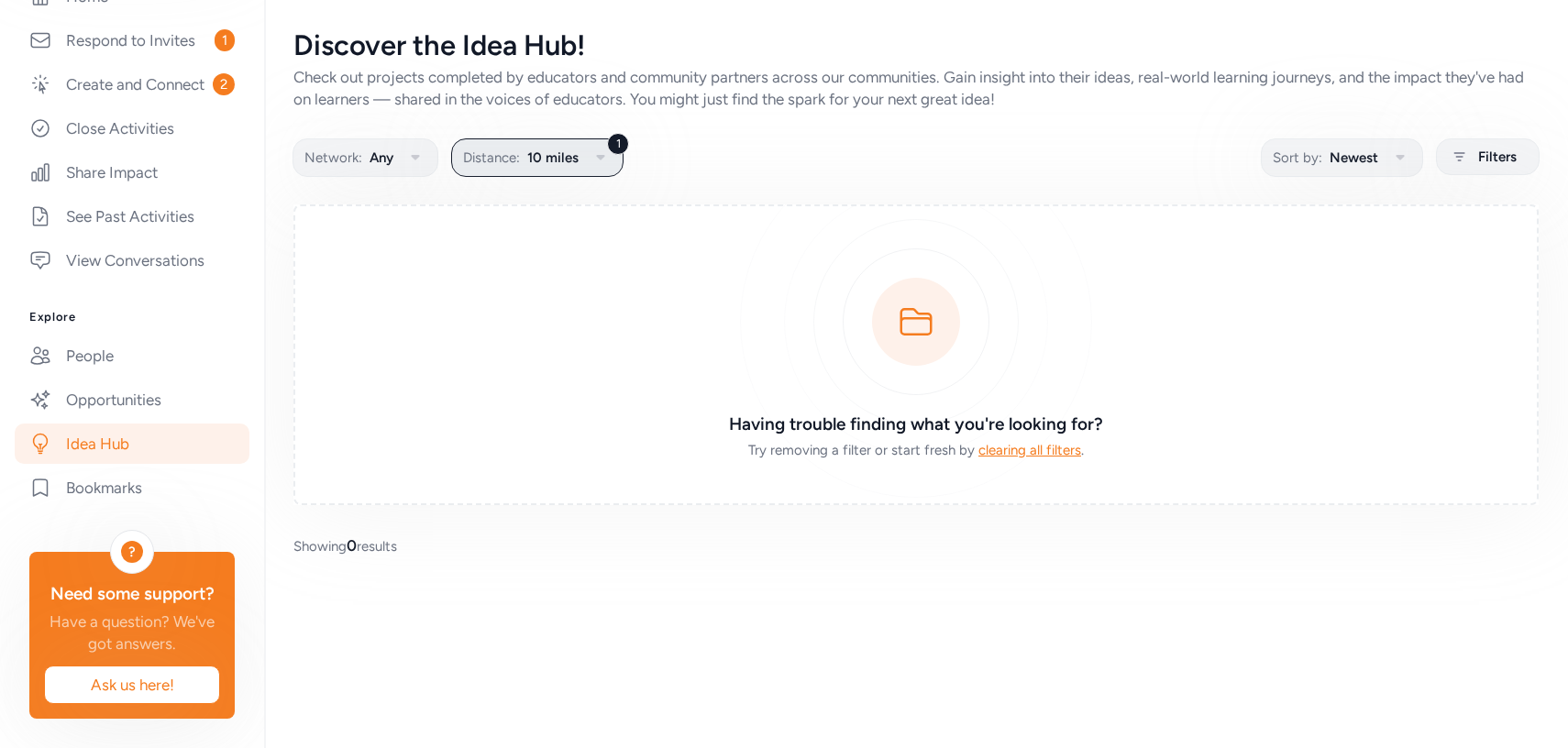
click at [563, 163] on span "10 miles" at bounding box center [553, 158] width 52 height 22
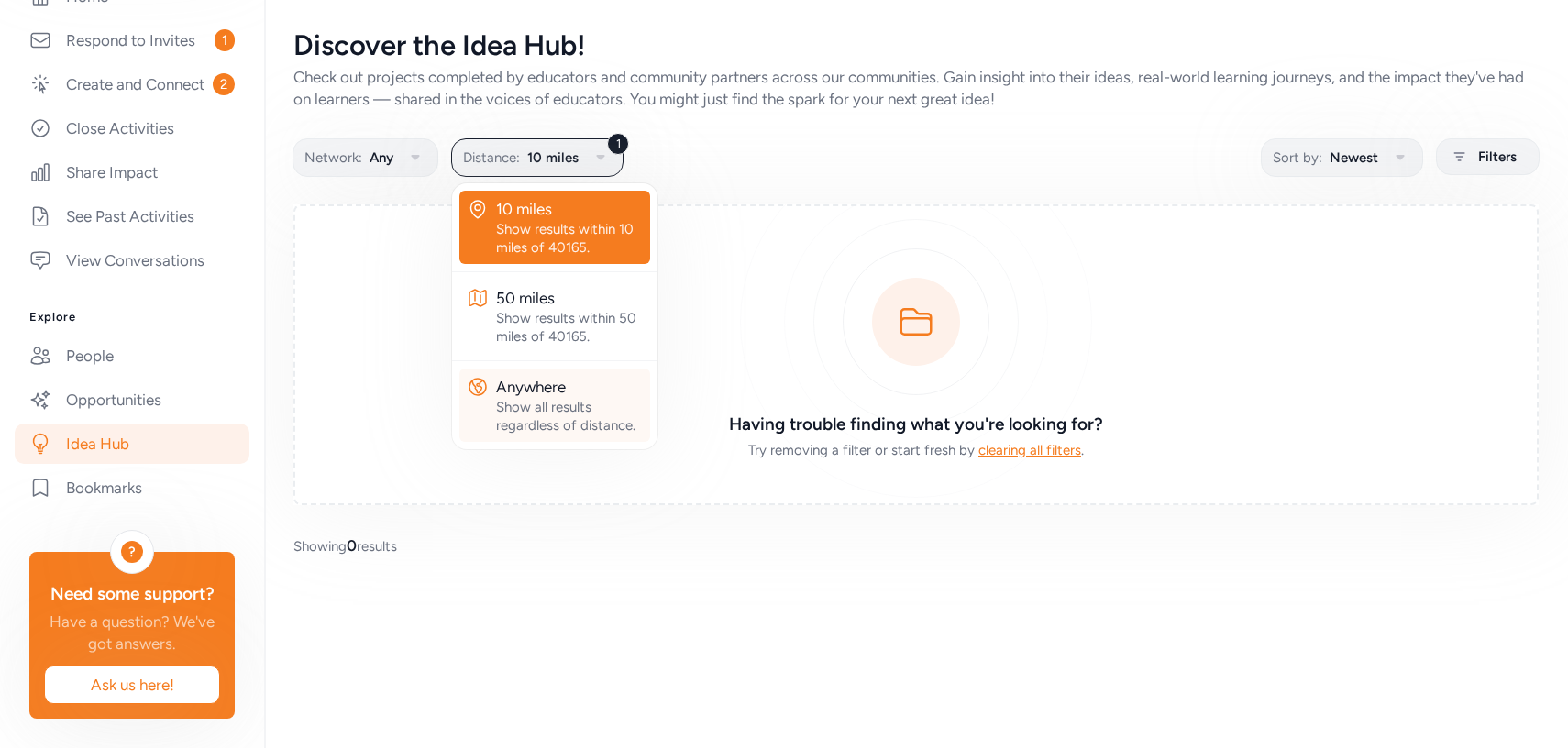
click at [553, 411] on div "Show all results regardless of distance." at bounding box center [569, 416] width 147 height 37
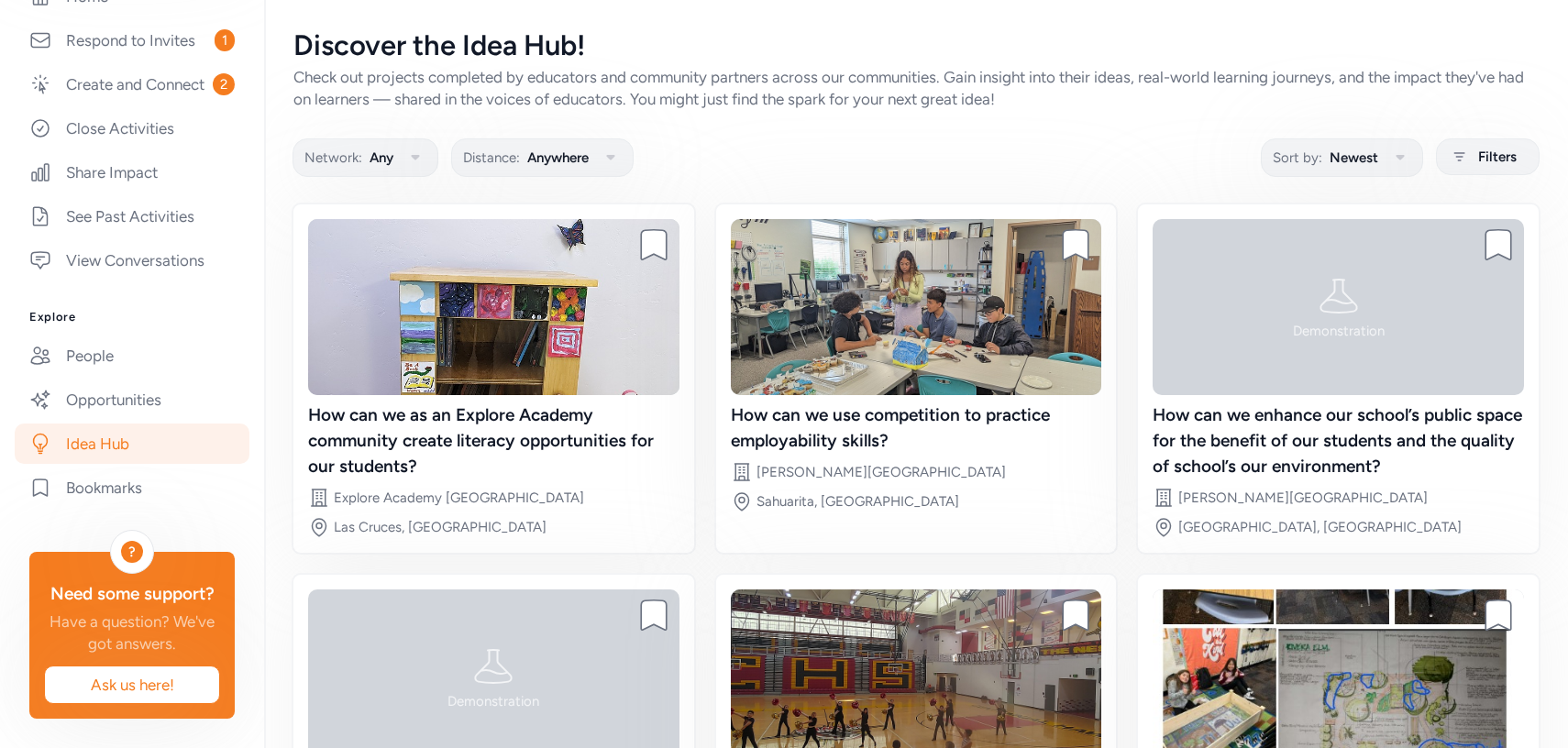
click at [1139, 133] on div "Discover the Idea Hub! Check out projects completed by educators and community …" at bounding box center [916, 535] width 1304 height 1069
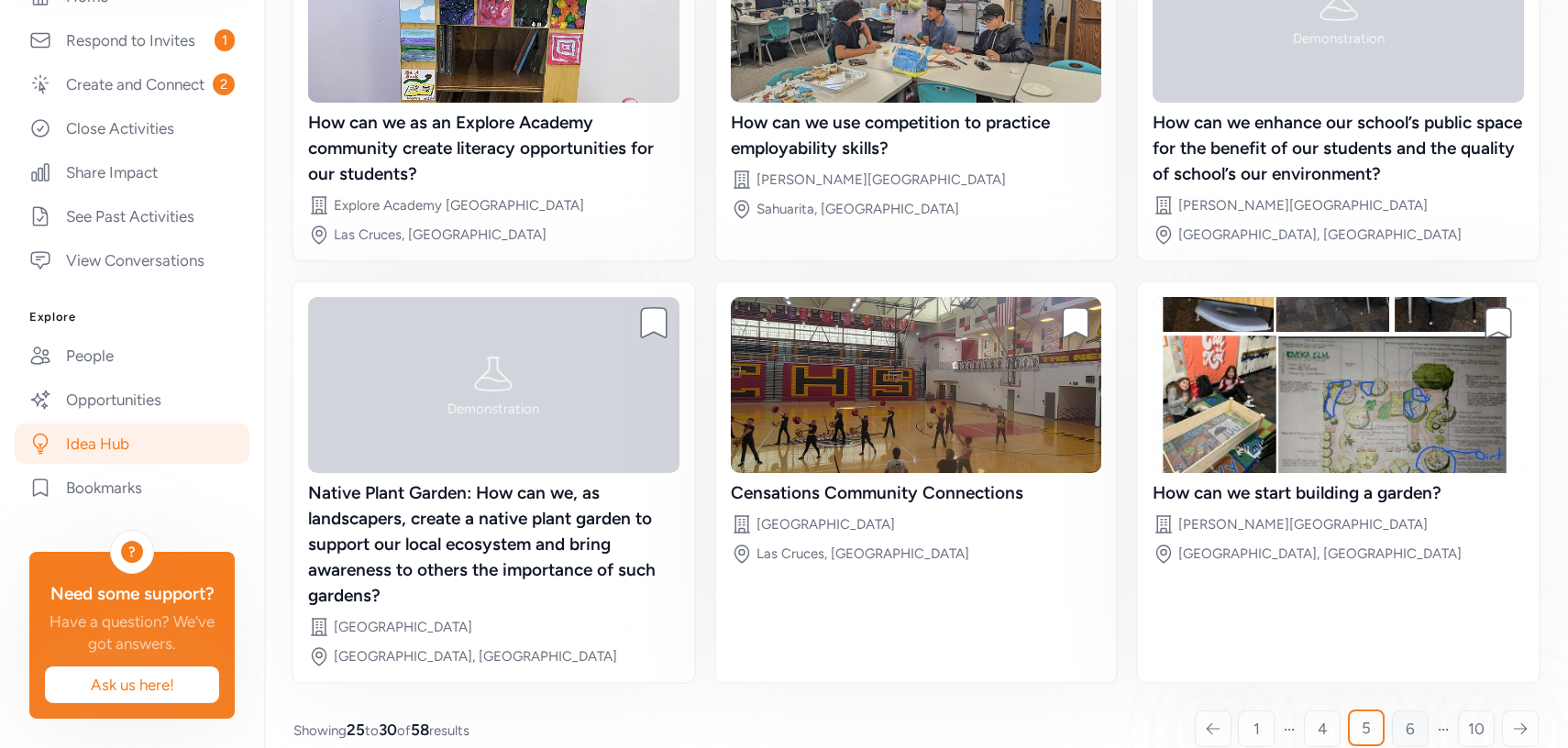
click at [1406, 718] on span "6" at bounding box center [1410, 729] width 9 height 22
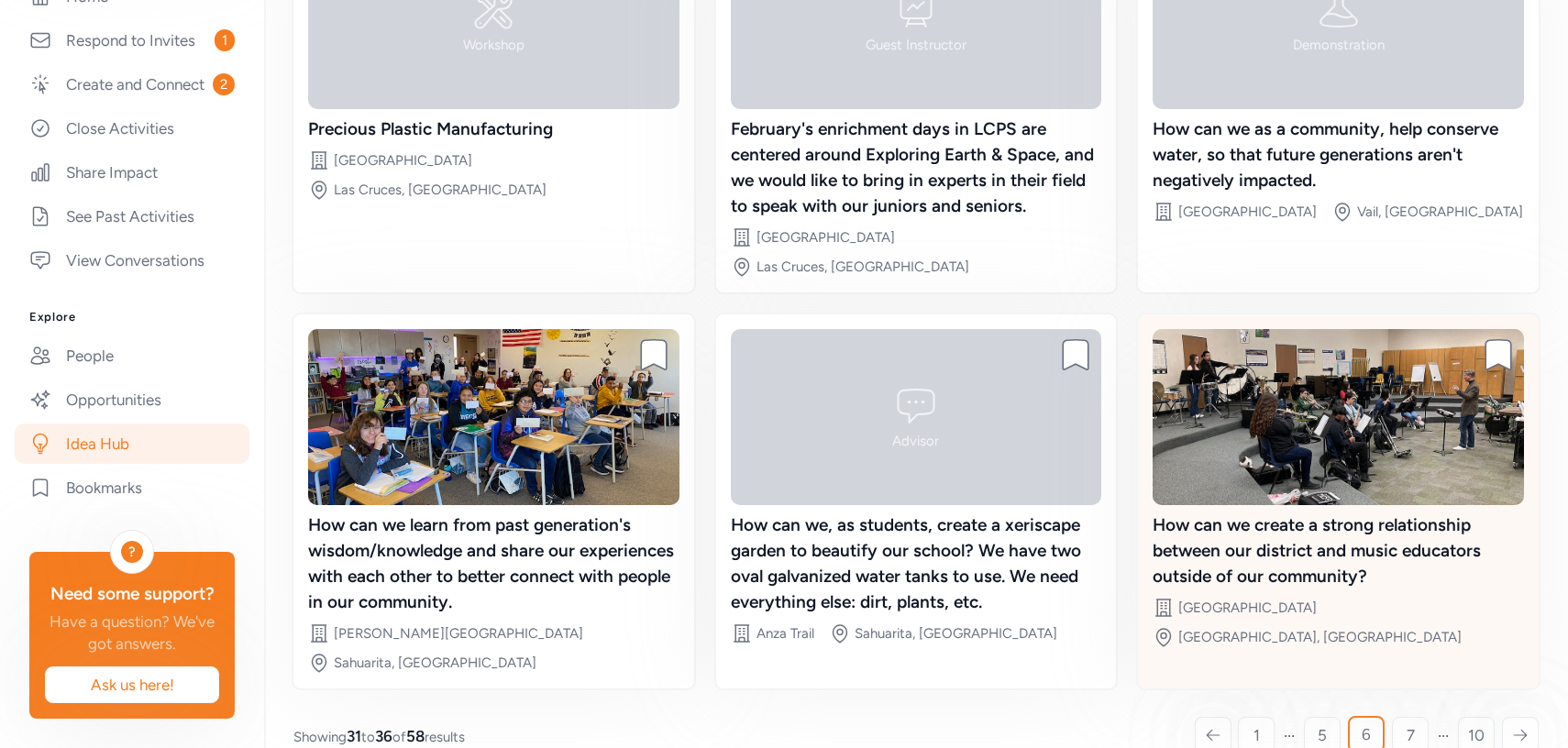
scroll to position [292, 0]
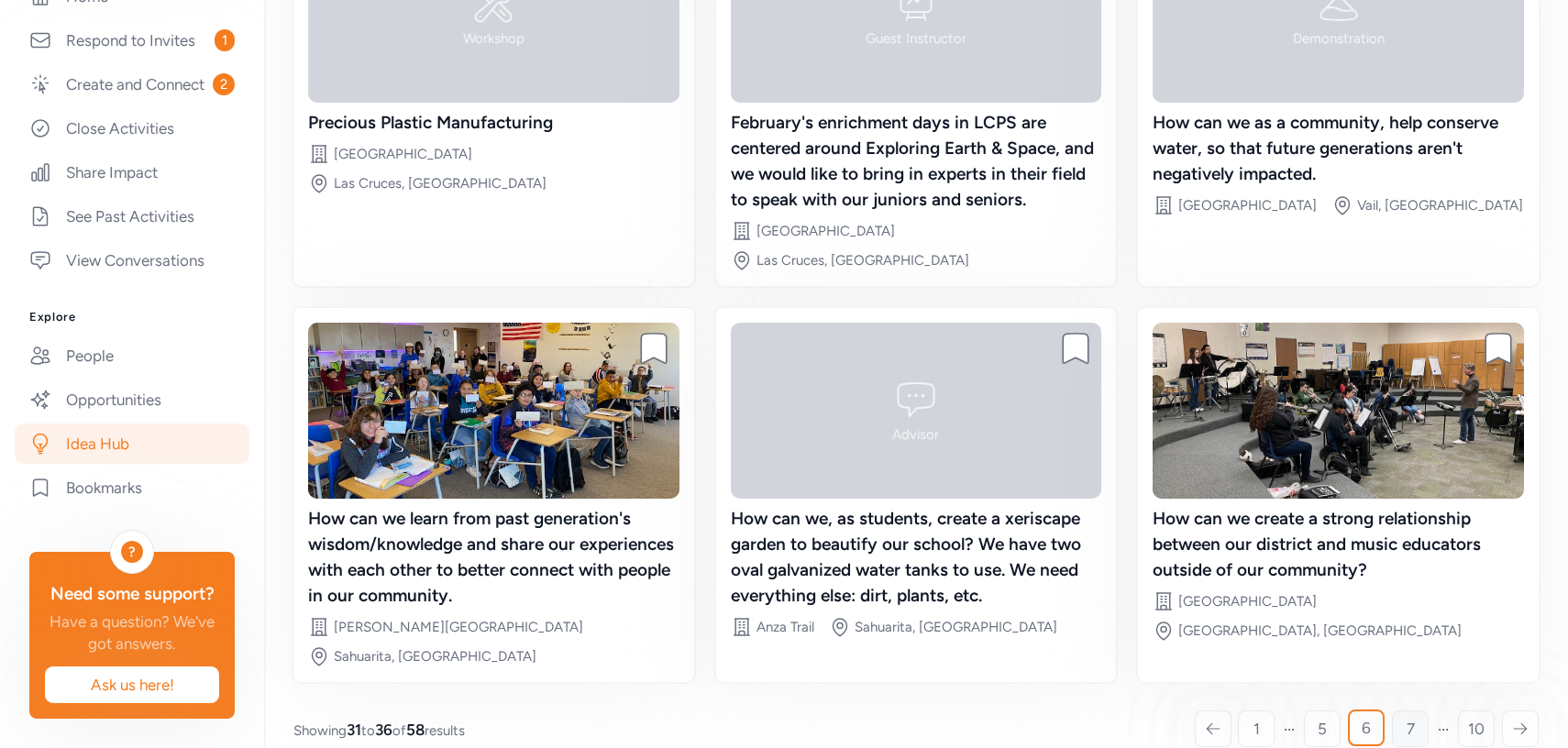
click at [1403, 710] on link "7" at bounding box center [1410, 729] width 37 height 37
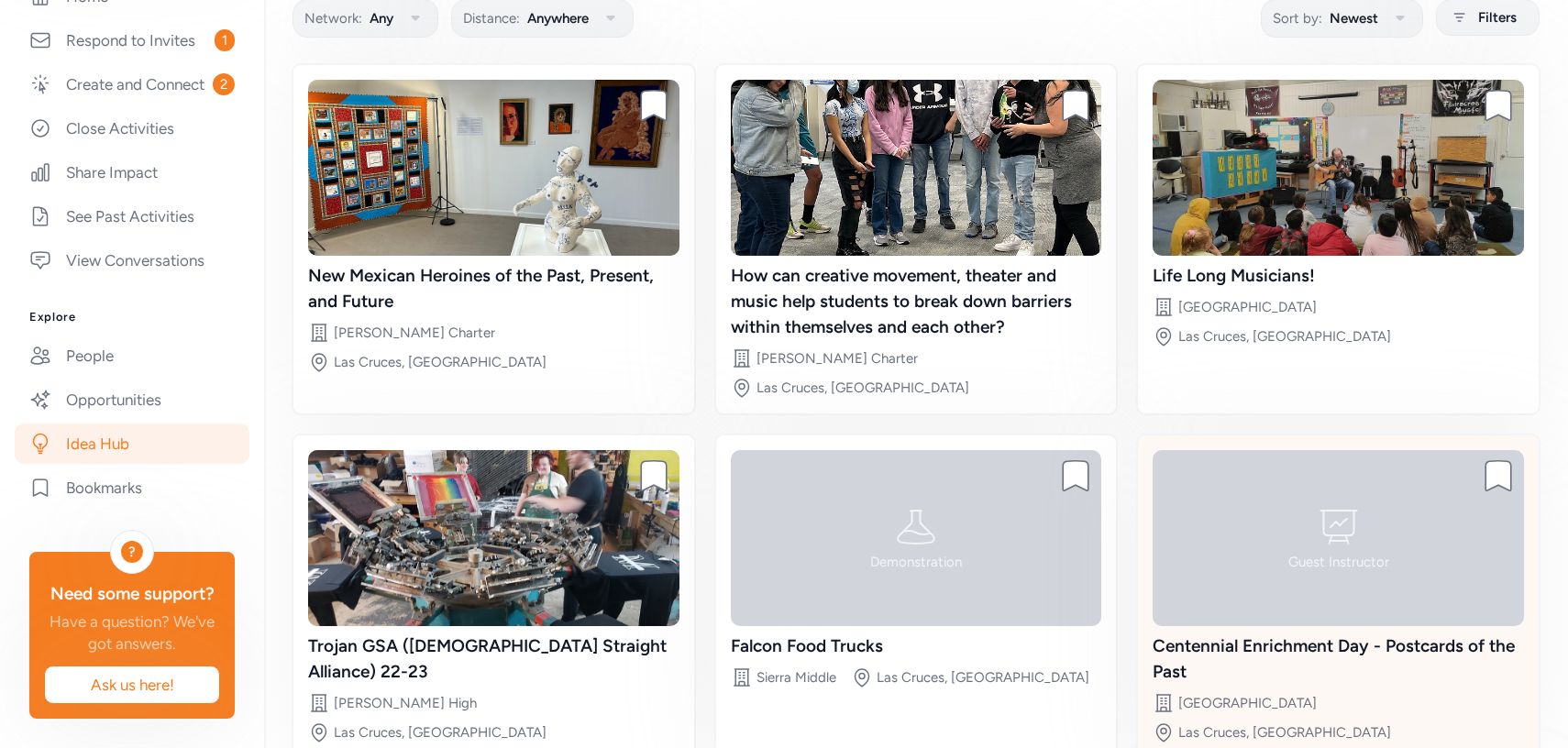
scroll to position [186, 0]
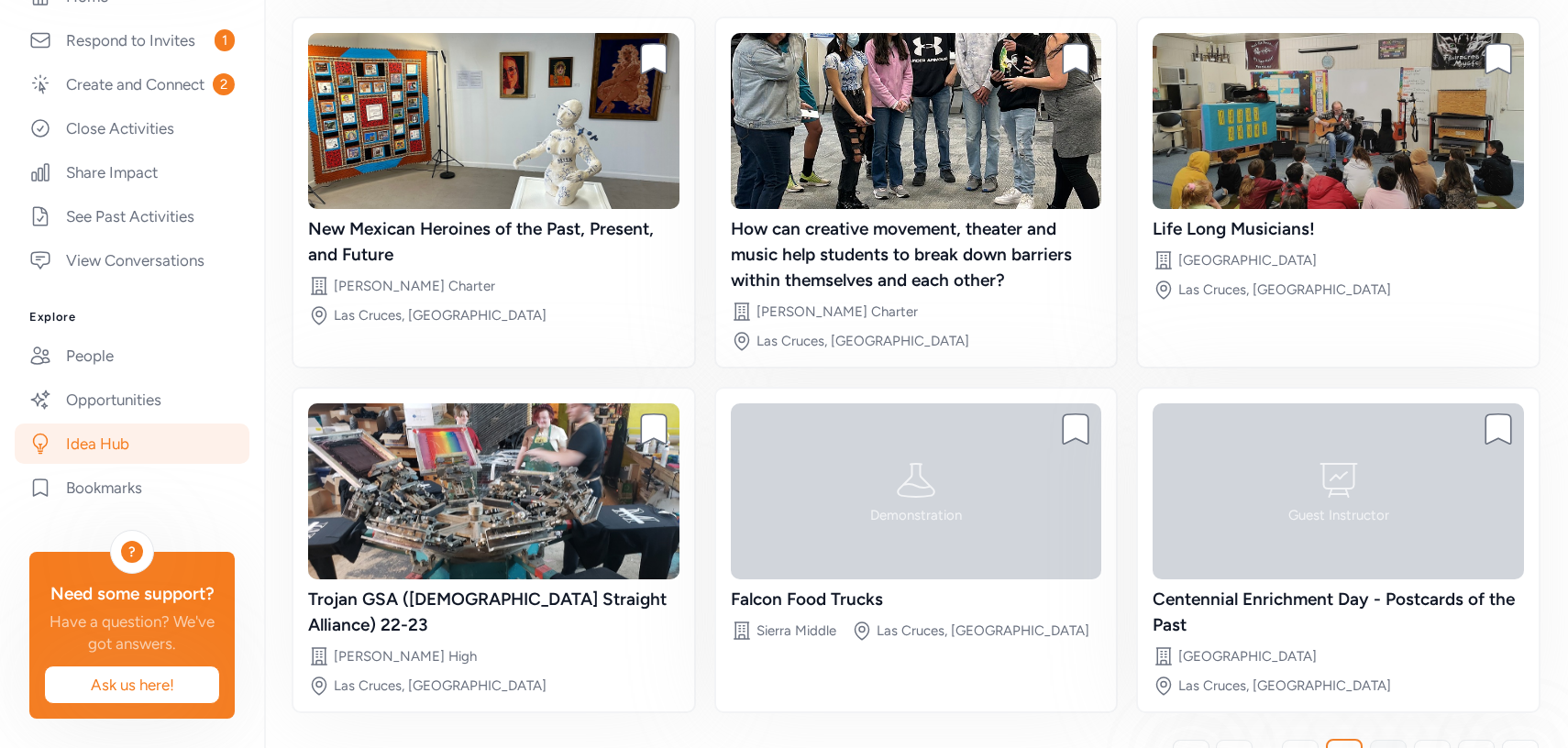
click at [1396, 740] on link "8" at bounding box center [1388, 758] width 37 height 37
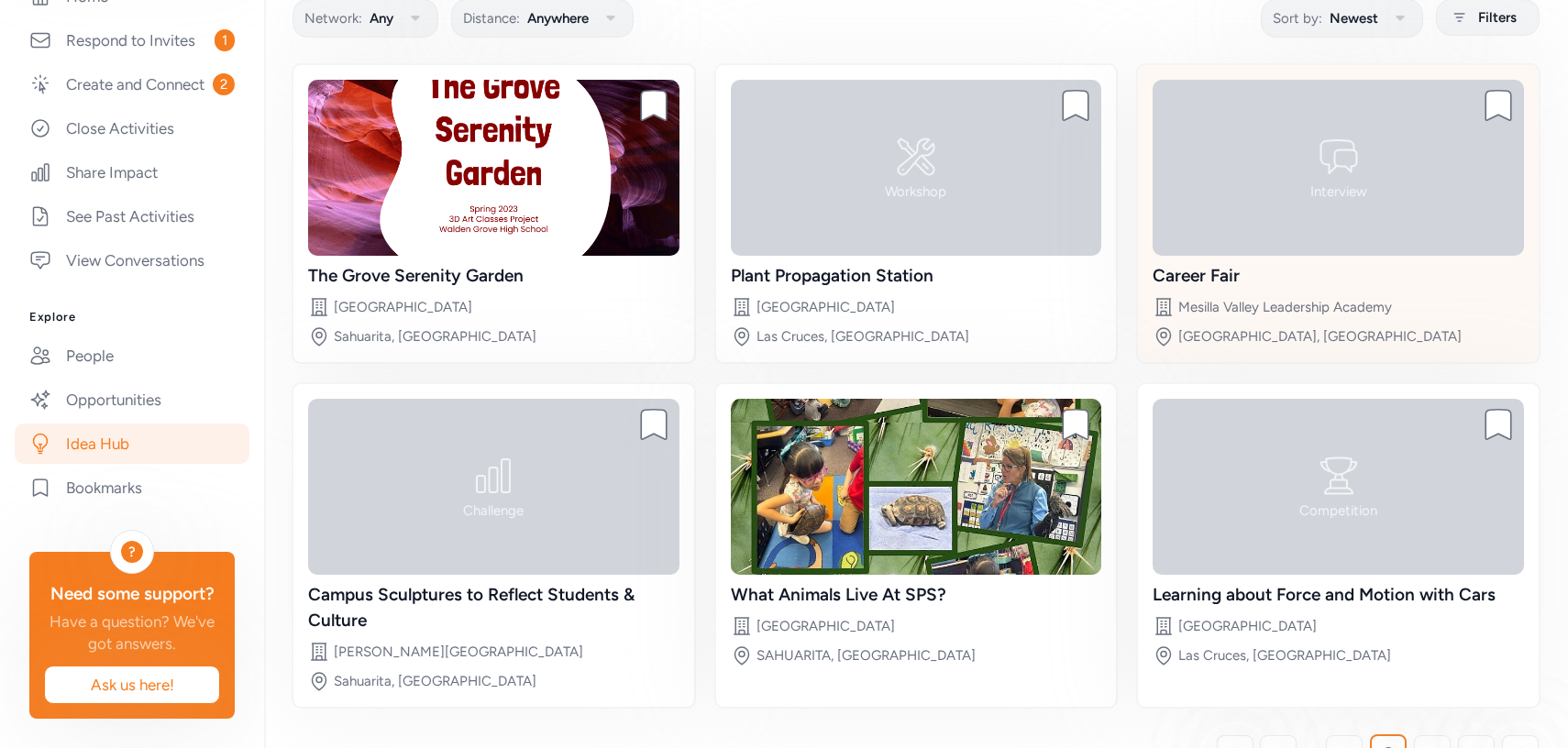
scroll to position [164, 0]
